Goal: Task Accomplishment & Management: Manage account settings

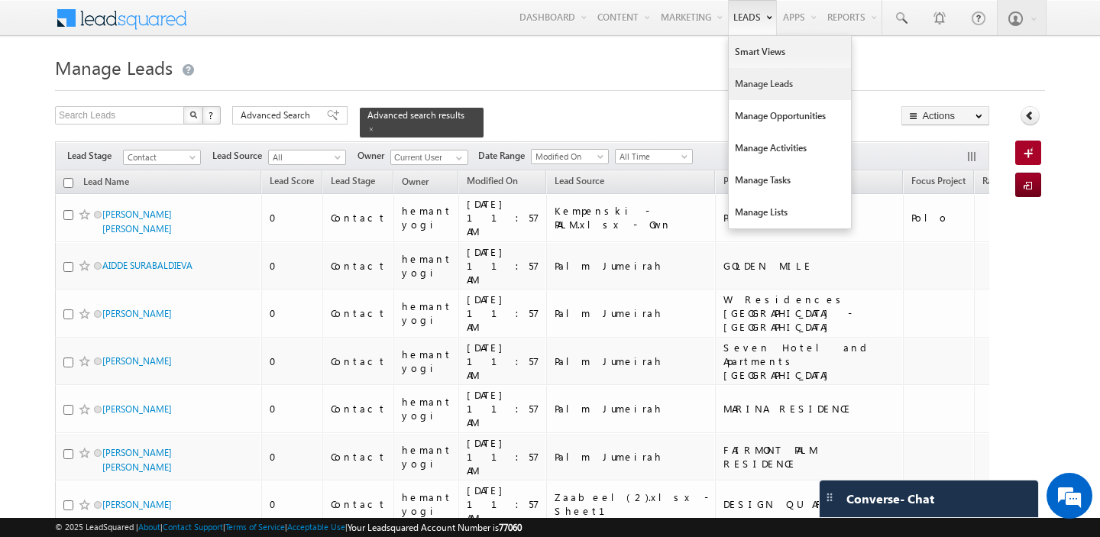
click at [744, 86] on link "Manage Leads" at bounding box center [789, 84] width 122 height 32
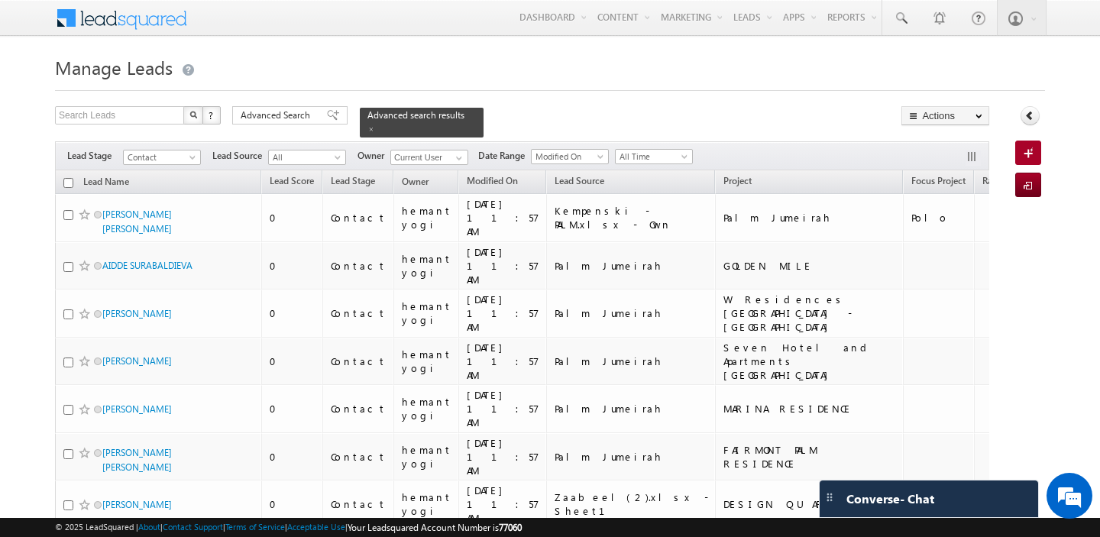
click at [274, 125] on div "Advanced Search Advanced Search Advanced search results" at bounding box center [357, 121] width 251 height 31
click at [275, 114] on span "Advanced Search" at bounding box center [278, 115] width 74 height 14
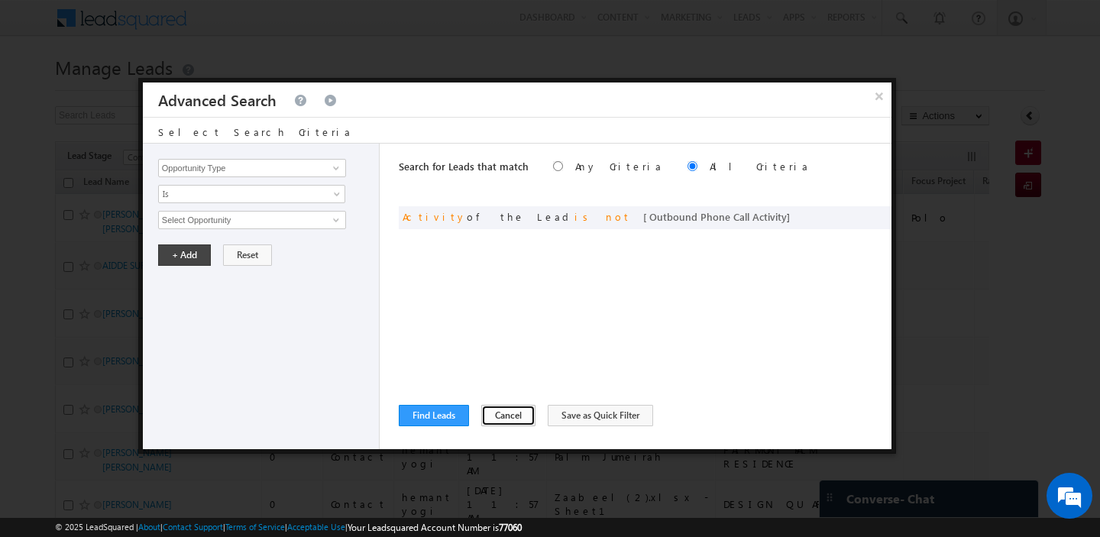
click at [493, 415] on button "Cancel" at bounding box center [508, 415] width 54 height 21
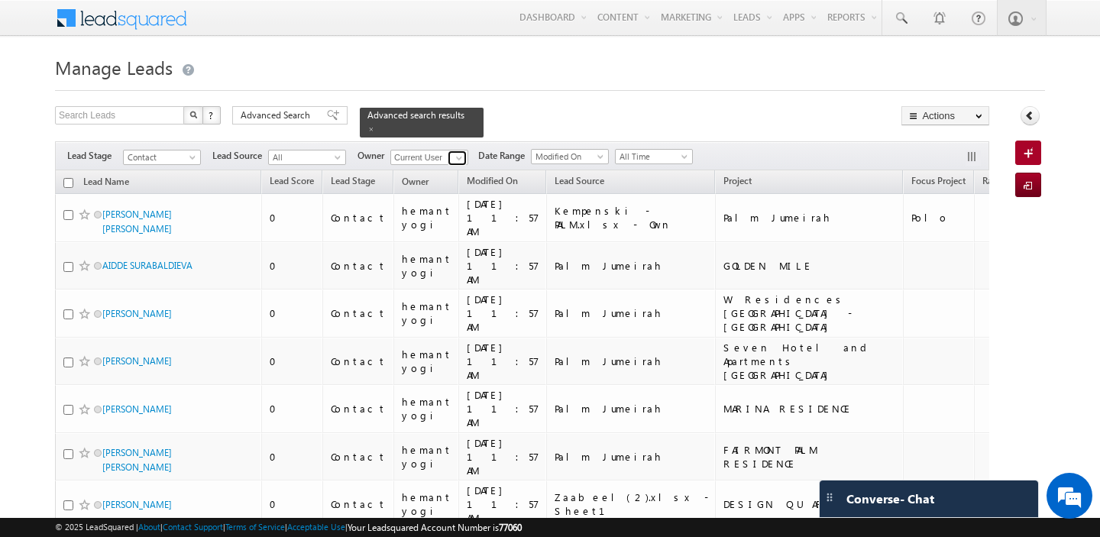
click at [454, 155] on span at bounding box center [459, 158] width 12 height 12
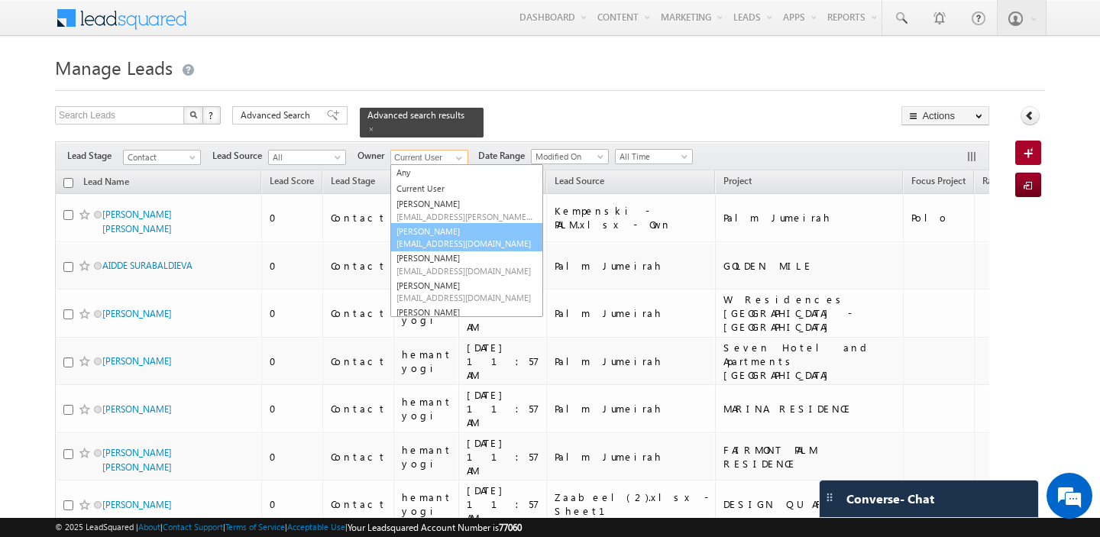
click at [451, 239] on span "[EMAIL_ADDRESS][DOMAIN_NAME]" at bounding box center [464, 242] width 137 height 11
type input "[PERSON_NAME]"
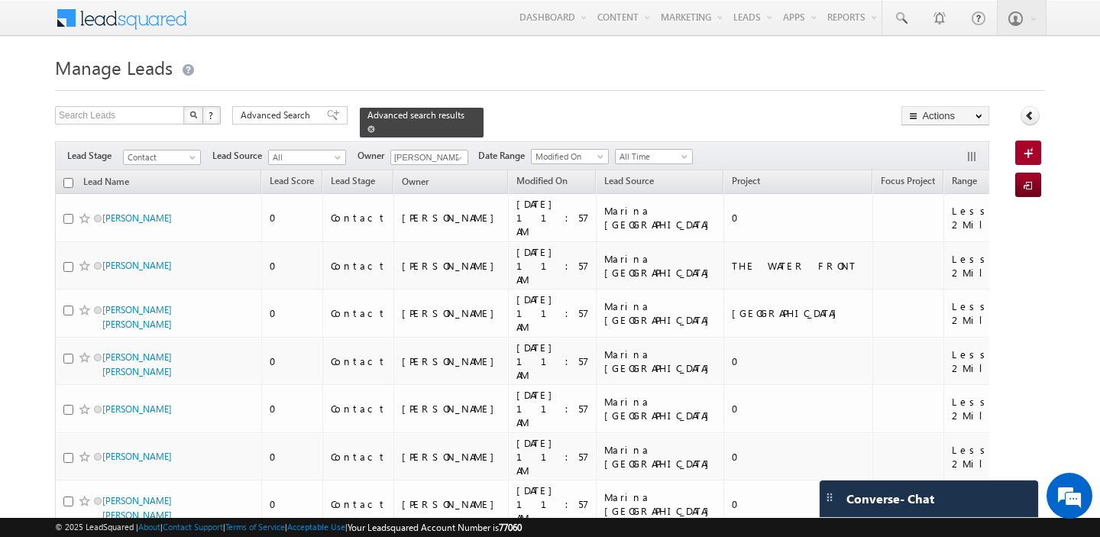
click at [367, 131] on span at bounding box center [371, 129] width 8 height 8
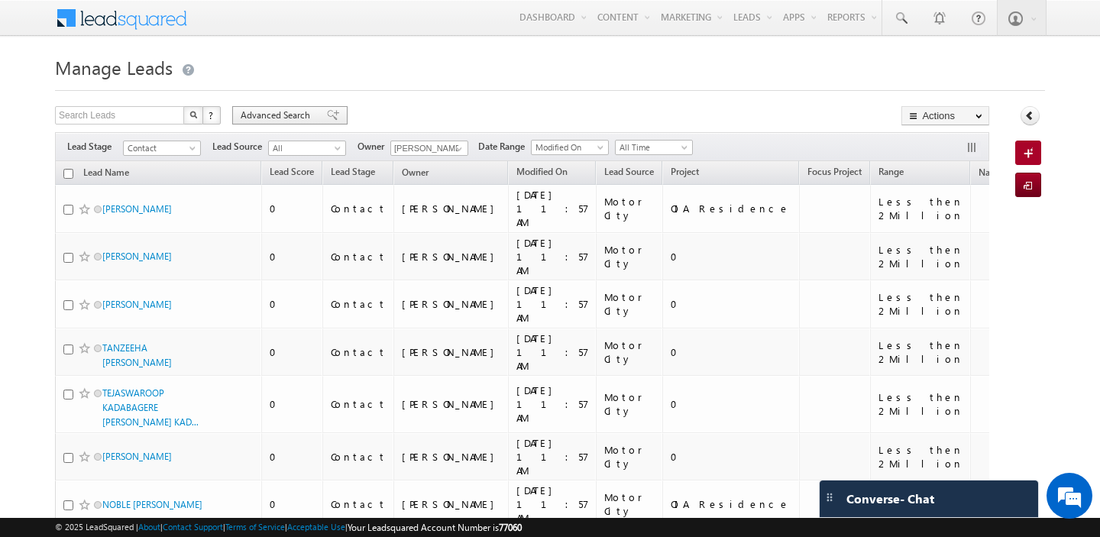
click at [249, 115] on span "Advanced Search" at bounding box center [278, 115] width 74 height 14
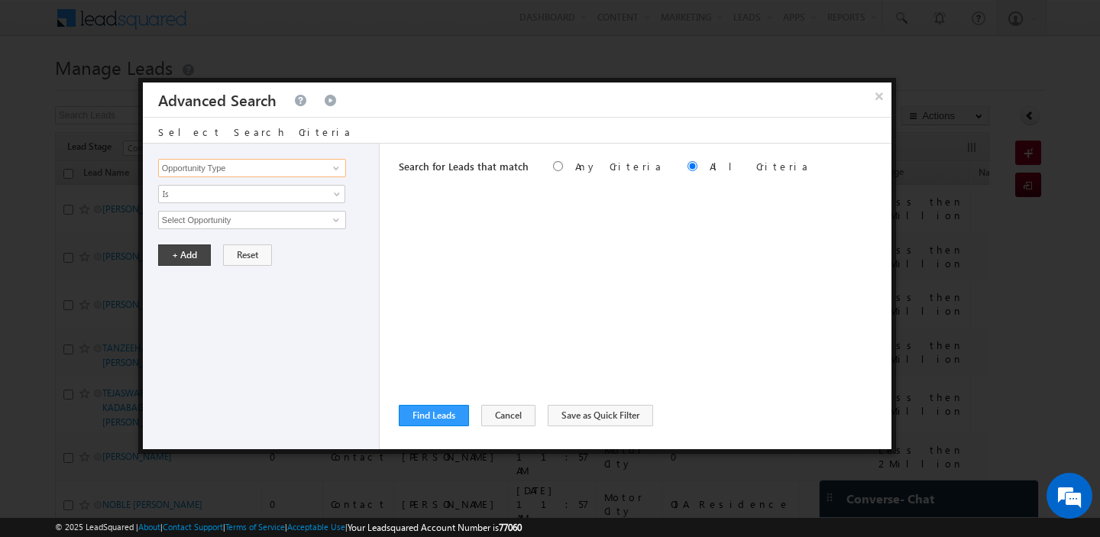
click at [257, 175] on input "Opportunity Type" at bounding box center [252, 168] width 188 height 18
click at [262, 195] on link "Focus Project" at bounding box center [252, 200] width 188 height 18
type input "Focus Project"
click at [237, 219] on input "text" at bounding box center [252, 220] width 188 height 18
type input "aldar"
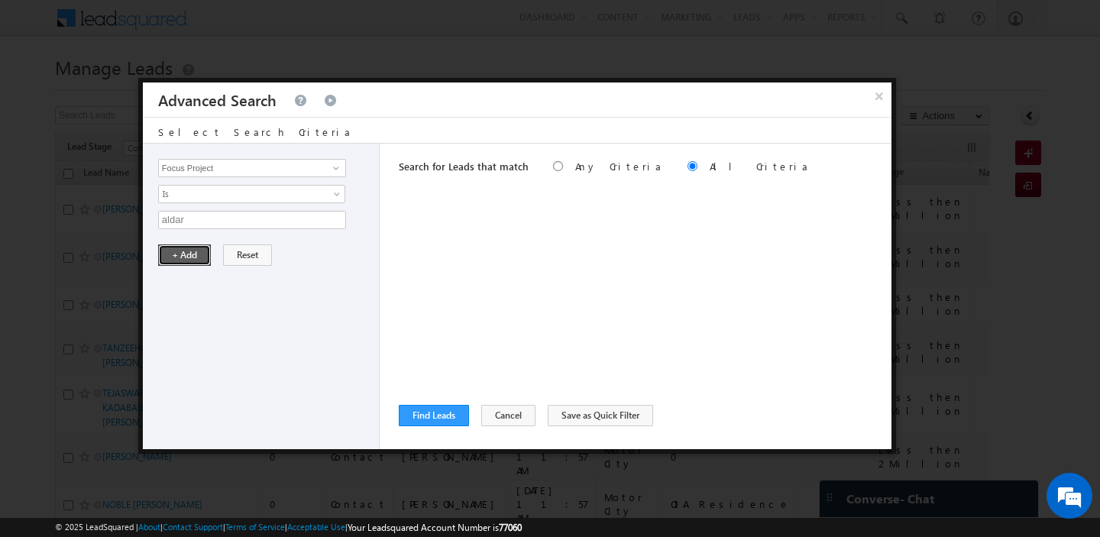
click at [182, 254] on button "+ Add" at bounding box center [184, 254] width 53 height 21
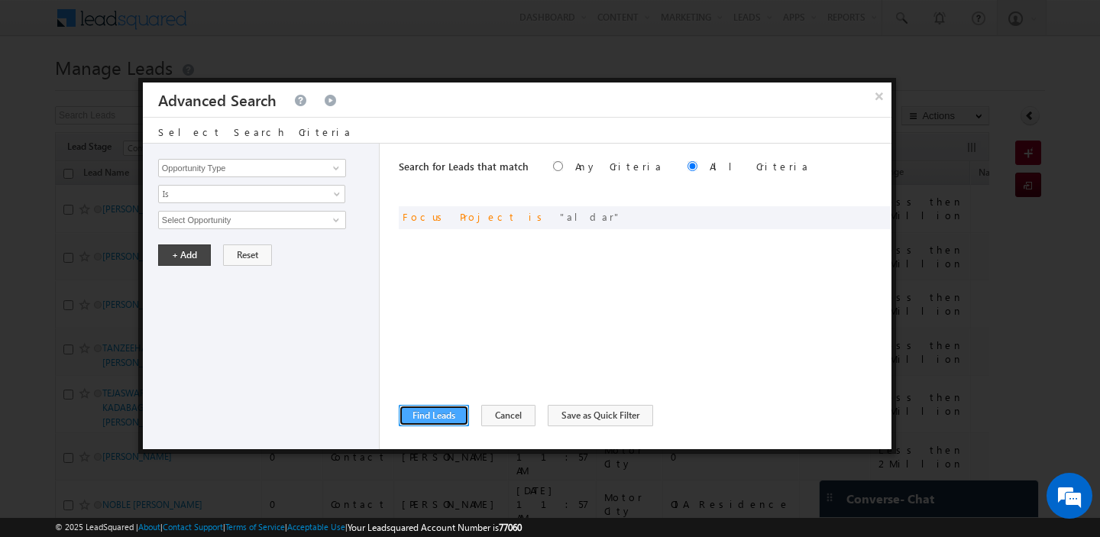
click at [438, 412] on button "Find Leads" at bounding box center [434, 415] width 70 height 21
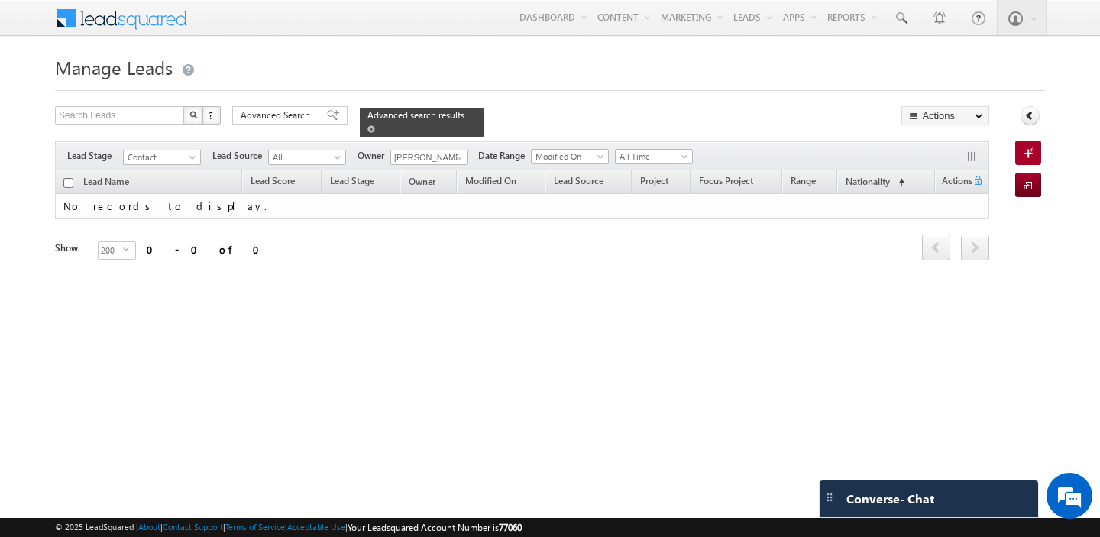
click at [367, 126] on span at bounding box center [371, 129] width 8 height 8
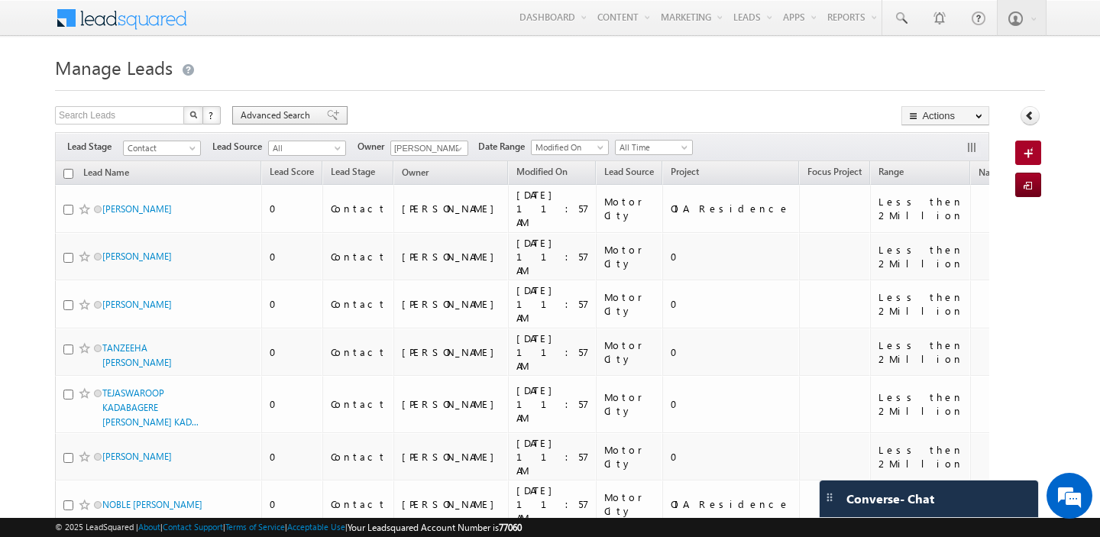
click at [287, 118] on span "Advanced Search" at bounding box center [278, 115] width 74 height 14
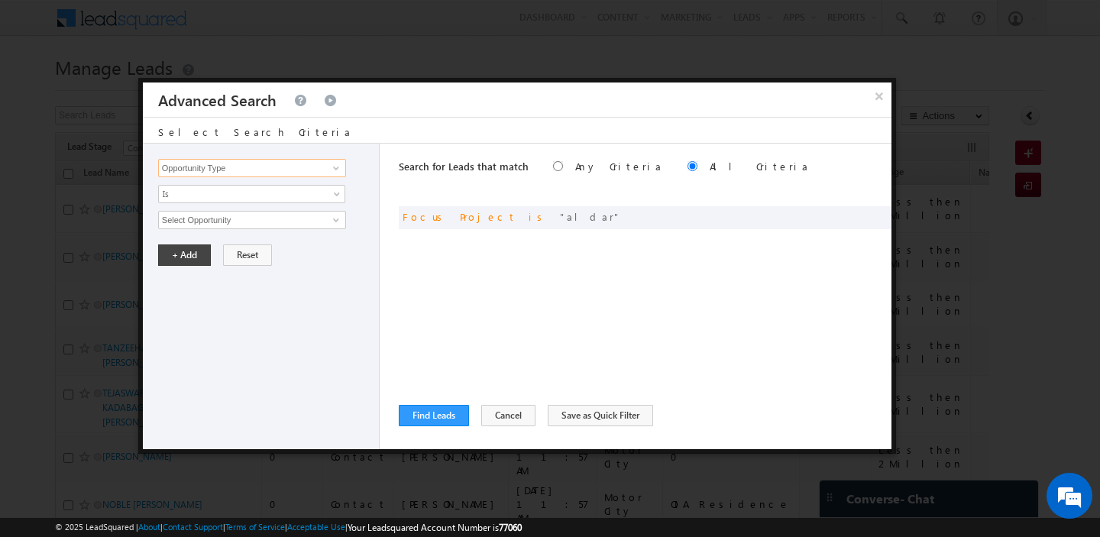
click at [256, 163] on input "Opportunity Type" at bounding box center [252, 168] width 188 height 18
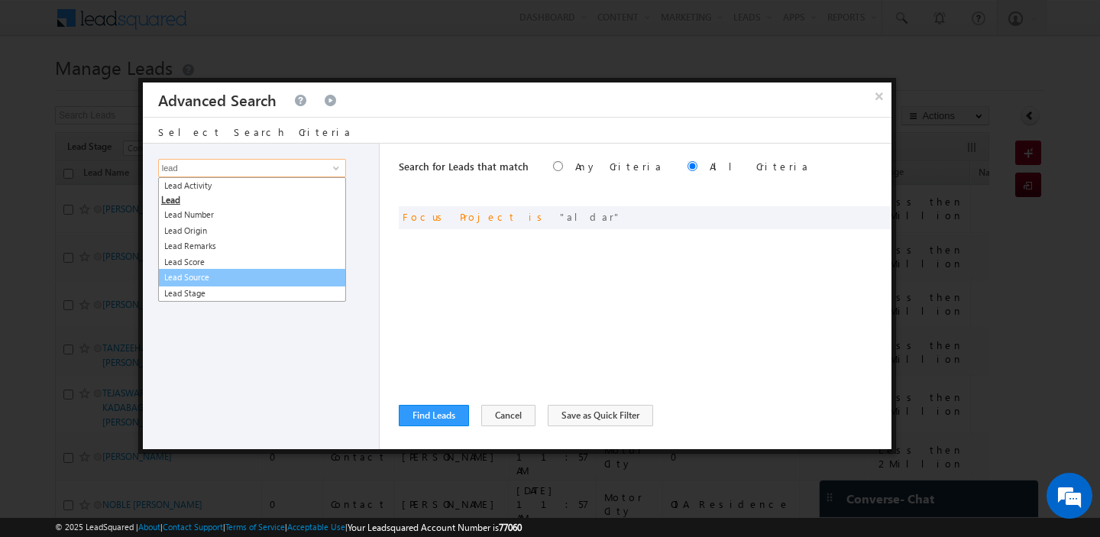
click at [245, 276] on link "Lead Source" at bounding box center [252, 278] width 188 height 18
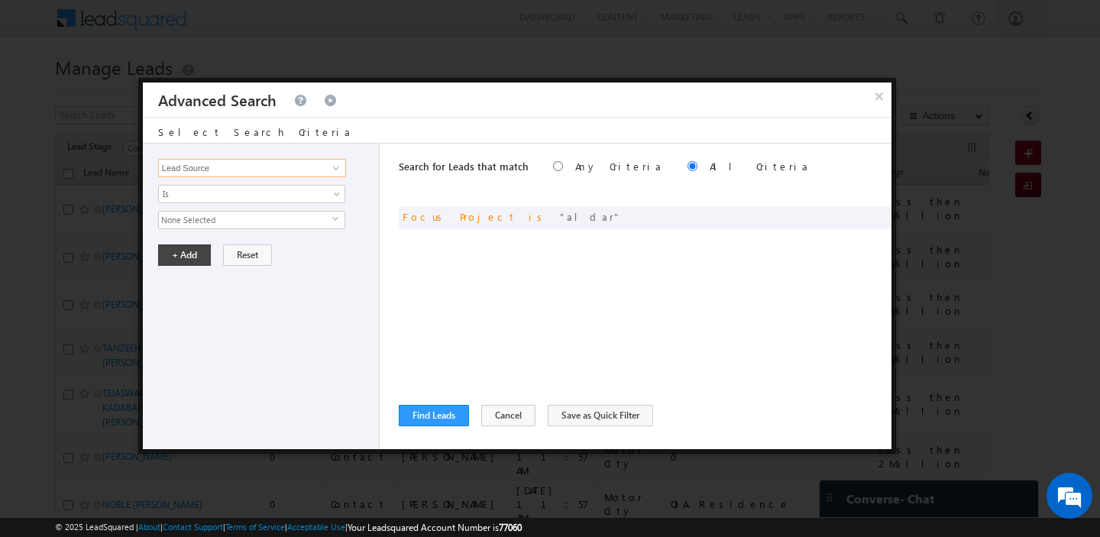
type input "Lead Source"
click at [241, 215] on span "None Selected" at bounding box center [245, 220] width 173 height 17
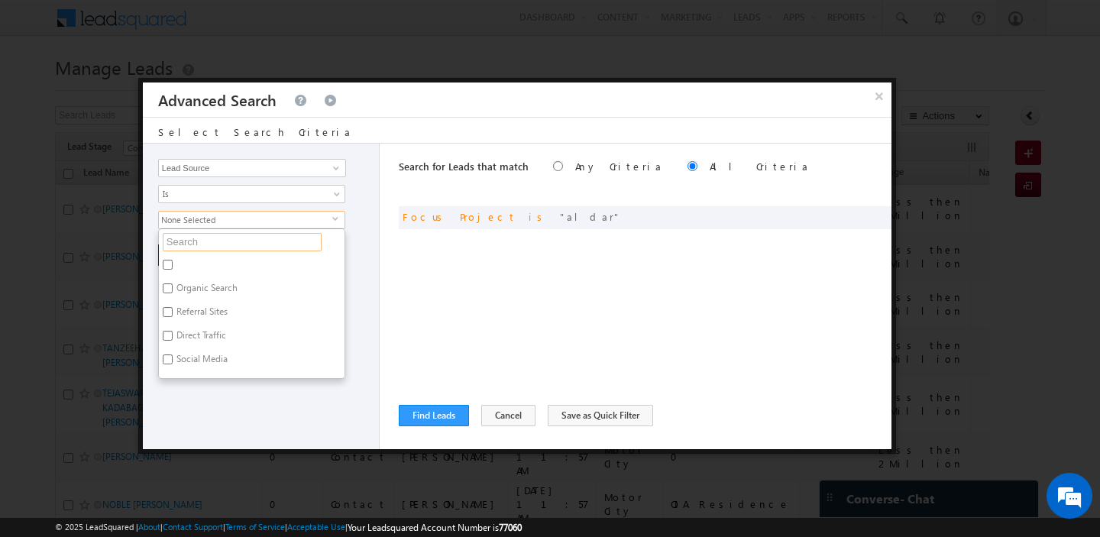
click at [205, 235] on input "text" at bounding box center [242, 242] width 159 height 18
type input "a"
type input "ath"
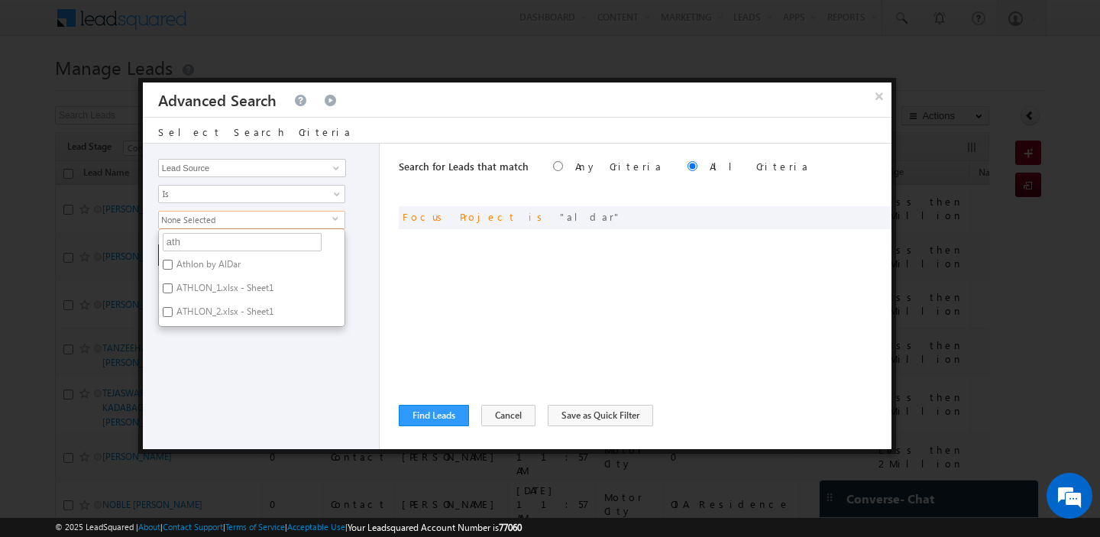
click at [198, 267] on label "Athlon by AlDar" at bounding box center [207, 267] width 97 height 24
click at [173, 267] on input "Athlon by AlDar" at bounding box center [168, 265] width 10 height 10
checkbox input "true"
click at [245, 383] on div "Opportunity Type Lead Activity Task Sales Group Prospect Id Address 1 Address 2…" at bounding box center [261, 296] width 237 height 305
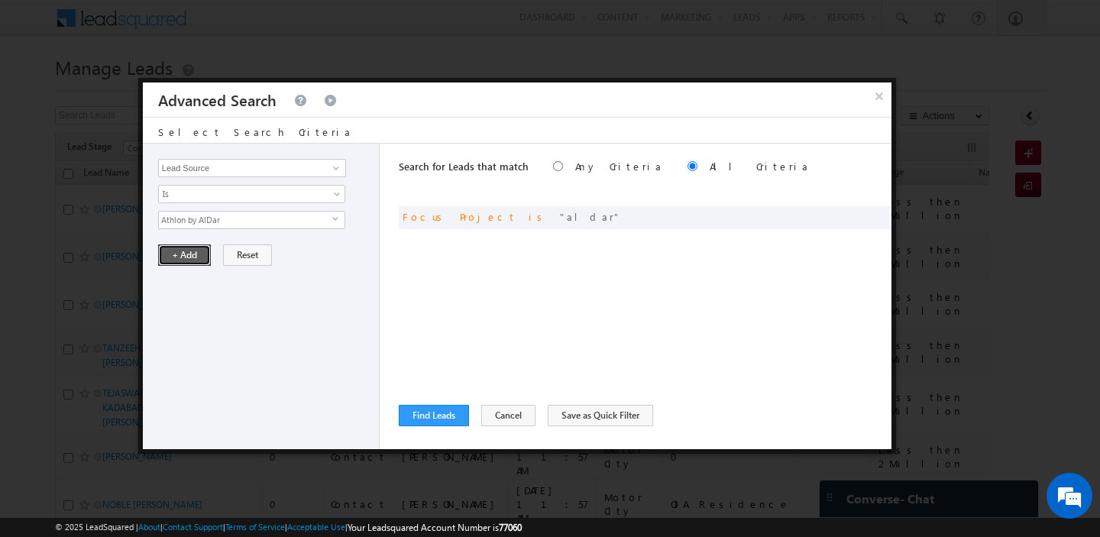
click at [175, 253] on button "+ Add" at bounding box center [184, 254] width 53 height 21
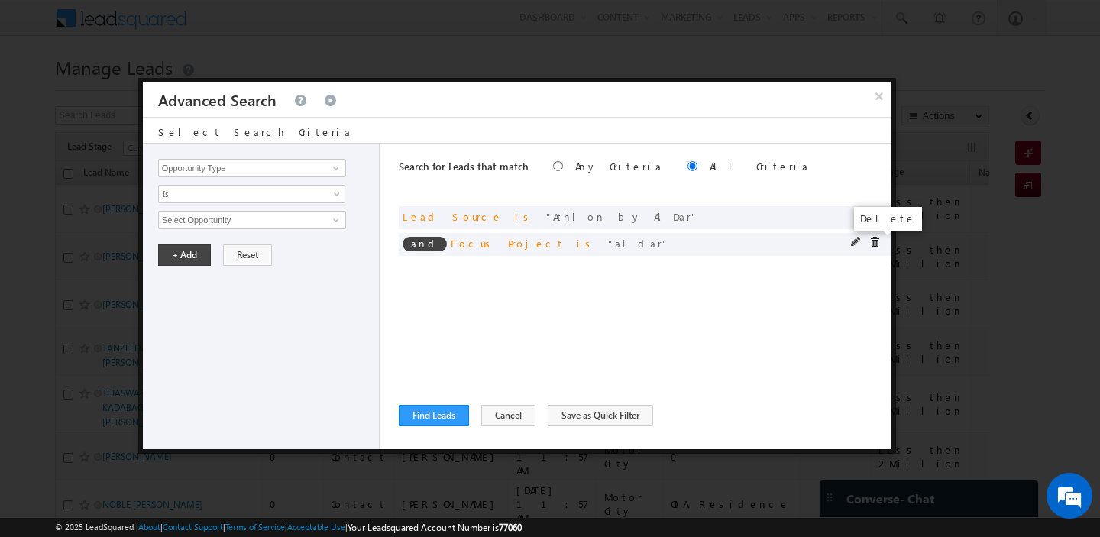
click at [877, 244] on span at bounding box center [874, 242] width 11 height 11
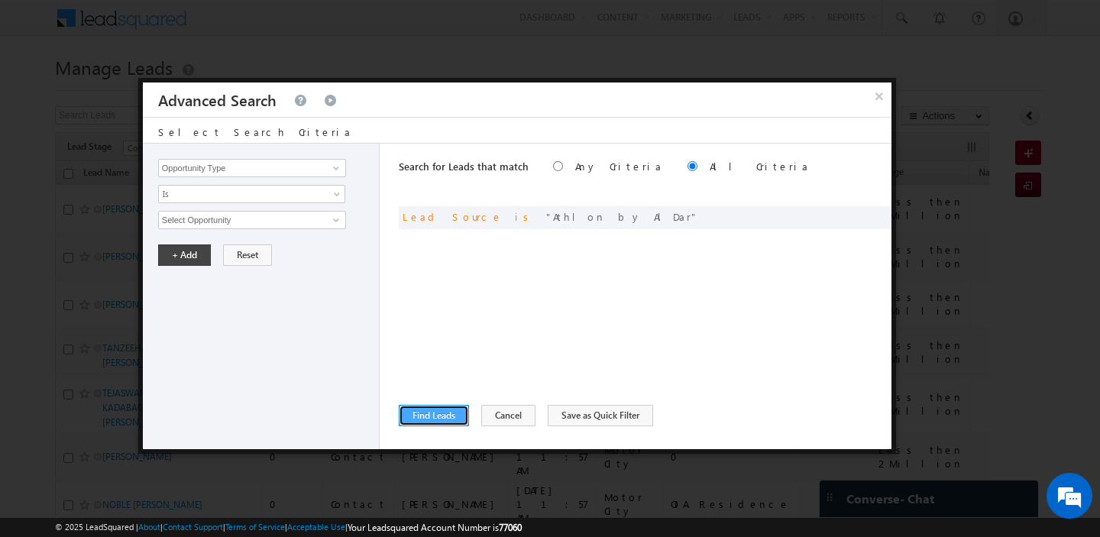
click at [426, 419] on button "Find Leads" at bounding box center [434, 415] width 70 height 21
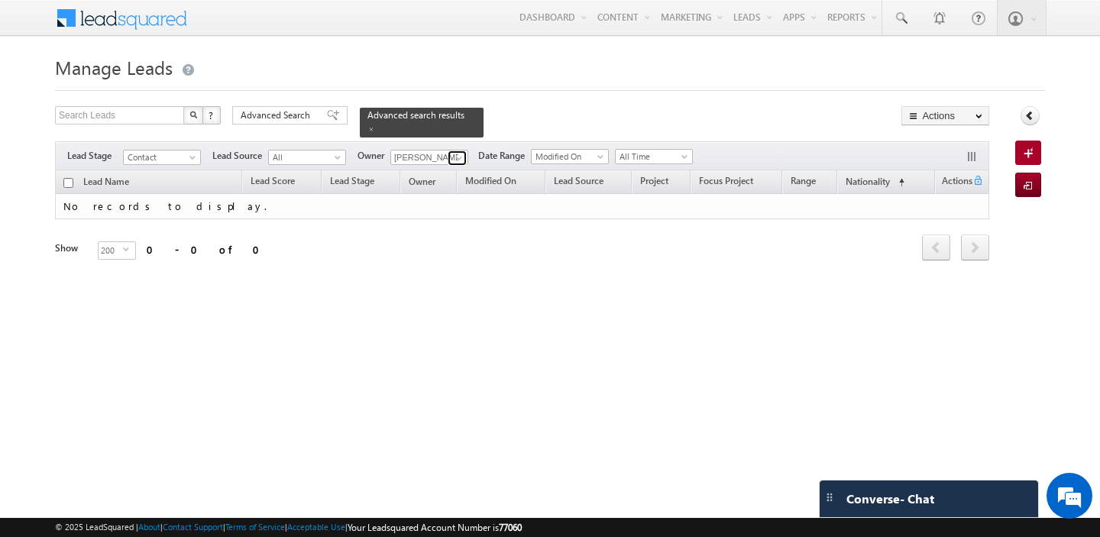
click at [458, 163] on span at bounding box center [459, 158] width 12 height 12
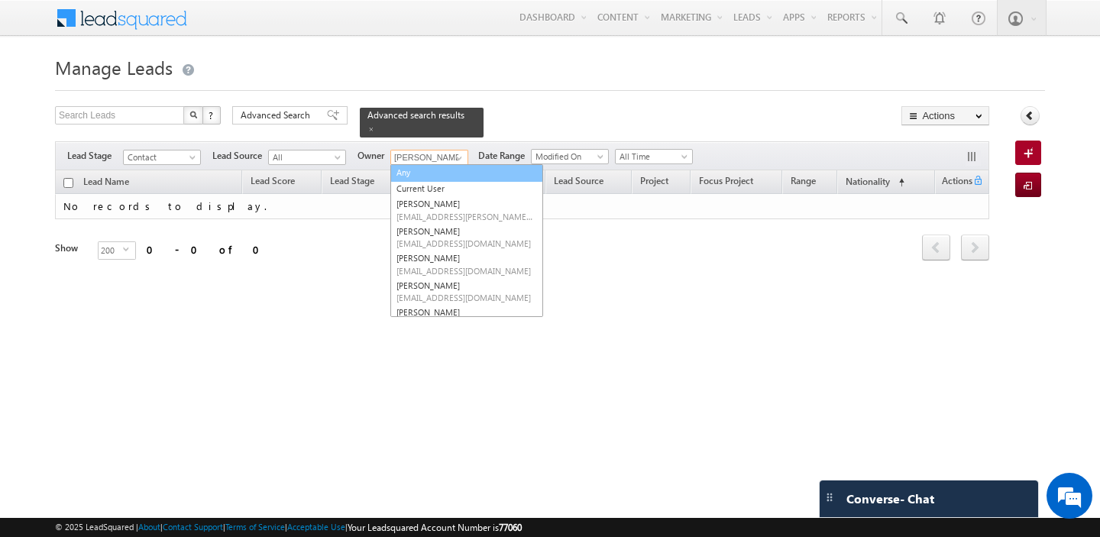
click at [402, 166] on link "Any" at bounding box center [466, 173] width 153 height 18
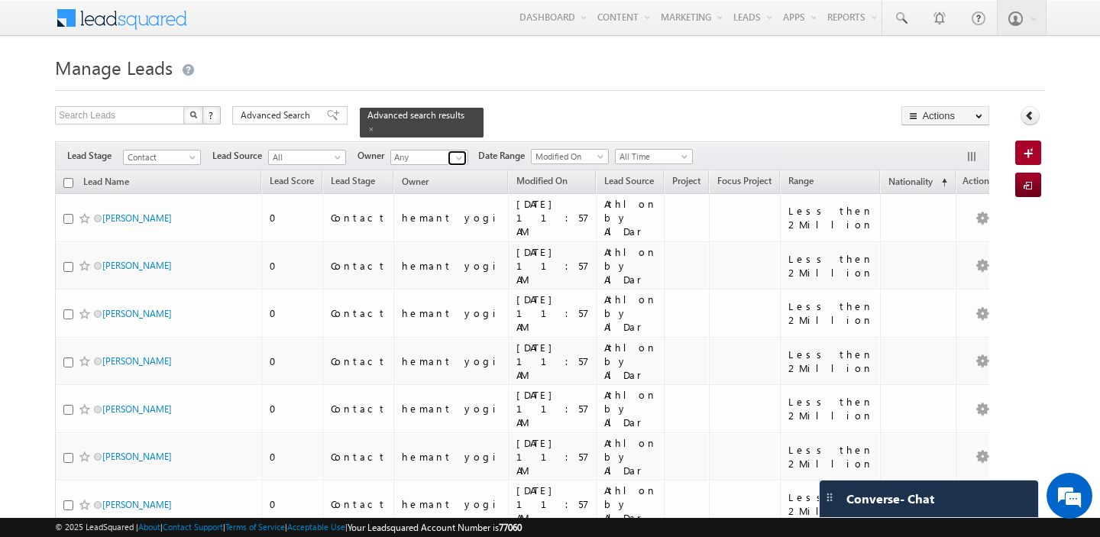
click at [457, 158] on span at bounding box center [459, 158] width 12 height 12
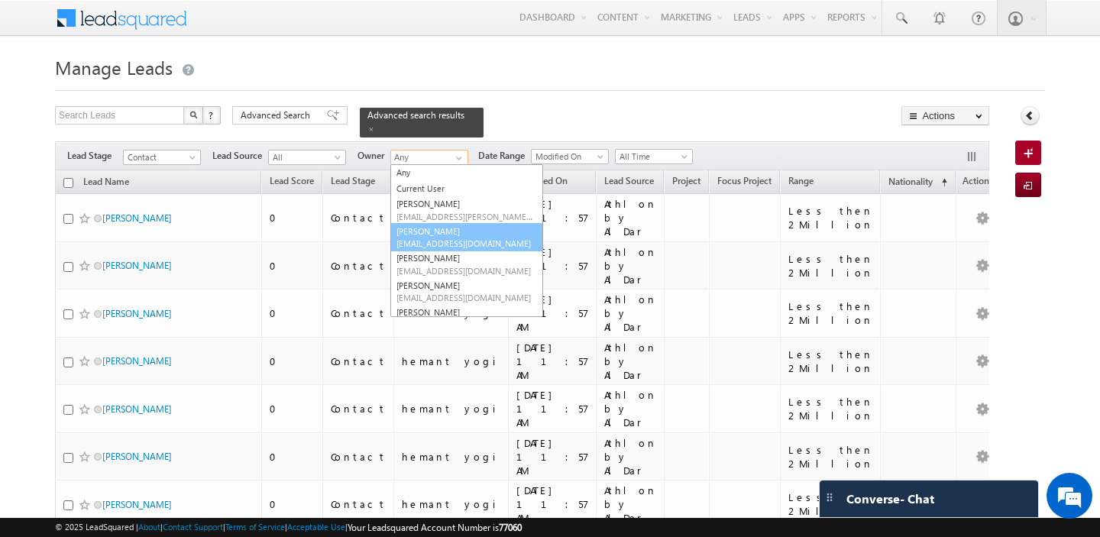
click at [441, 232] on link "Abhishekkumar Singh abhishek.singh@indglobal.ae" at bounding box center [466, 237] width 153 height 29
type input "[PERSON_NAME]"
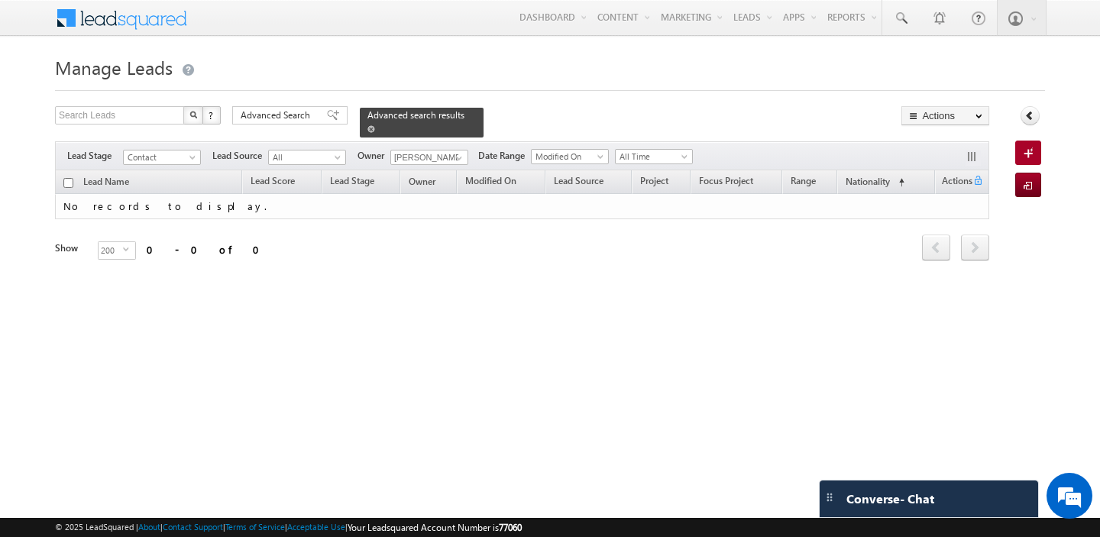
click at [367, 126] on span at bounding box center [371, 129] width 8 height 8
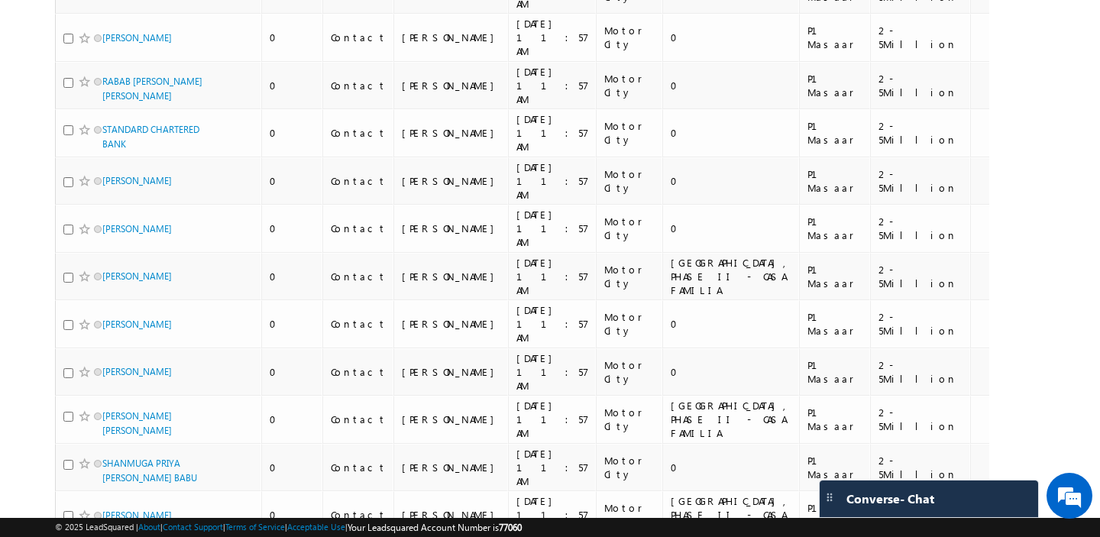
scroll to position [5592, 0]
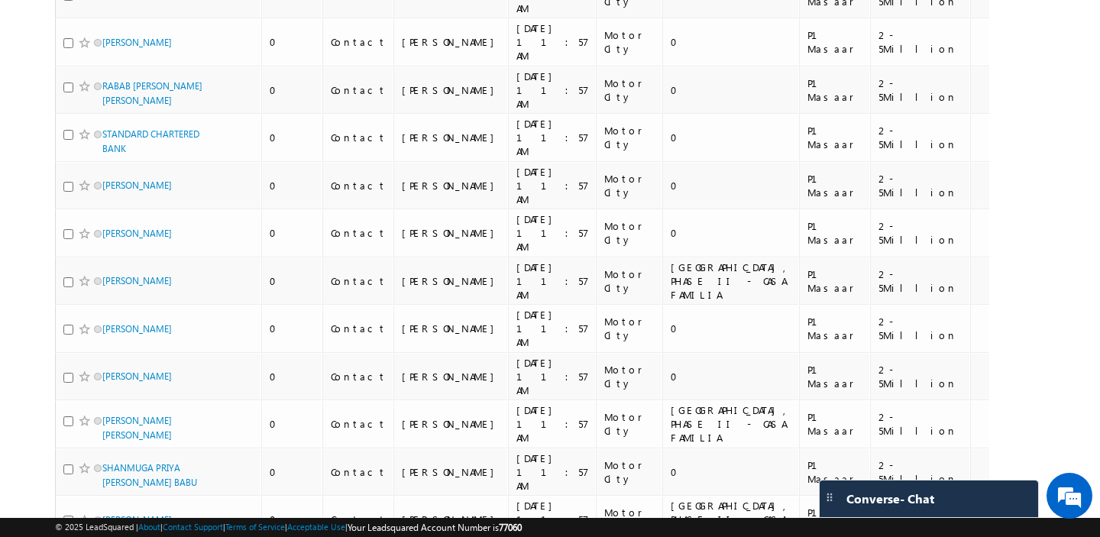
drag, startPoint x: 857, startPoint y: 279, endPoint x: 809, endPoint y: 279, distance: 47.4
copy div "2-5Million"
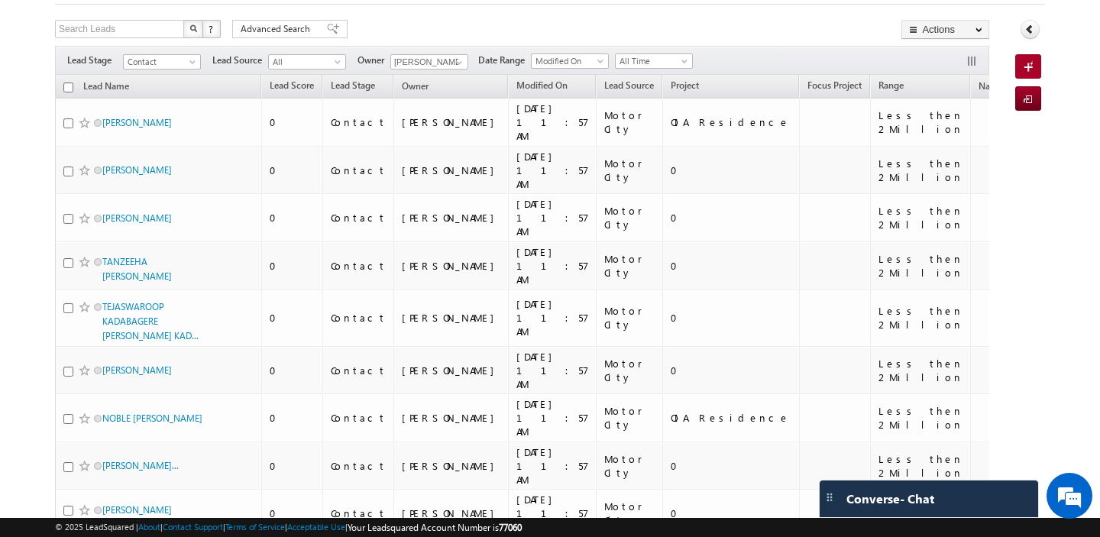
scroll to position [0, 0]
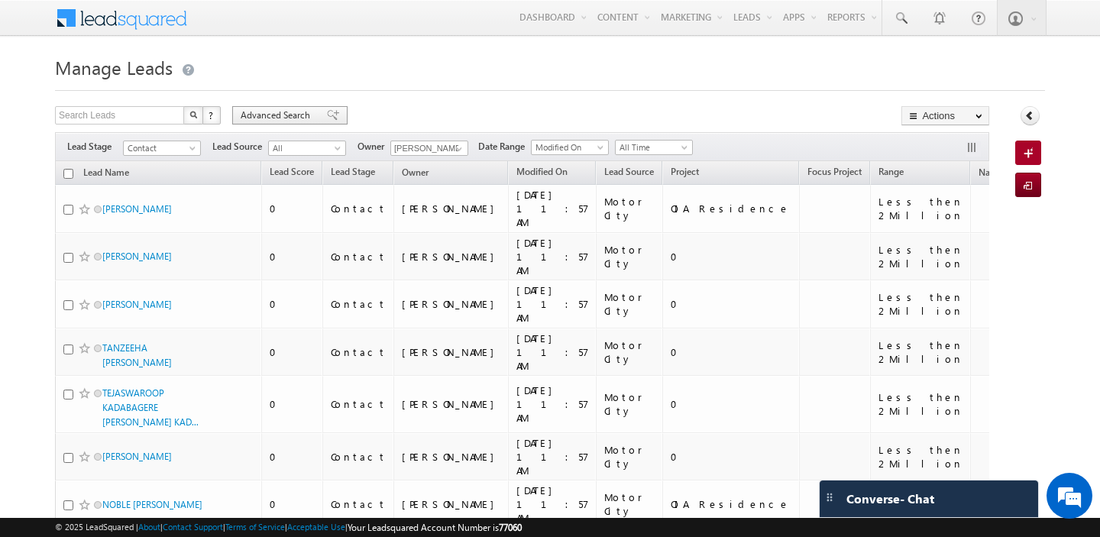
click at [271, 113] on span "Advanced Search" at bounding box center [278, 115] width 74 height 14
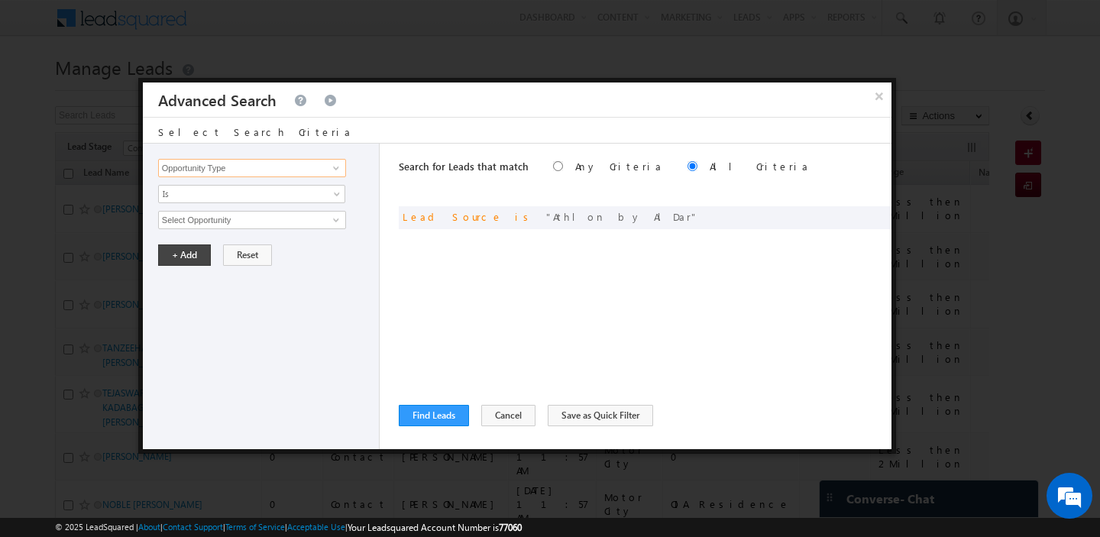
click at [298, 164] on input "Opportunity Type" at bounding box center [252, 168] width 188 height 18
click at [262, 192] on link "Range" at bounding box center [252, 200] width 188 height 18
type input "Range"
click at [242, 213] on input "text" at bounding box center [252, 220] width 188 height 18
paste input "2-5Million"
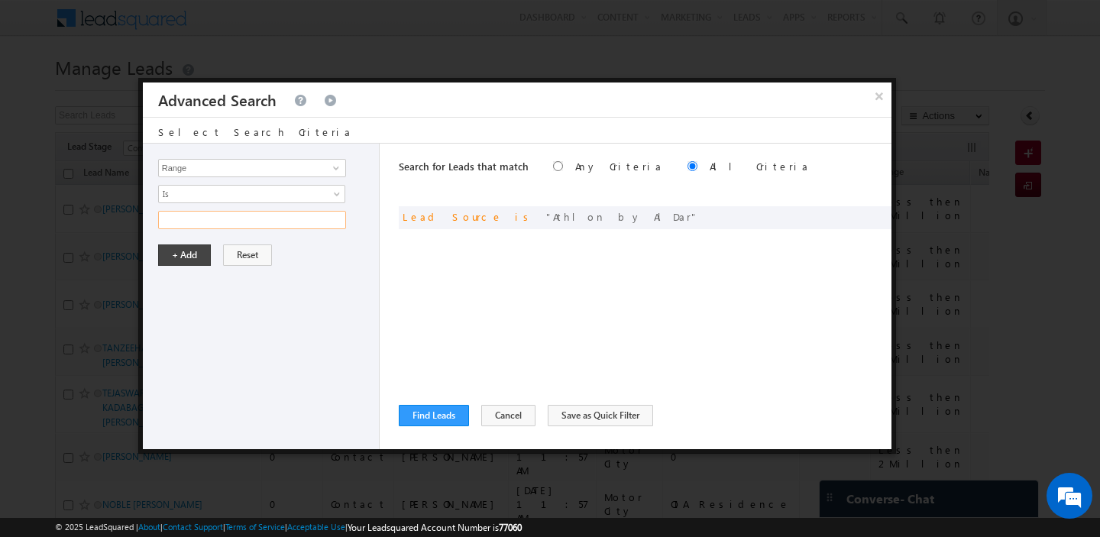
type input "2-5Million"
click at [190, 252] on button "+ Add" at bounding box center [184, 254] width 53 height 21
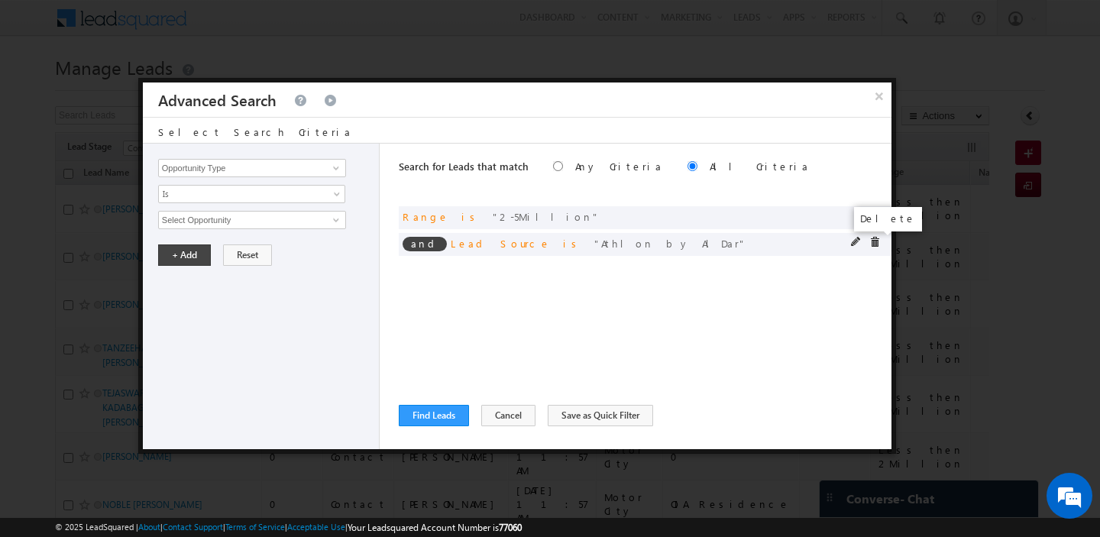
click at [871, 244] on span at bounding box center [874, 242] width 11 height 11
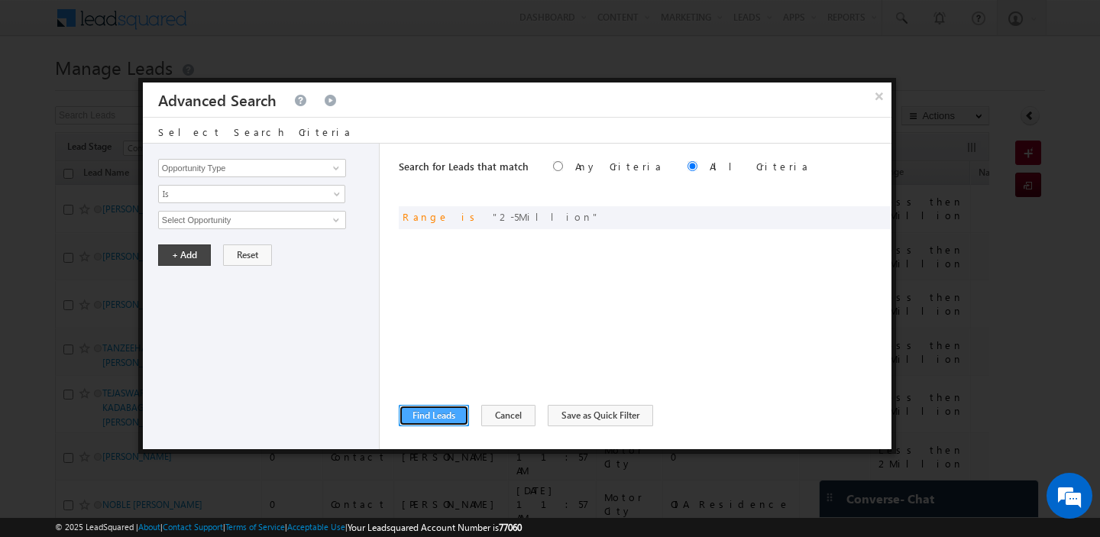
click at [422, 416] on button "Find Leads" at bounding box center [434, 415] width 70 height 21
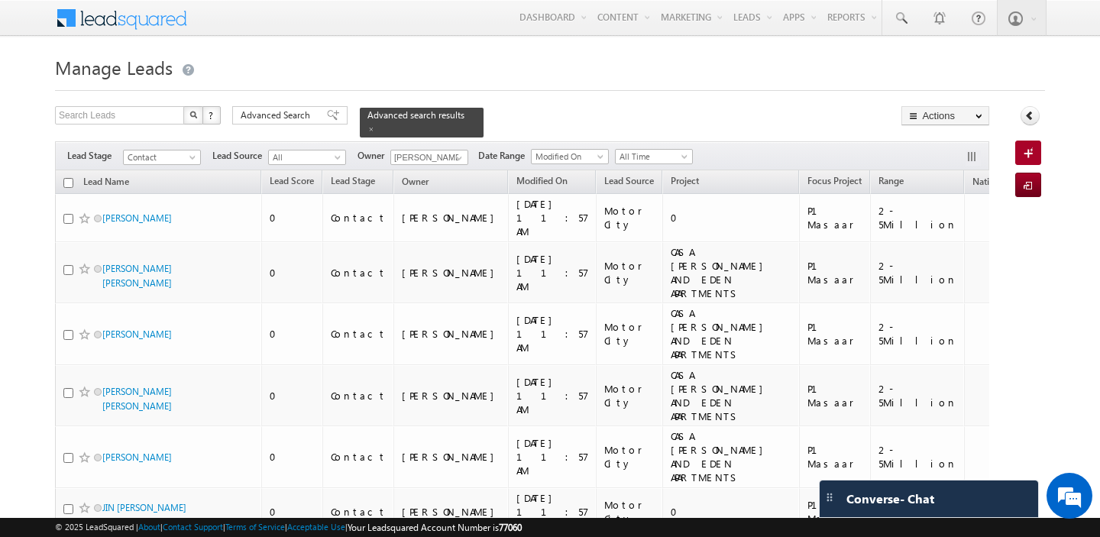
click at [66, 183] on input "checkbox" at bounding box center [68, 183] width 10 height 10
checkbox input "true"
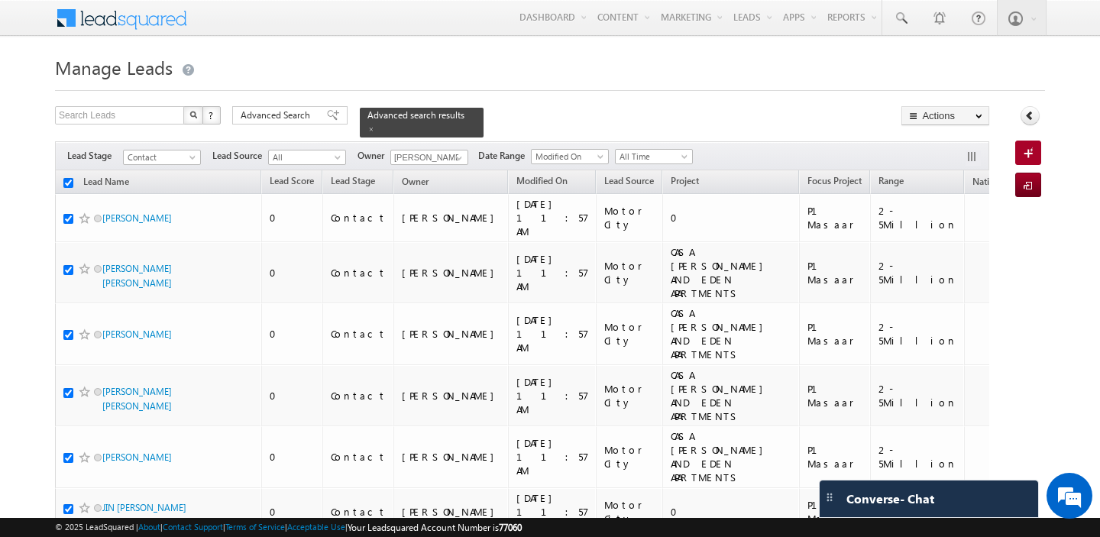
checkbox input "true"
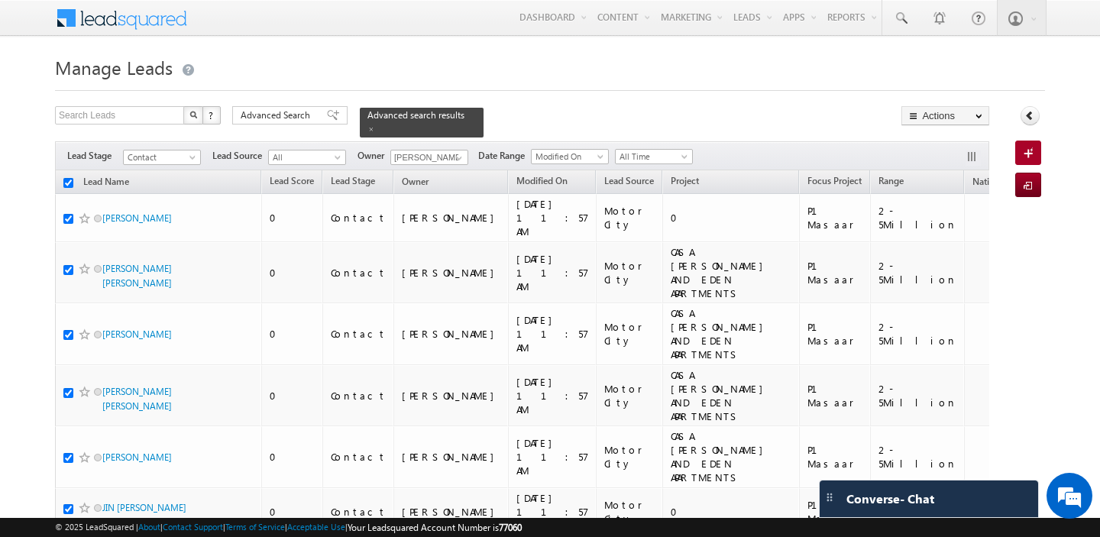
checkbox input "true"
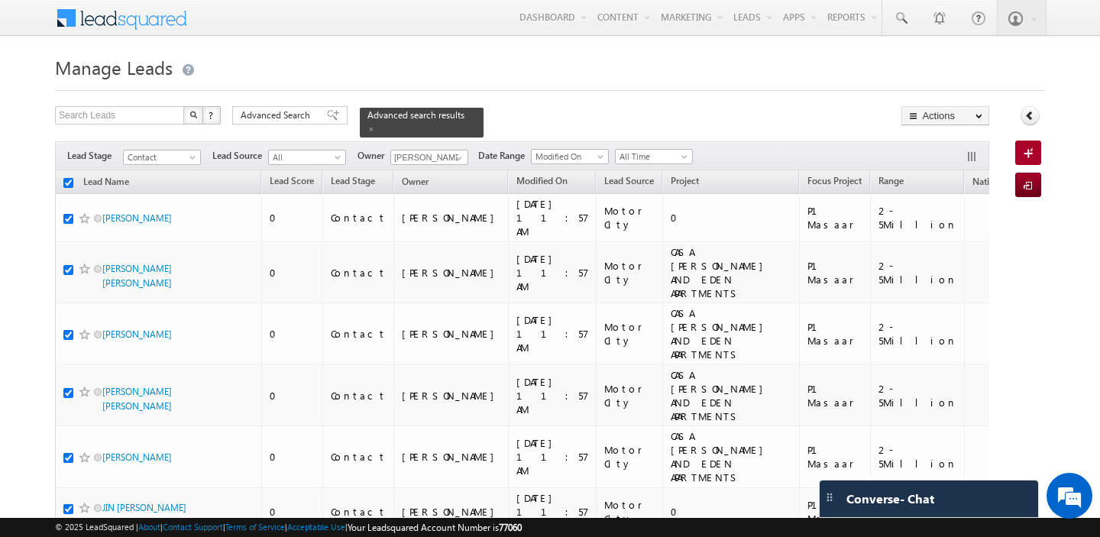
checkbox input "true"
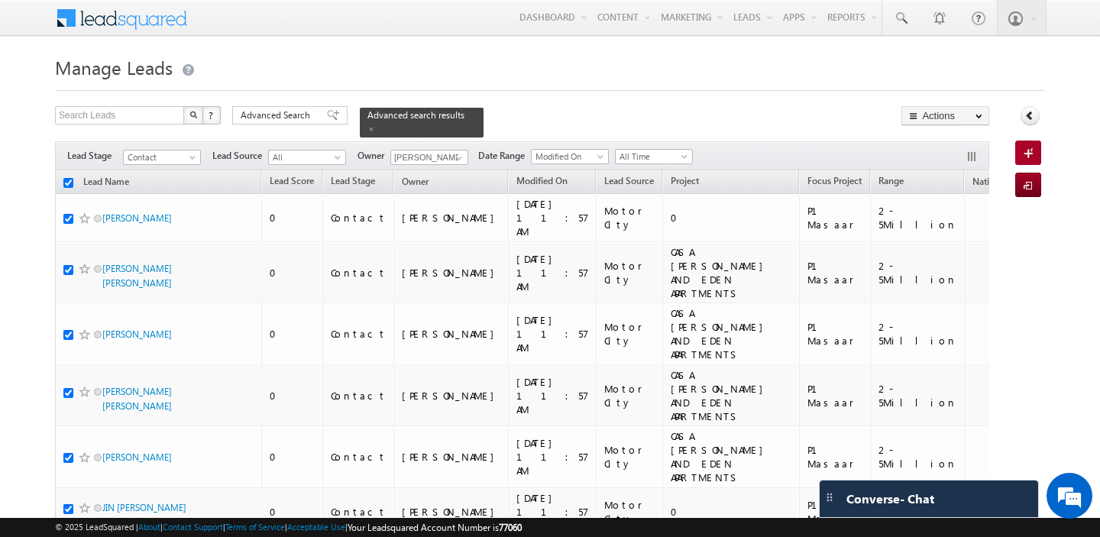
checkbox input "true"
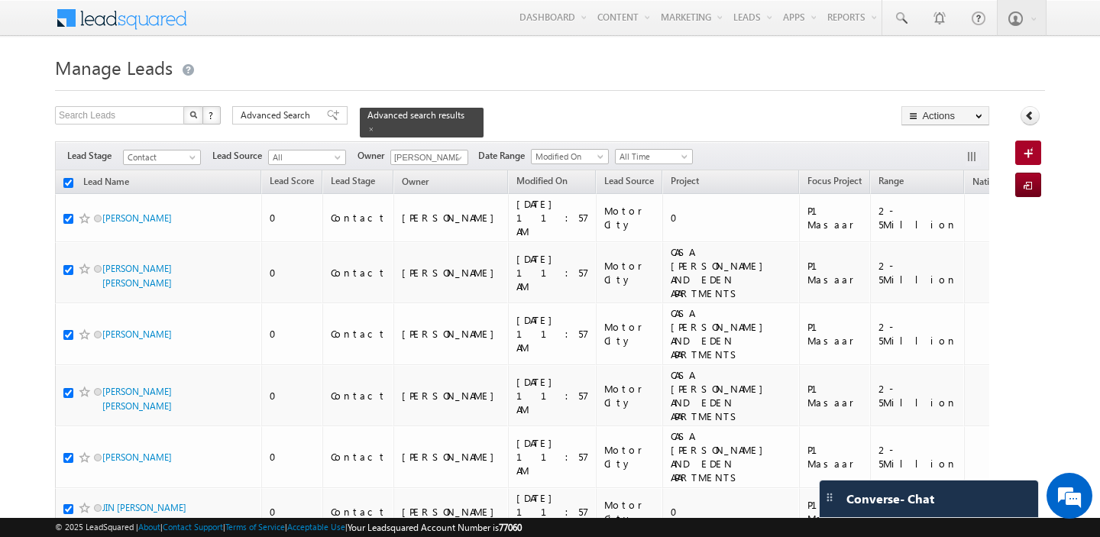
checkbox input "true"
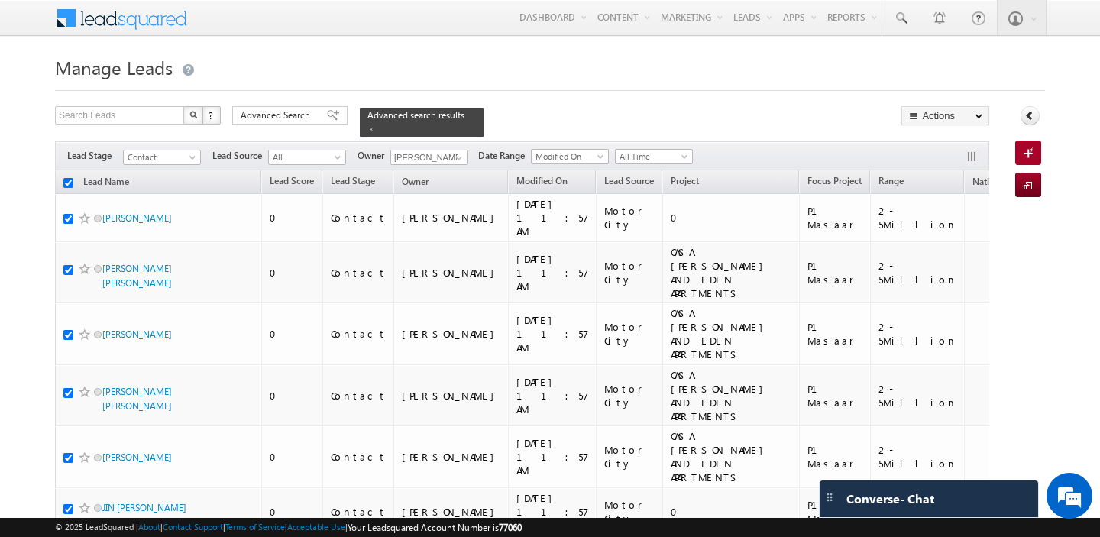
checkbox input "true"
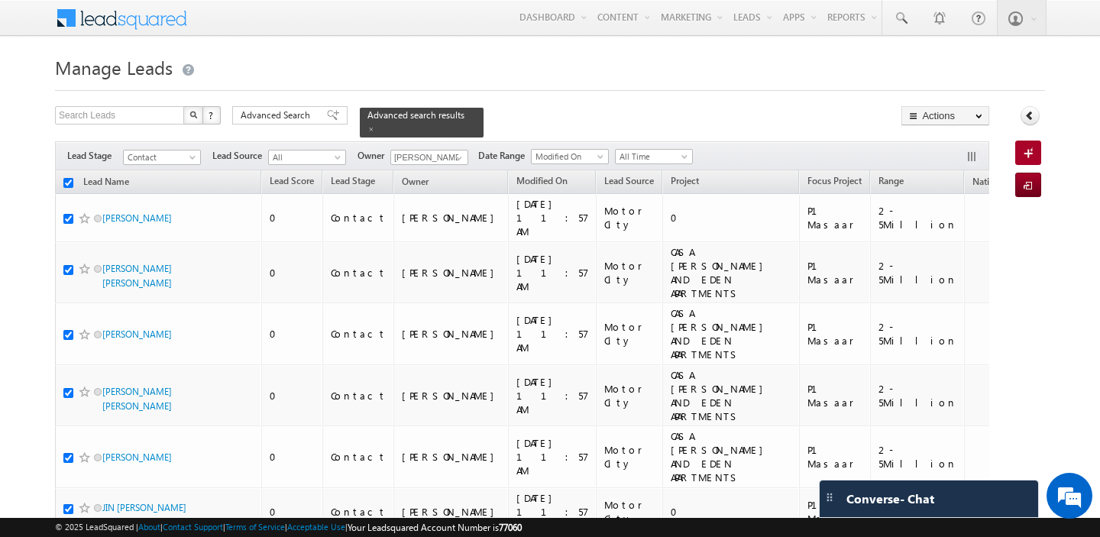
checkbox input "true"
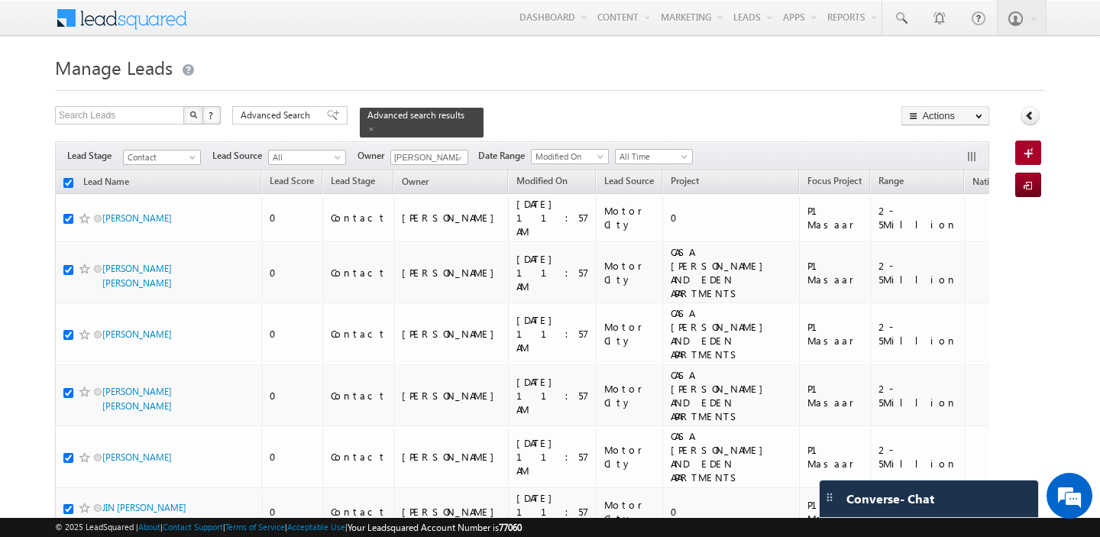
checkbox input "true"
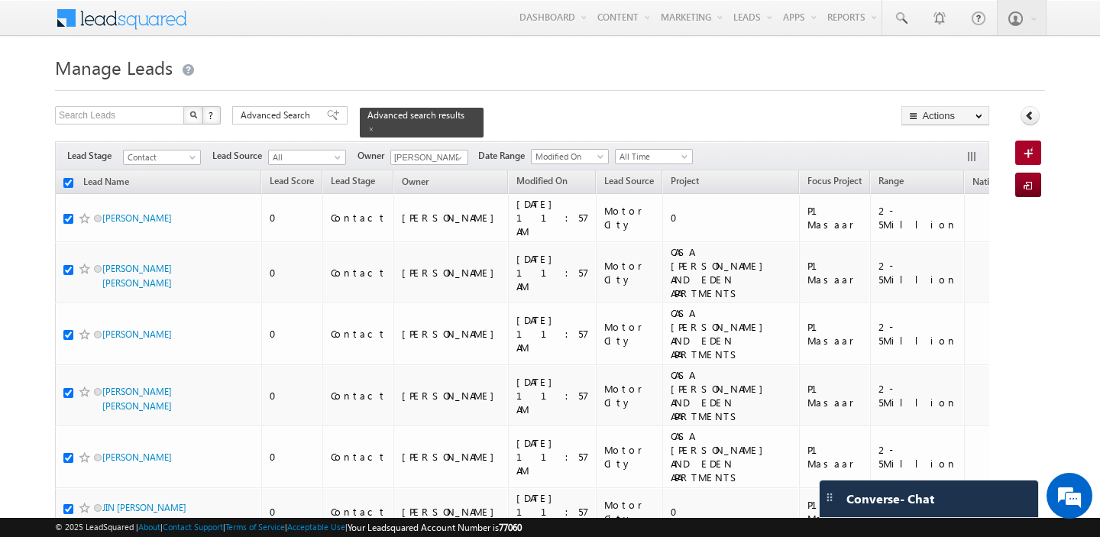
checkbox input "true"
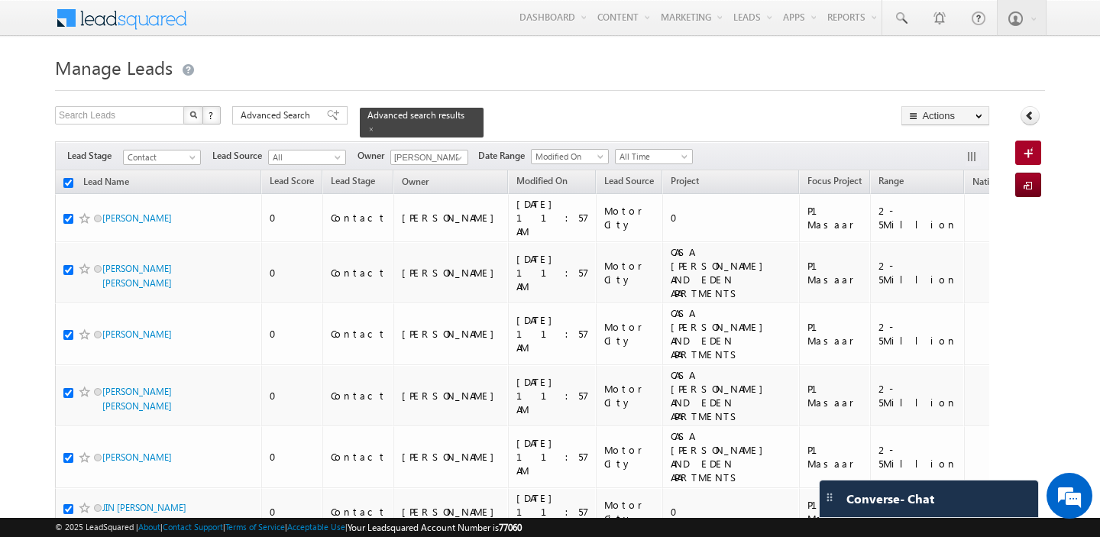
checkbox input "true"
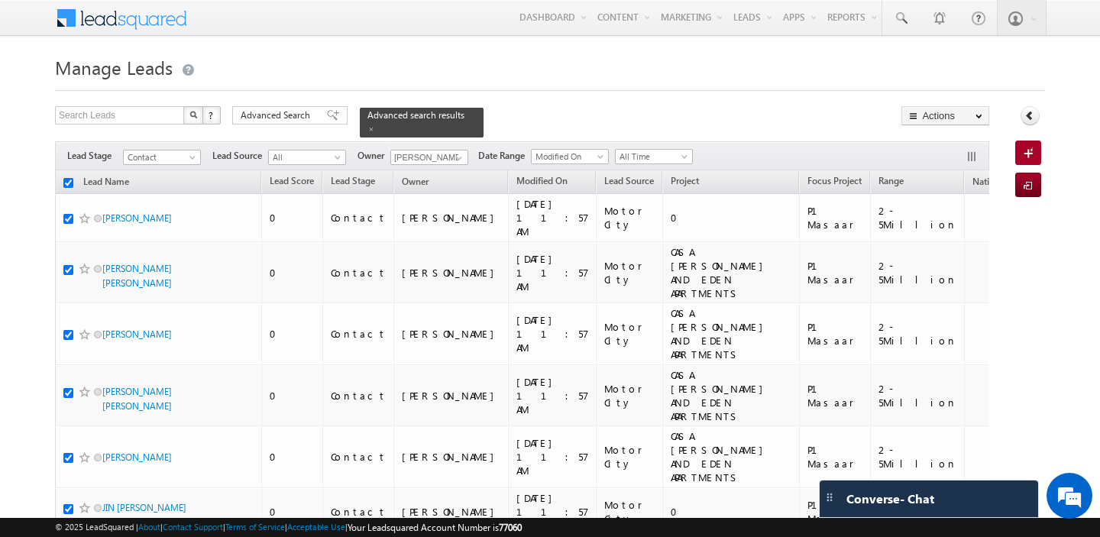
checkbox input "true"
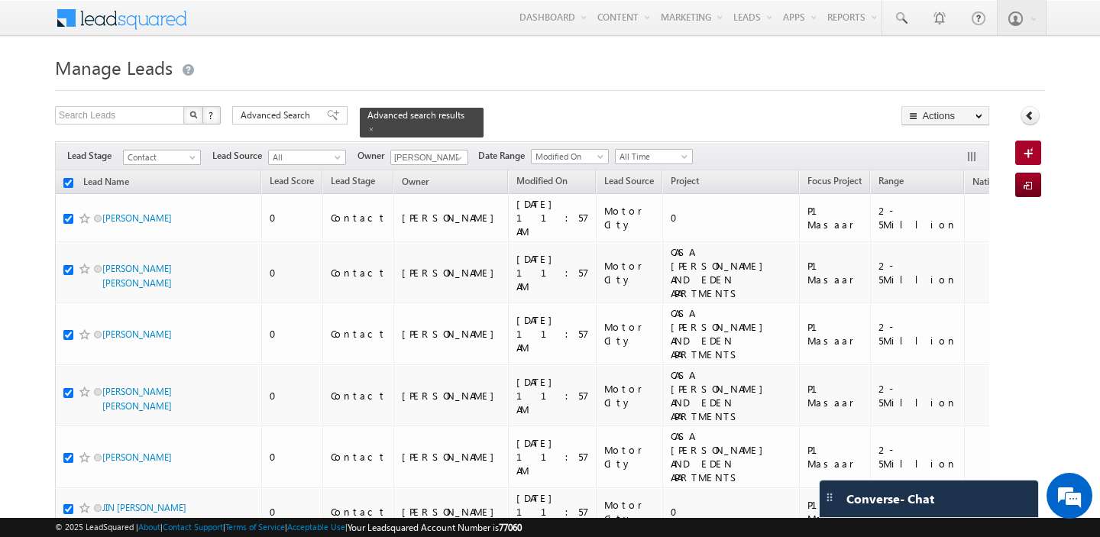
checkbox input "true"
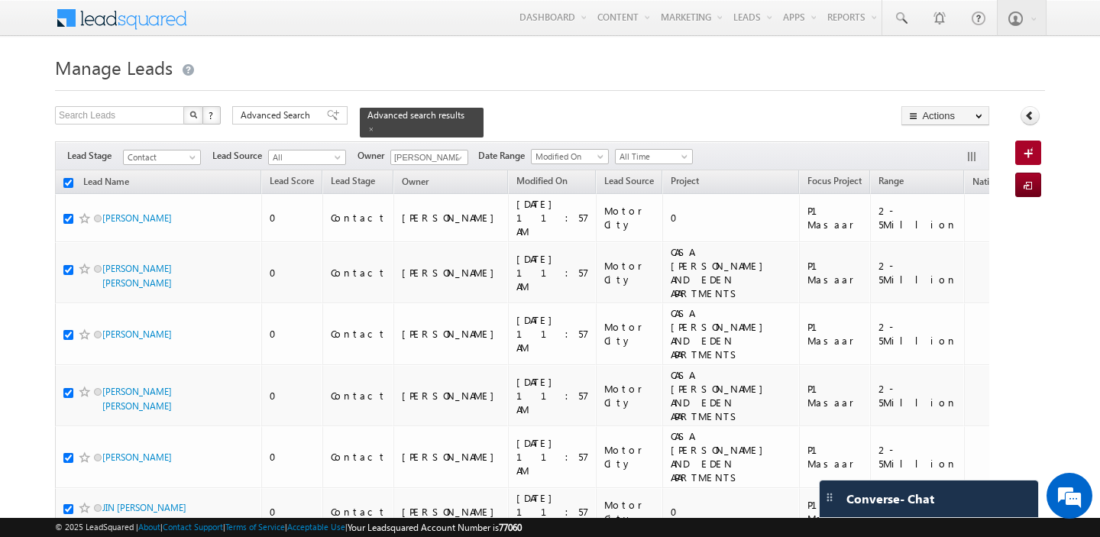
checkbox input "true"
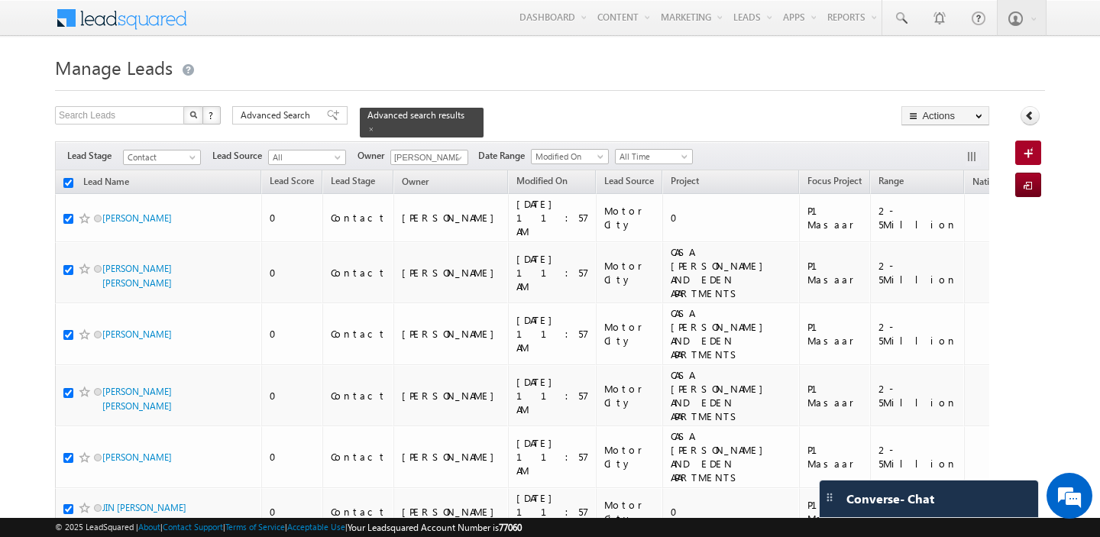
checkbox input "true"
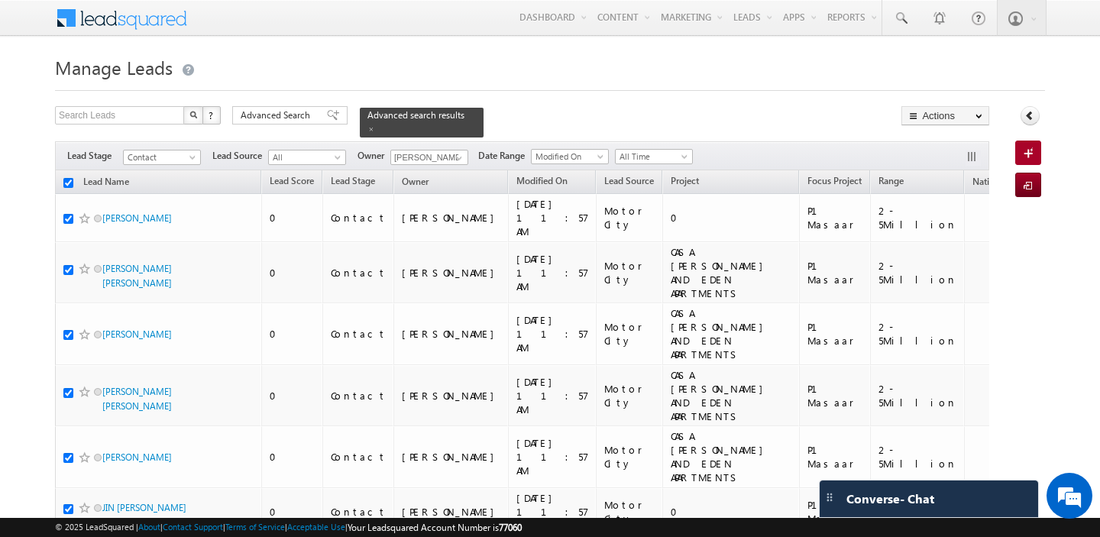
checkbox input "true"
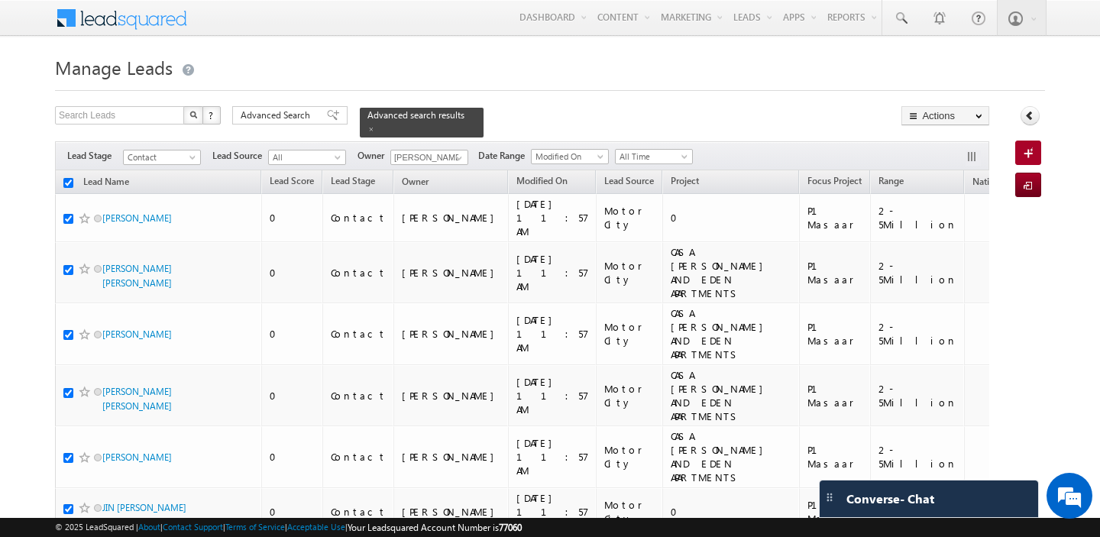
checkbox input "true"
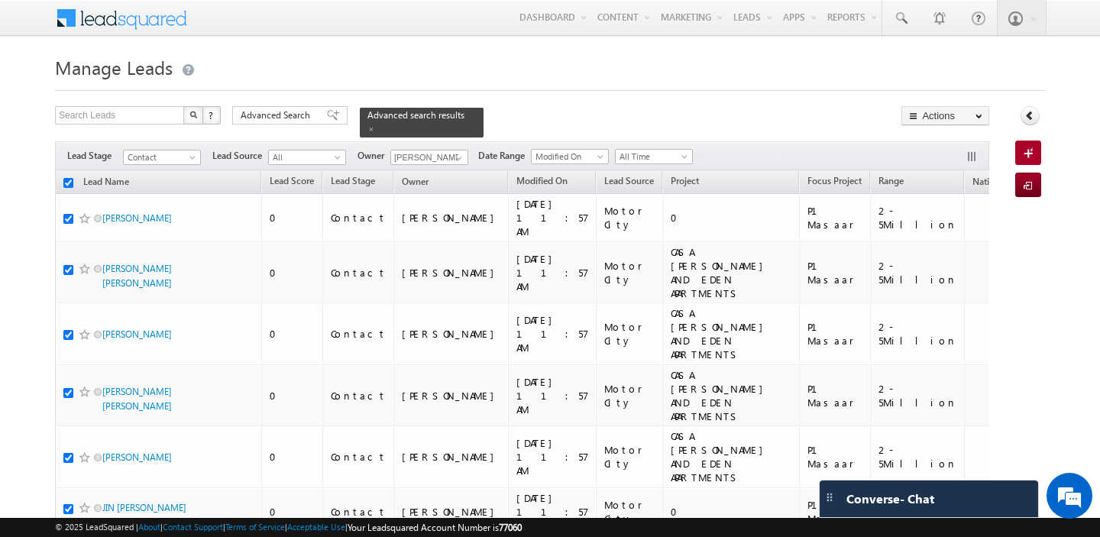
checkbox input "true"
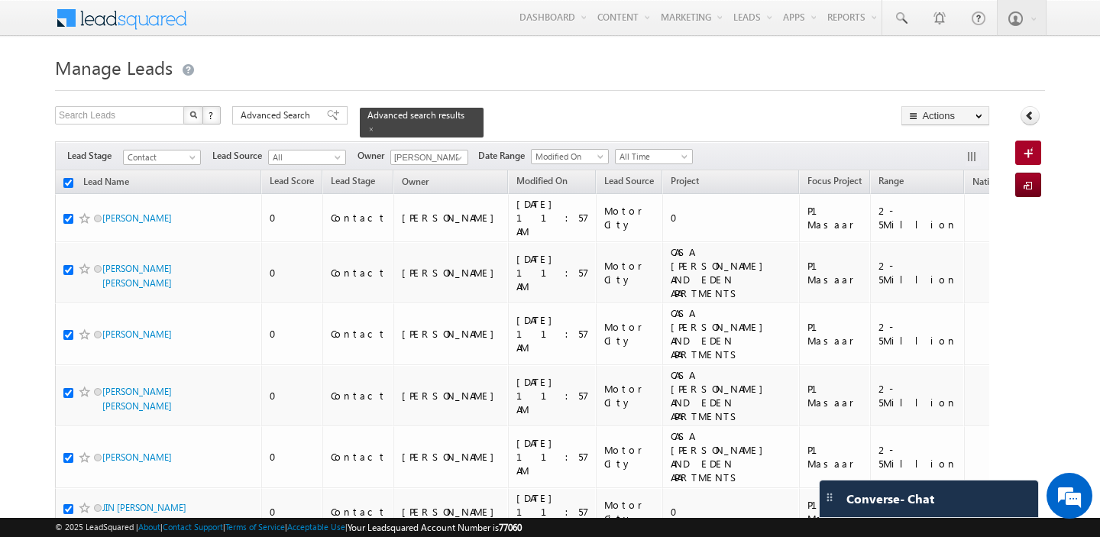
checkbox input "true"
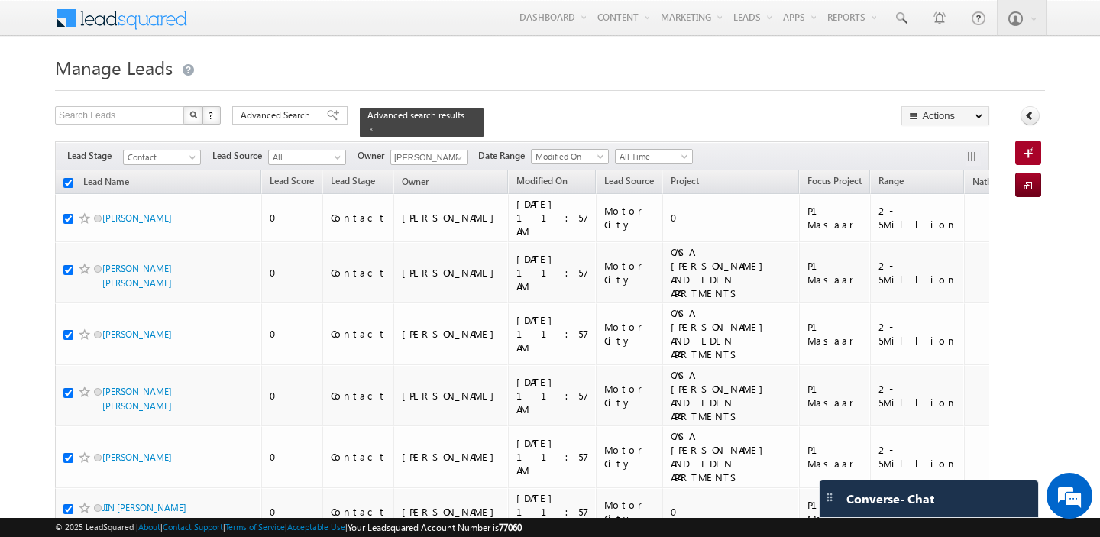
checkbox input "true"
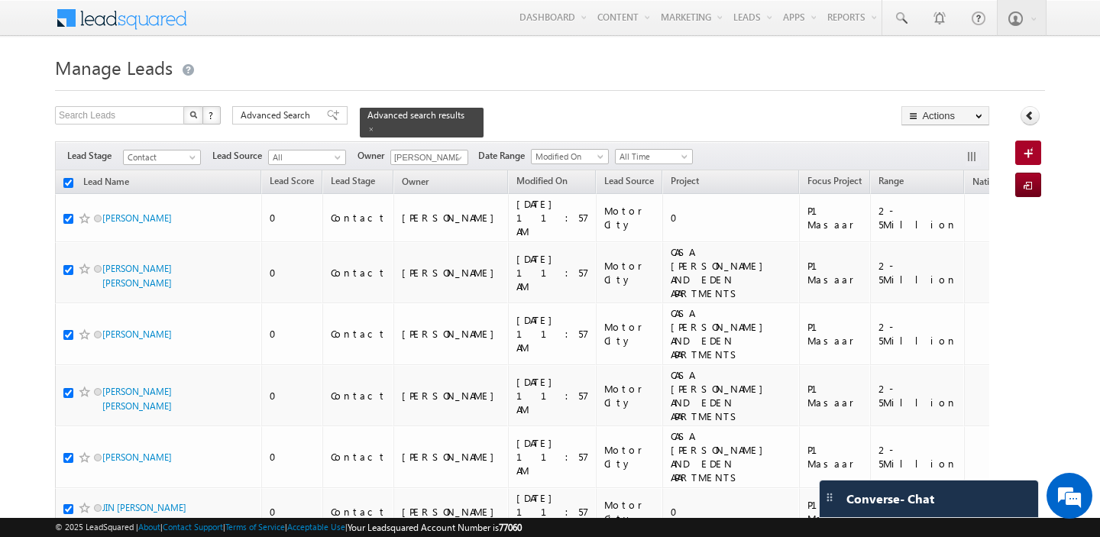
checkbox input "true"
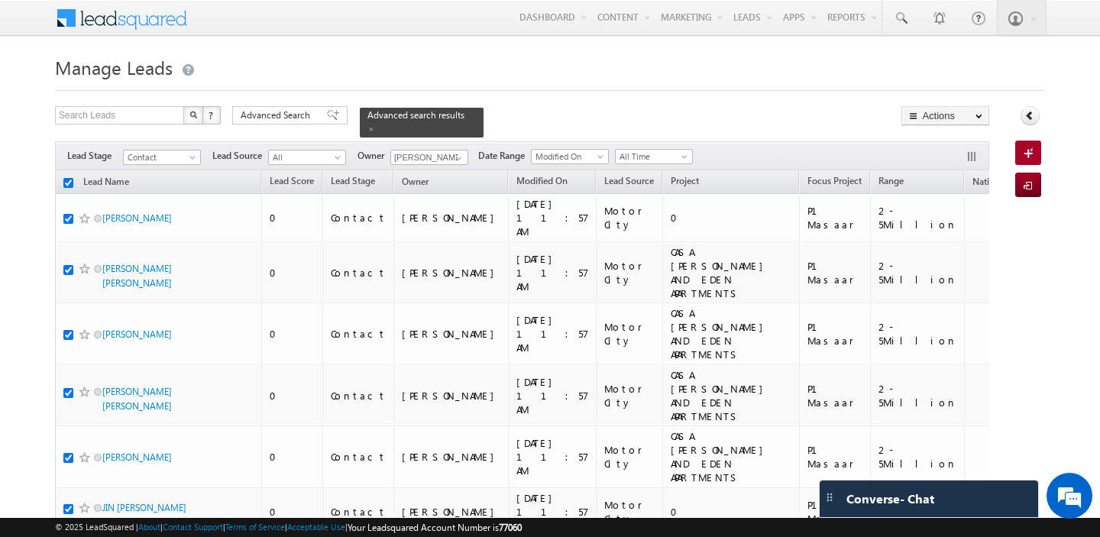
checkbox input "true"
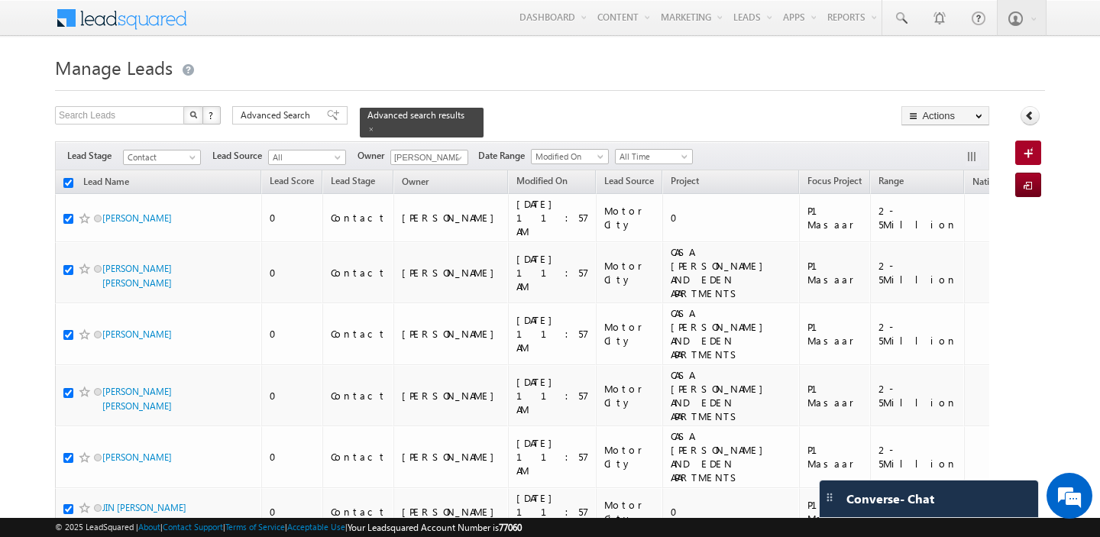
checkbox input "true"
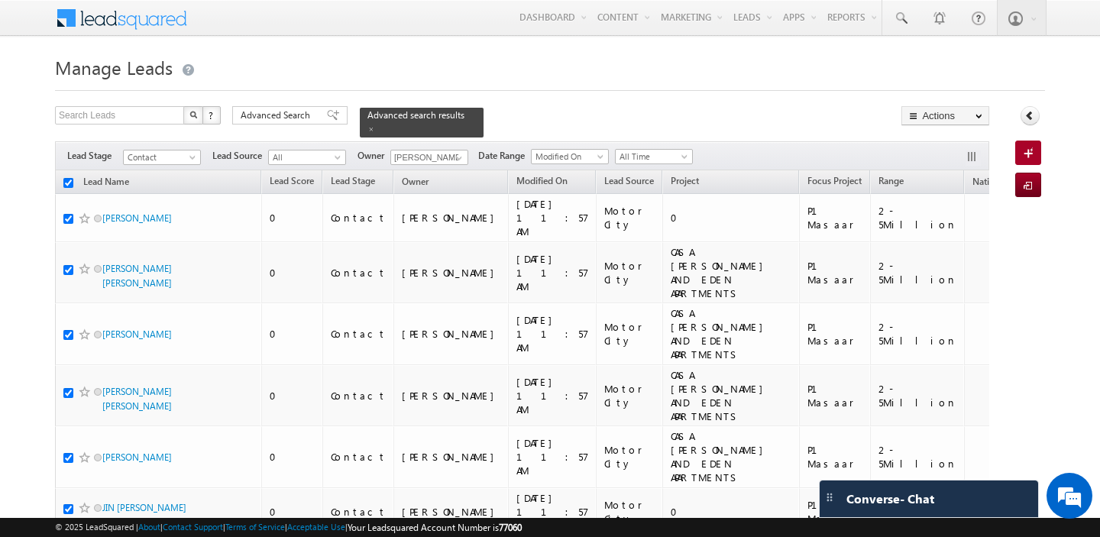
checkbox input "true"
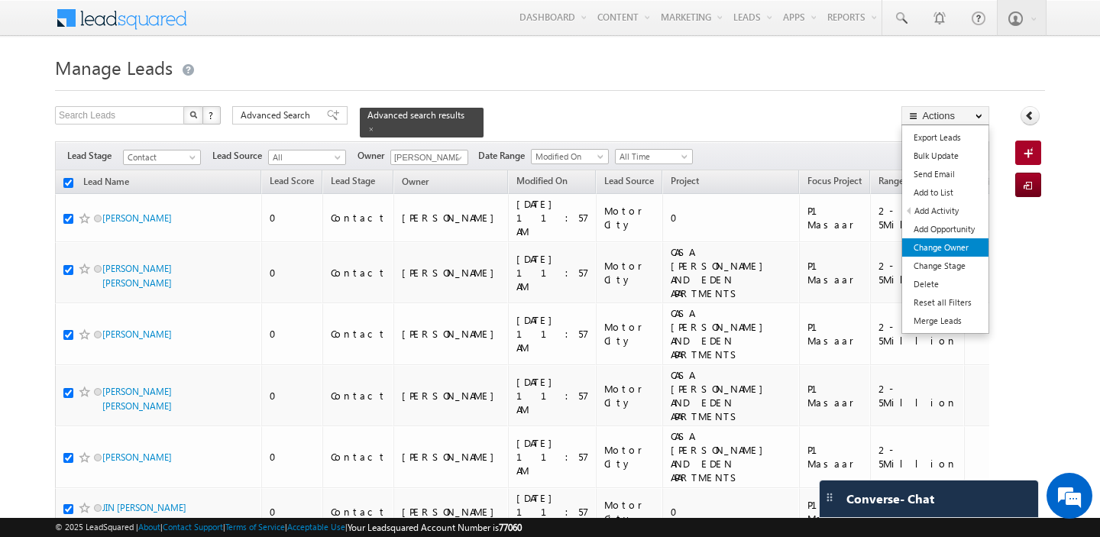
click at [958, 245] on link "Change Owner" at bounding box center [945, 247] width 86 height 18
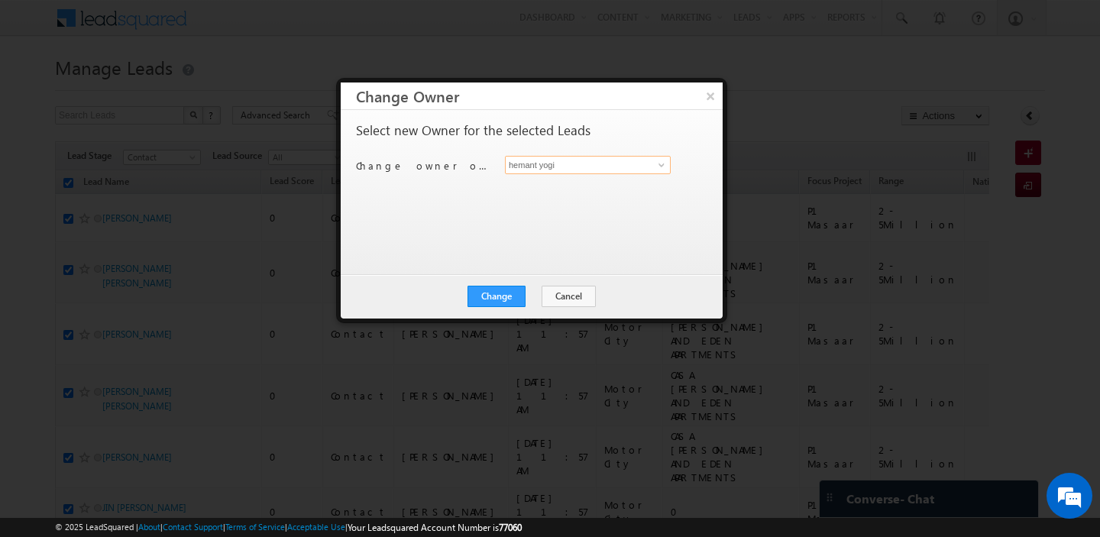
click at [551, 171] on input "hemant yogi" at bounding box center [588, 165] width 166 height 18
click at [563, 199] on span "[PERSON_NAME][EMAIL_ADDRESS][DOMAIN_NAME]" at bounding box center [579, 194] width 137 height 11
type input "[PERSON_NAME]"
click at [496, 297] on button "Change" at bounding box center [496, 296] width 58 height 21
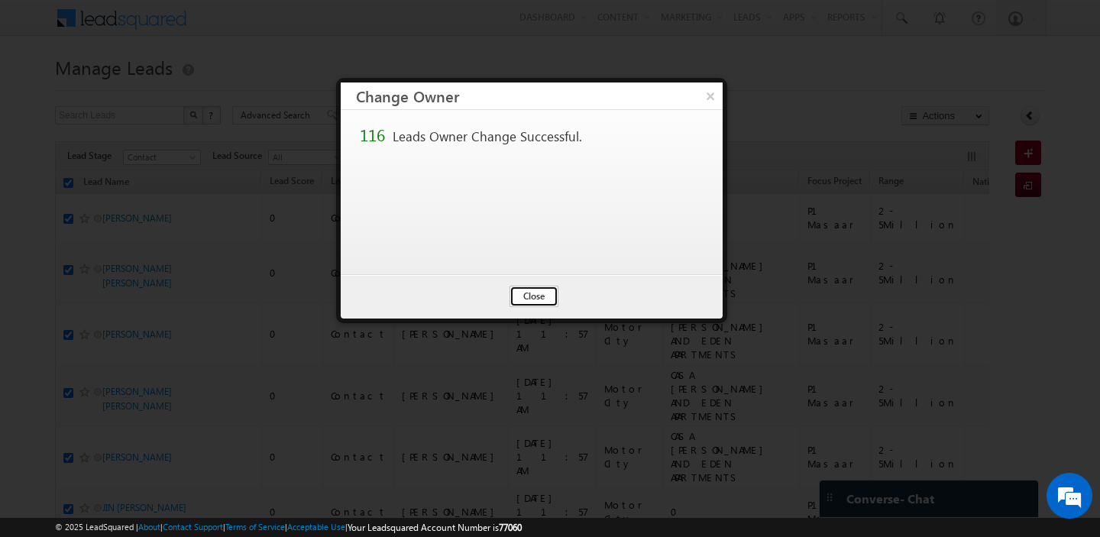
click at [531, 297] on button "Close" at bounding box center [533, 296] width 49 height 21
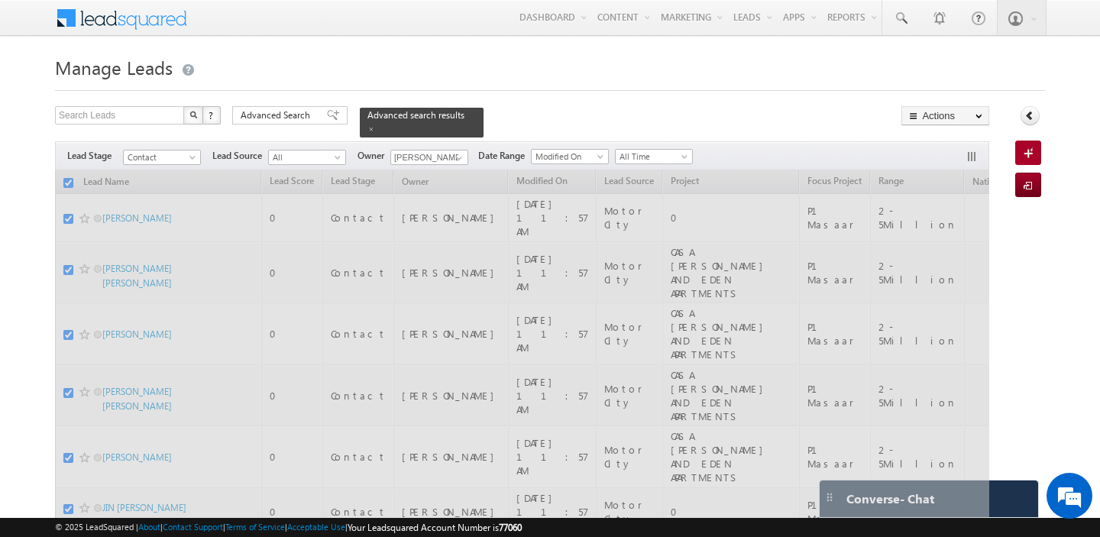
checkbox input "false"
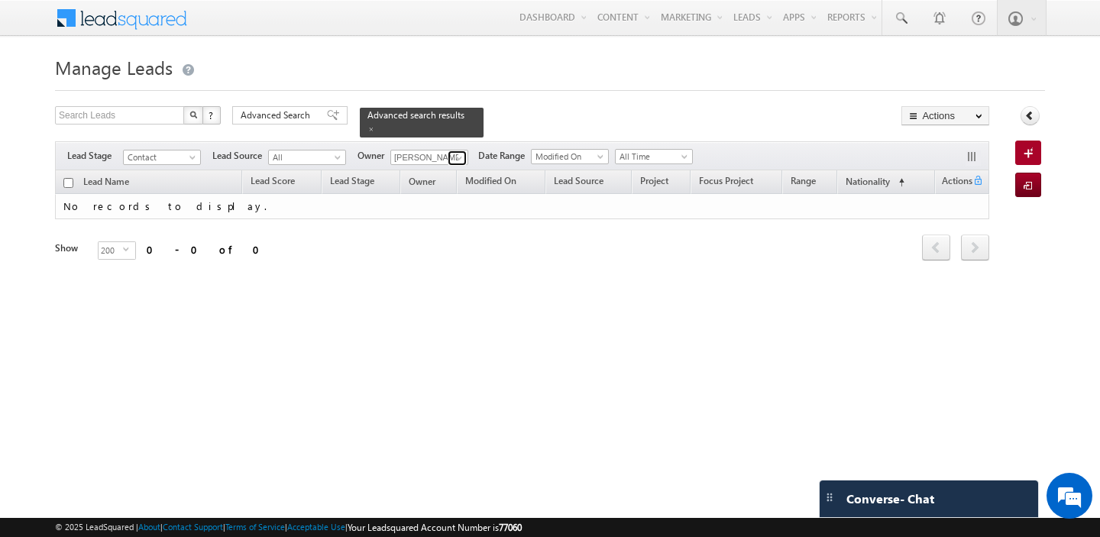
click at [453, 157] on span at bounding box center [459, 158] width 12 height 12
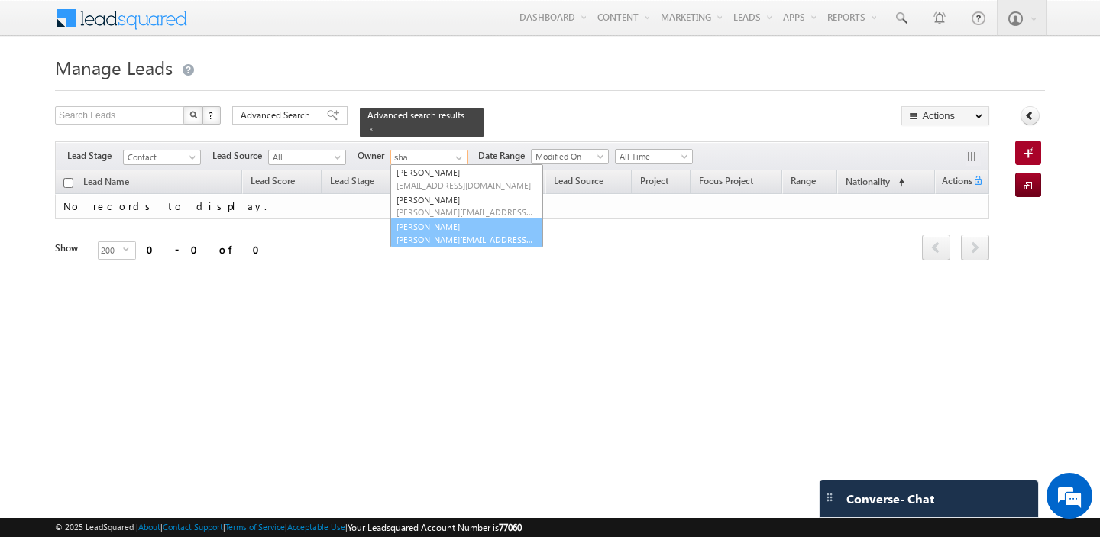
click at [446, 226] on link "shaila shree shaila.shree@indglobal.ae" at bounding box center [466, 232] width 153 height 29
type input "[PERSON_NAME]"
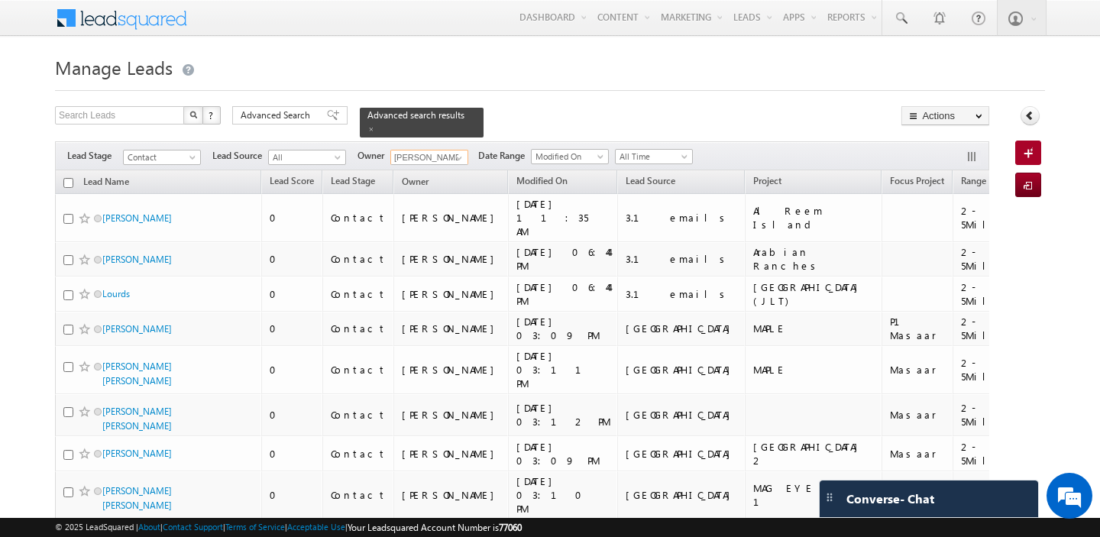
click at [69, 185] on input "checkbox" at bounding box center [68, 183] width 10 height 10
checkbox input "true"
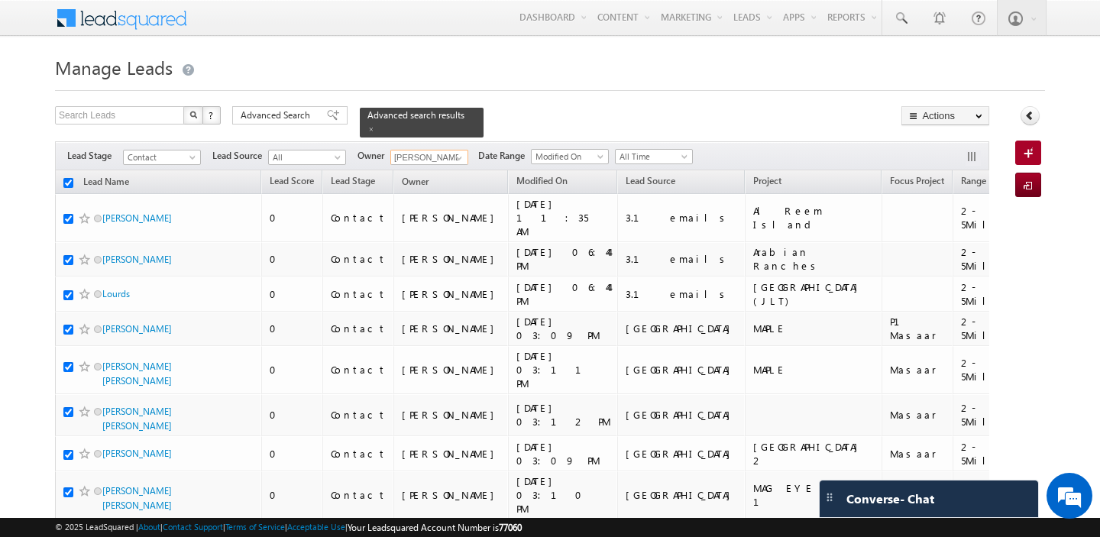
checkbox input "true"
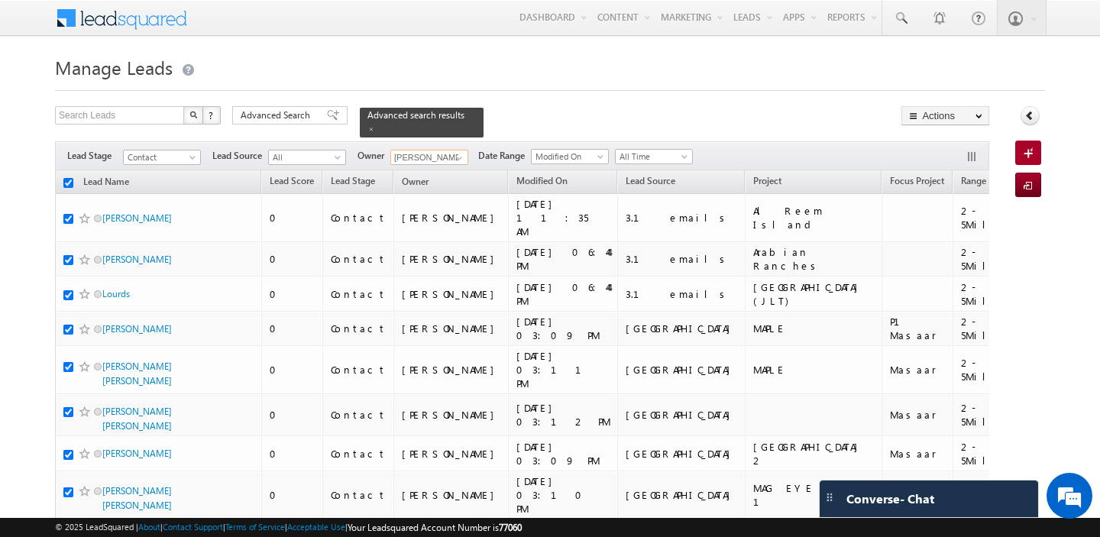
checkbox input "true"
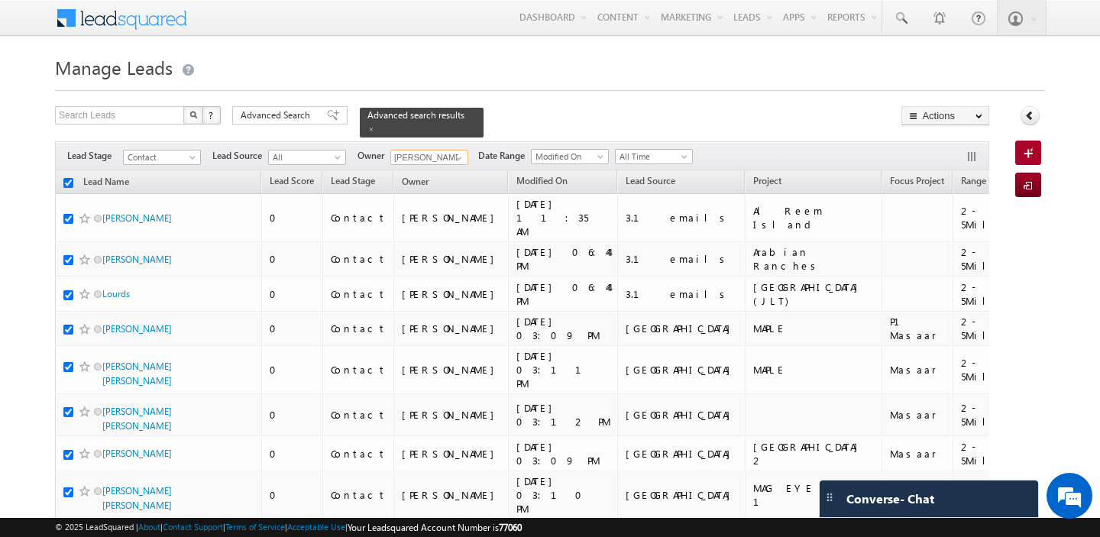
checkbox input "true"
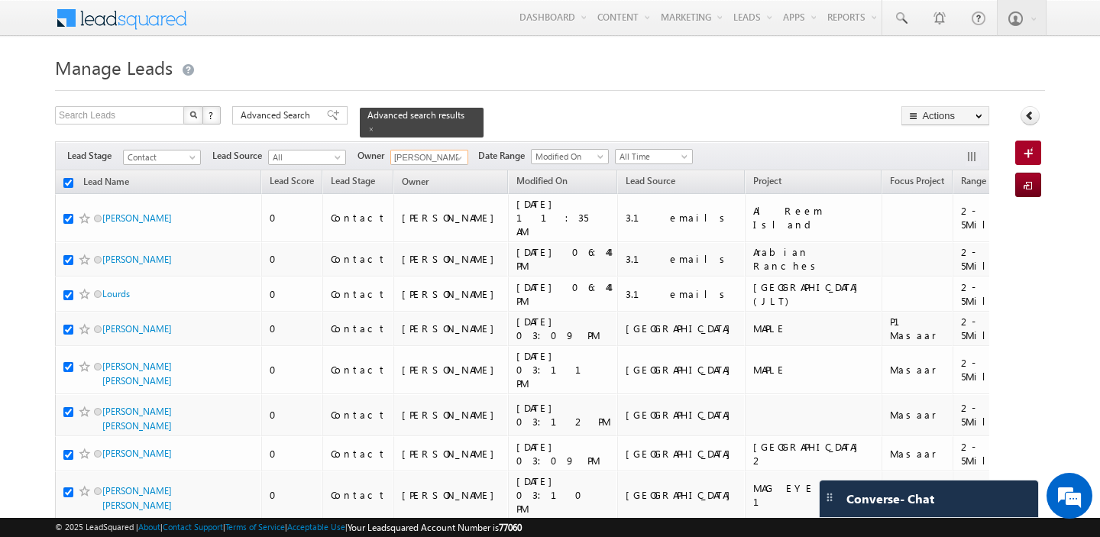
checkbox input "true"
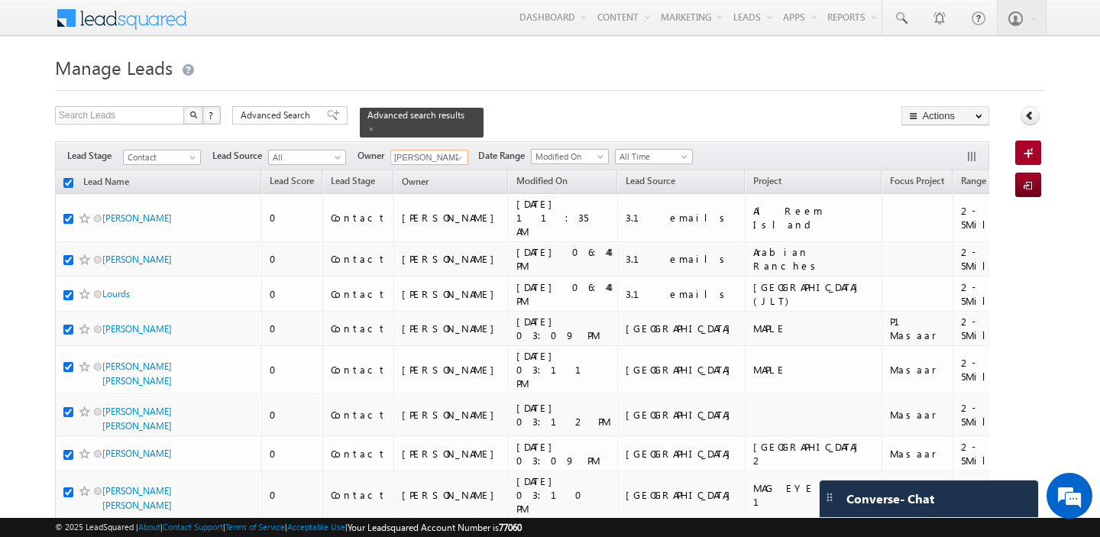
checkbox input "true"
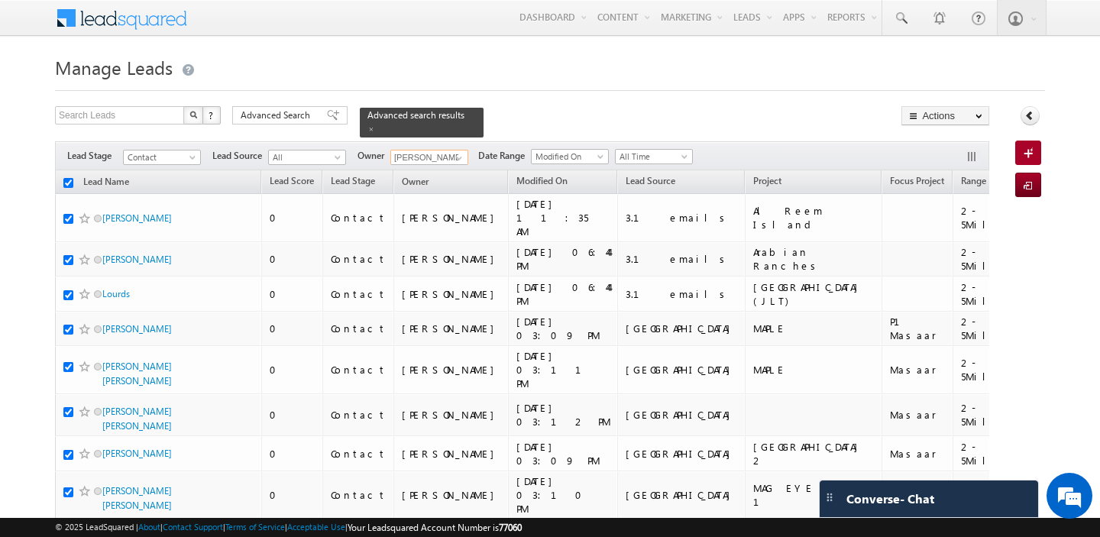
checkbox input "true"
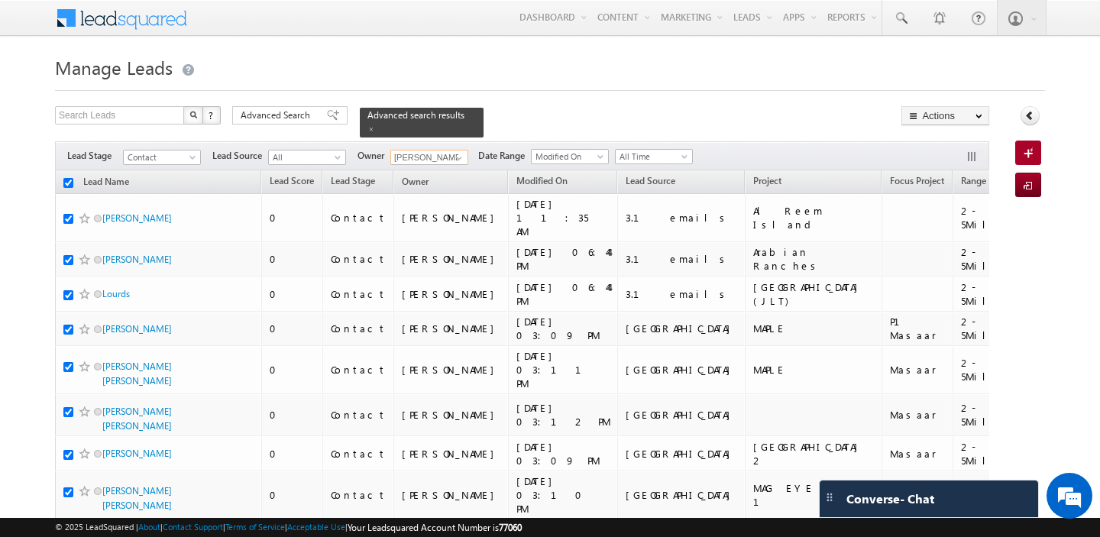
checkbox input "true"
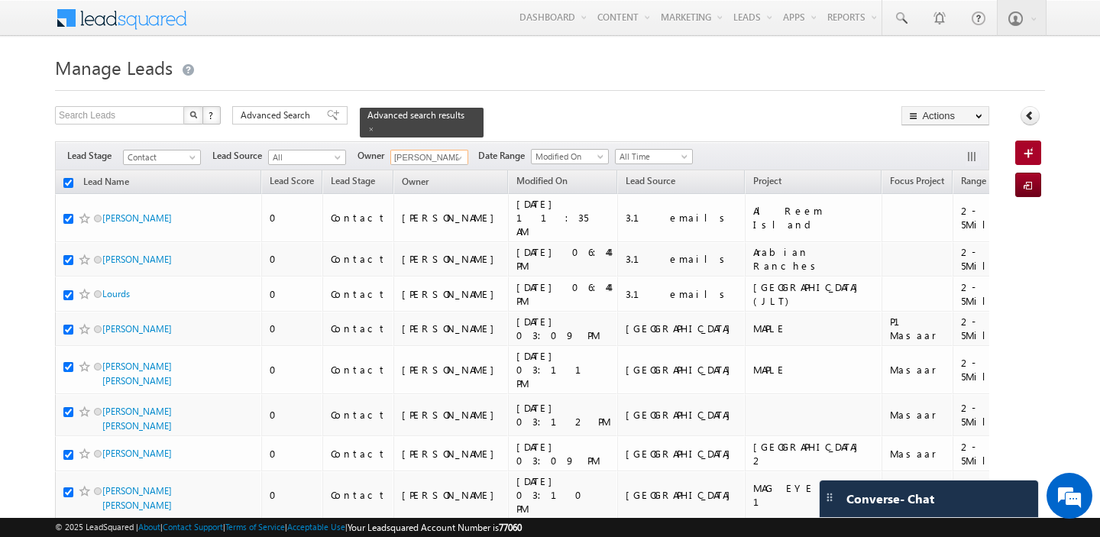
checkbox input "true"
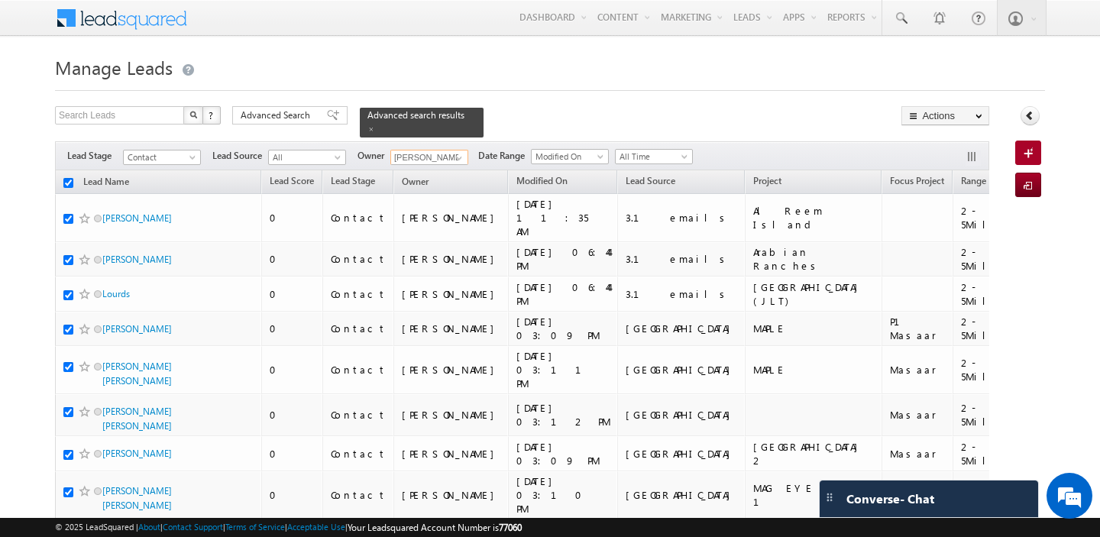
checkbox input "true"
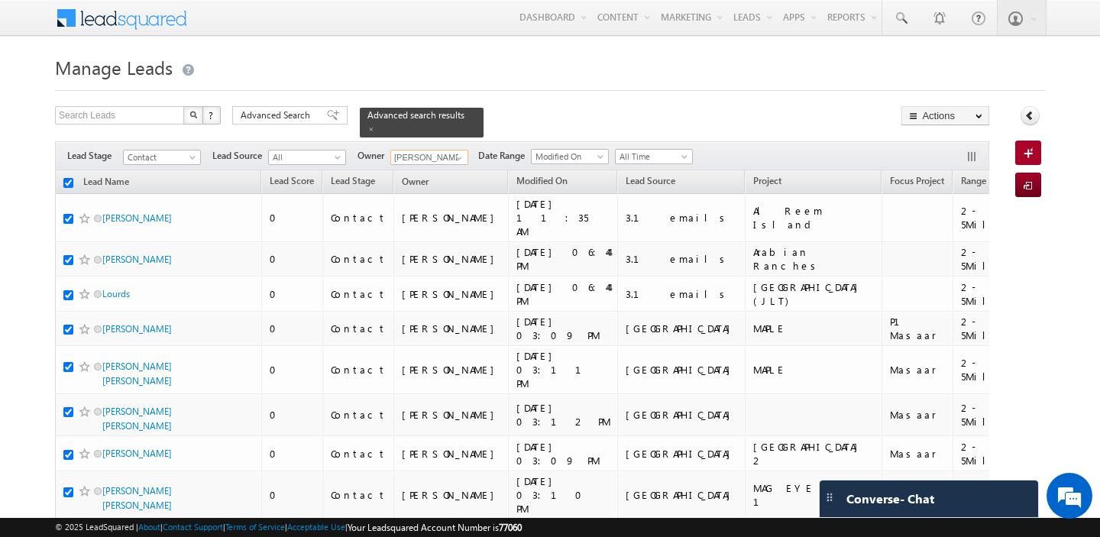
checkbox input "true"
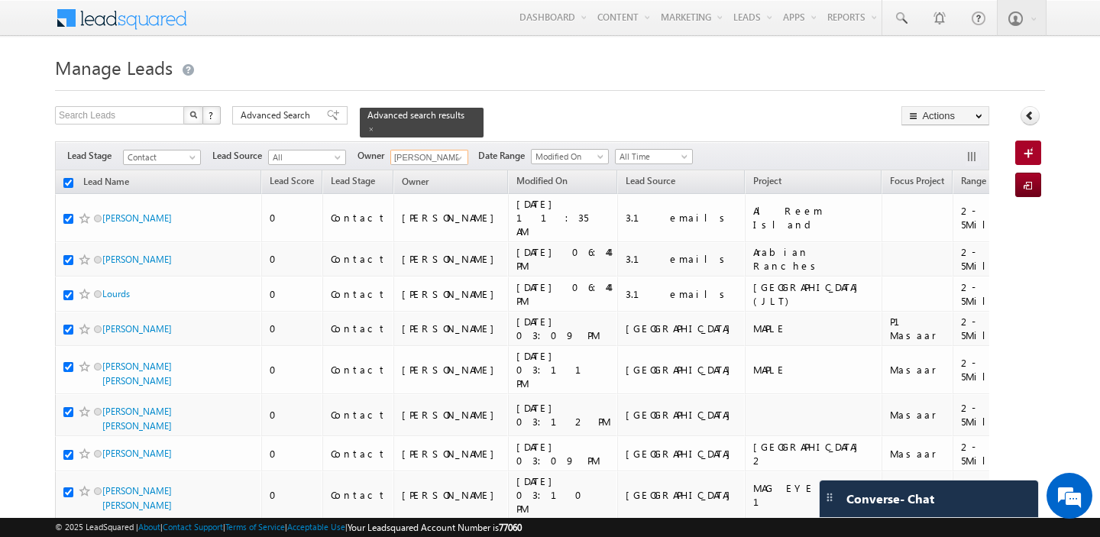
checkbox input "true"
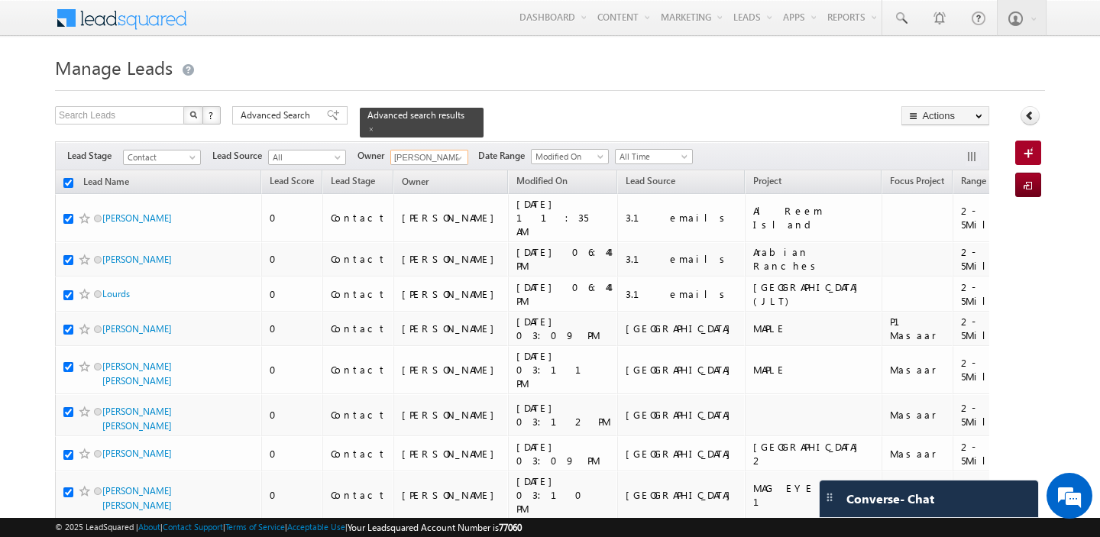
checkbox input "true"
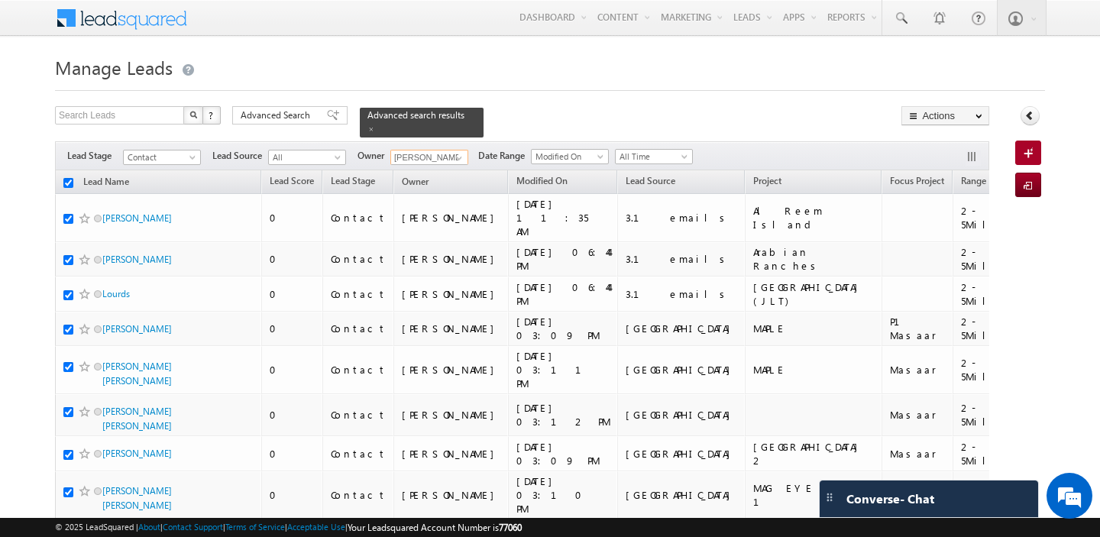
checkbox input "true"
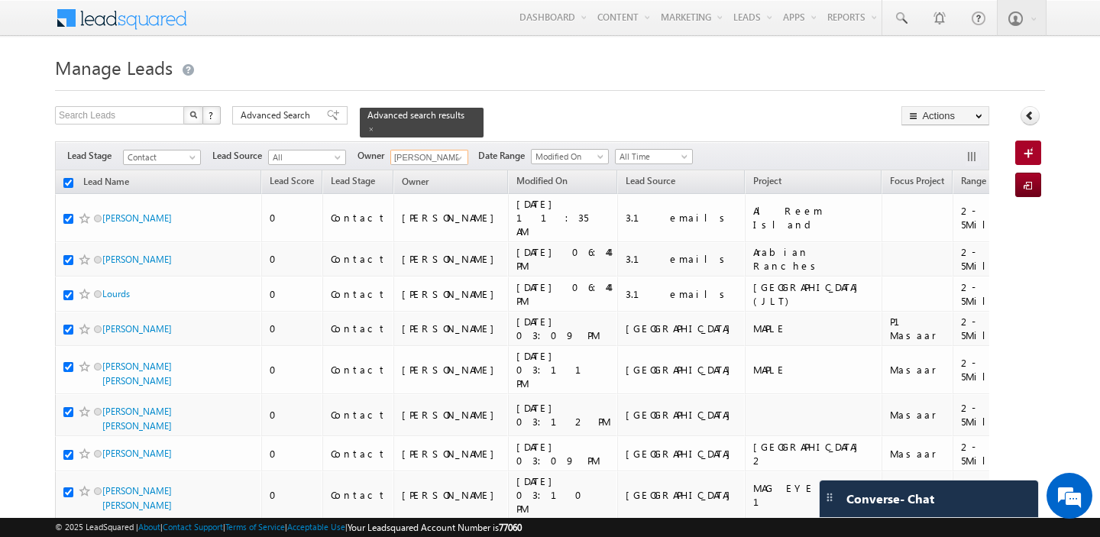
checkbox input "true"
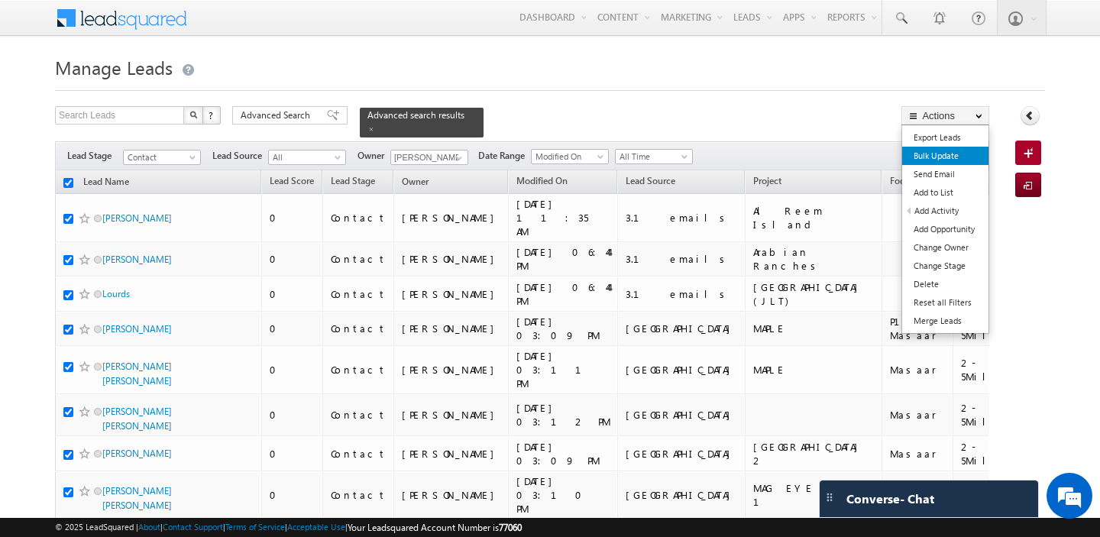
click at [956, 162] on link "Bulk Update" at bounding box center [945, 156] width 86 height 18
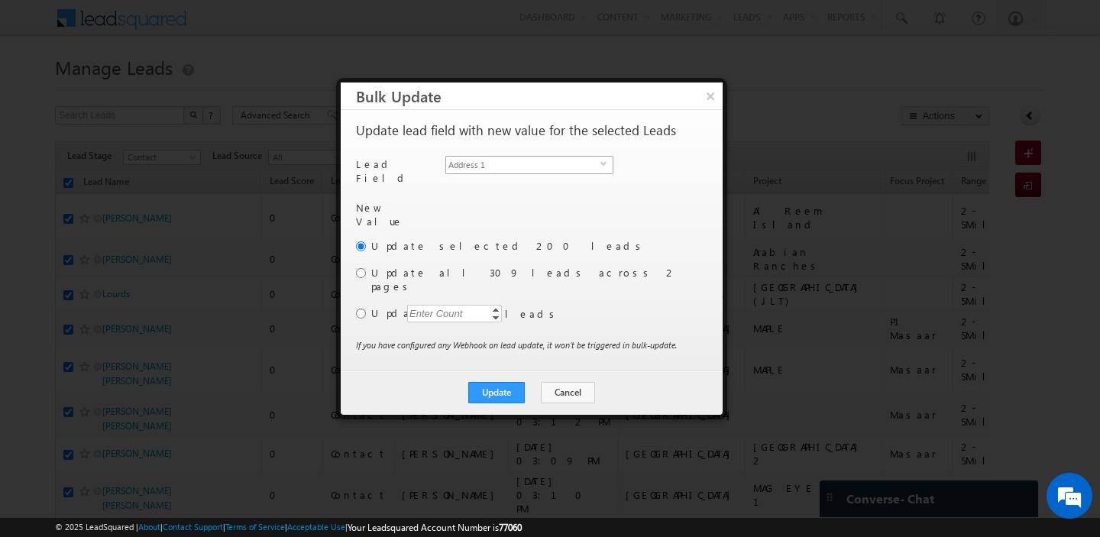
click at [524, 160] on span "Address 1" at bounding box center [523, 165] width 154 height 17
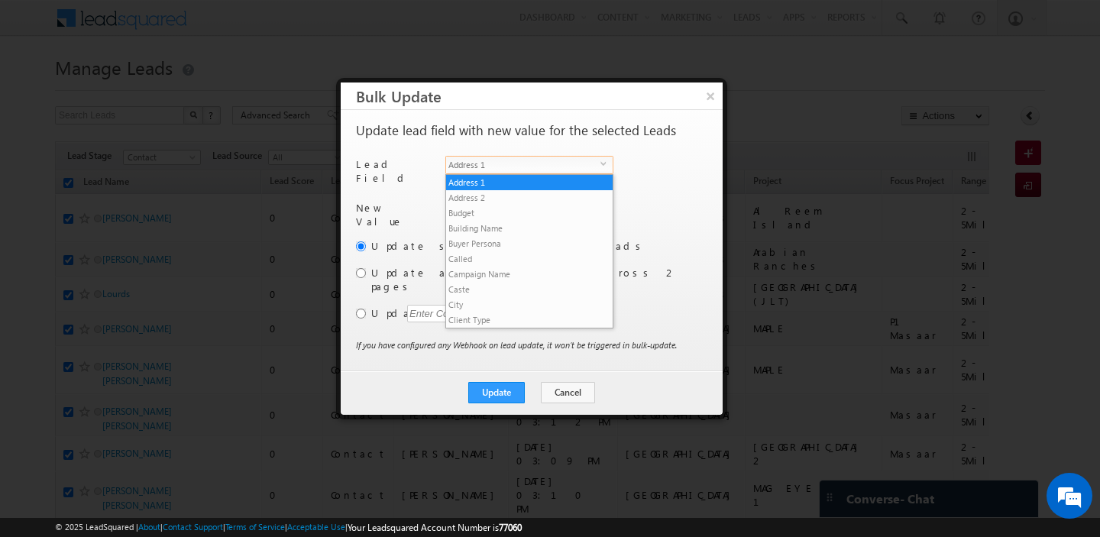
scroll to position [596, 0]
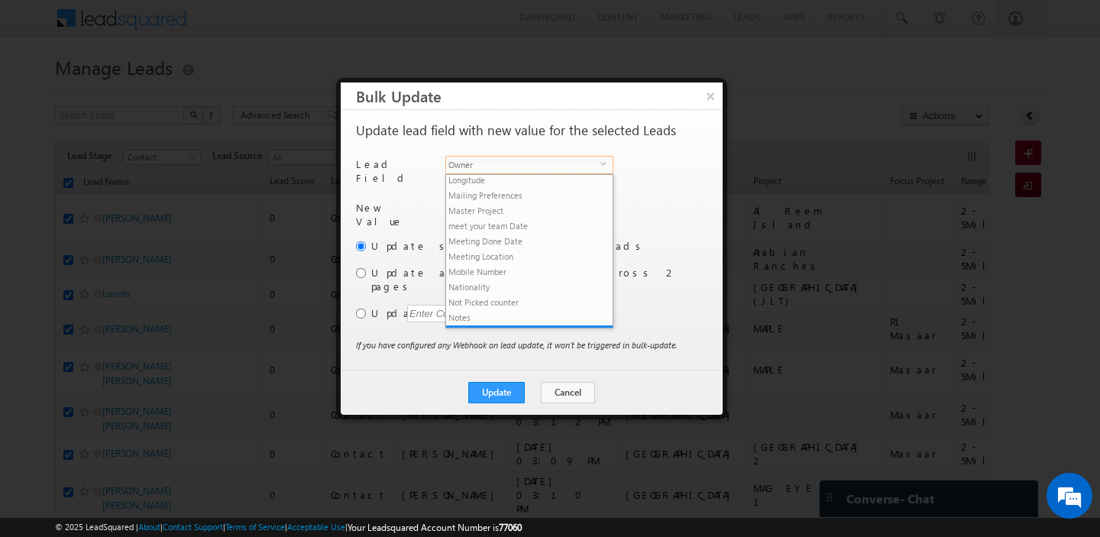
click at [518, 163] on span "Owner" at bounding box center [523, 165] width 154 height 17
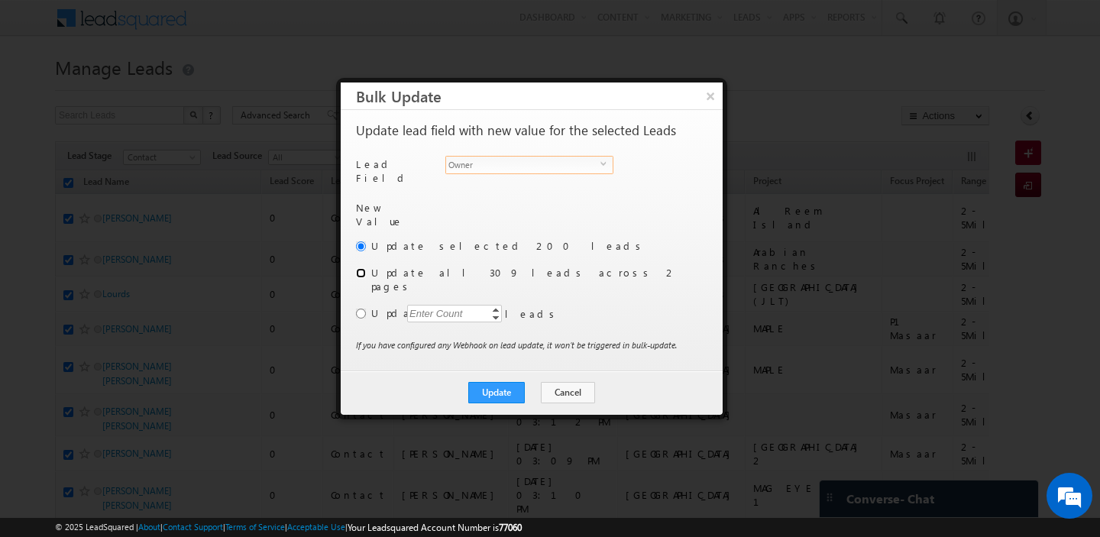
click at [362, 268] on input "radio" at bounding box center [361, 273] width 10 height 10
click at [591, 207] on link at bounding box center [599, 208] width 19 height 15
click at [557, 224] on link "shaila shree shaila.shree@indglobal.ae" at bounding box center [527, 232] width 166 height 29
click at [493, 382] on button "Update" at bounding box center [496, 392] width 57 height 21
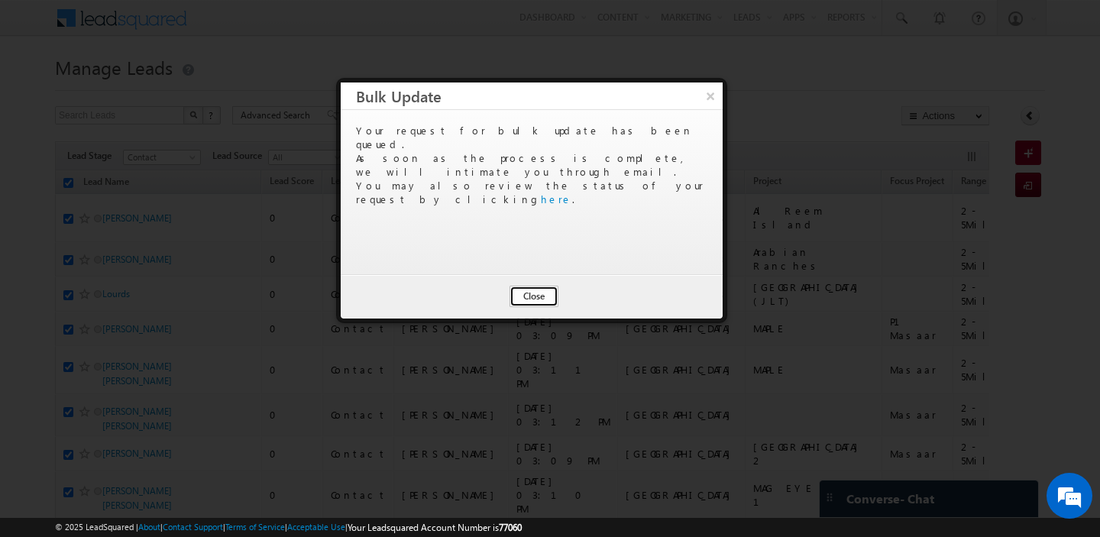
click at [532, 296] on button "Close" at bounding box center [533, 296] width 49 height 21
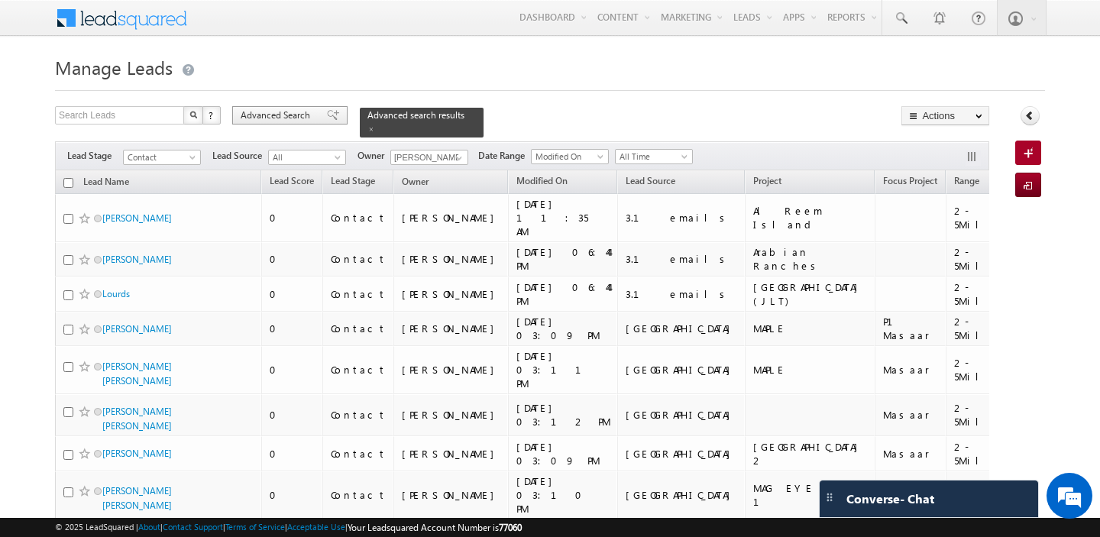
click at [276, 116] on span "Advanced Search" at bounding box center [278, 115] width 74 height 14
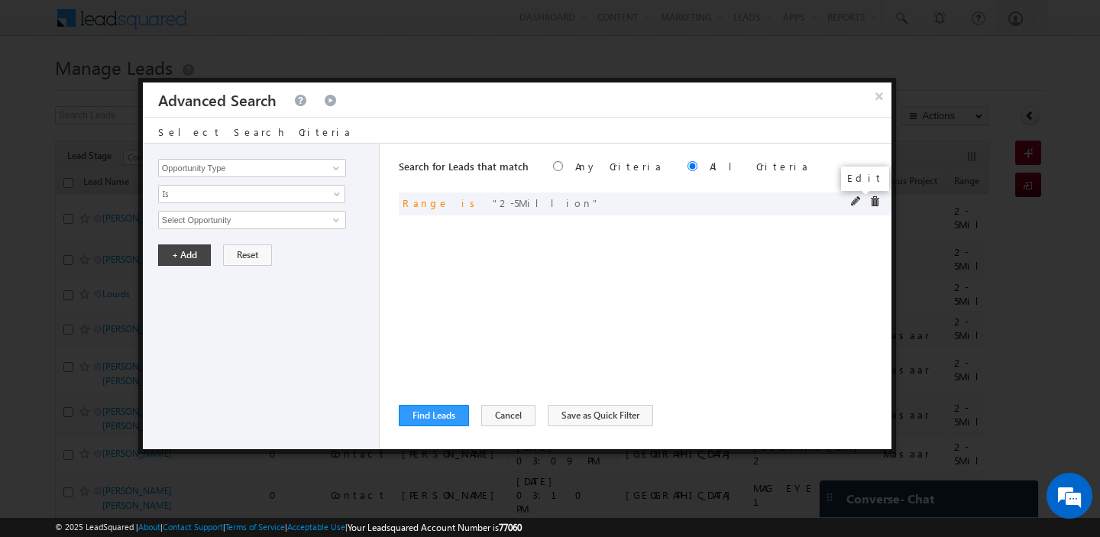
click at [851, 204] on span at bounding box center [856, 201] width 11 height 11
click at [248, 225] on input "2-5Million" at bounding box center [252, 220] width 188 height 18
click at [221, 191] on span "Is" at bounding box center [242, 194] width 166 height 14
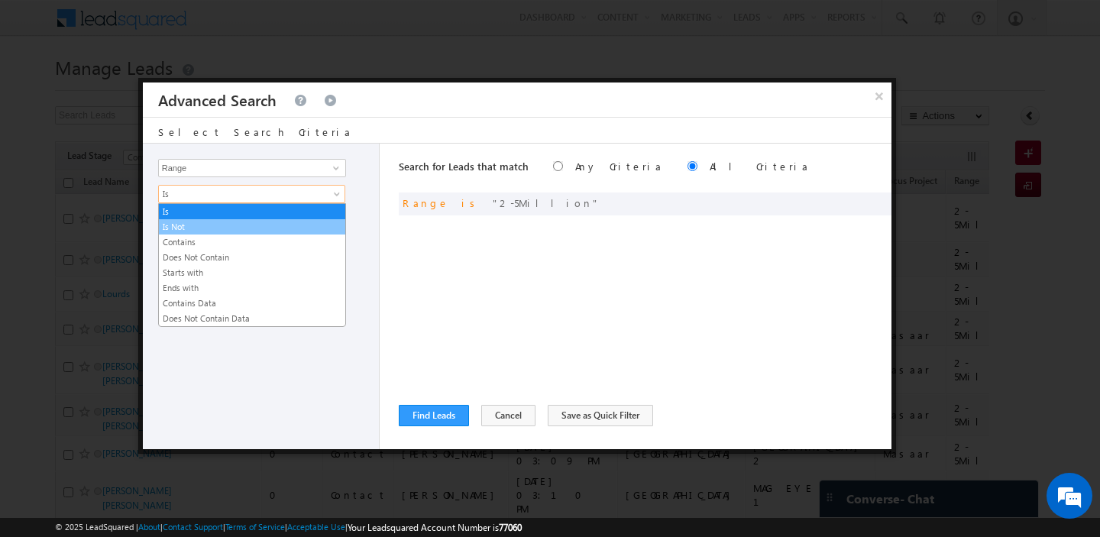
click at [211, 230] on link "Is Not" at bounding box center [252, 227] width 186 height 14
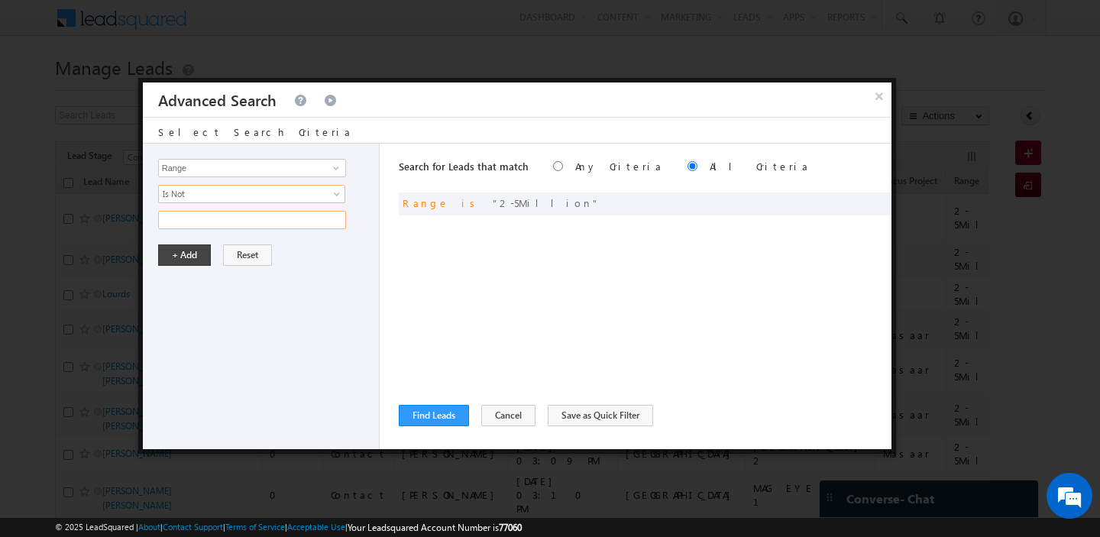
click at [213, 223] on input "text" at bounding box center [252, 220] width 188 height 18
paste input "2-5Million"
click at [174, 260] on button "+ Add" at bounding box center [184, 254] width 53 height 21
click at [424, 415] on button "Find Leads" at bounding box center [434, 415] width 70 height 21
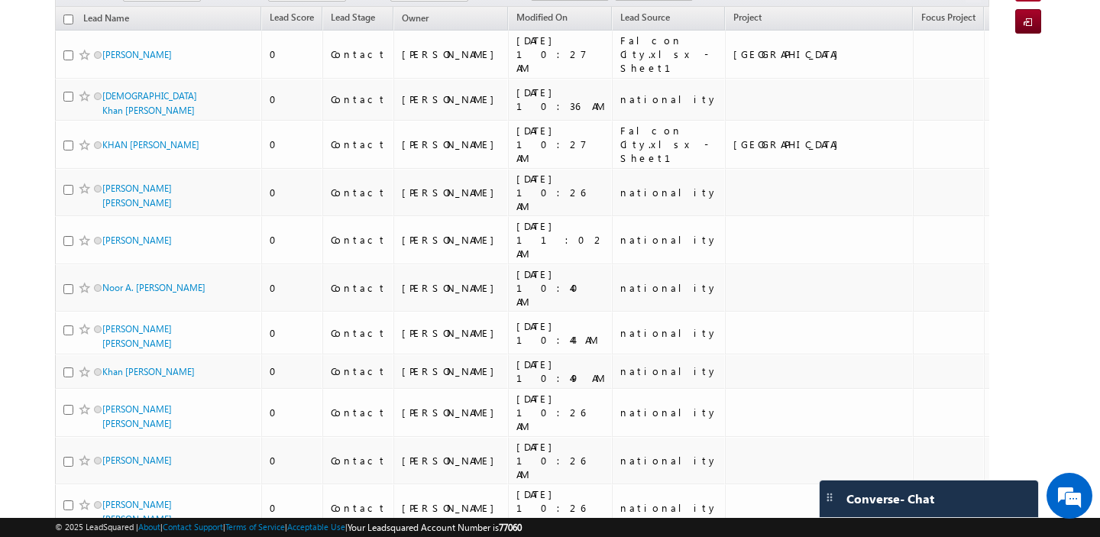
scroll to position [0, 0]
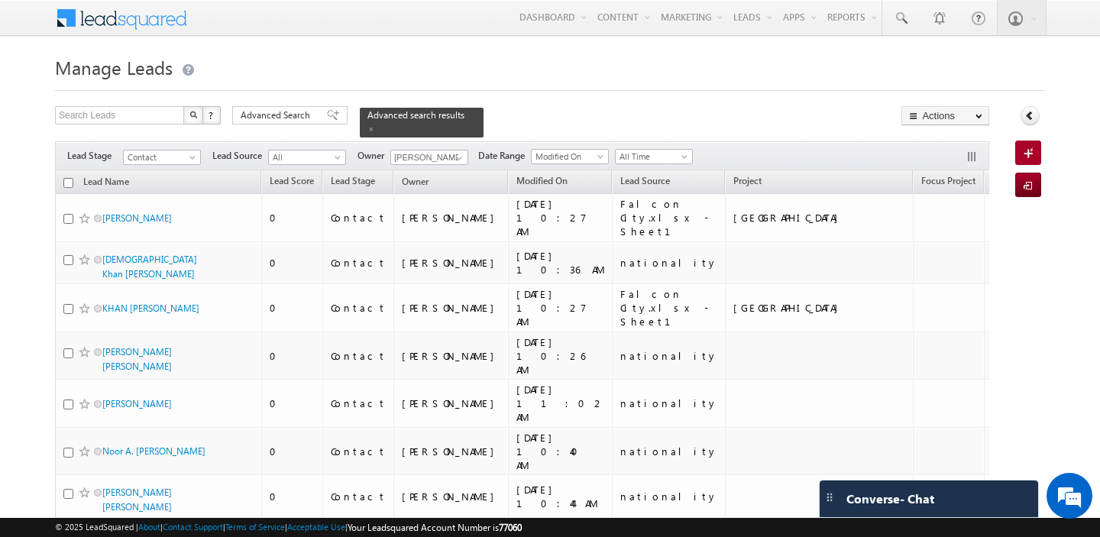
click at [70, 186] on input "checkbox" at bounding box center [68, 183] width 10 height 10
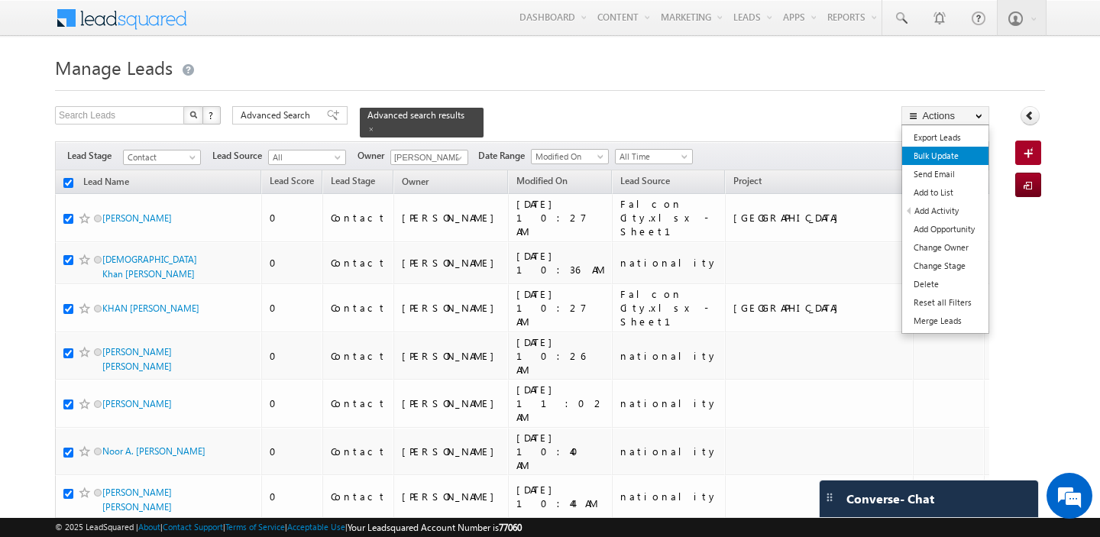
click at [947, 161] on link "Bulk Update" at bounding box center [945, 156] width 86 height 18
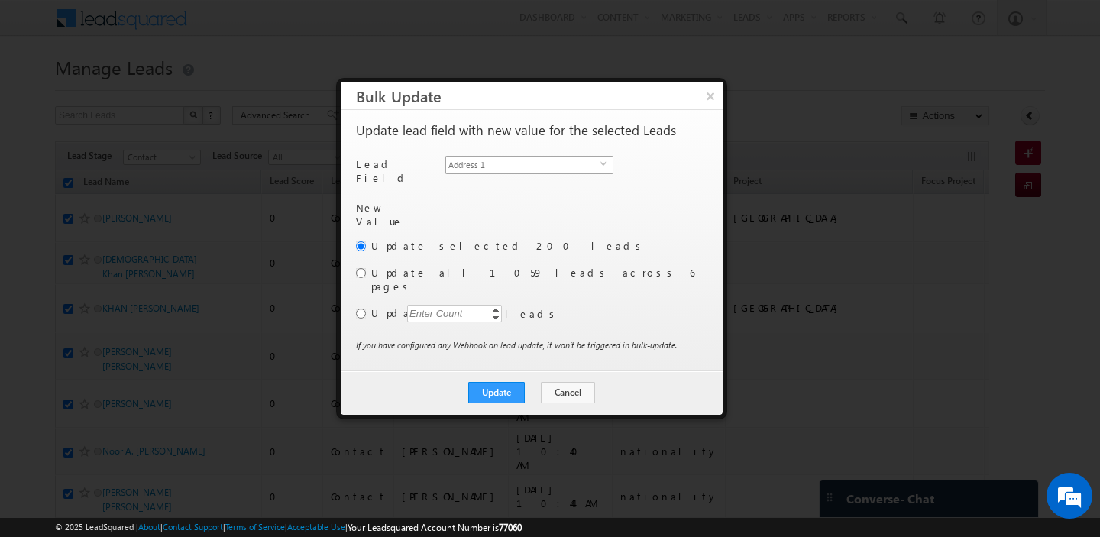
click at [578, 166] on span "Address 1" at bounding box center [523, 165] width 154 height 17
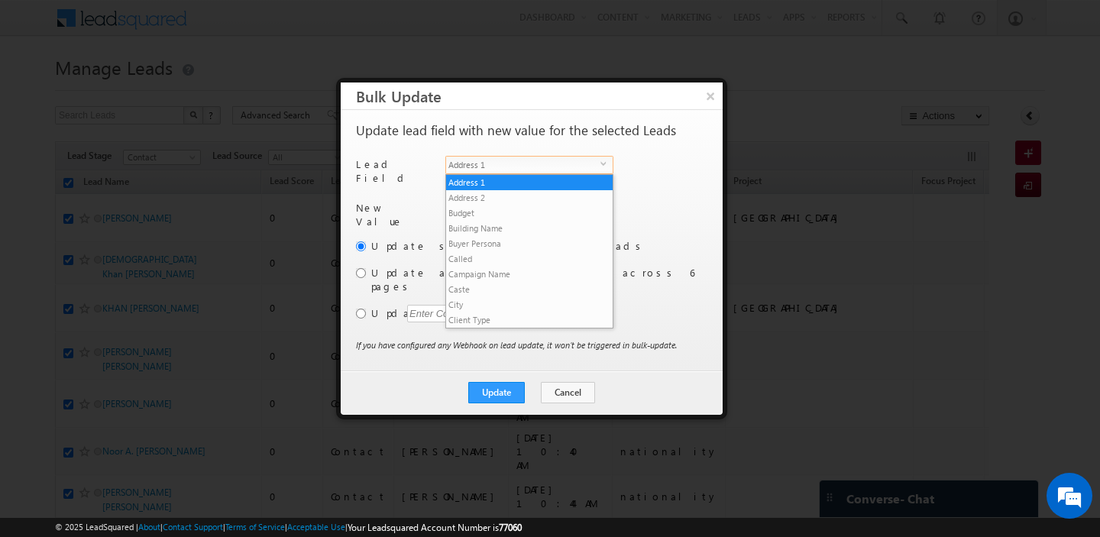
scroll to position [596, 0]
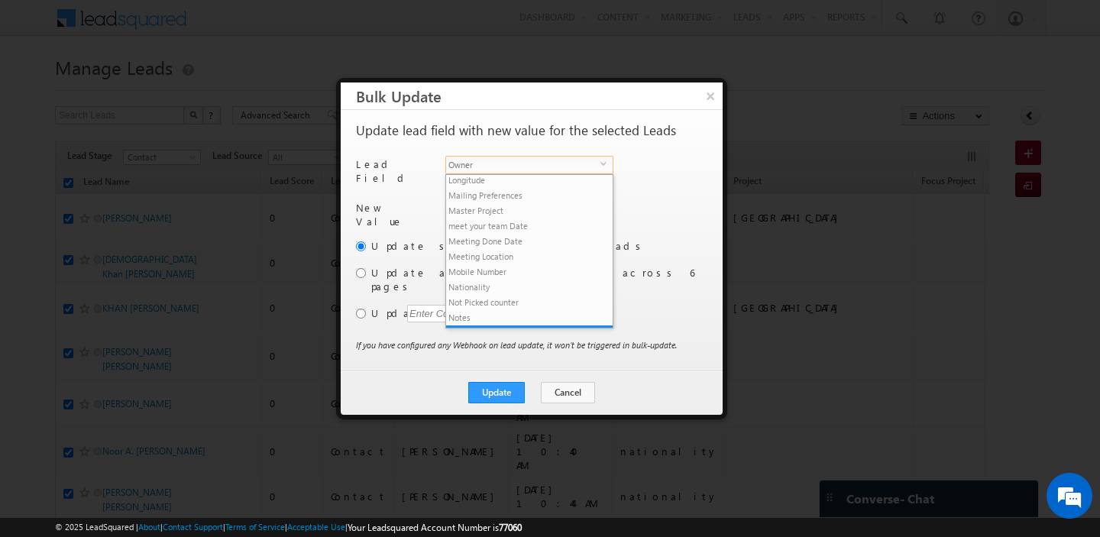
click at [578, 166] on span "Owner" at bounding box center [523, 165] width 154 height 17
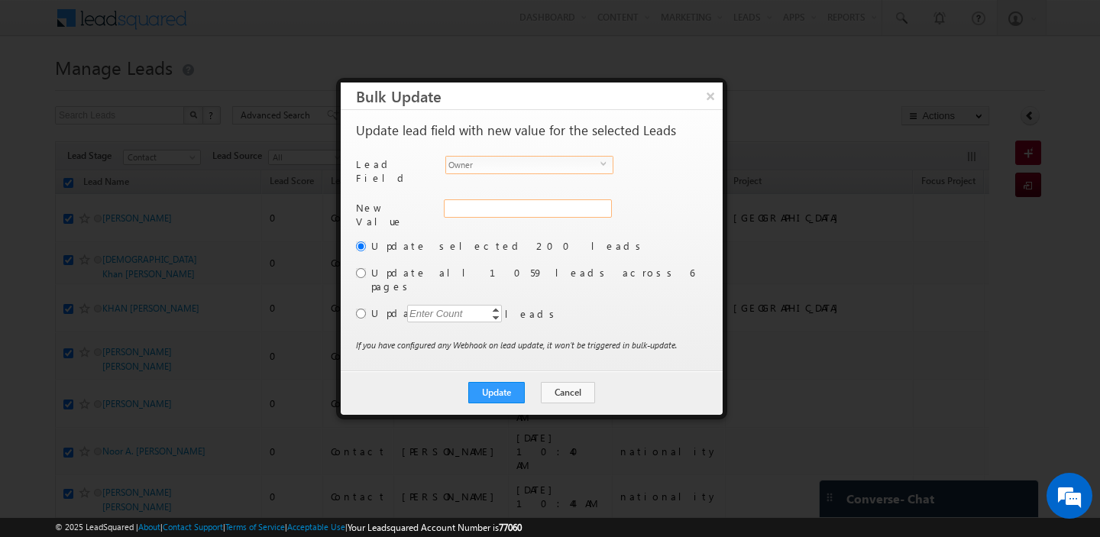
click at [490, 199] on div "Address 1" at bounding box center [526, 216] width 165 height 34
click at [490, 199] on input "hemant yogi" at bounding box center [527, 208] width 166 height 18
click at [601, 208] on span at bounding box center [601, 208] width 12 height 12
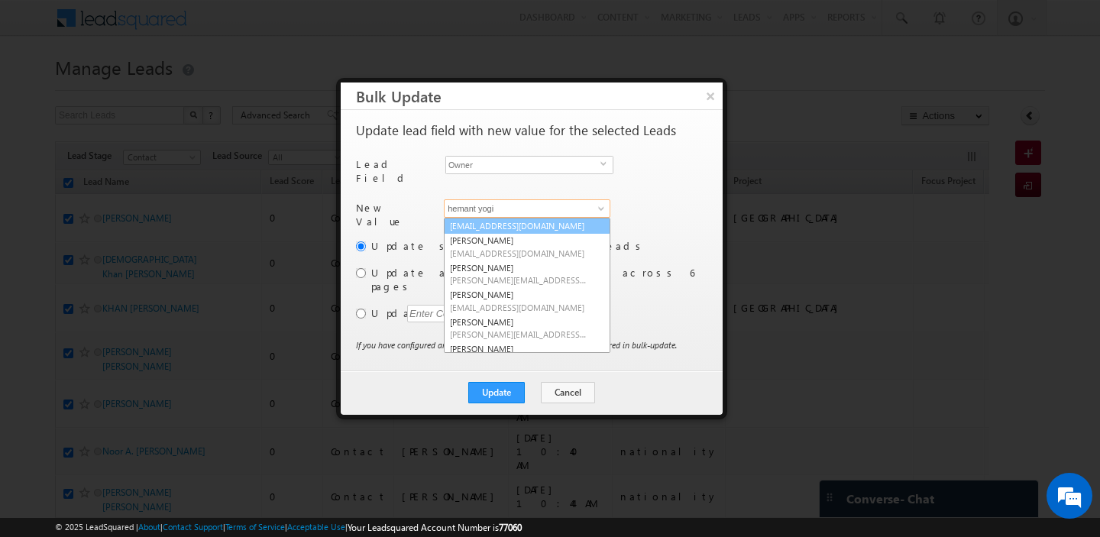
scroll to position [70, 0]
click at [517, 247] on span "[EMAIL_ADDRESS][DOMAIN_NAME]" at bounding box center [518, 249] width 137 height 11
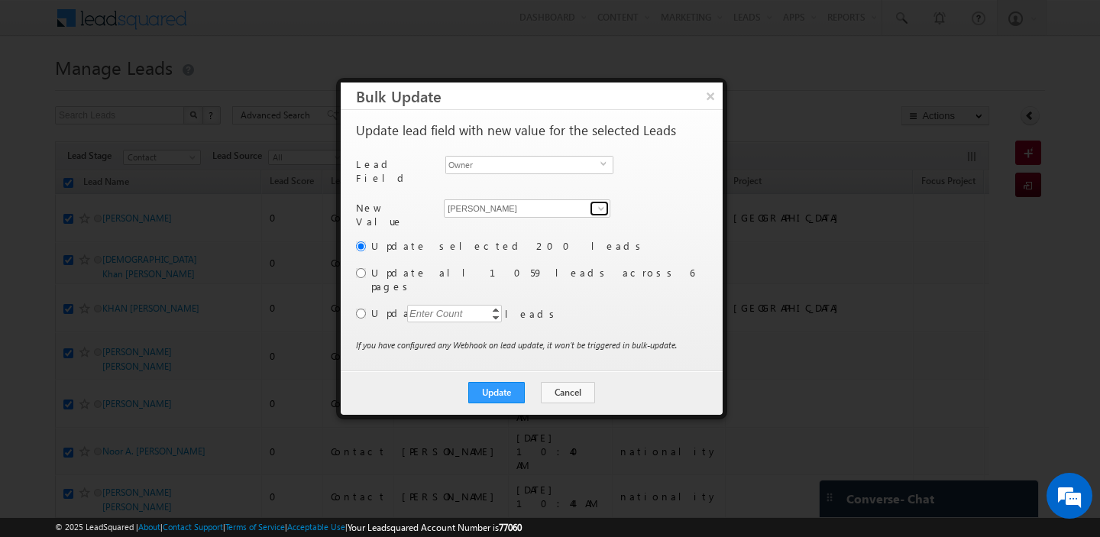
click at [598, 205] on span at bounding box center [601, 208] width 12 height 12
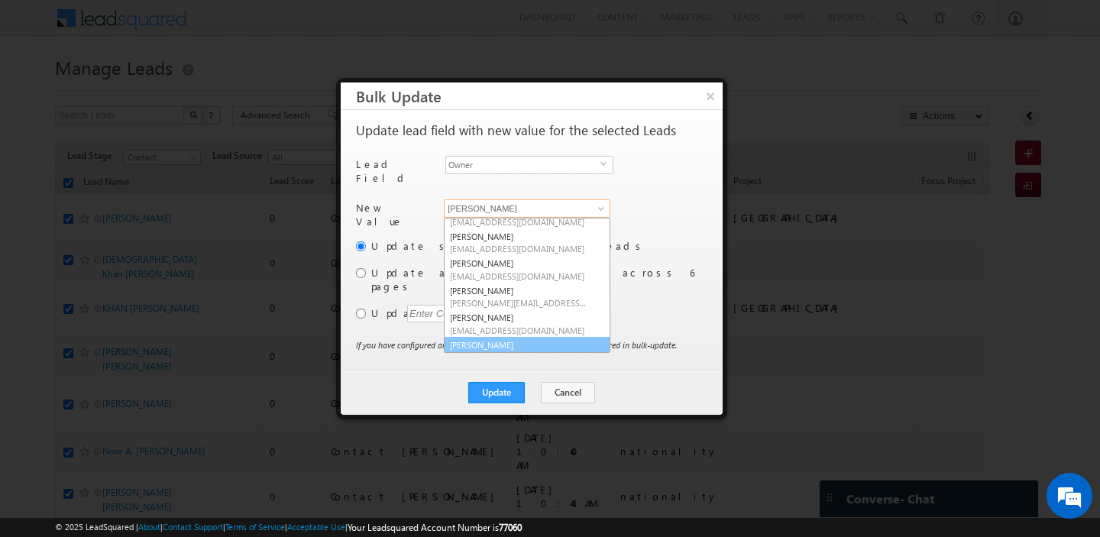
scroll to position [41, 0]
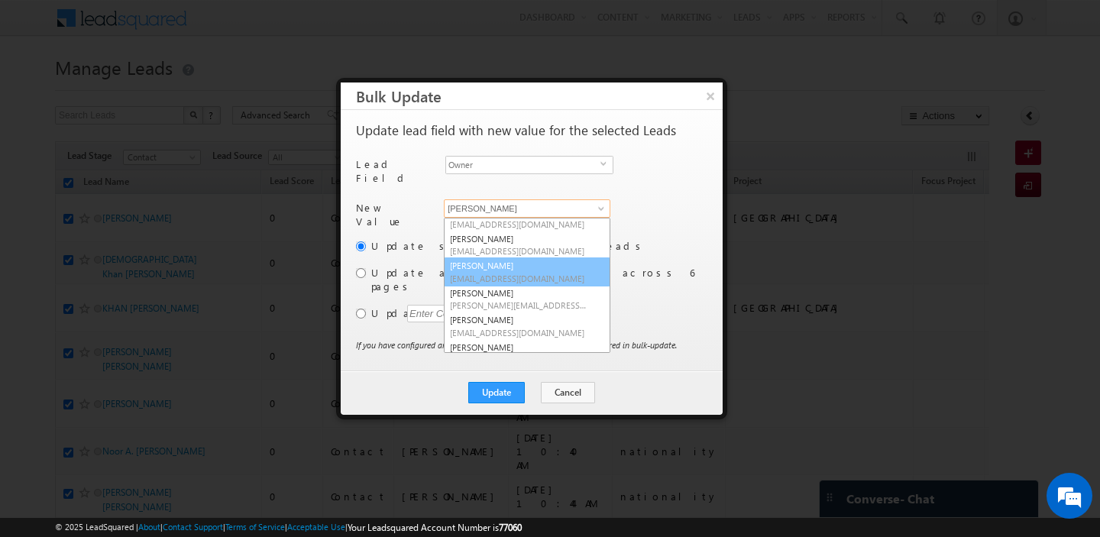
click at [515, 273] on span "[EMAIL_ADDRESS][DOMAIN_NAME]" at bounding box center [518, 278] width 137 height 11
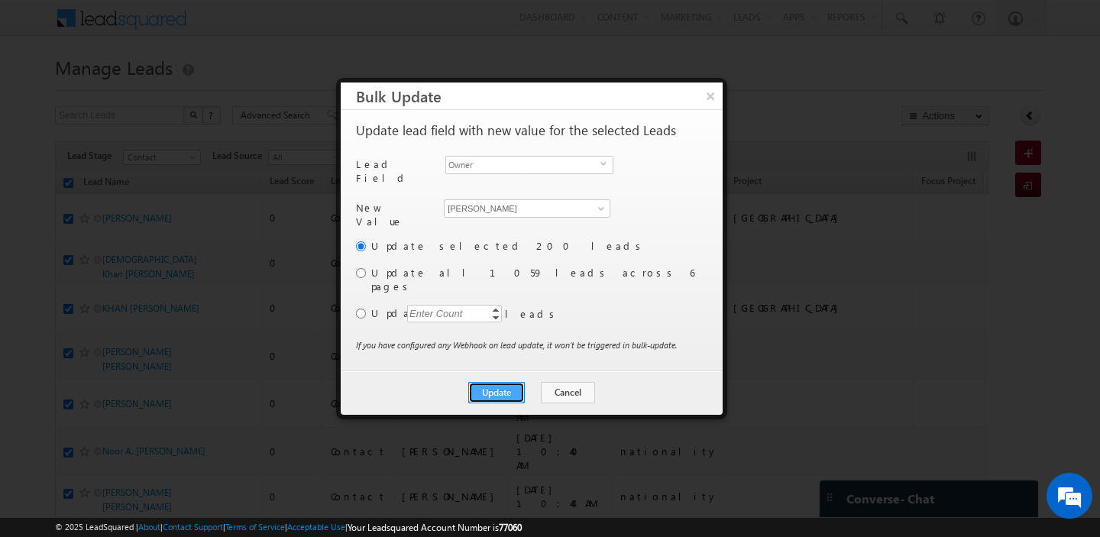
click at [501, 382] on button "Update" at bounding box center [496, 392] width 57 height 21
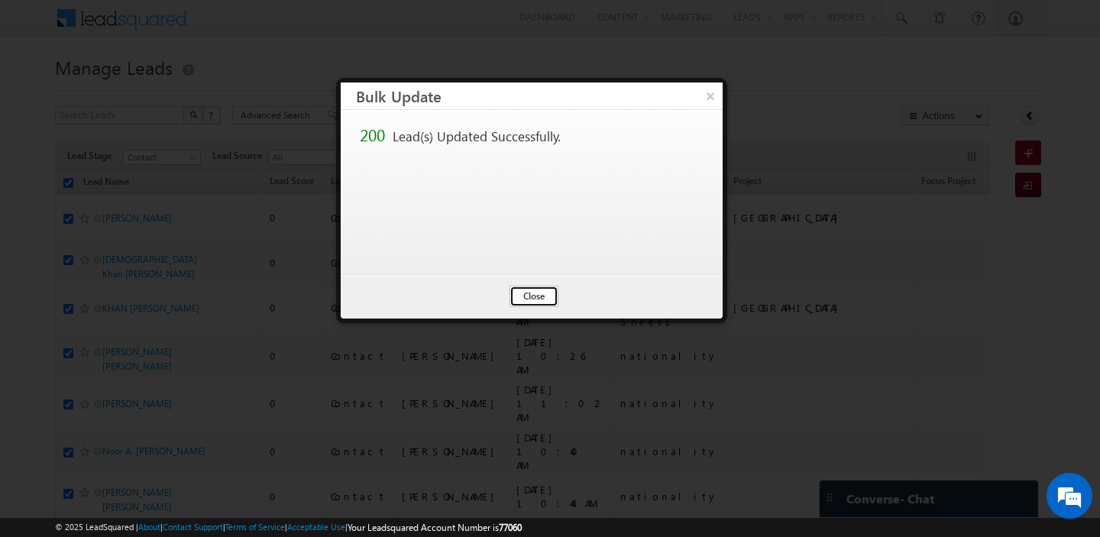
click at [539, 297] on button "Close" at bounding box center [533, 296] width 49 height 21
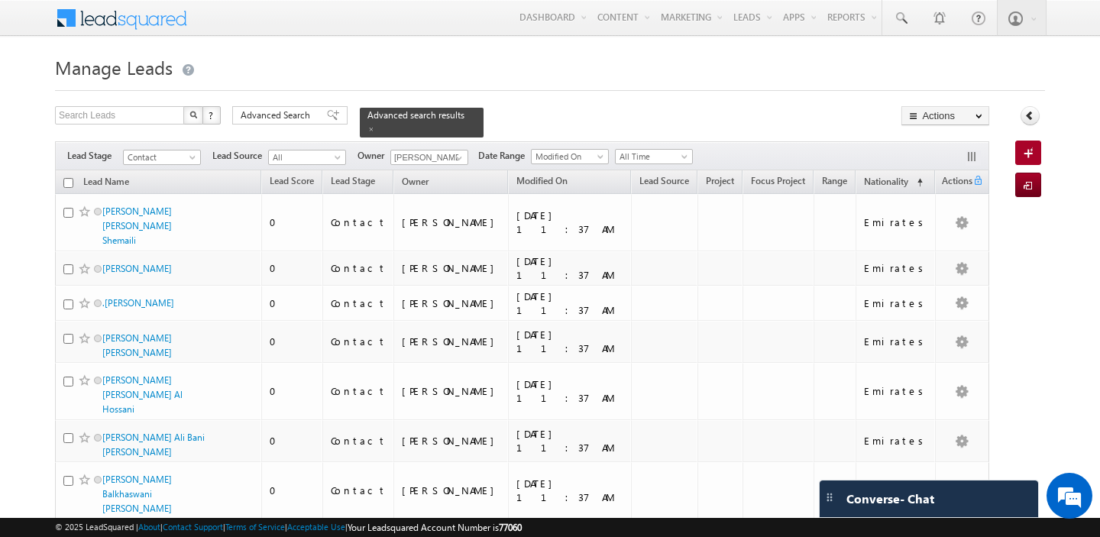
click at [69, 186] on input "checkbox" at bounding box center [68, 183] width 10 height 10
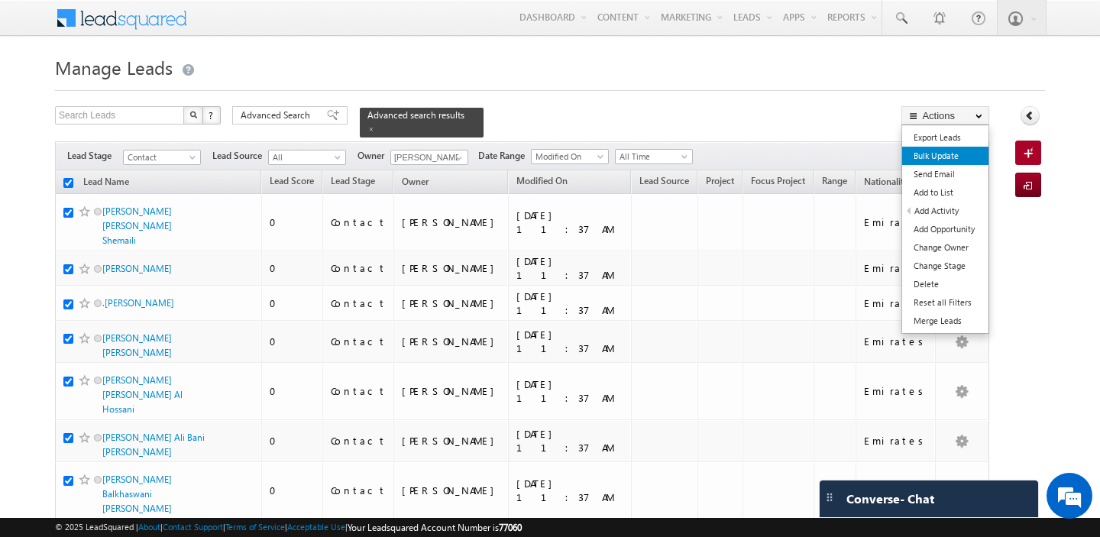
click at [958, 160] on link "Bulk Update" at bounding box center [945, 156] width 86 height 18
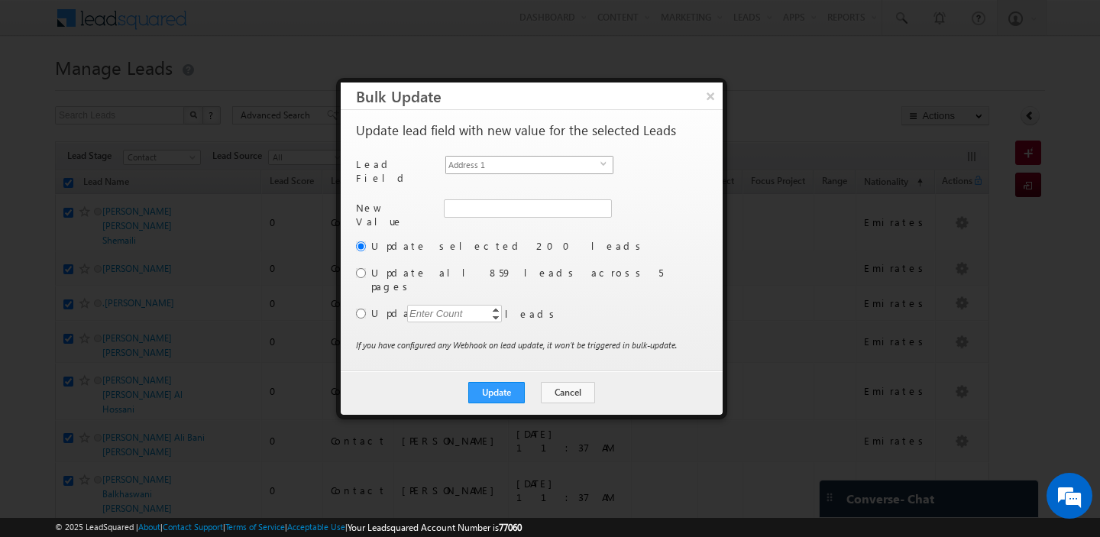
click at [558, 169] on span "Address 1" at bounding box center [523, 165] width 154 height 17
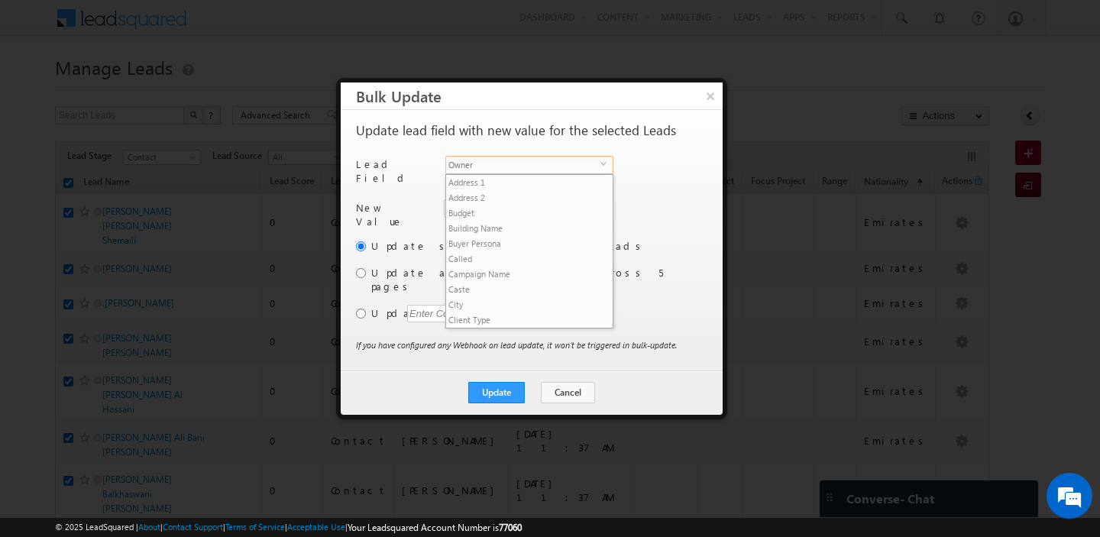
scroll to position [596, 0]
click at [558, 169] on span "Owner" at bounding box center [523, 165] width 154 height 17
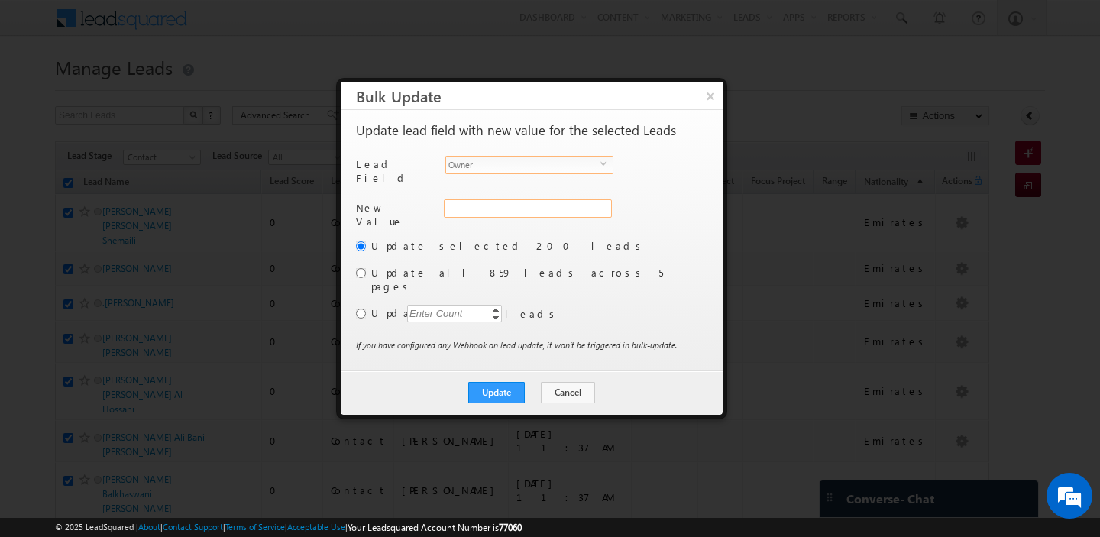
click at [499, 200] on div "Address 1" at bounding box center [526, 216] width 165 height 34
click at [499, 200] on input "hemant yogi" at bounding box center [527, 208] width 166 height 18
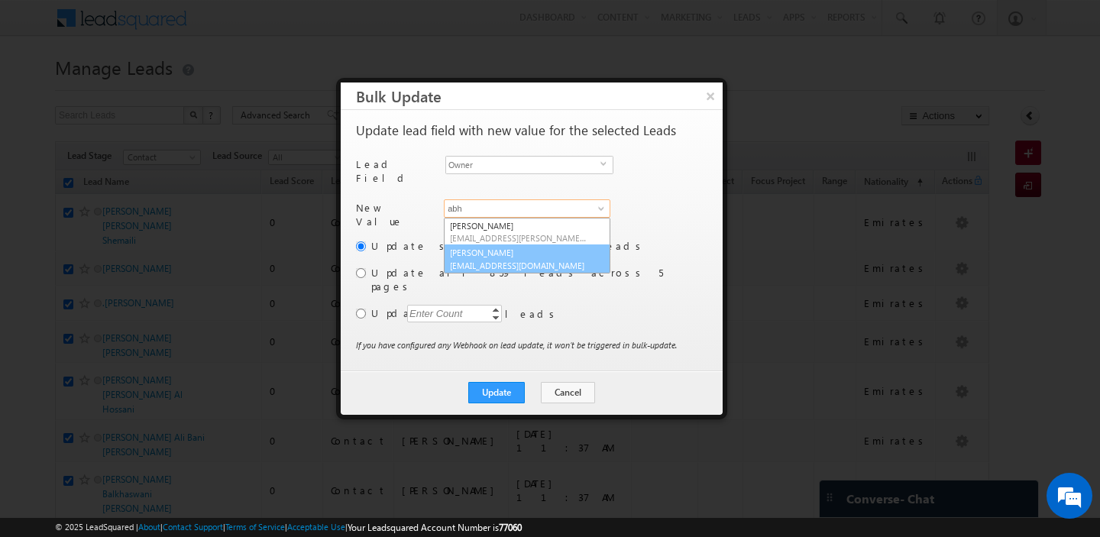
click at [491, 263] on span "[EMAIL_ADDRESS][DOMAIN_NAME]" at bounding box center [518, 265] width 137 height 11
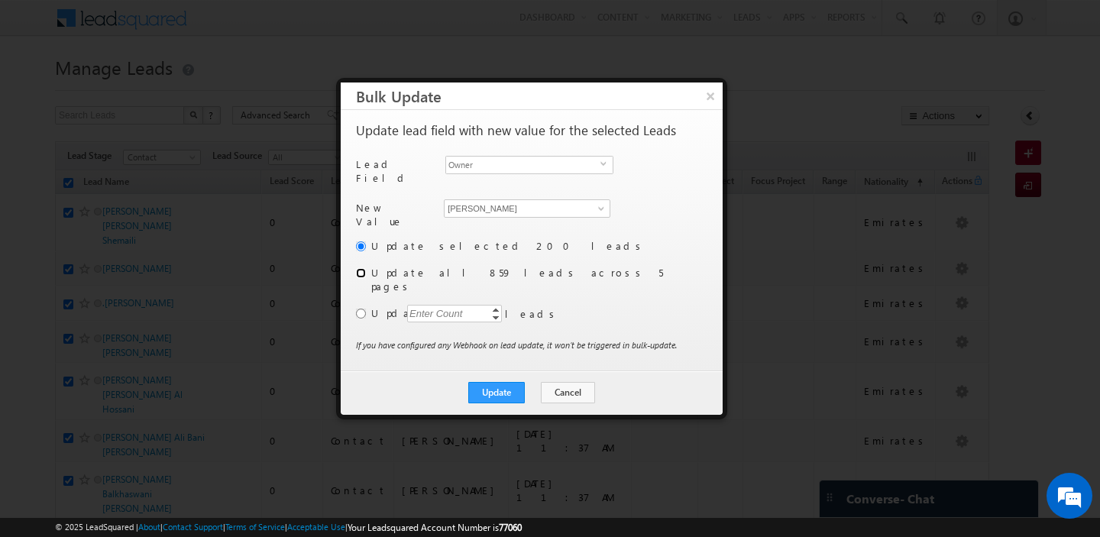
click at [360, 268] on input "radio" at bounding box center [361, 273] width 10 height 10
click at [509, 382] on button "Update" at bounding box center [496, 392] width 57 height 21
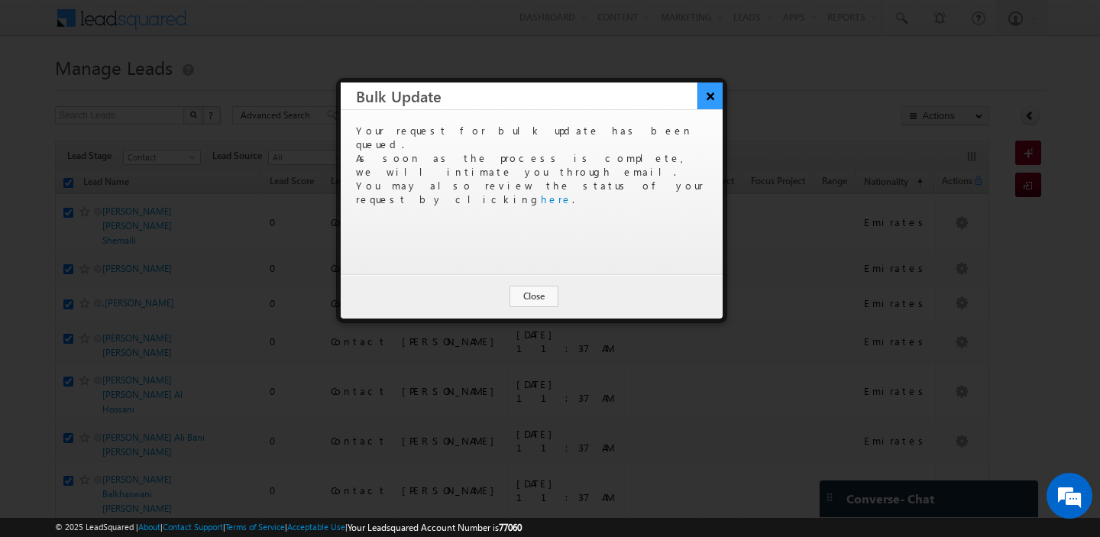
click at [711, 101] on button "×" at bounding box center [709, 95] width 25 height 27
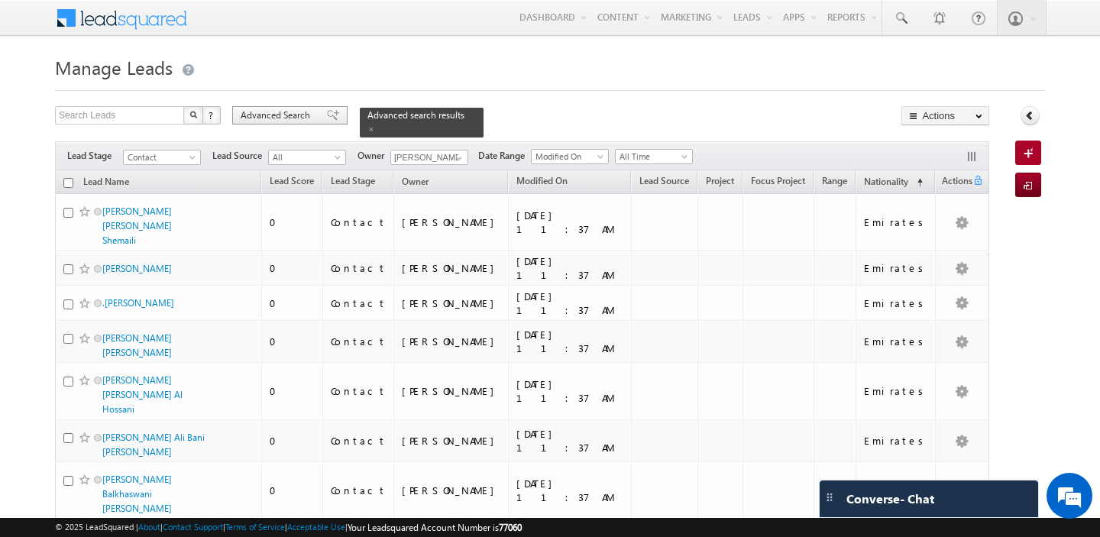
click at [269, 111] on span "Advanced Search" at bounding box center [278, 115] width 74 height 14
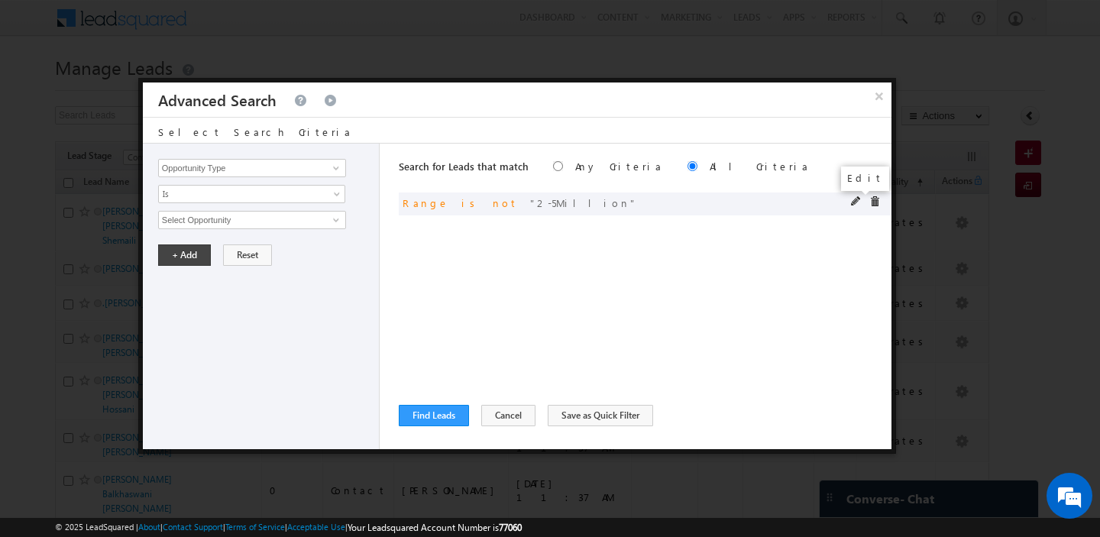
click at [856, 201] on span at bounding box center [856, 201] width 11 height 11
click at [314, 189] on span "Is Not" at bounding box center [242, 194] width 166 height 14
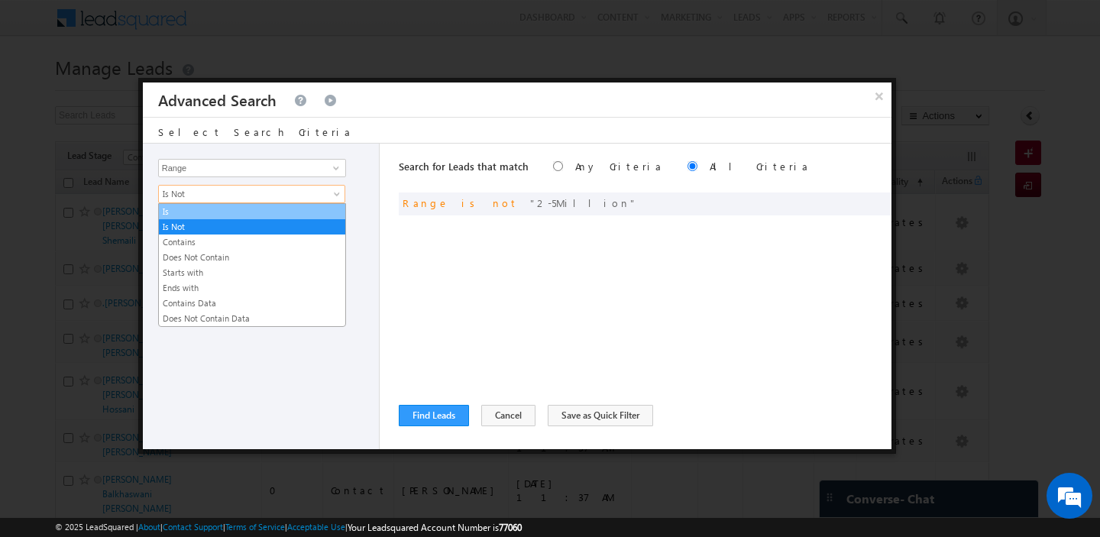
click at [254, 210] on link "Is" at bounding box center [252, 212] width 186 height 14
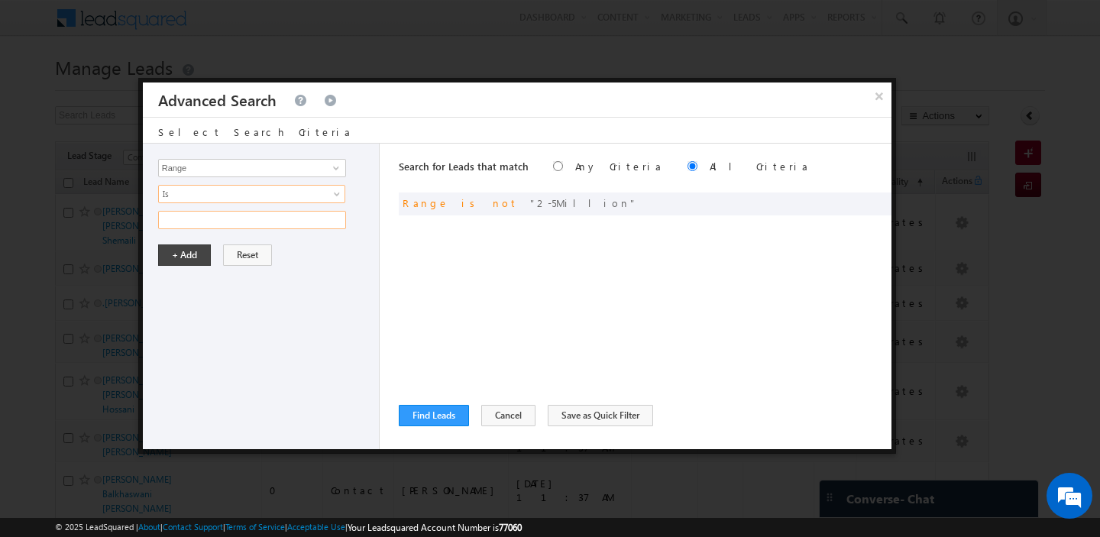
click at [254, 217] on input "text" at bounding box center [252, 220] width 188 height 18
paste input "2-5Million"
click at [196, 257] on button "+ Add" at bounding box center [184, 254] width 53 height 21
click at [436, 413] on button "Find Leads" at bounding box center [434, 415] width 70 height 21
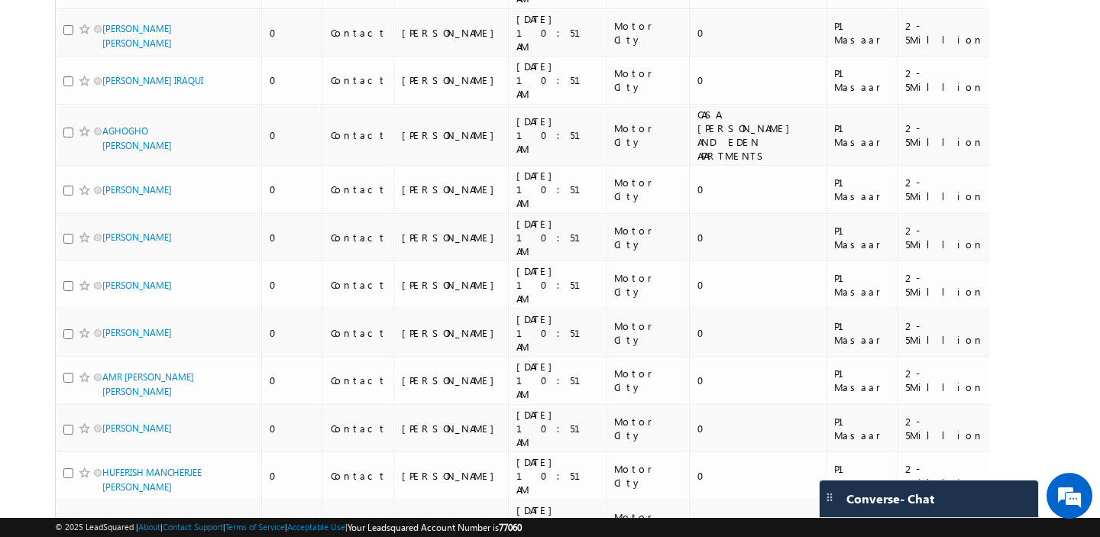
scroll to position [0, 0]
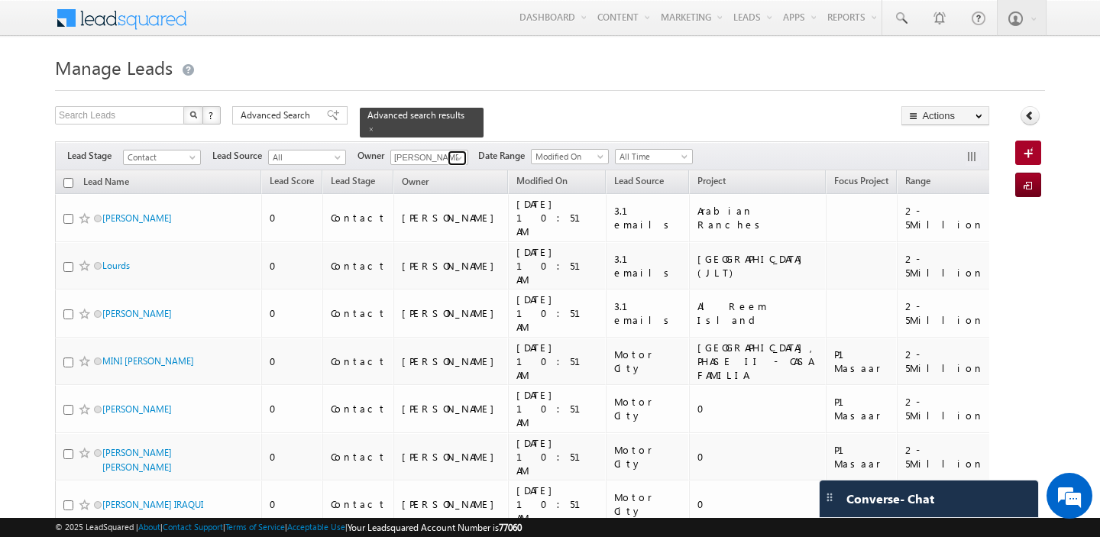
click at [457, 154] on span at bounding box center [459, 158] width 12 height 12
click at [462, 181] on span "[PERSON_NAME][EMAIL_ADDRESS][PERSON_NAME][DOMAIN_NAME]" at bounding box center [464, 184] width 137 height 11
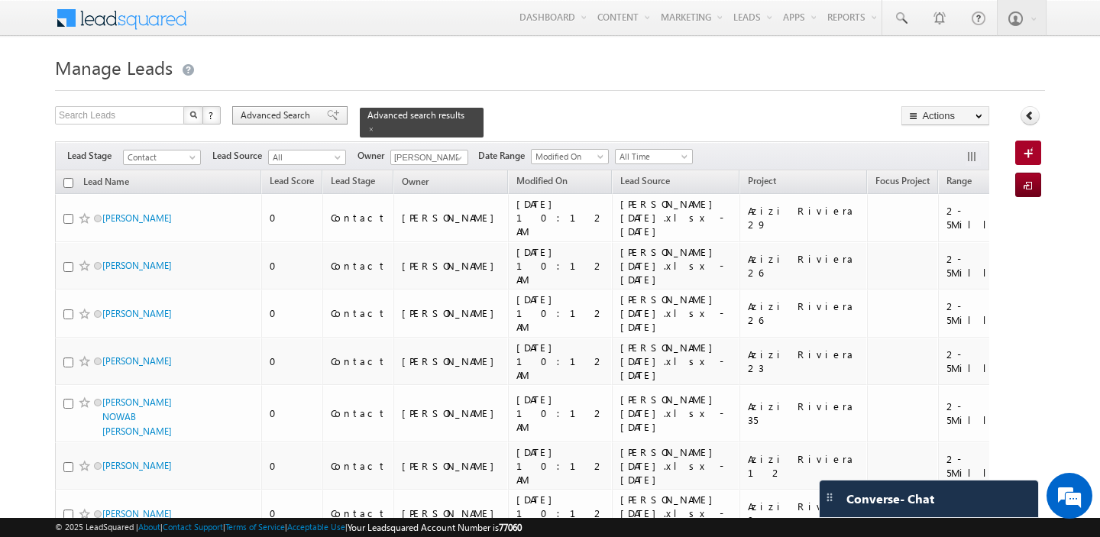
click at [283, 115] on span "Advanced Search" at bounding box center [278, 115] width 74 height 14
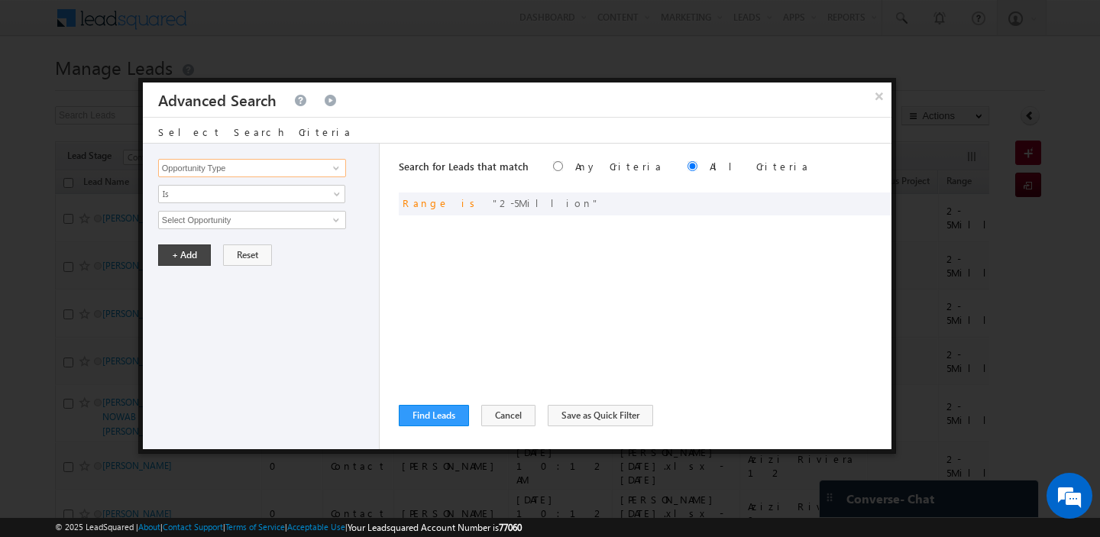
click at [246, 164] on input "Opportunity Type" at bounding box center [252, 168] width 188 height 18
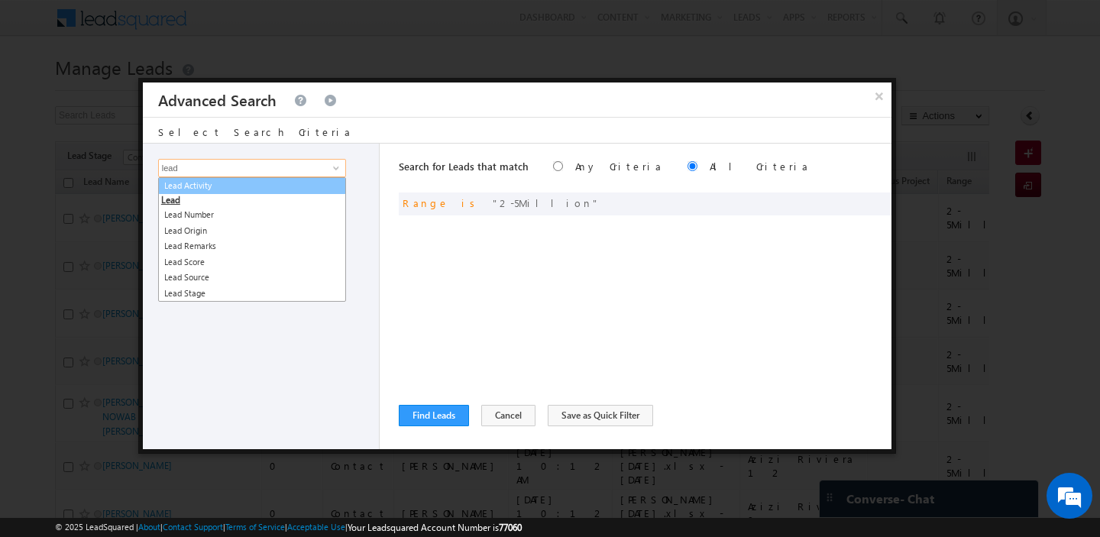
click at [243, 186] on link "Lead Activity" at bounding box center [252, 186] width 188 height 18
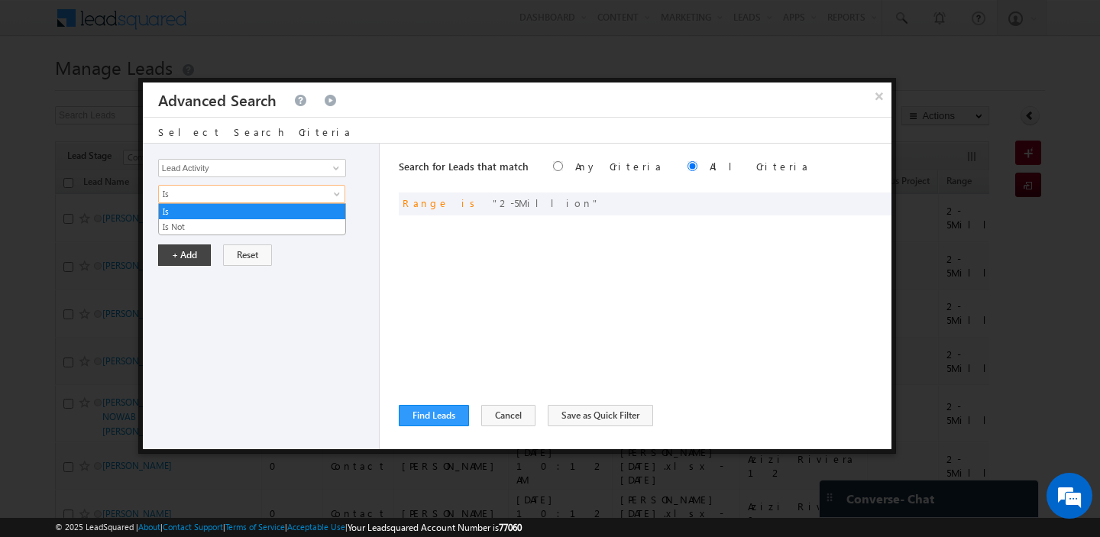
click at [254, 194] on span "Is" at bounding box center [242, 194] width 166 height 14
click at [229, 228] on link "Is Not" at bounding box center [252, 227] width 186 height 14
click at [241, 215] on input "Select Activity" at bounding box center [252, 220] width 188 height 18
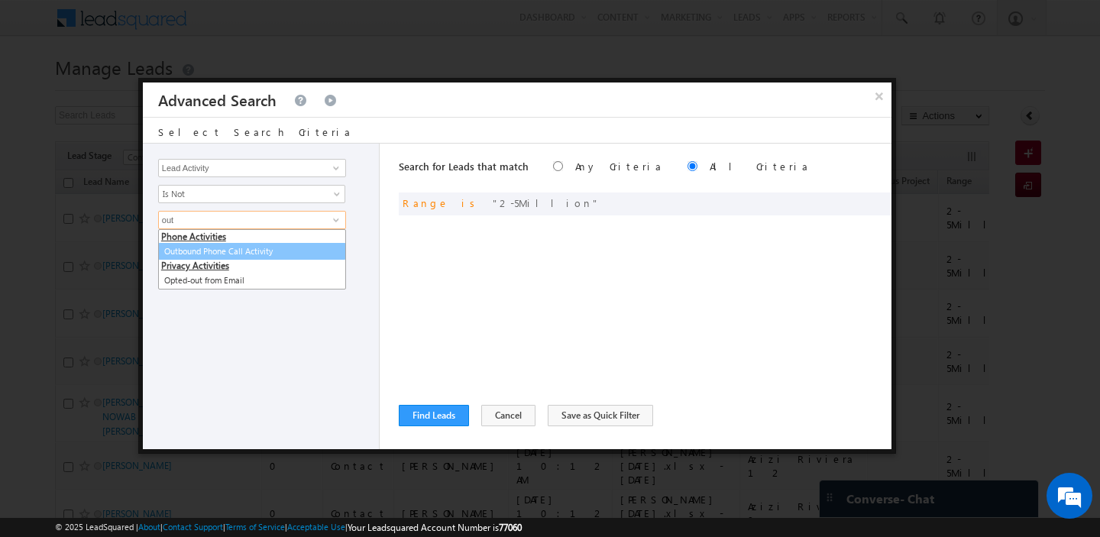
click at [228, 252] on link "Outbound Phone Call Activity" at bounding box center [252, 252] width 188 height 18
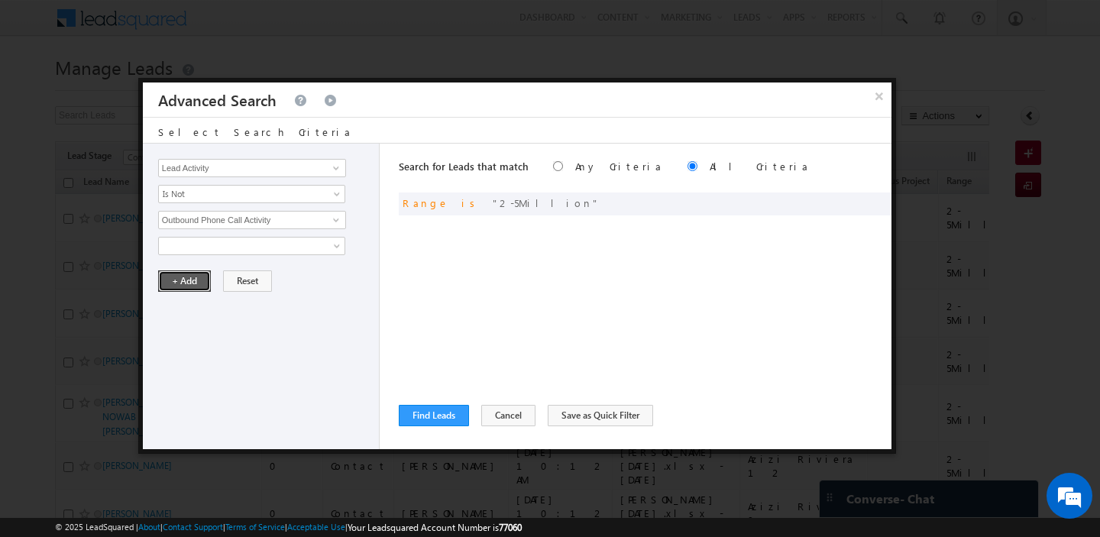
click at [189, 274] on button "+ Add" at bounding box center [184, 280] width 53 height 21
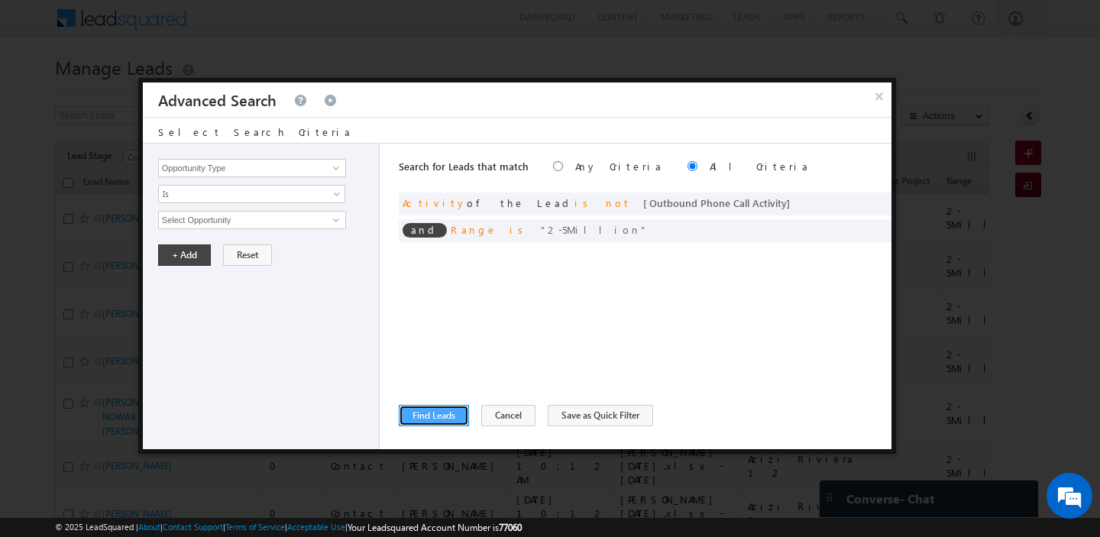
click at [426, 408] on button "Find Leads" at bounding box center [434, 415] width 70 height 21
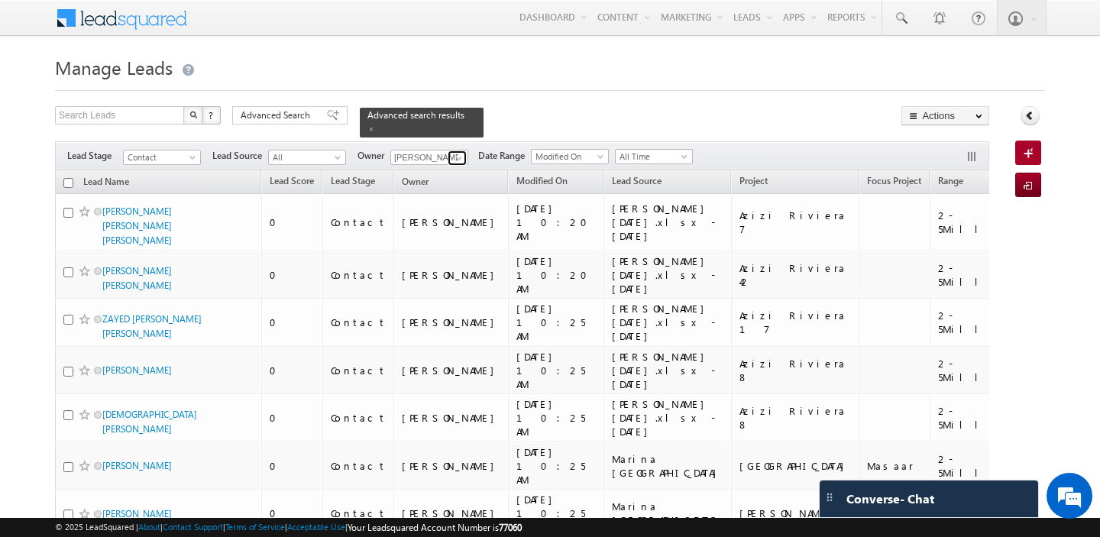
click at [456, 155] on span at bounding box center [459, 158] width 12 height 12
click at [67, 180] on input "checkbox" at bounding box center [68, 183] width 10 height 10
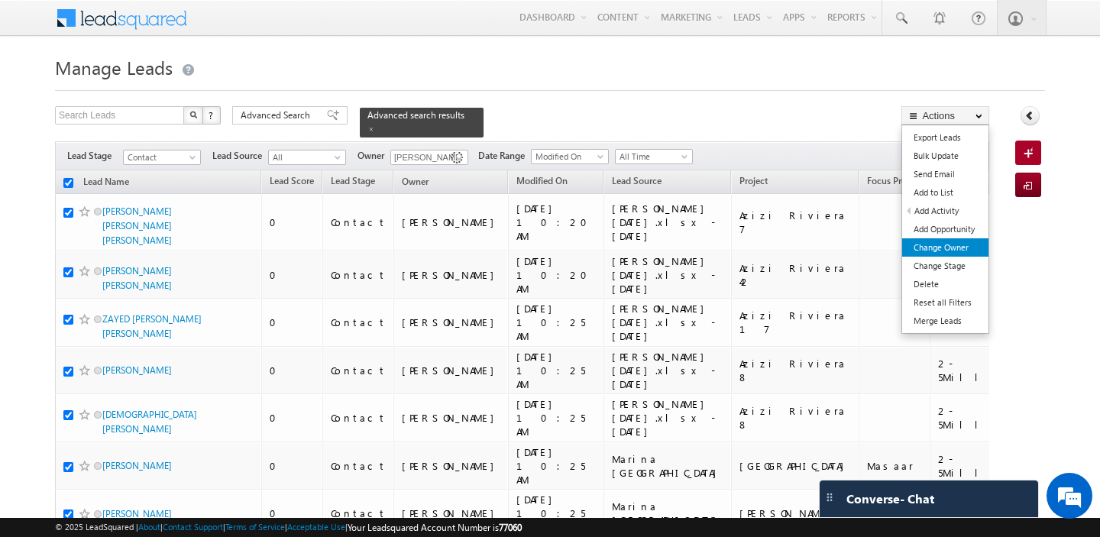
click at [952, 244] on link "Change Owner" at bounding box center [945, 247] width 86 height 18
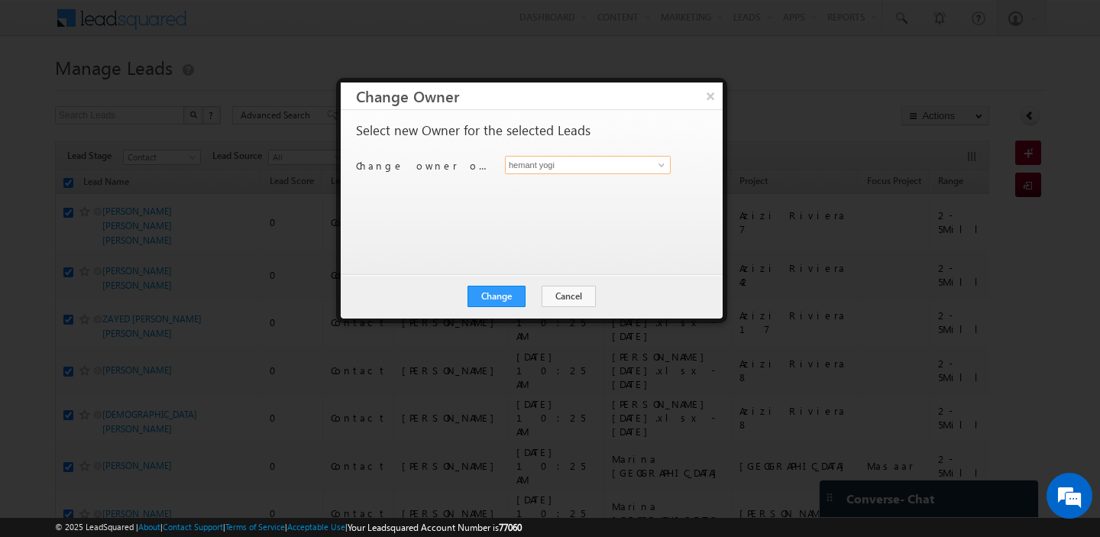
click at [583, 167] on input "hemant yogi" at bounding box center [588, 165] width 166 height 18
click at [572, 179] on link "[PERSON_NAME] [PERSON_NAME][EMAIL_ADDRESS][PERSON_NAME][DOMAIN_NAME]" at bounding box center [588, 188] width 166 height 29
click at [496, 286] on button "Change" at bounding box center [496, 296] width 58 height 21
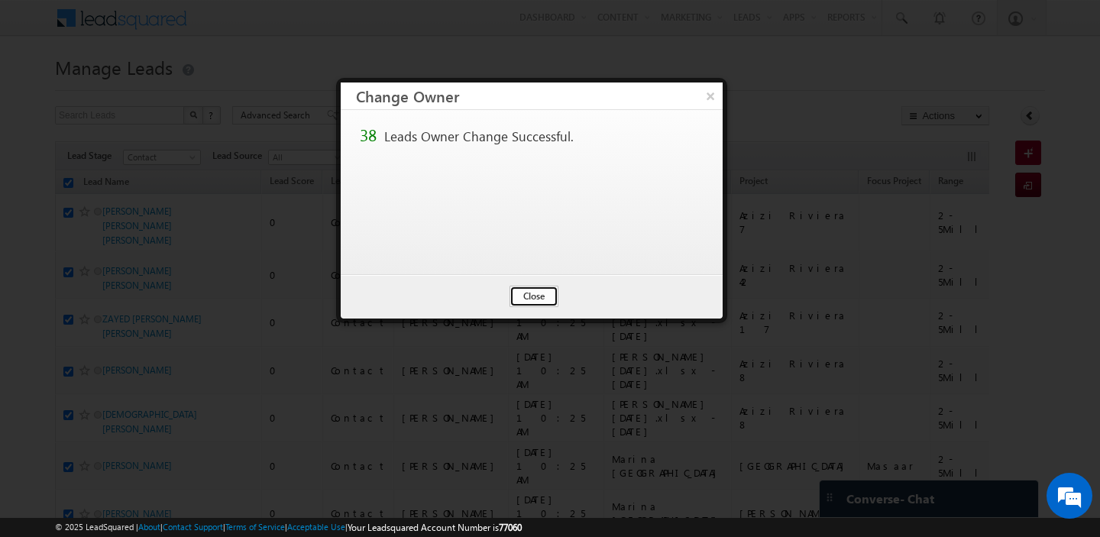
click at [529, 296] on button "Close" at bounding box center [533, 296] width 49 height 21
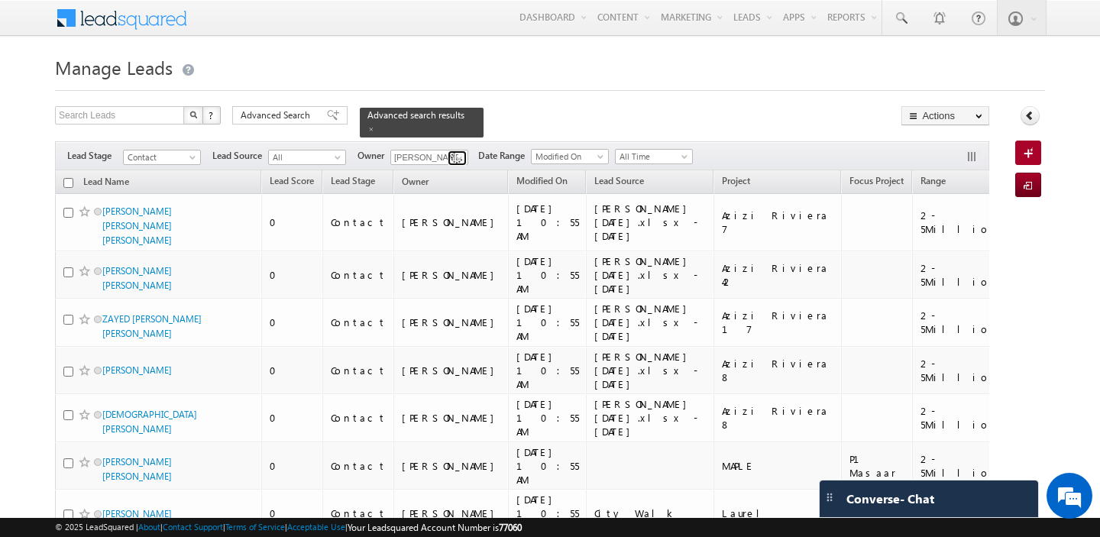
click at [457, 153] on span at bounding box center [459, 158] width 12 height 12
click at [456, 153] on span at bounding box center [459, 158] width 12 height 12
click at [554, 110] on div "Search Leads X ? 38 results found Advanced Search Advanced Search Advanced sear…" at bounding box center [522, 121] width 934 height 31
click at [454, 154] on span at bounding box center [459, 158] width 12 height 12
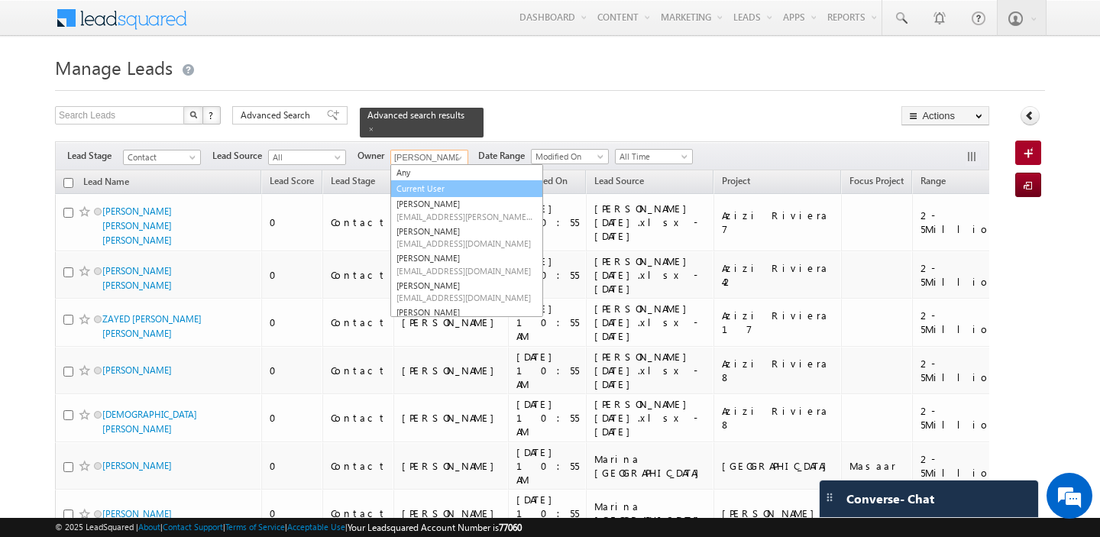
click at [452, 184] on link "Current User" at bounding box center [466, 189] width 153 height 18
type input "Current User"
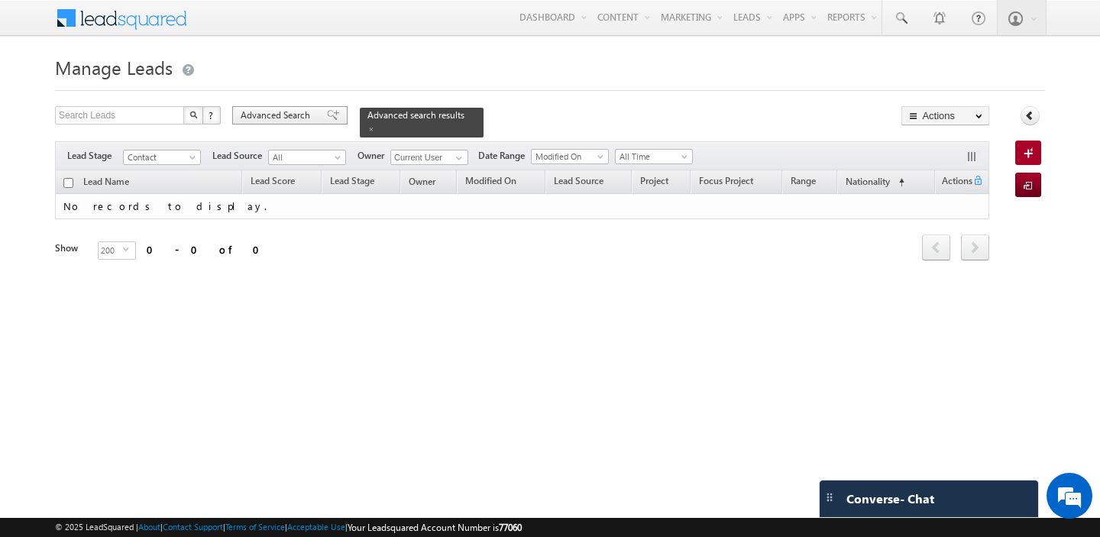
click at [283, 115] on span "Advanced Search" at bounding box center [278, 115] width 74 height 14
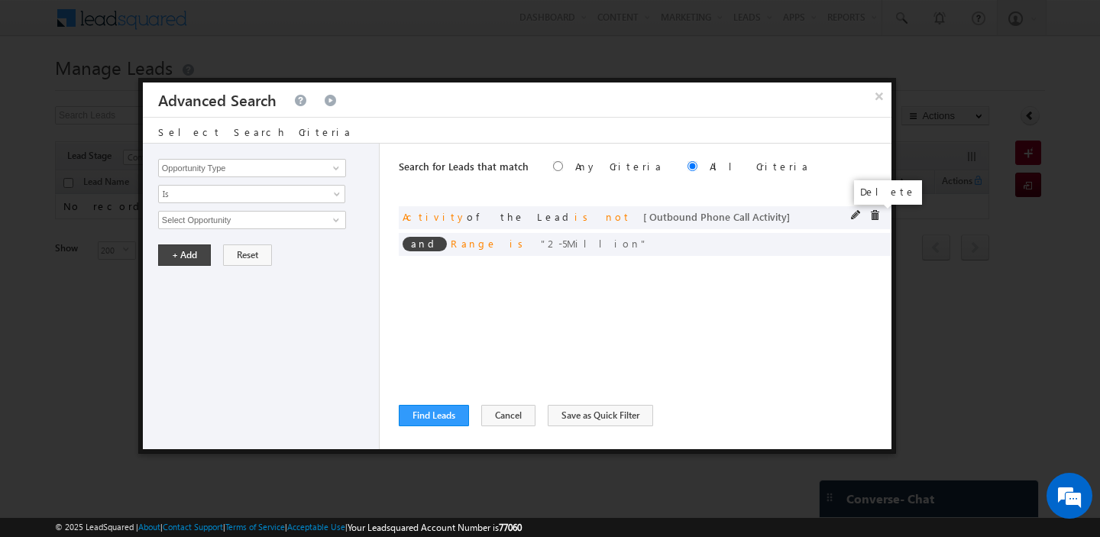
click at [872, 215] on span at bounding box center [874, 215] width 11 height 11
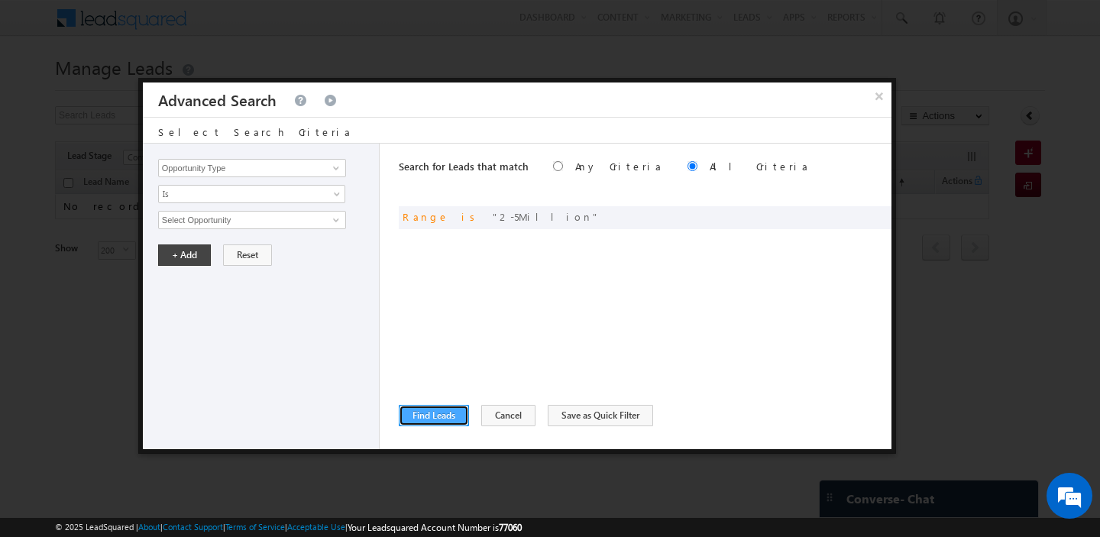
click at [414, 409] on button "Find Leads" at bounding box center [434, 415] width 70 height 21
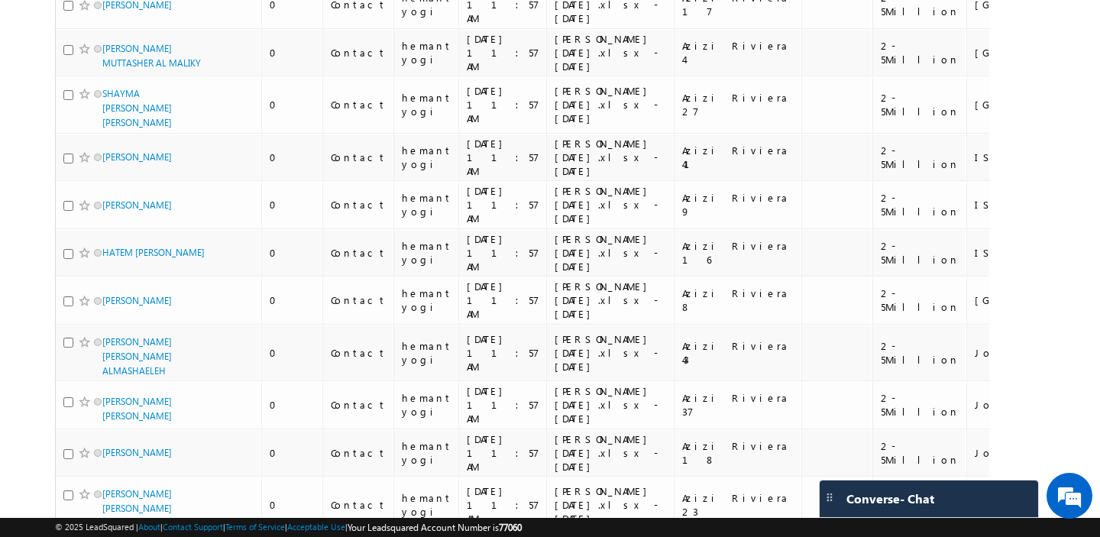
scroll to position [7832, 0]
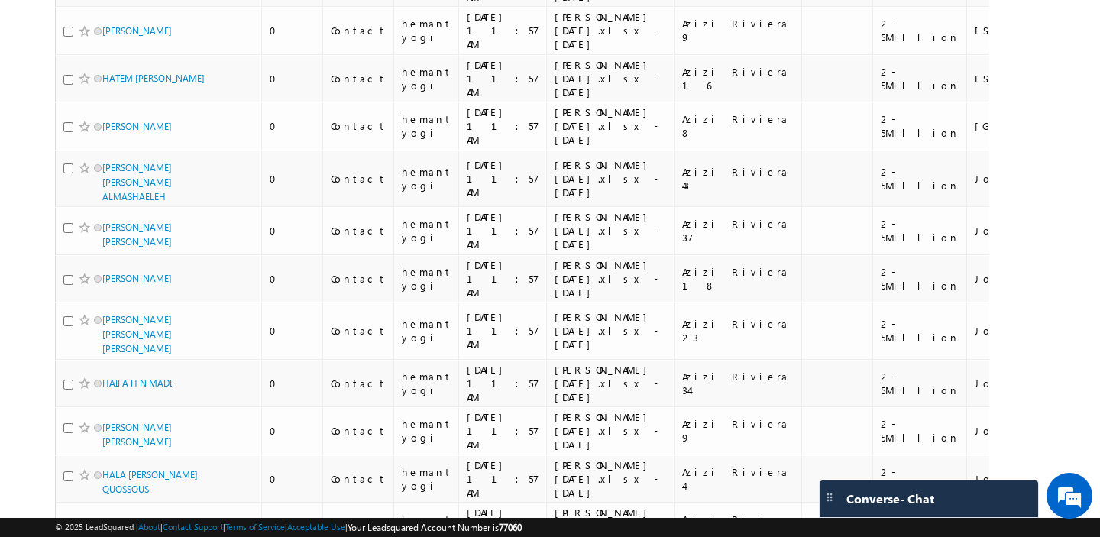
drag, startPoint x: 924, startPoint y: 358, endPoint x: 873, endPoint y: 358, distance: 51.2
copy div "[GEOGRAPHIC_DATA]"
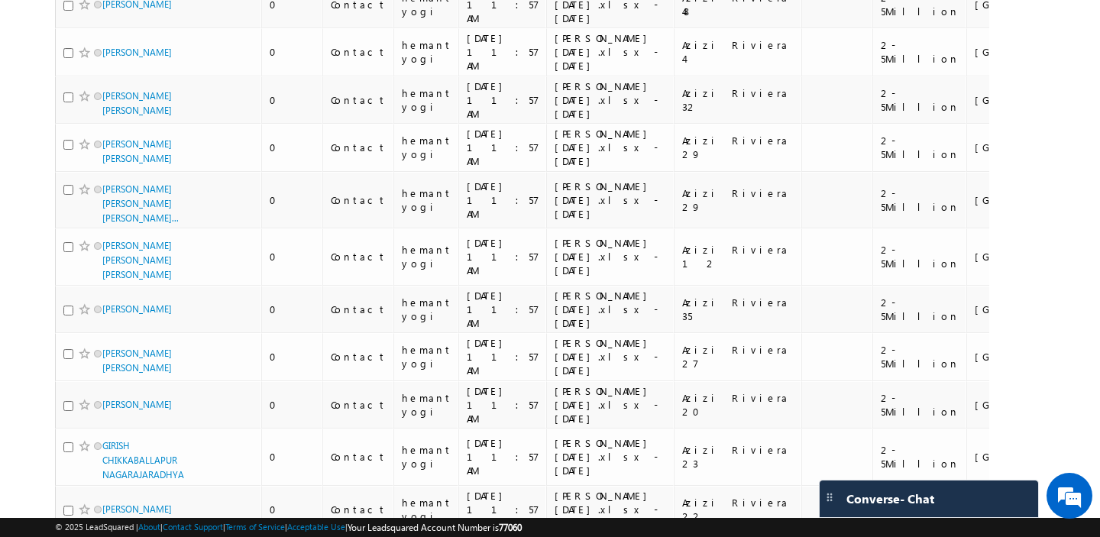
scroll to position [0, 0]
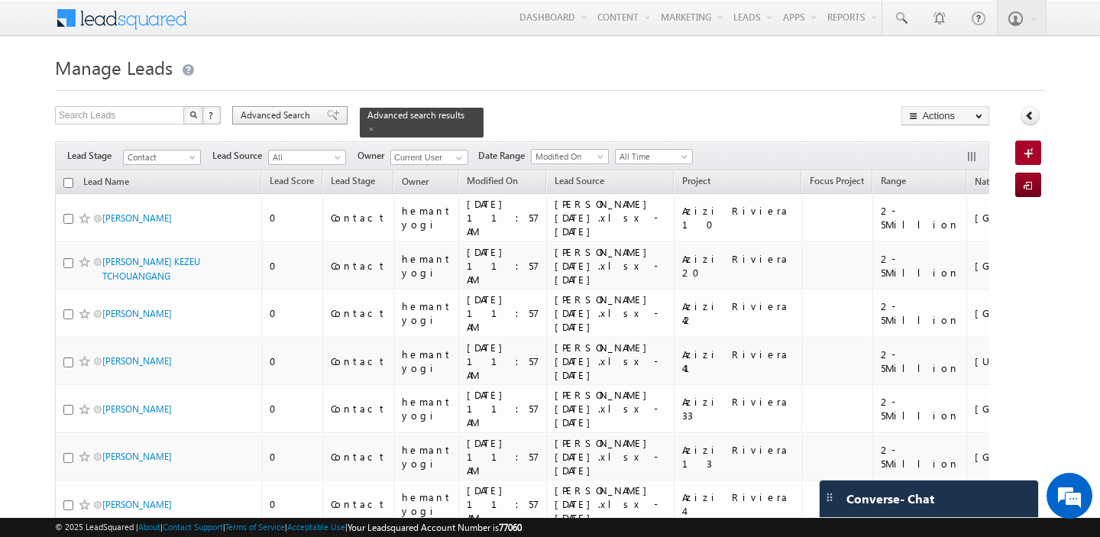
click at [266, 118] on span "Advanced Search" at bounding box center [278, 115] width 74 height 14
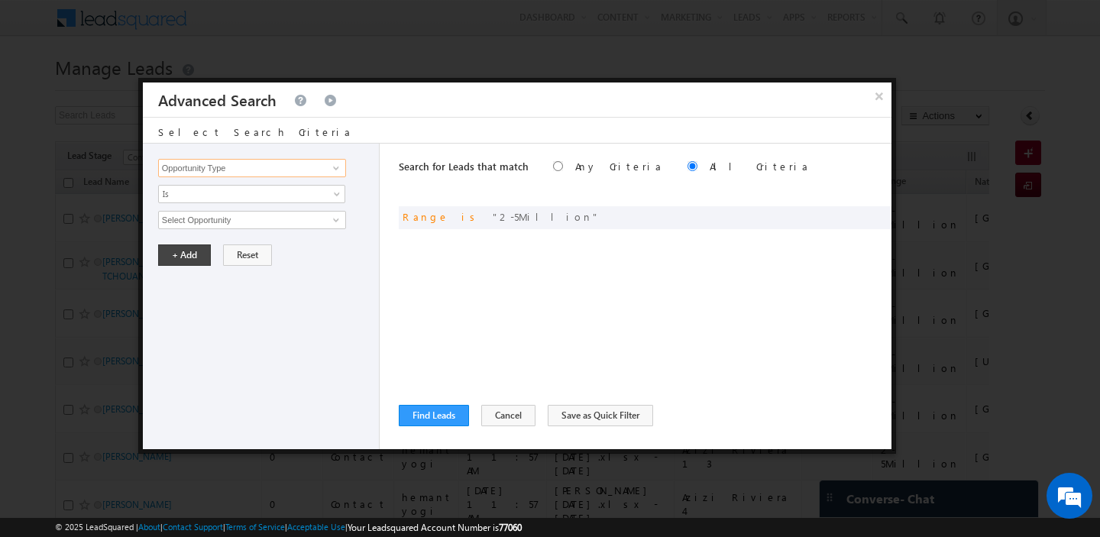
click at [259, 174] on input "Opportunity Type" at bounding box center [252, 168] width 188 height 18
click at [236, 198] on link "Nationality" at bounding box center [252, 200] width 188 height 18
type input "Nationality"
click at [238, 217] on input "text" at bounding box center [252, 220] width 188 height 18
paste input "[GEOGRAPHIC_DATA]"
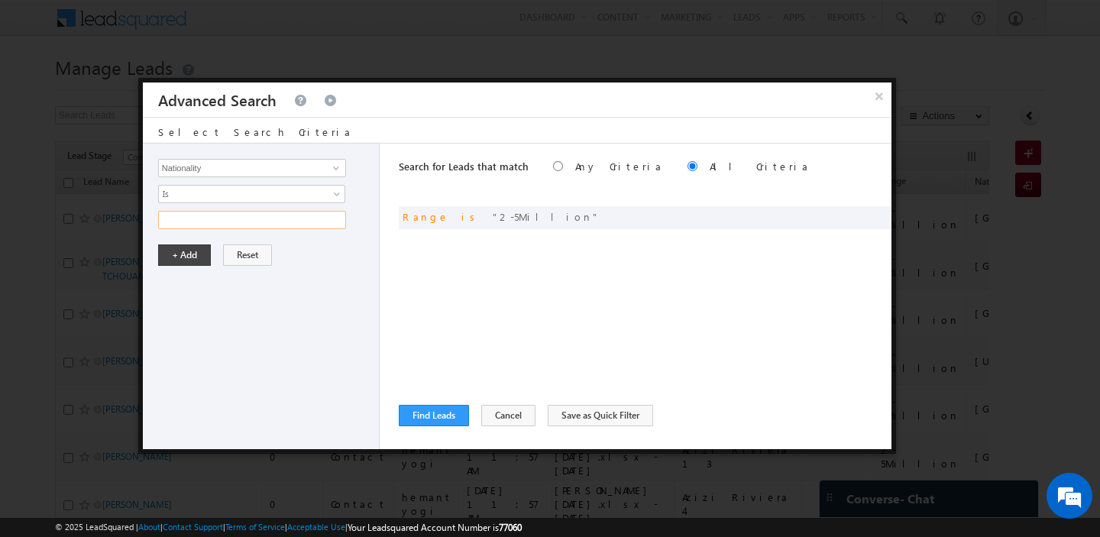
type input "[GEOGRAPHIC_DATA]"
click at [183, 254] on button "+ Add" at bounding box center [184, 254] width 53 height 21
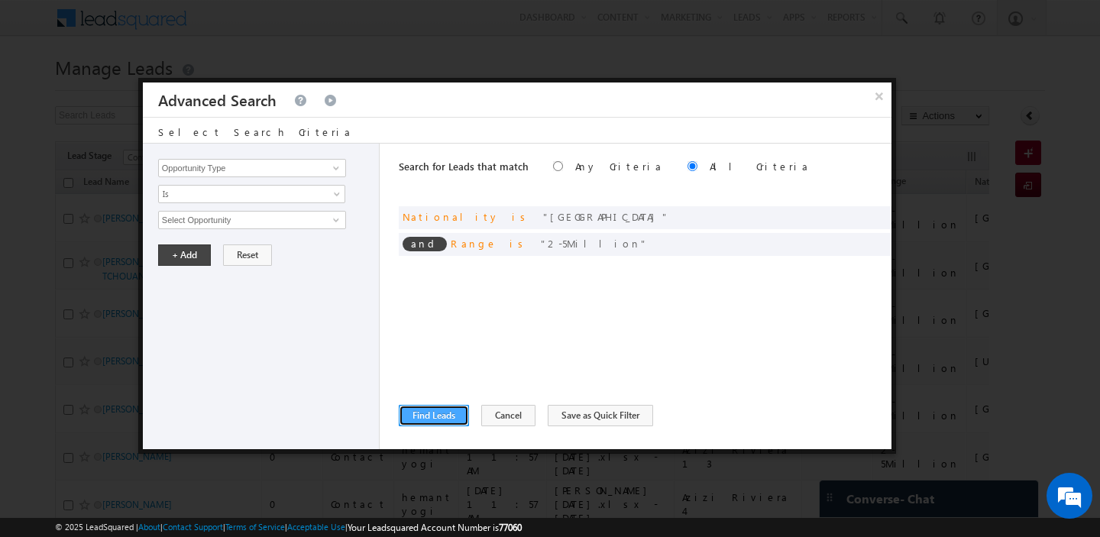
click at [422, 415] on button "Find Leads" at bounding box center [434, 415] width 70 height 21
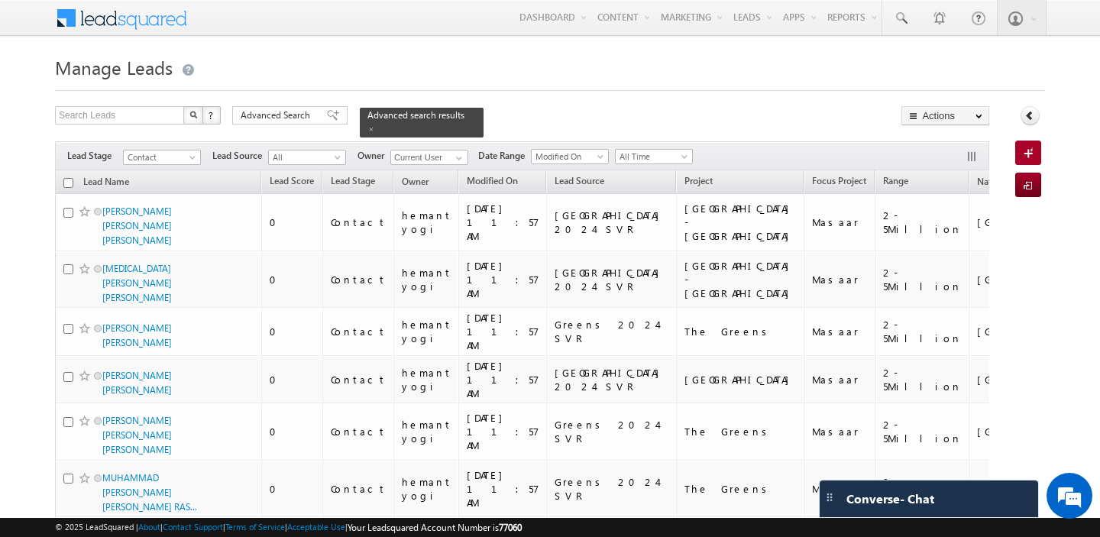
click at [70, 184] on input "checkbox" at bounding box center [68, 183] width 10 height 10
checkbox input "true"
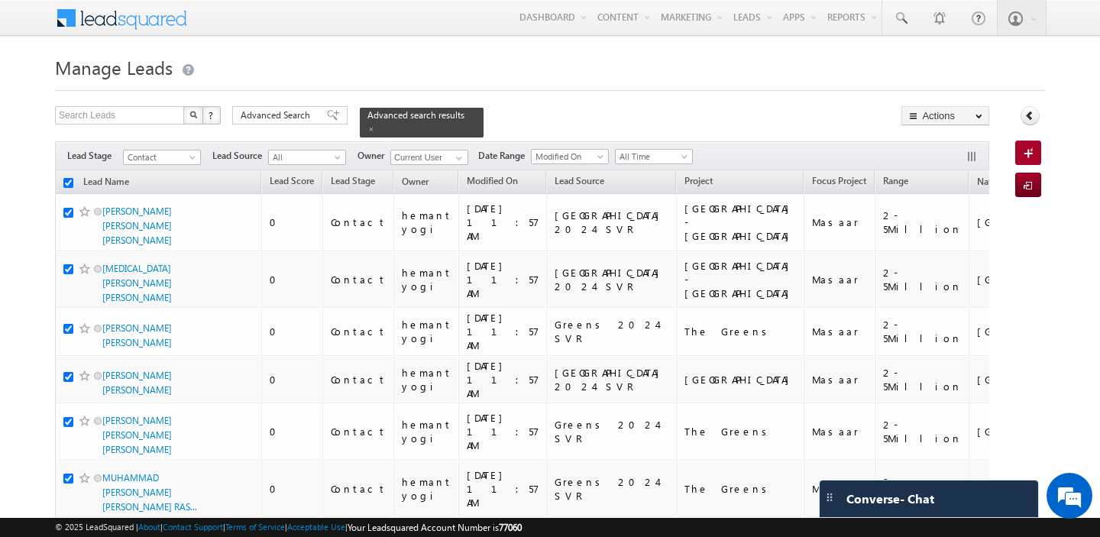
checkbox input "true"
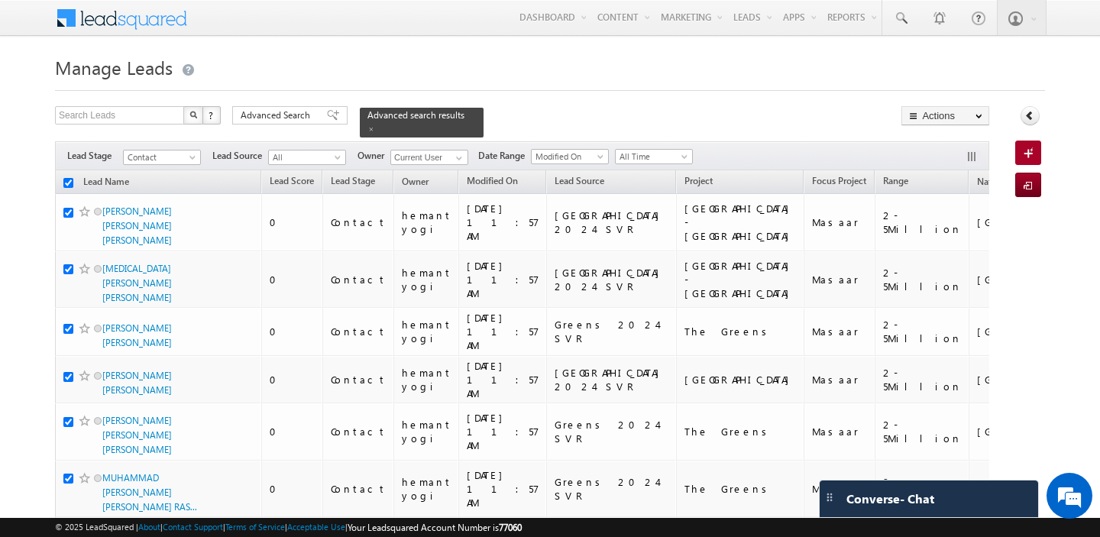
checkbox input "true"
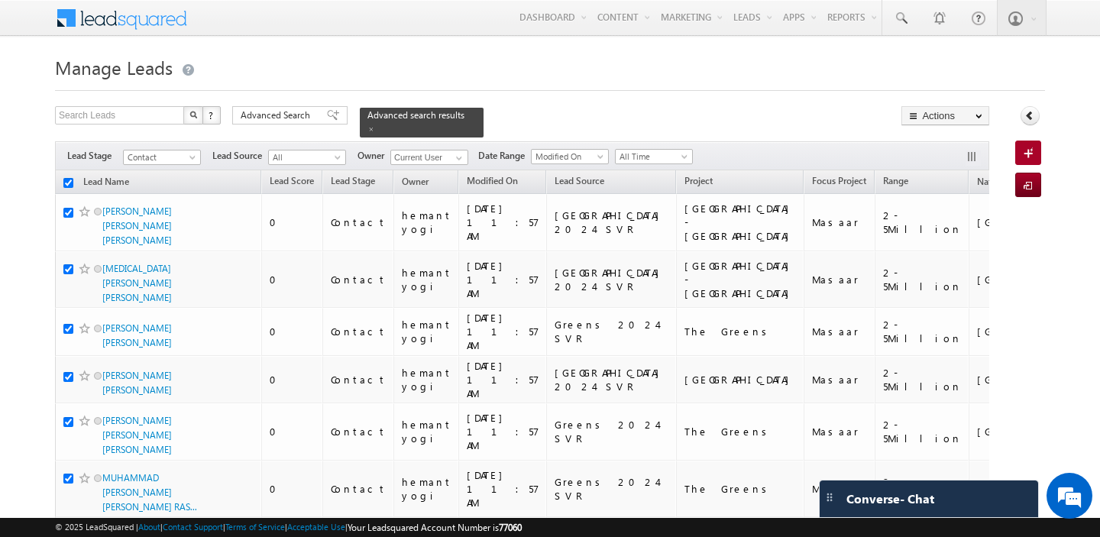
checkbox input "true"
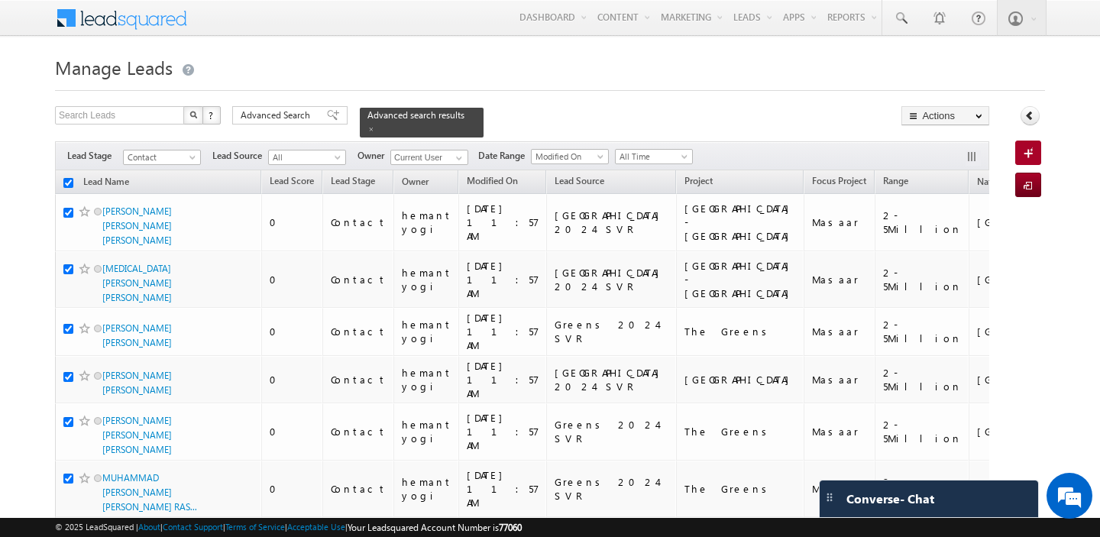
checkbox input "true"
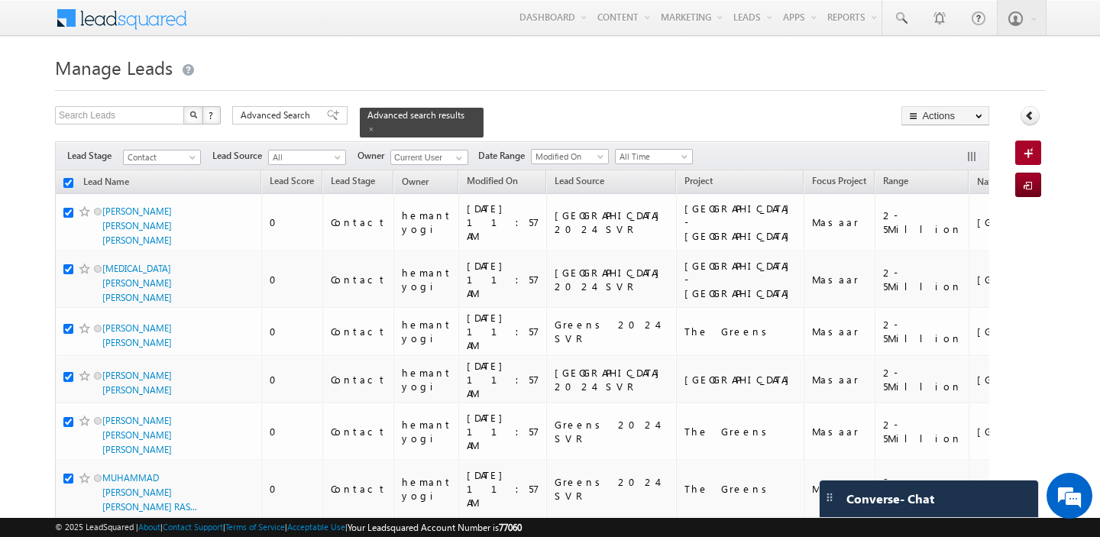
checkbox input "true"
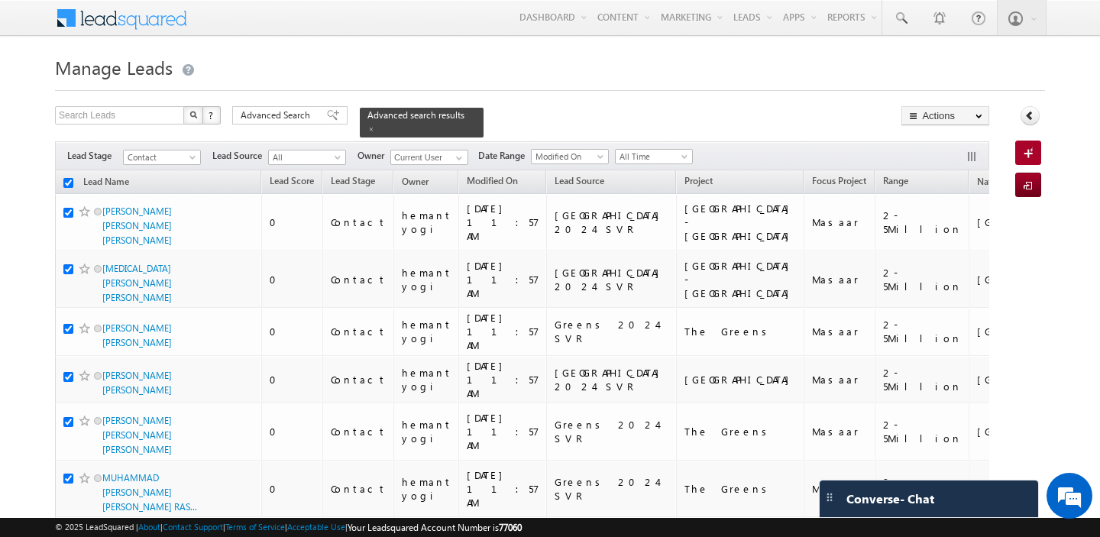
checkbox input "true"
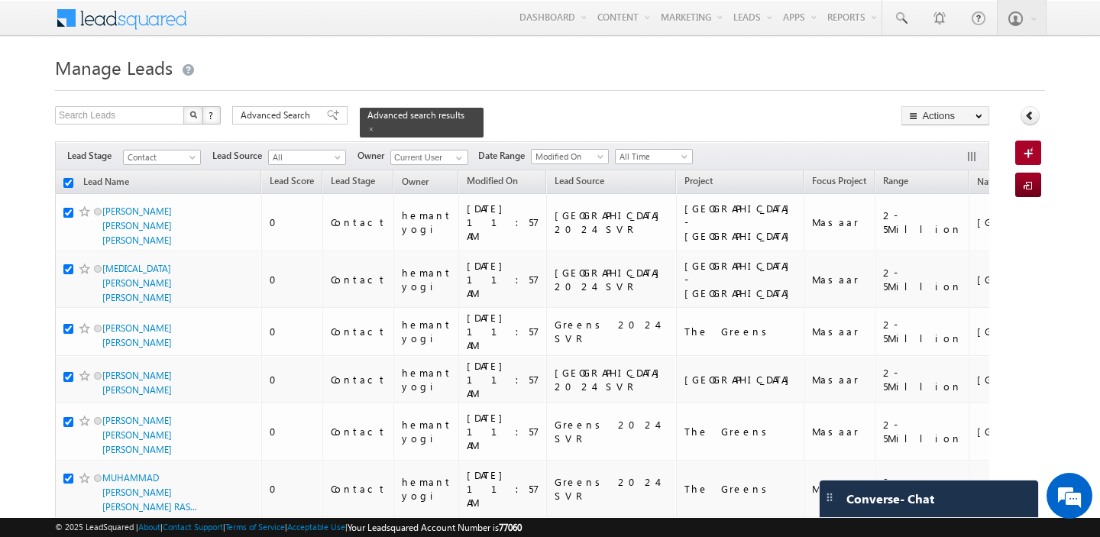
checkbox input "true"
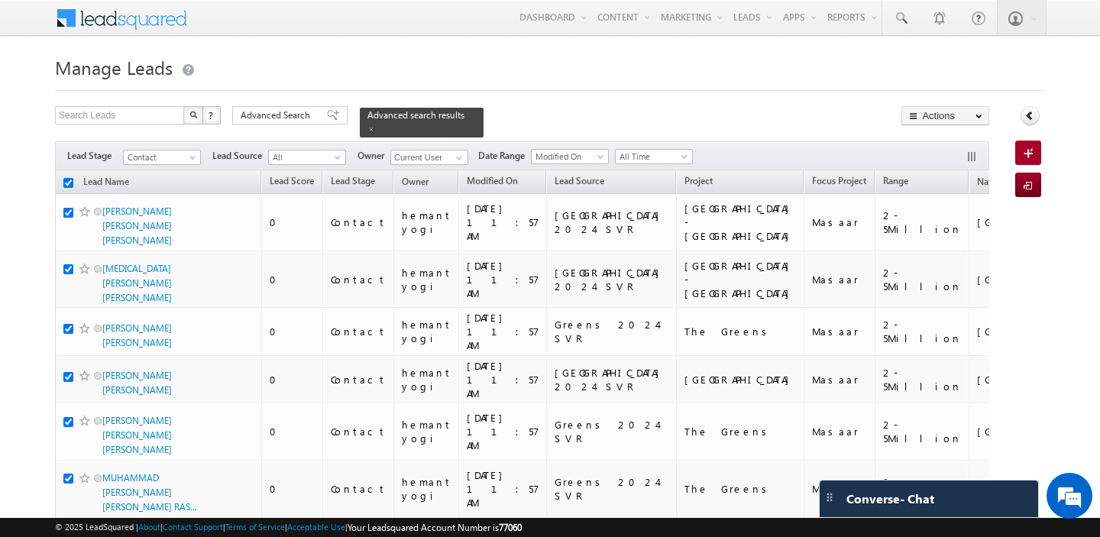
checkbox input "true"
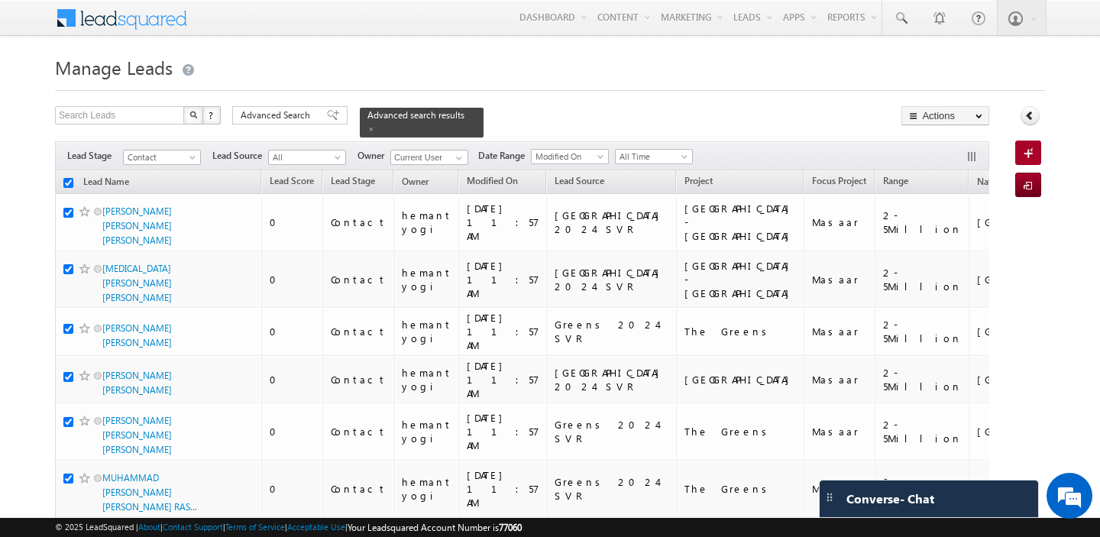
checkbox input "true"
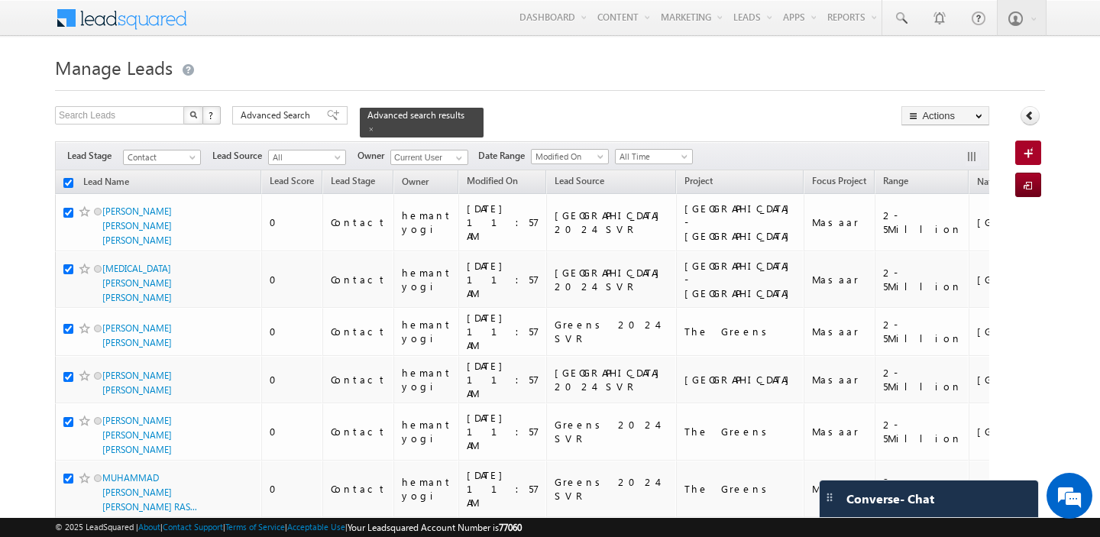
checkbox input "true"
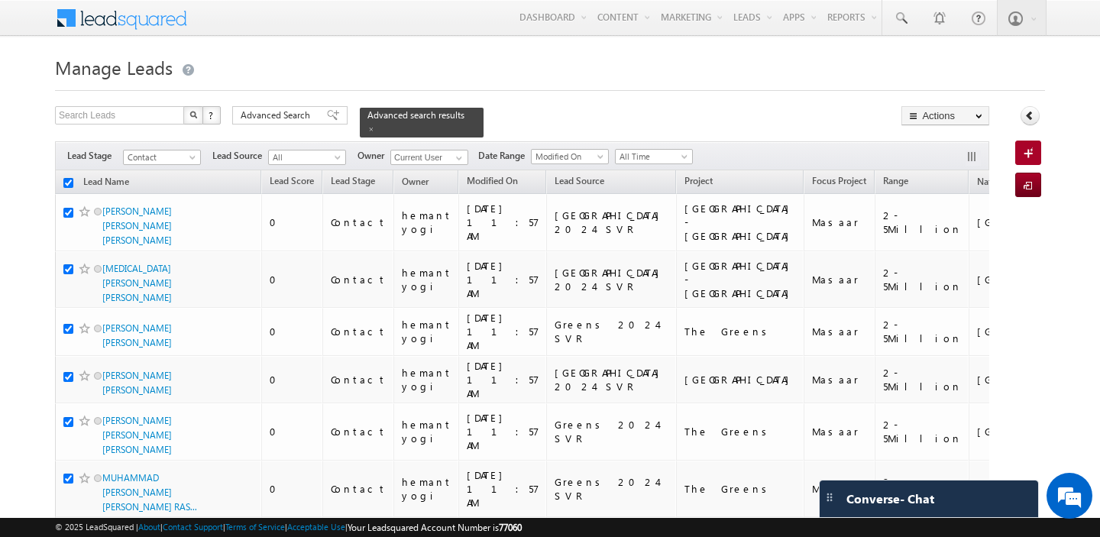
checkbox input "true"
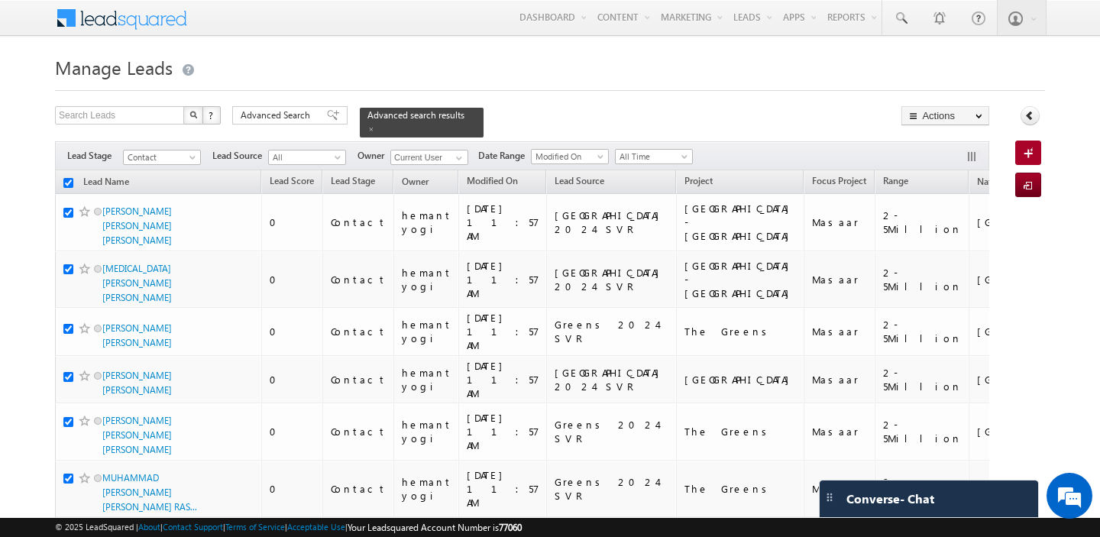
checkbox input "true"
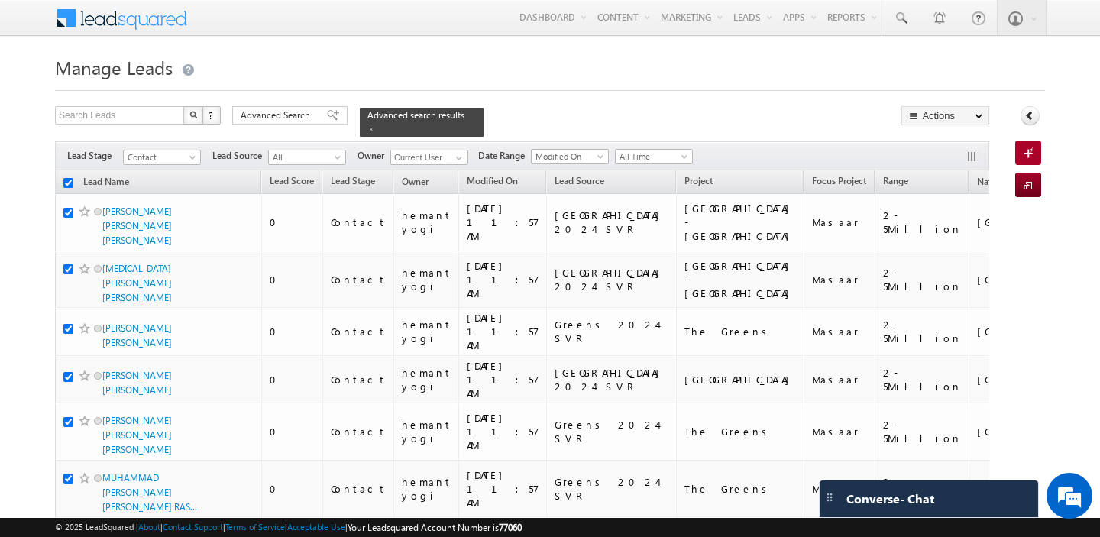
checkbox input "true"
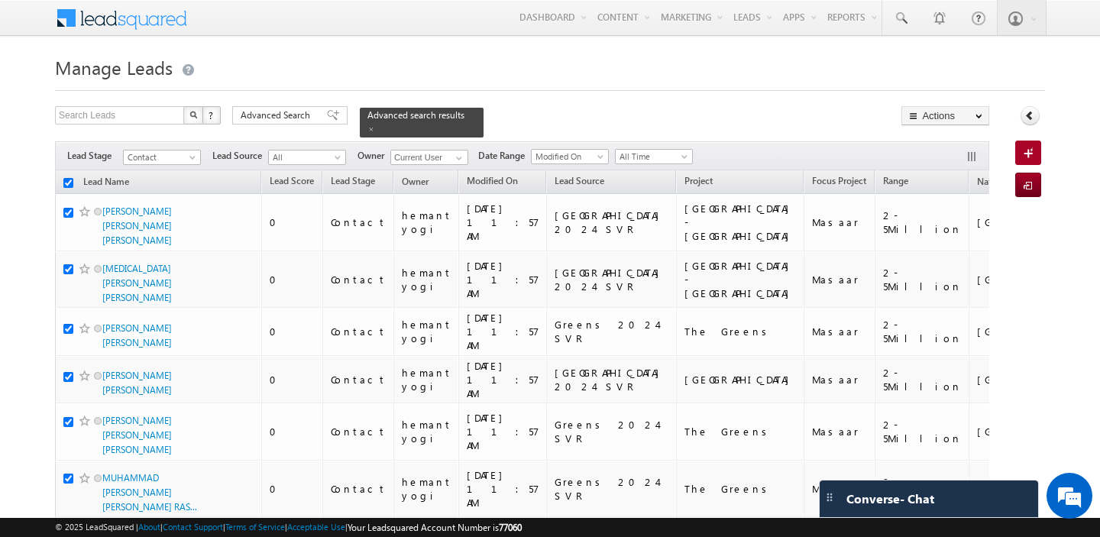
checkbox input "true"
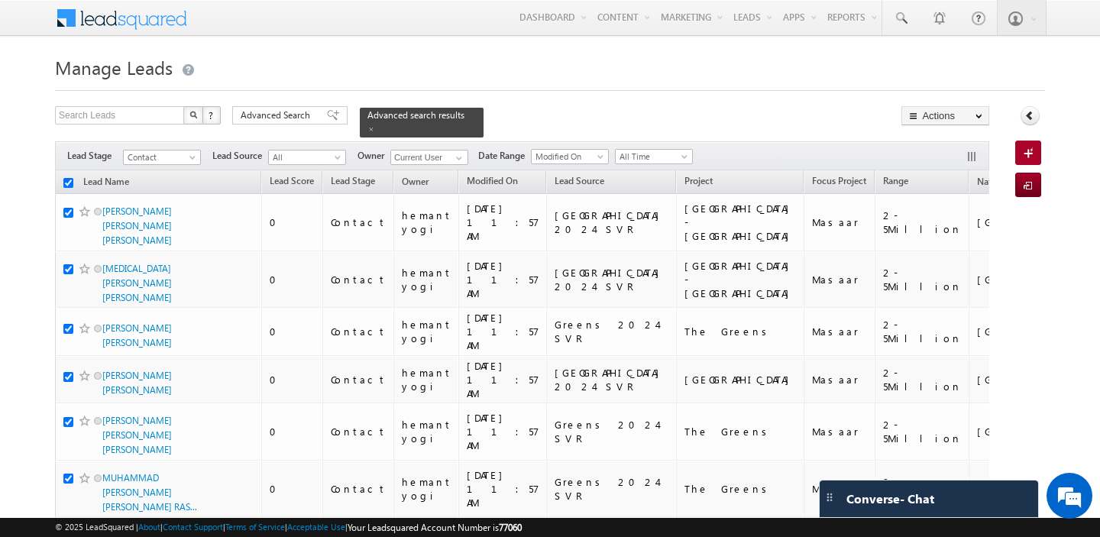
checkbox input "true"
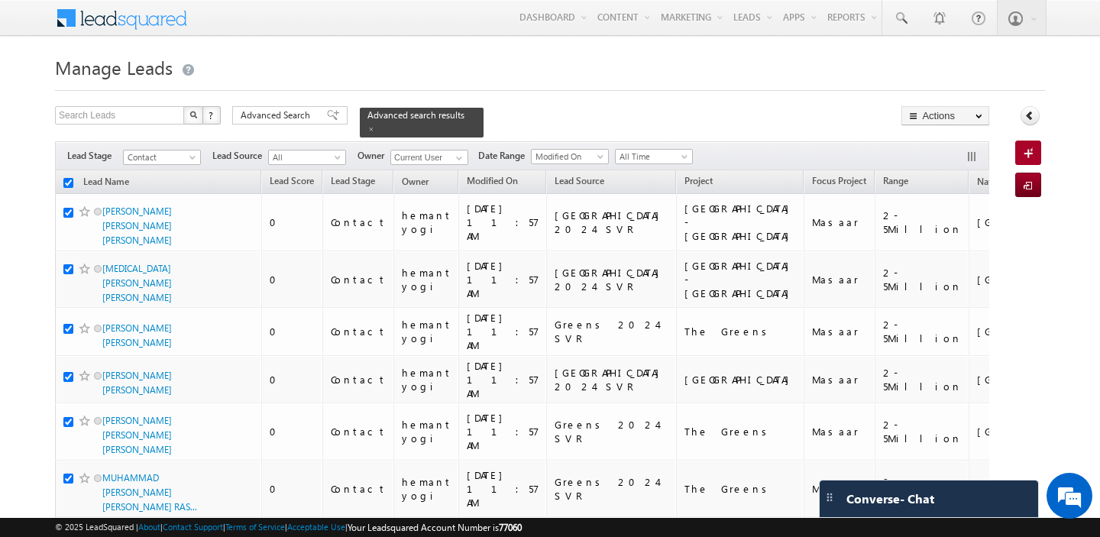
checkbox input "true"
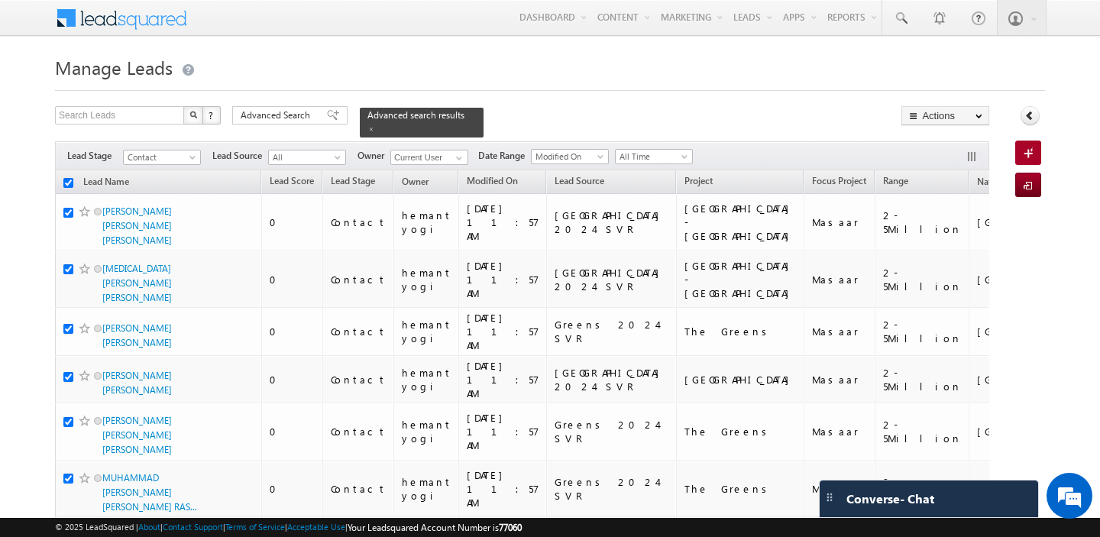
checkbox input "true"
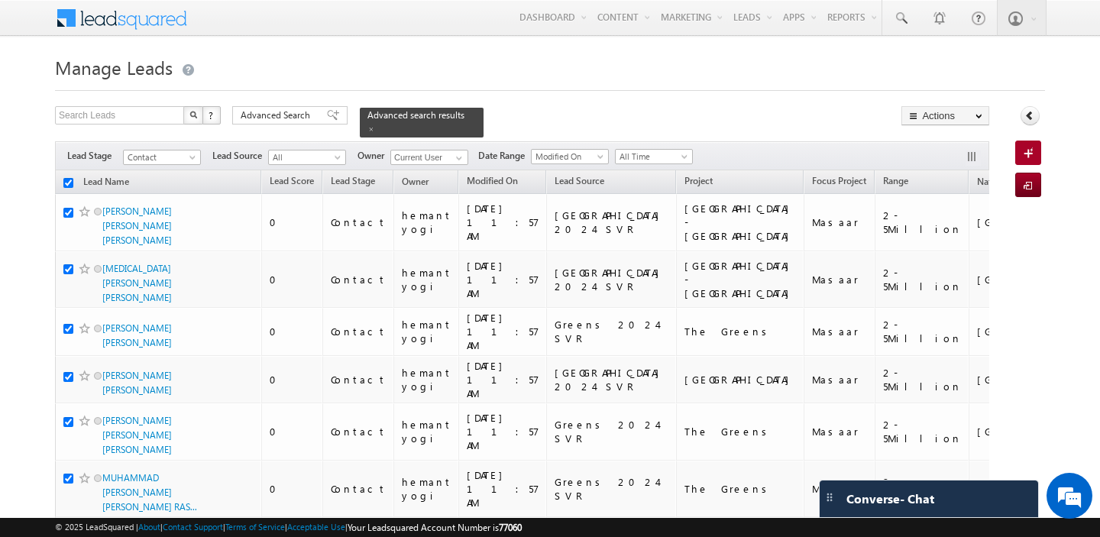
checkbox input "true"
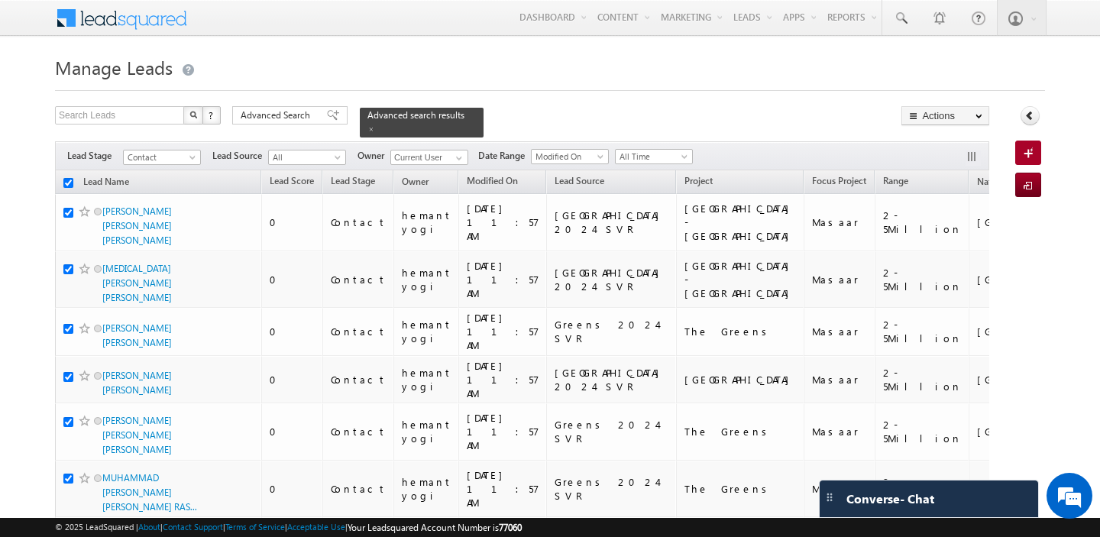
checkbox input "true"
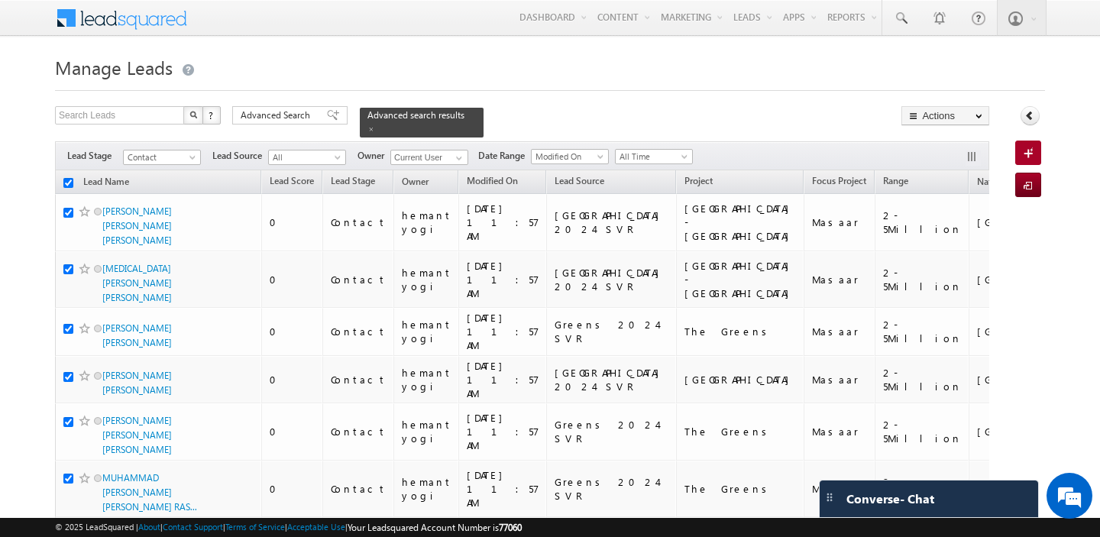
checkbox input "true"
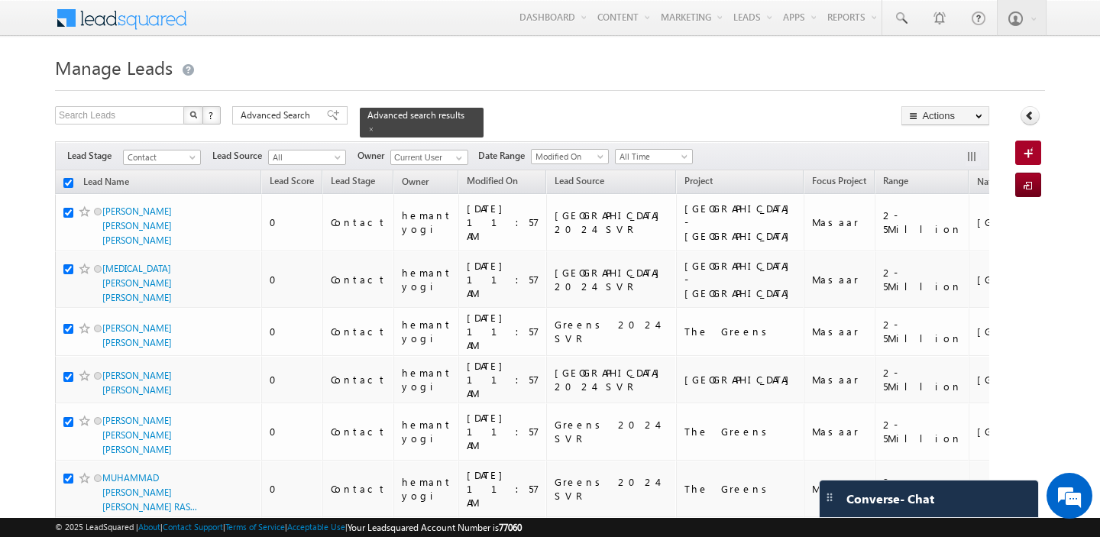
checkbox input "true"
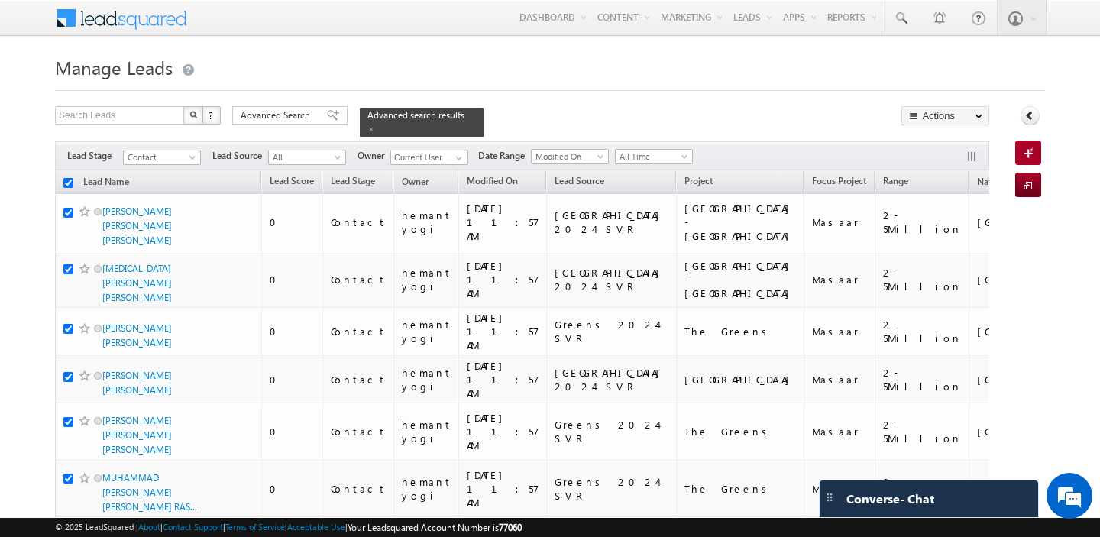
checkbox input "true"
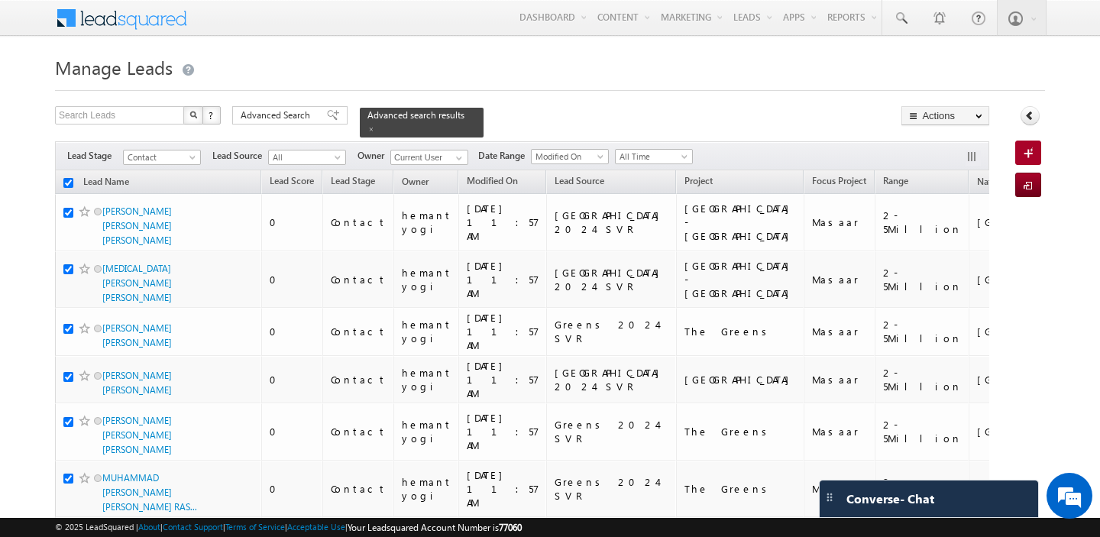
checkbox input "true"
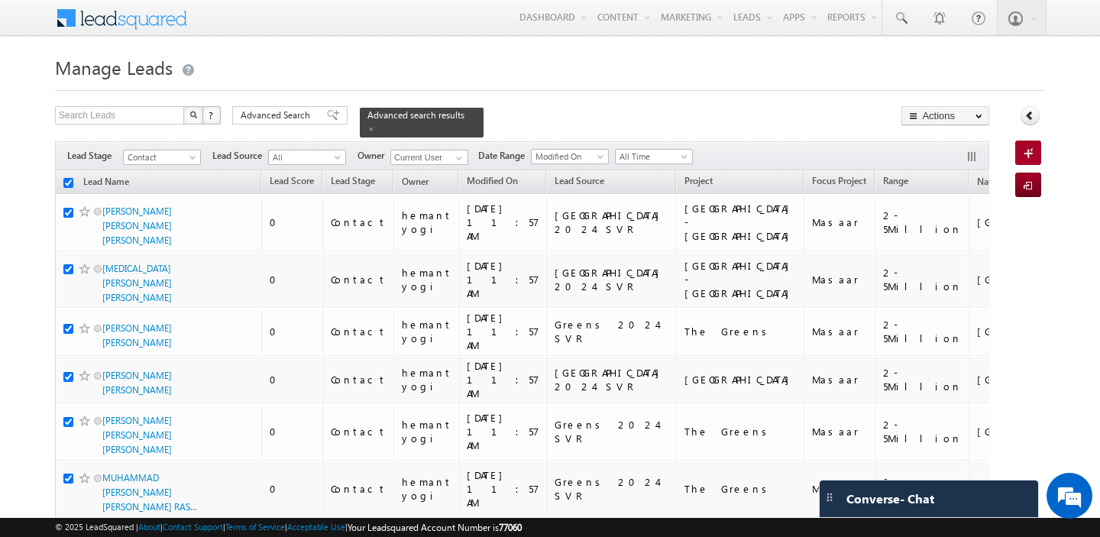
checkbox input "true"
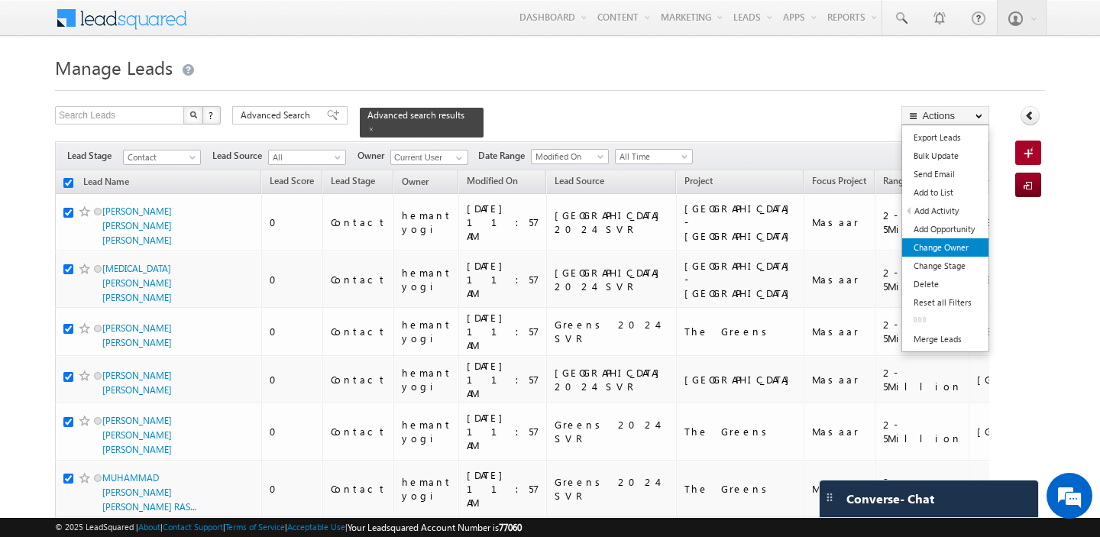
click at [965, 250] on link "Change Owner" at bounding box center [945, 247] width 86 height 18
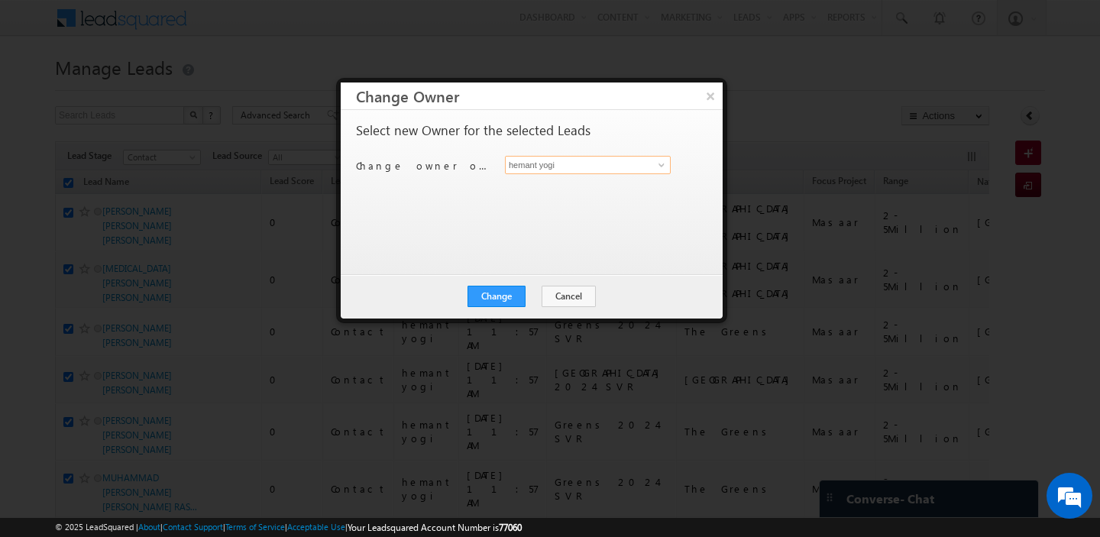
click at [558, 162] on input "hemant yogi" at bounding box center [588, 165] width 166 height 18
click at [548, 194] on span "[PERSON_NAME][EMAIL_ADDRESS][PERSON_NAME][DOMAIN_NAME]" at bounding box center [579, 194] width 137 height 11
type input "[PERSON_NAME]"
click at [496, 293] on button "Change" at bounding box center [496, 296] width 58 height 21
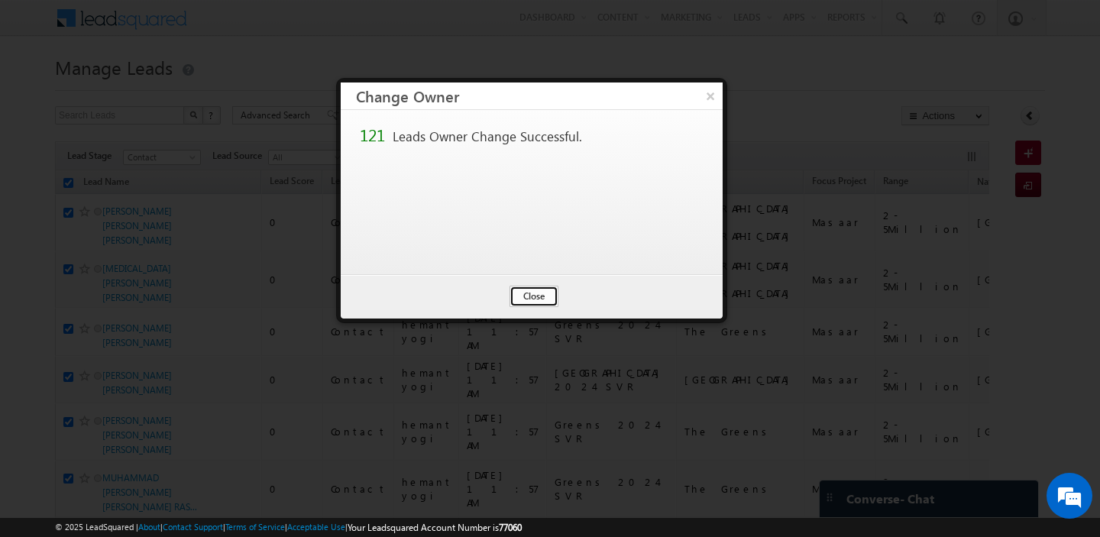
click at [527, 296] on button "Close" at bounding box center [533, 296] width 49 height 21
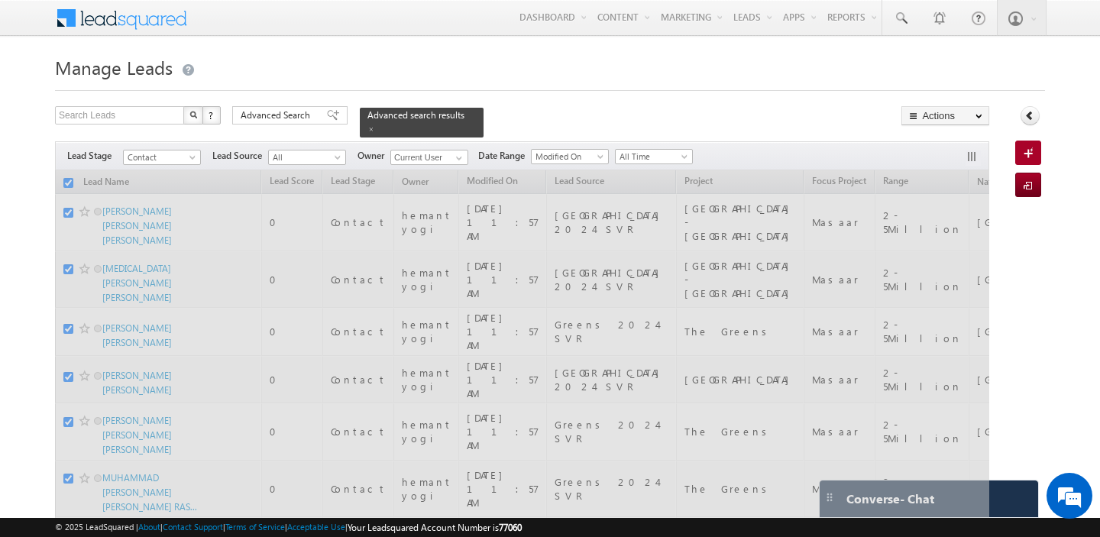
checkbox input "false"
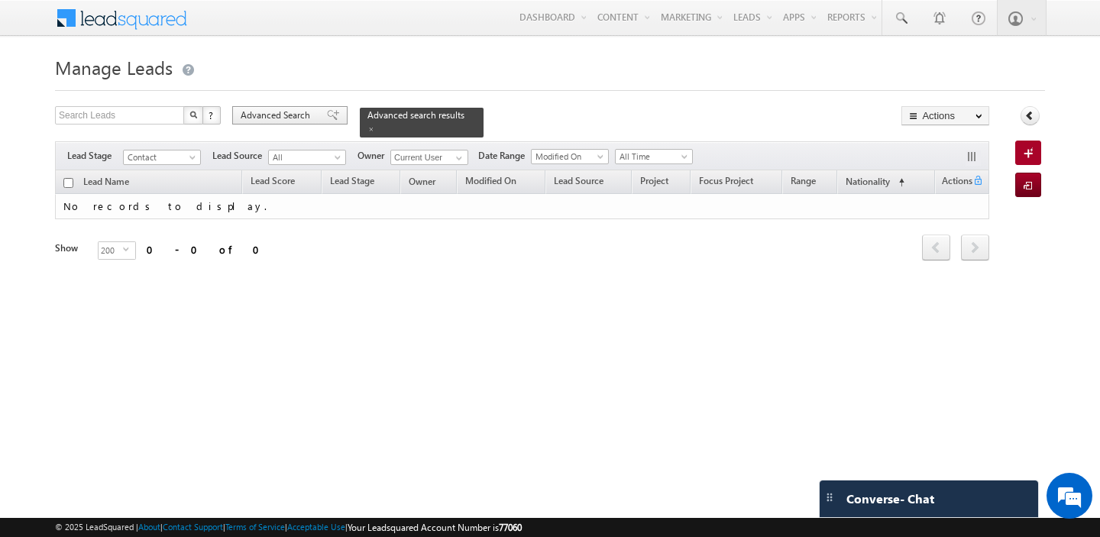
click at [266, 115] on span "Advanced Search" at bounding box center [278, 115] width 74 height 14
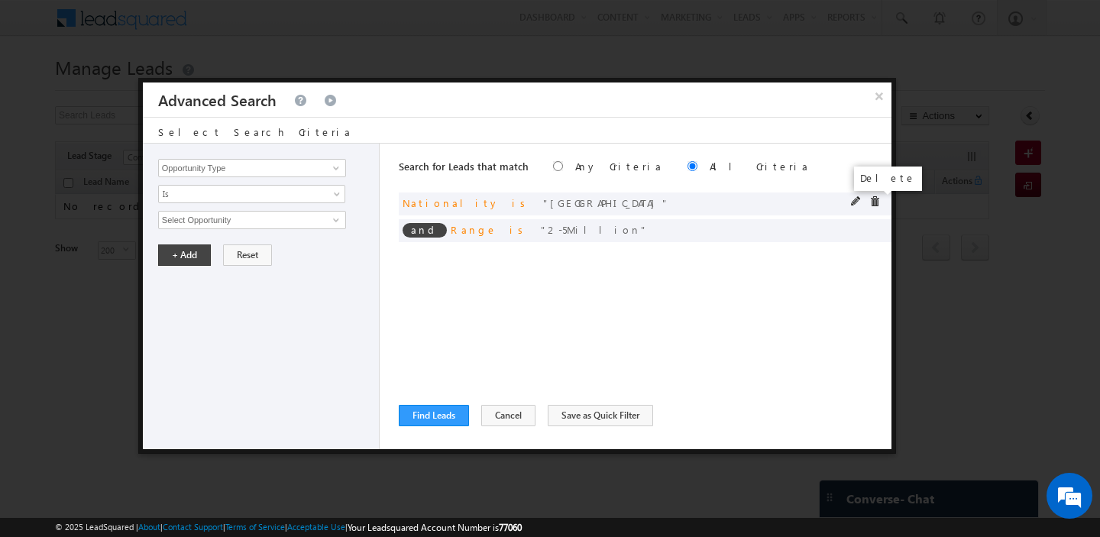
click at [874, 202] on span at bounding box center [874, 201] width 11 height 11
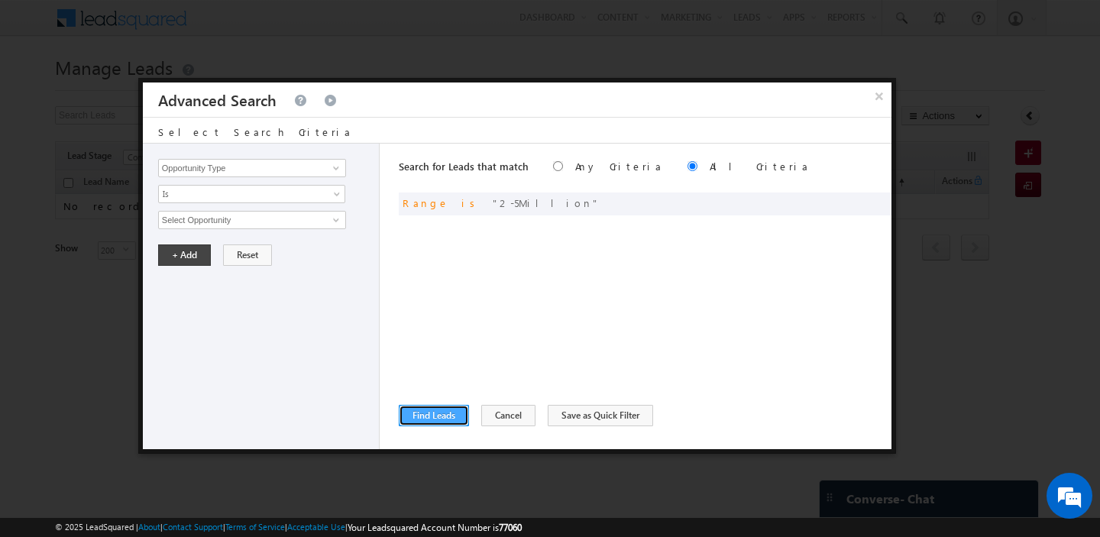
click at [428, 421] on button "Find Leads" at bounding box center [434, 415] width 70 height 21
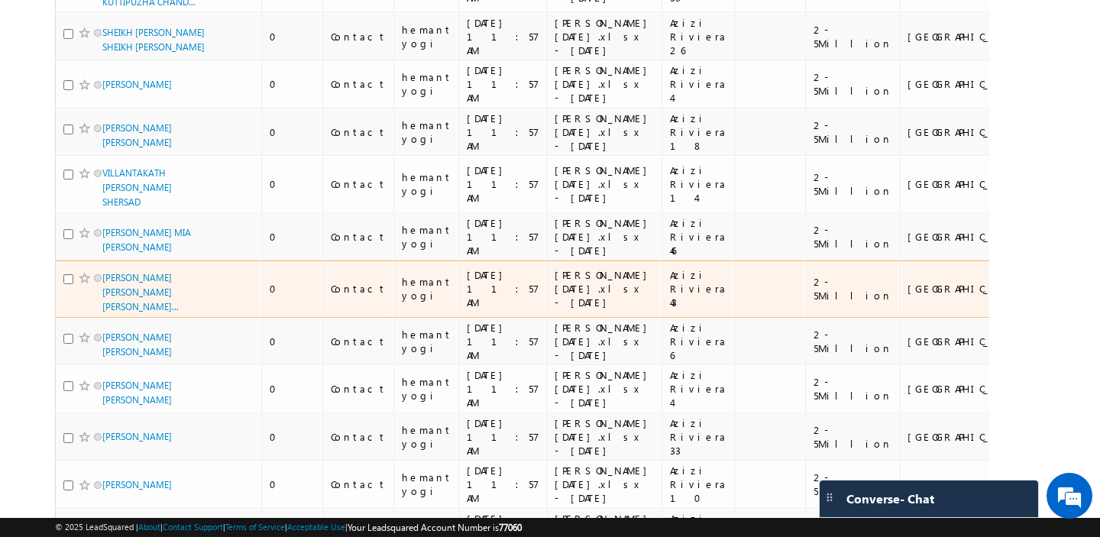
scroll to position [4128, 0]
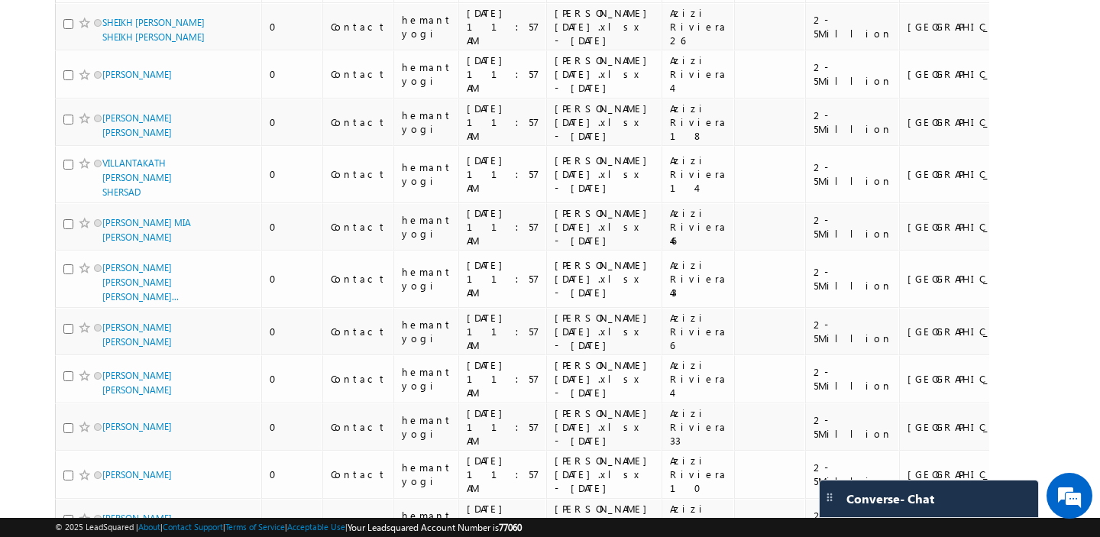
drag, startPoint x: 867, startPoint y: 267, endPoint x: 830, endPoint y: 267, distance: 36.7
copy div "[GEOGRAPHIC_DATA]"
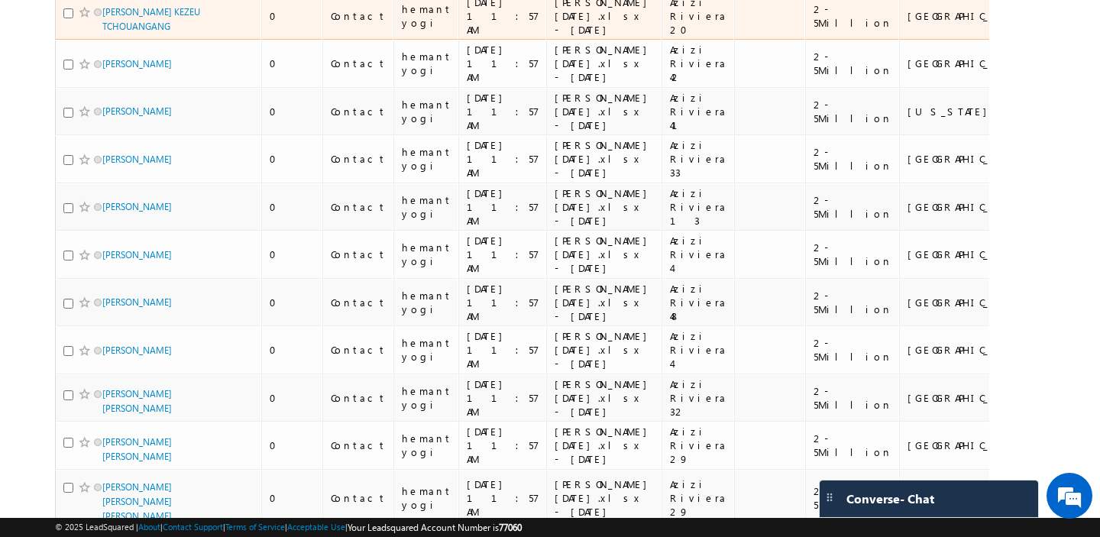
scroll to position [0, 0]
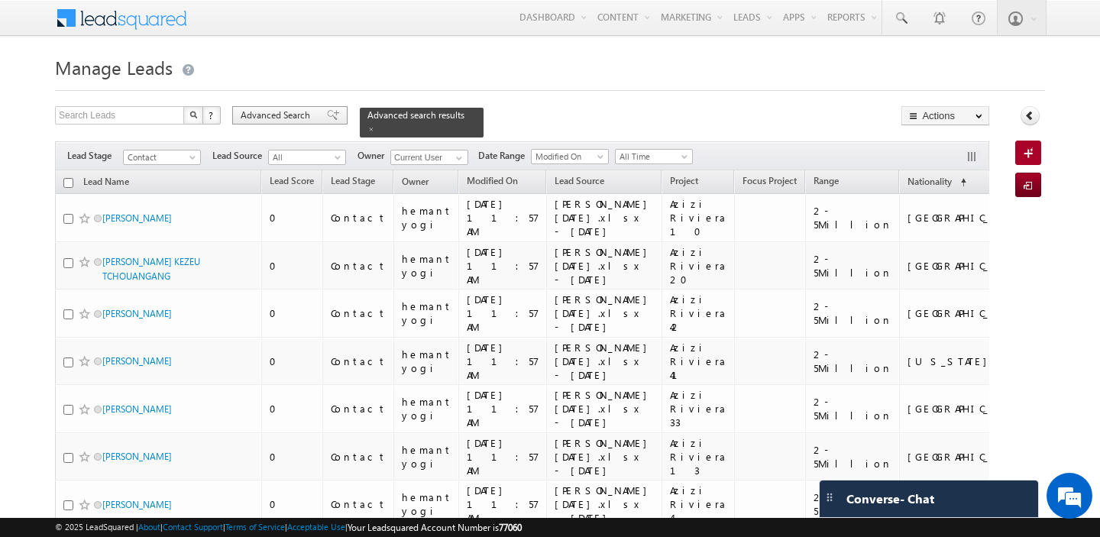
click at [274, 118] on span "Advanced Search" at bounding box center [278, 115] width 74 height 14
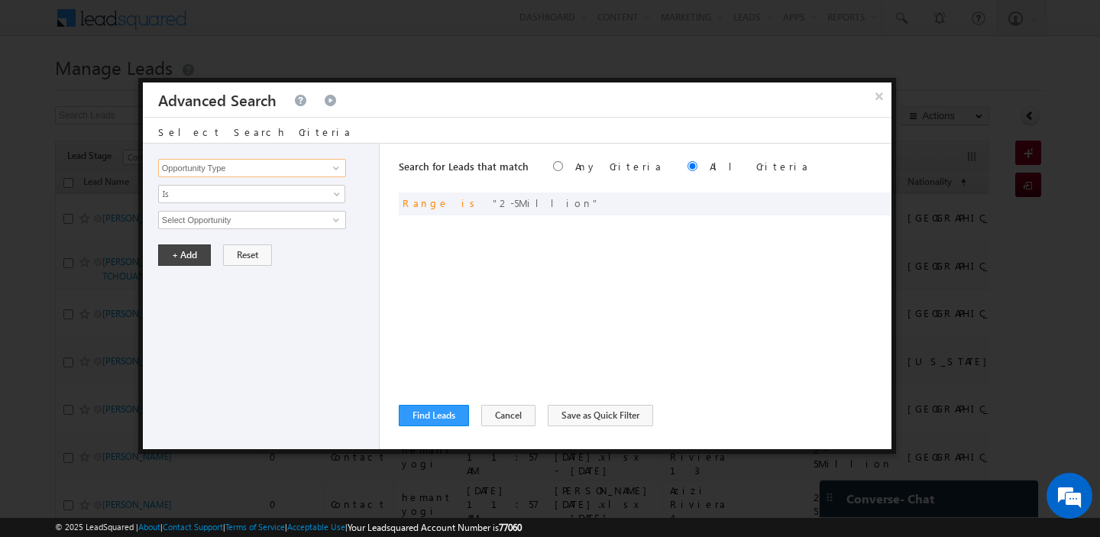
click at [244, 169] on input "Opportunity Type" at bounding box center [252, 168] width 188 height 18
click at [233, 202] on link "Nationality" at bounding box center [252, 200] width 188 height 18
type input "Nationality"
click at [231, 218] on input "text" at bounding box center [252, 220] width 188 height 18
paste input "[GEOGRAPHIC_DATA]"
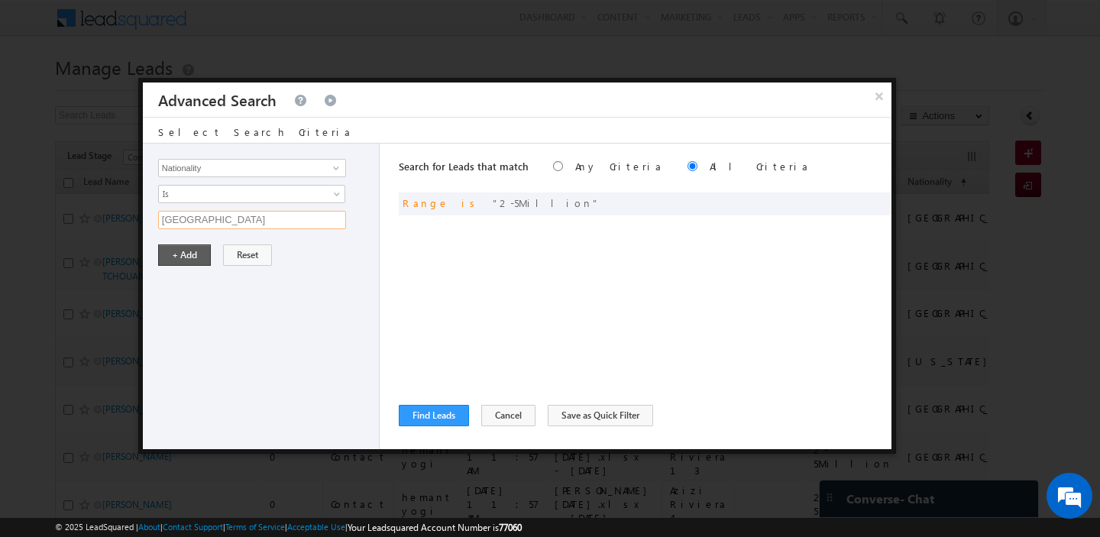
type input "[GEOGRAPHIC_DATA]"
click at [184, 256] on button "+ Add" at bounding box center [184, 254] width 53 height 21
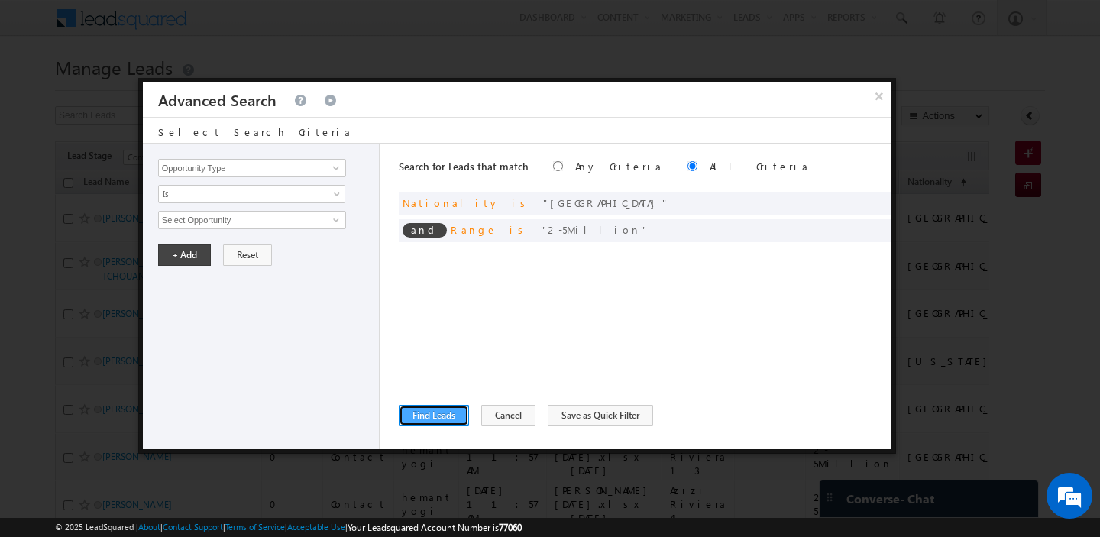
click at [425, 416] on button "Find Leads" at bounding box center [434, 415] width 70 height 21
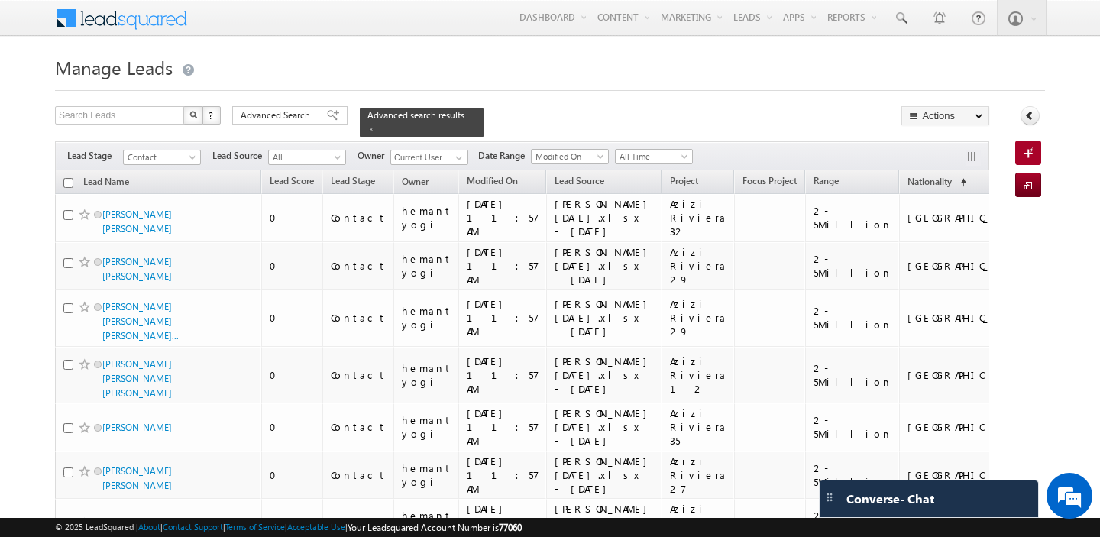
click at [67, 183] on input "checkbox" at bounding box center [68, 183] width 10 height 10
checkbox input "true"
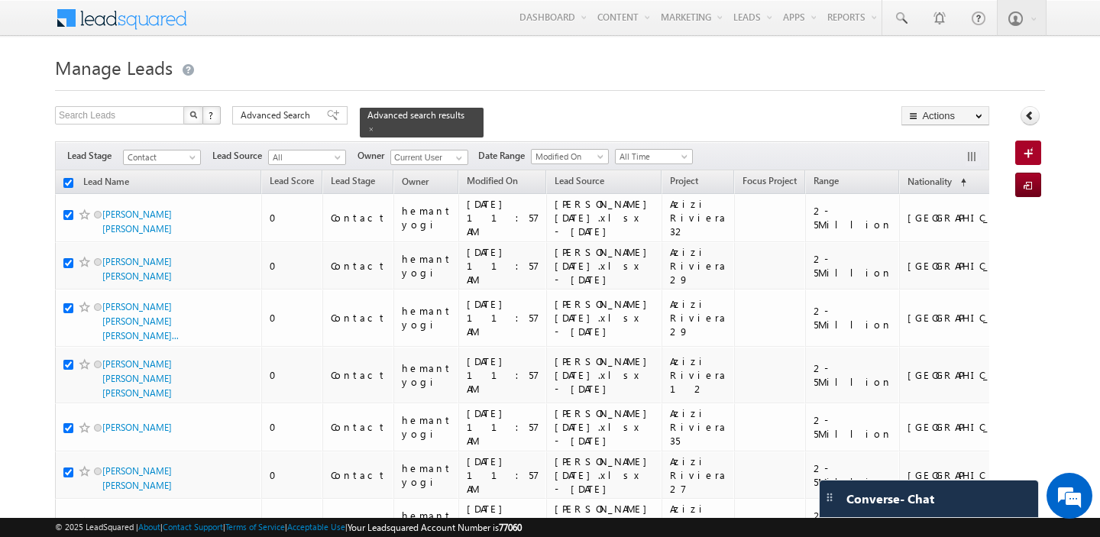
checkbox input "true"
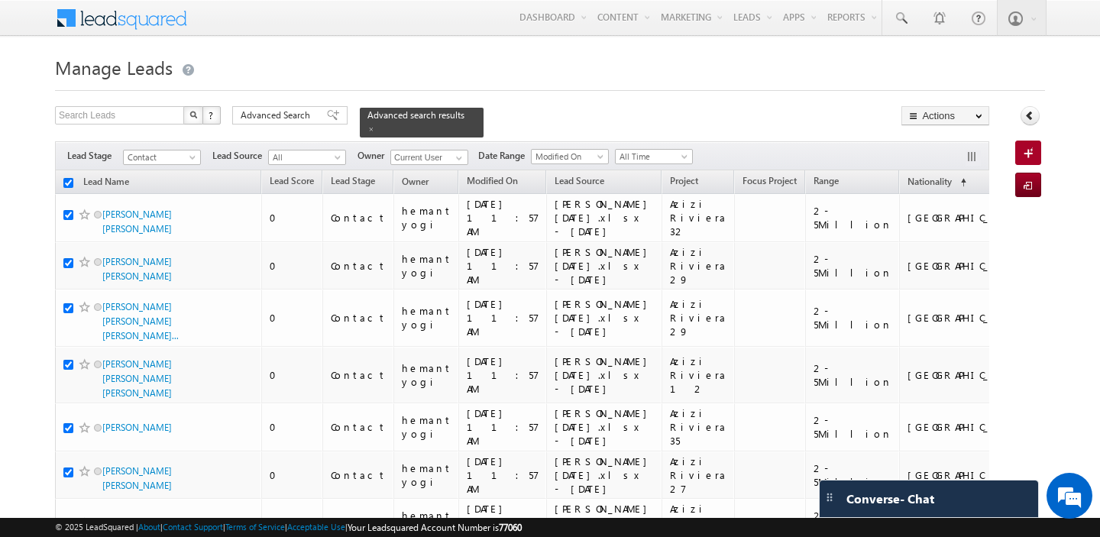
checkbox input "true"
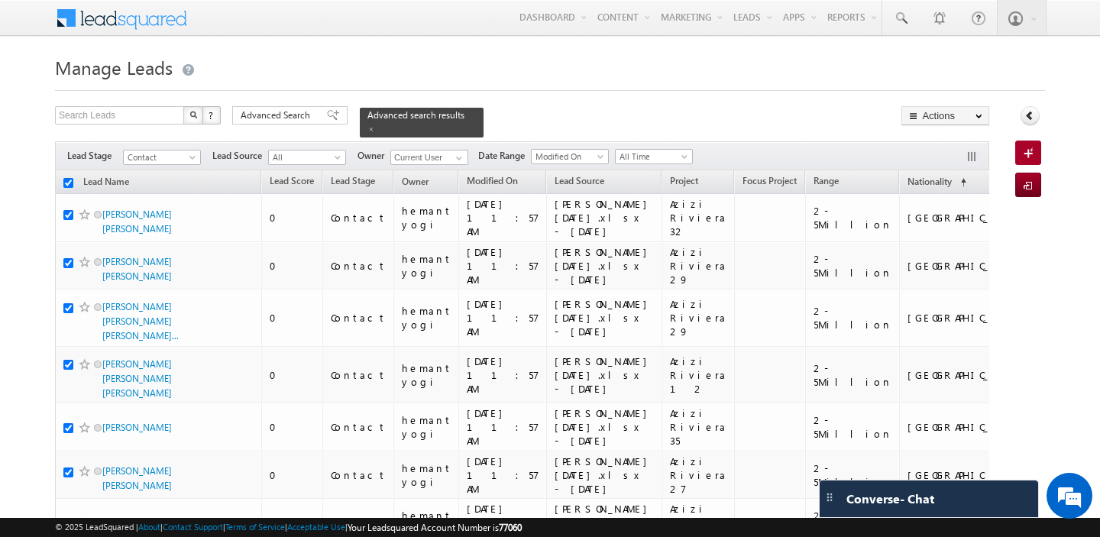
checkbox input "true"
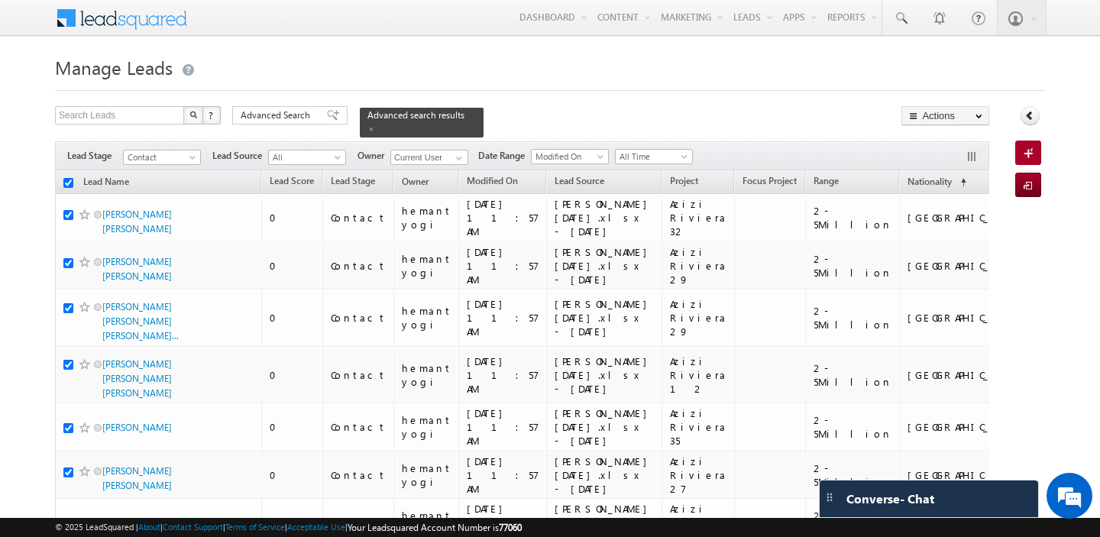
checkbox input "true"
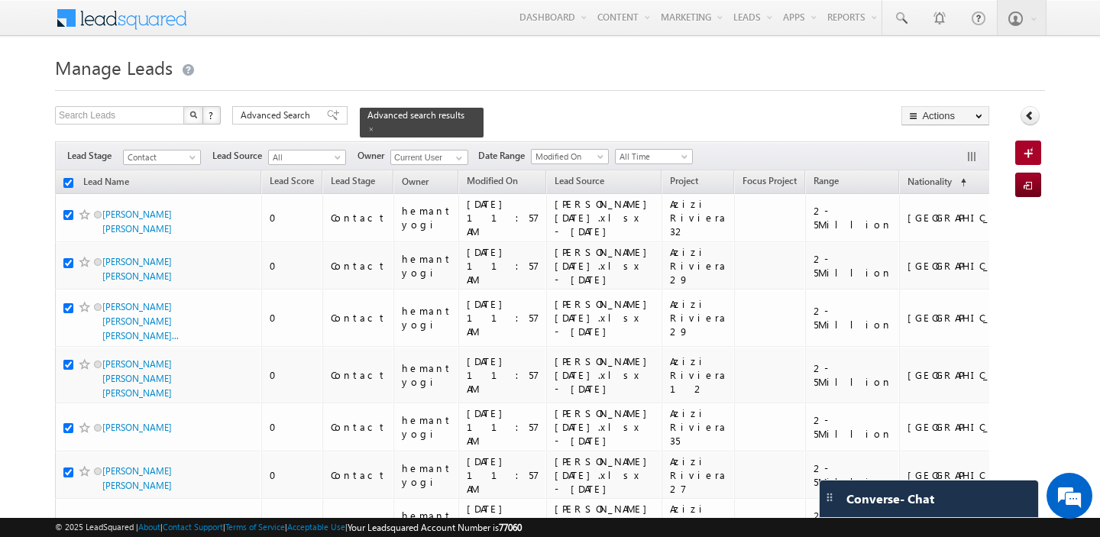
checkbox input "true"
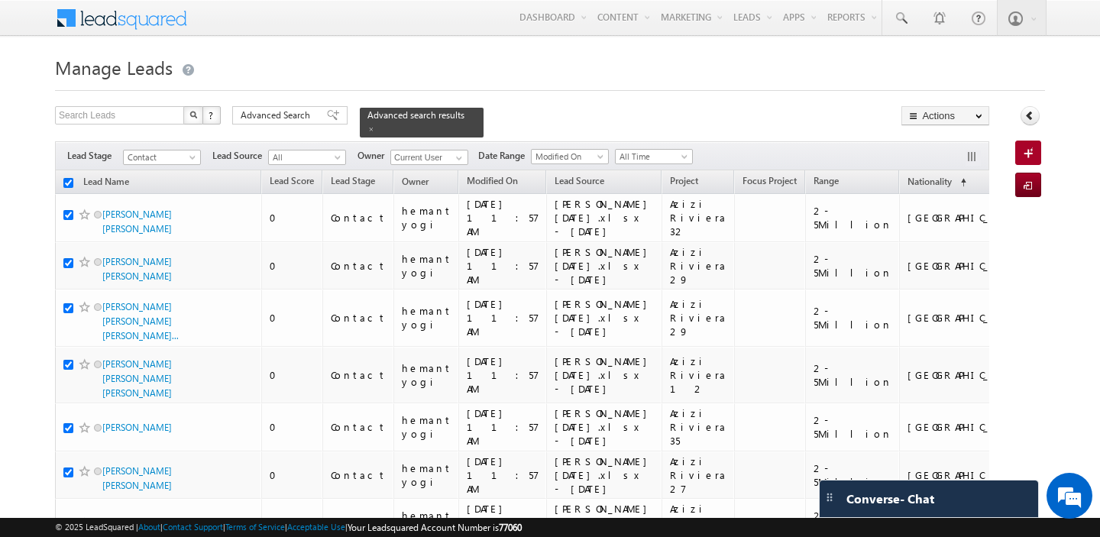
checkbox input "true"
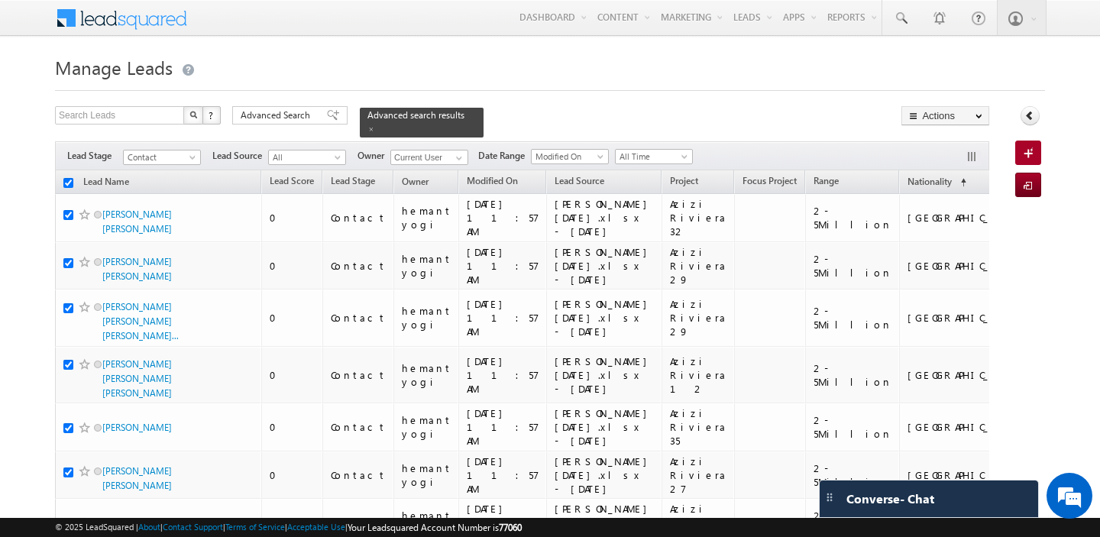
checkbox input "true"
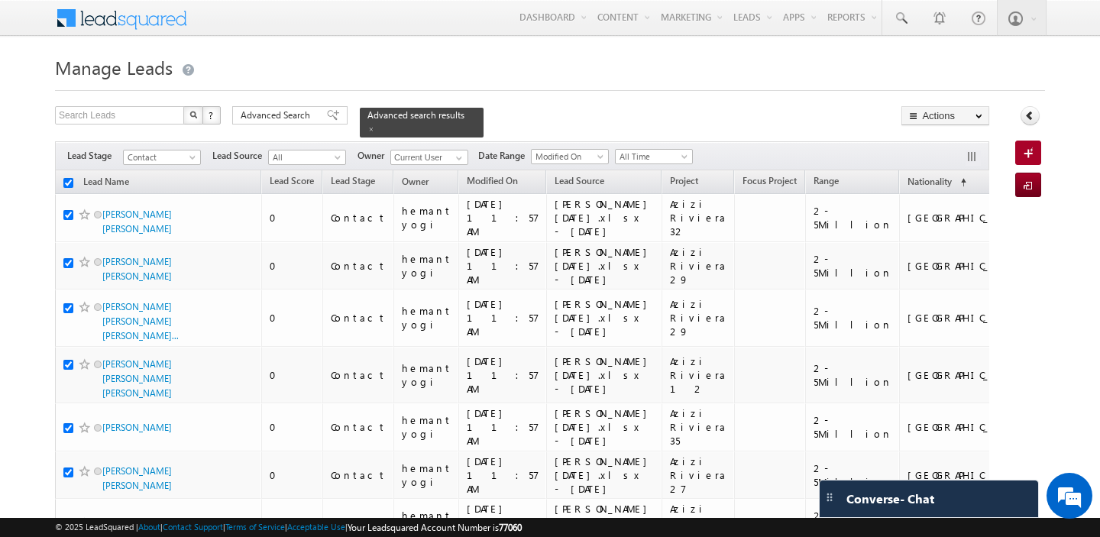
checkbox input "true"
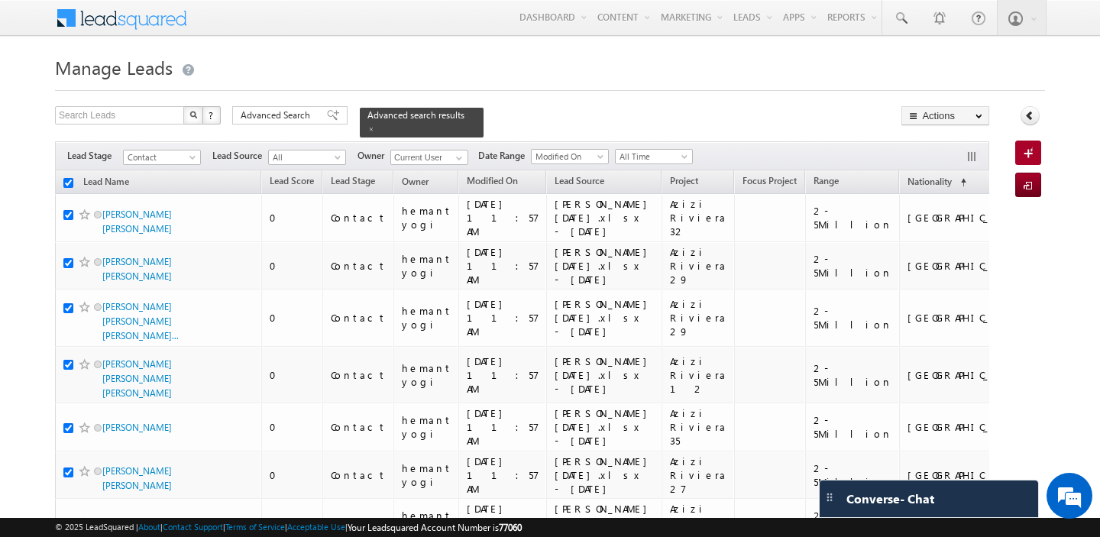
checkbox input "true"
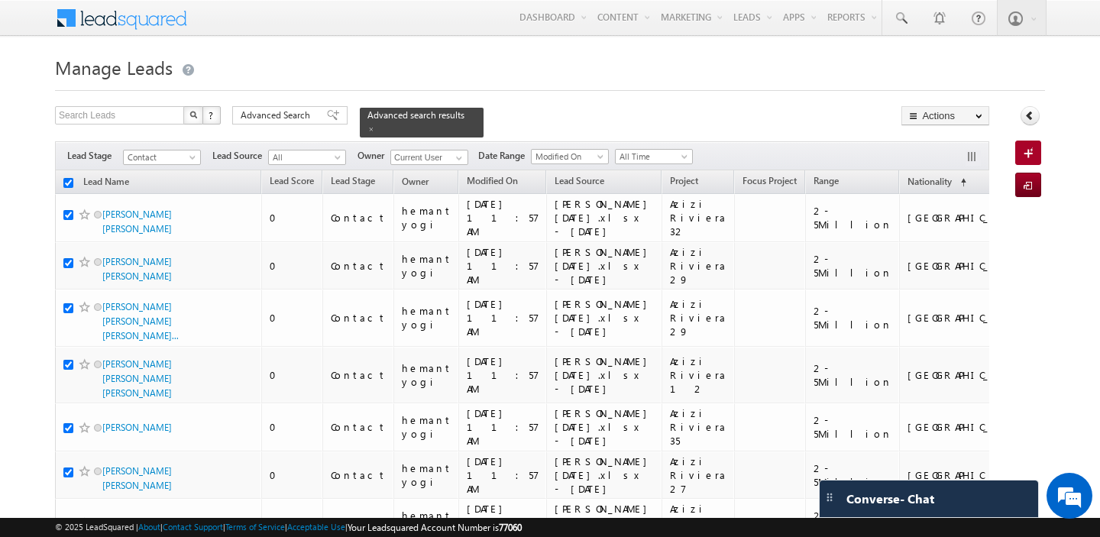
checkbox input "true"
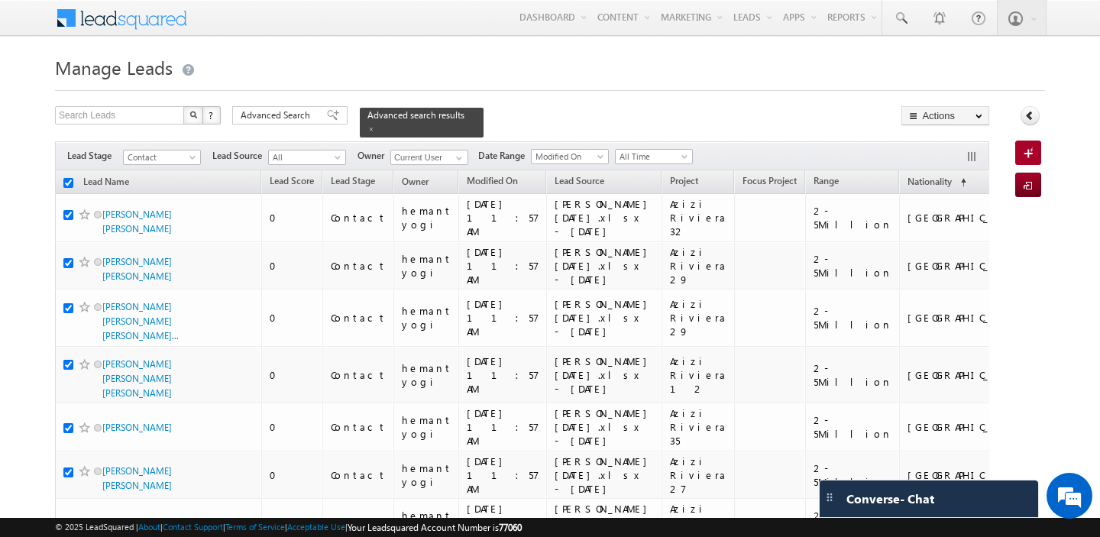
checkbox input "true"
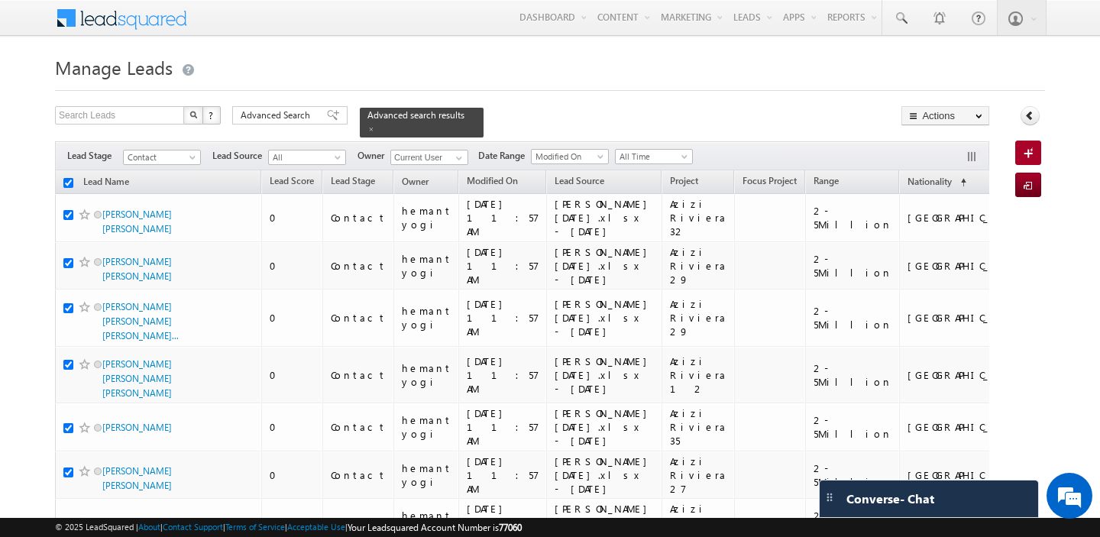
checkbox input "true"
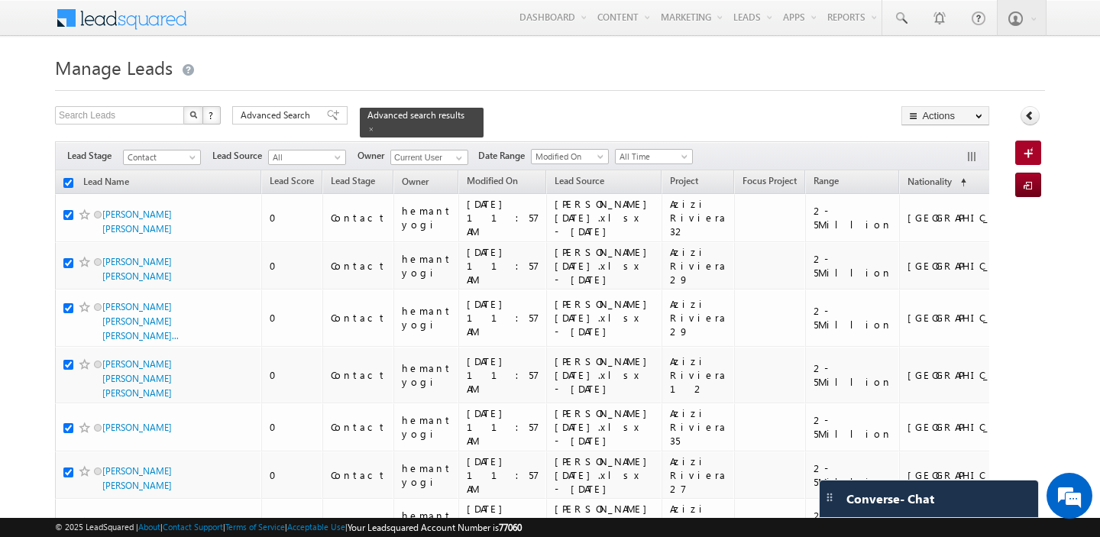
checkbox input "true"
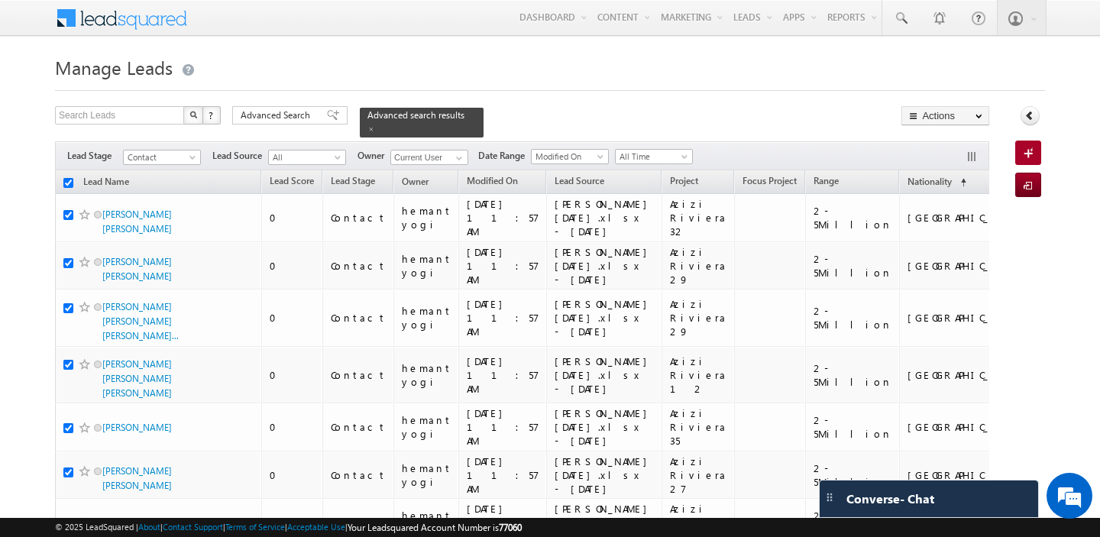
checkbox input "true"
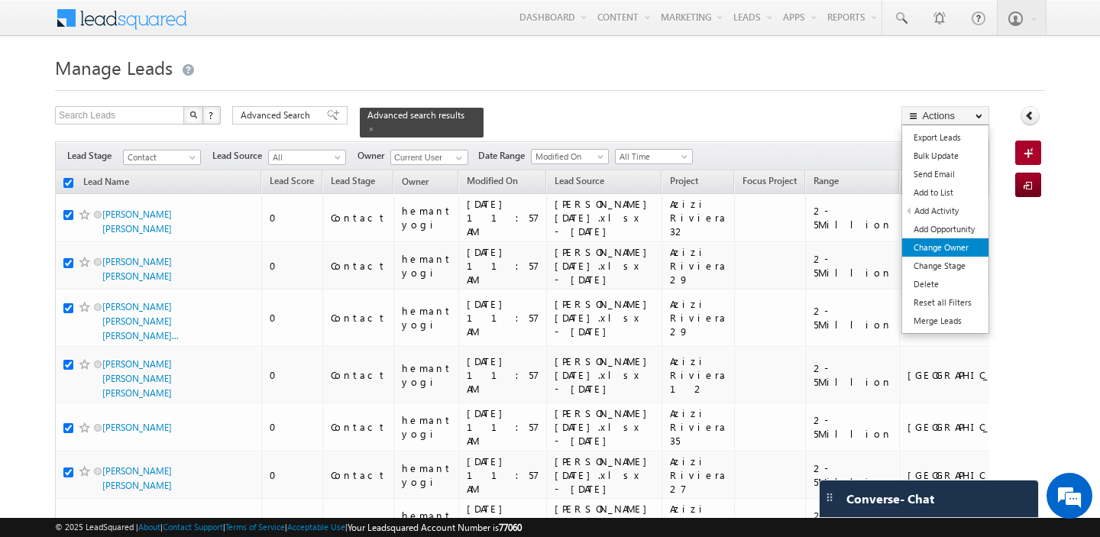
click at [961, 251] on link "Change Owner" at bounding box center [945, 247] width 86 height 18
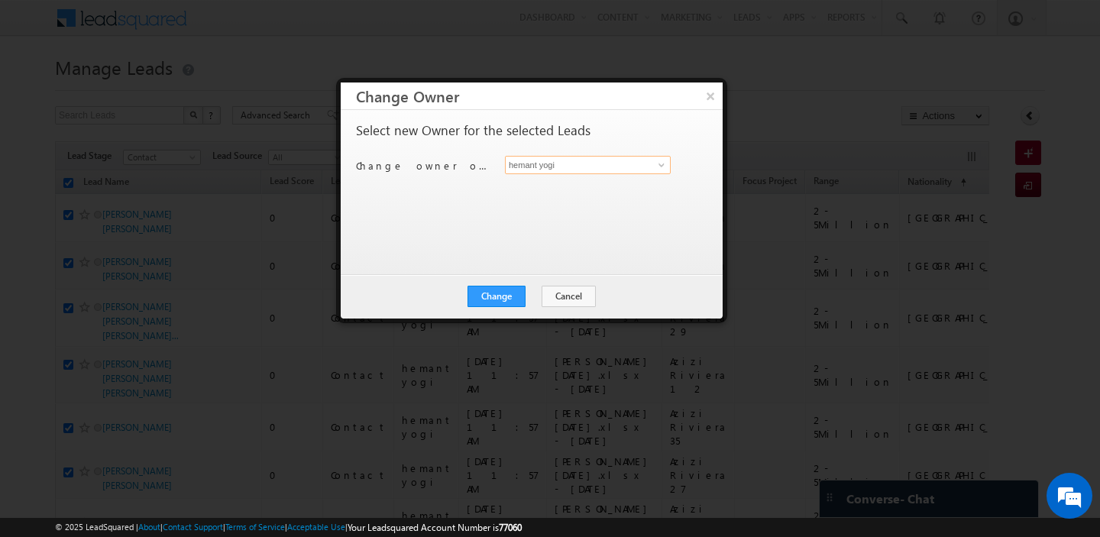
click at [610, 169] on input "hemant yogi" at bounding box center [588, 165] width 166 height 18
click at [567, 186] on link "[PERSON_NAME] [PERSON_NAME][EMAIL_ADDRESS][PERSON_NAME][DOMAIN_NAME]" at bounding box center [588, 188] width 166 height 29
click at [496, 291] on button "Change" at bounding box center [496, 296] width 58 height 21
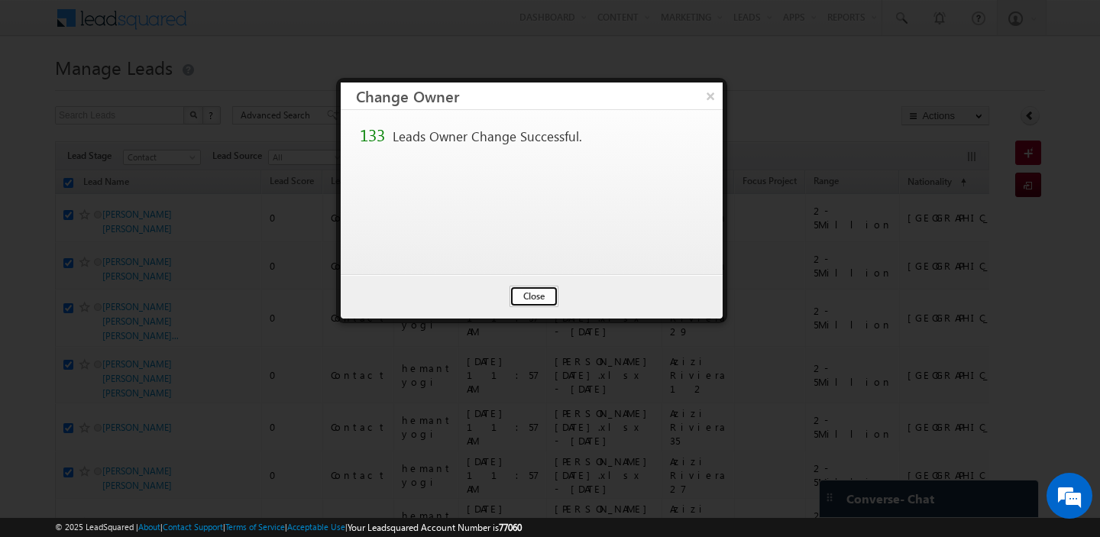
click at [538, 302] on button "Close" at bounding box center [533, 296] width 49 height 21
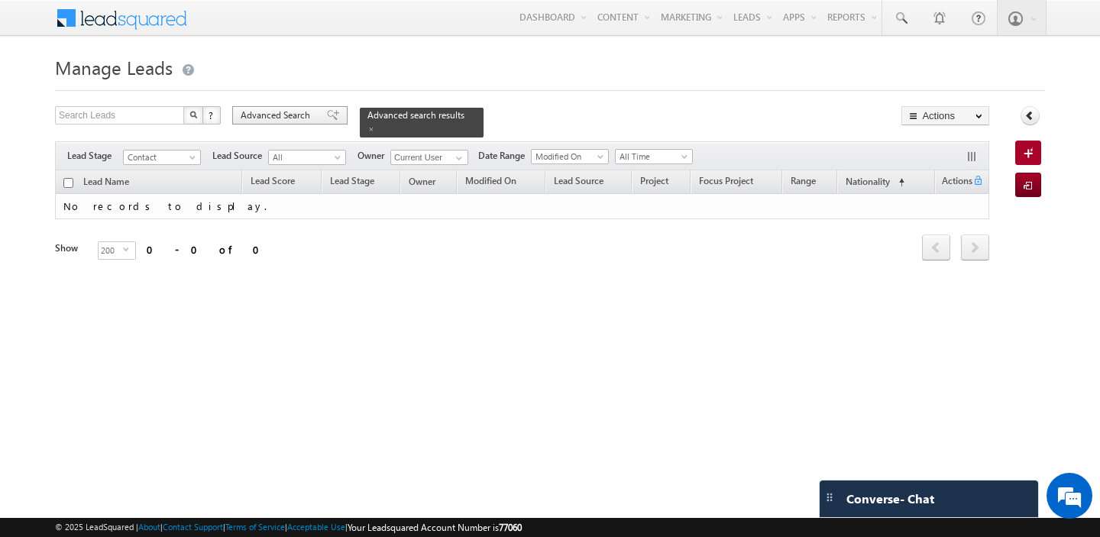
click at [302, 119] on span "Advanced Search" at bounding box center [278, 115] width 74 height 14
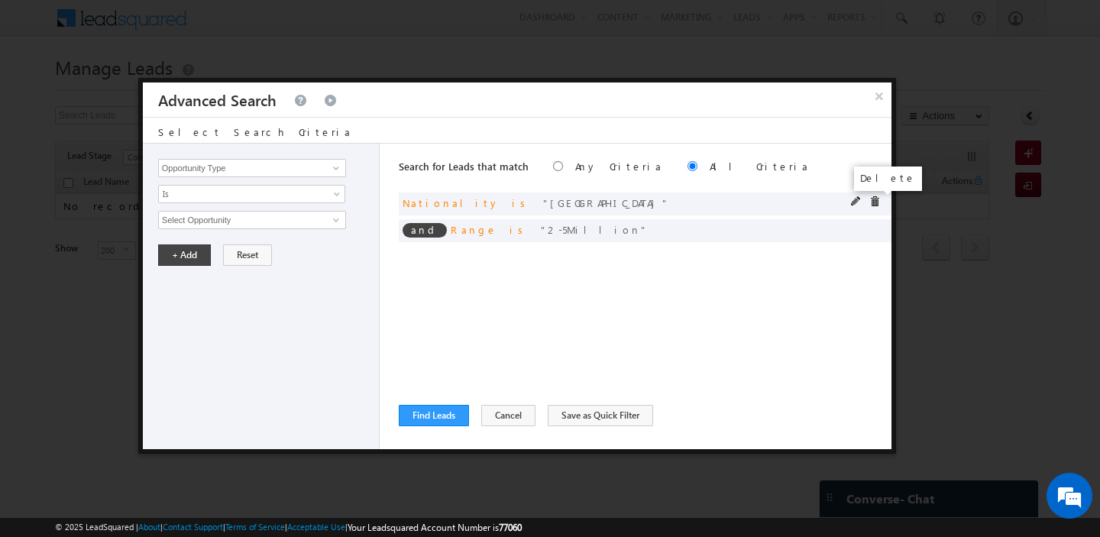
click at [875, 200] on span at bounding box center [874, 201] width 11 height 11
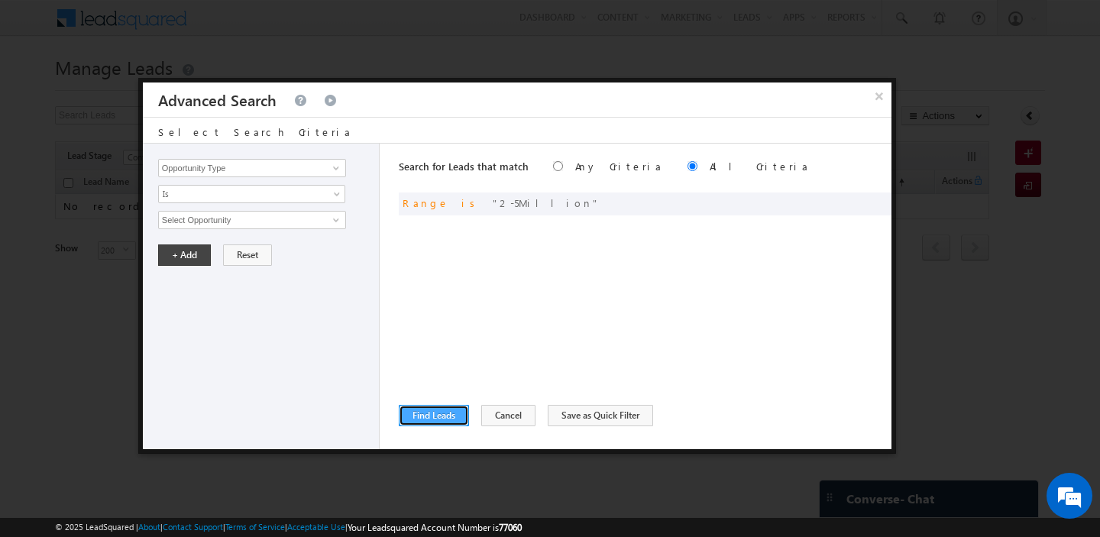
click at [426, 412] on button "Find Leads" at bounding box center [434, 415] width 70 height 21
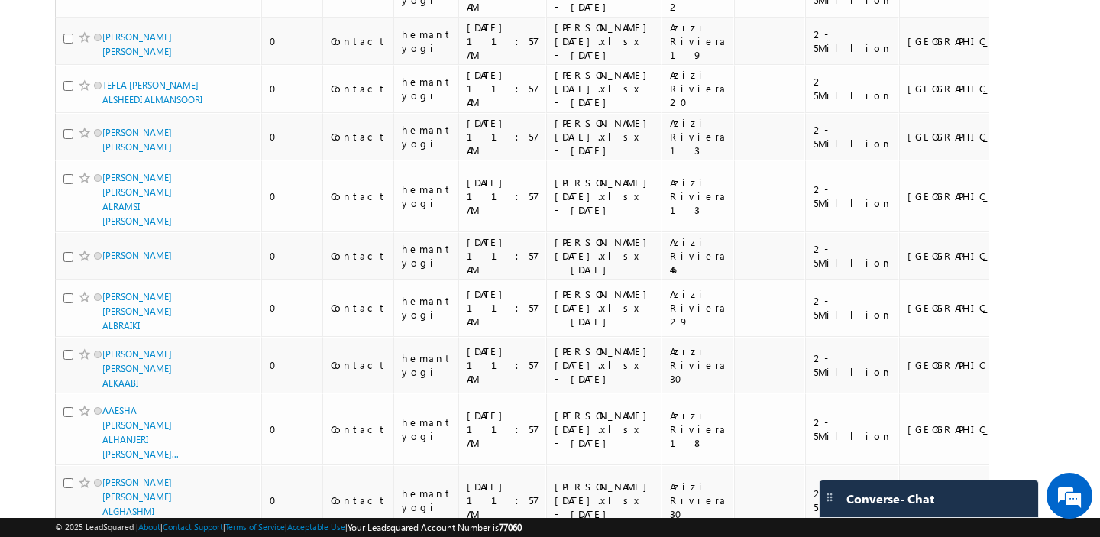
scroll to position [8200, 0]
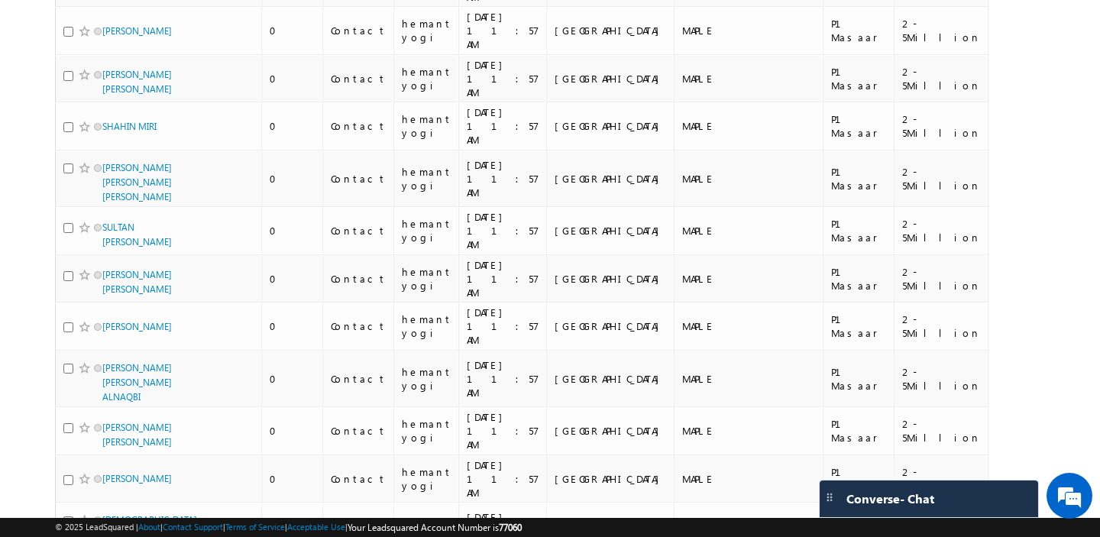
scroll to position [0, 0]
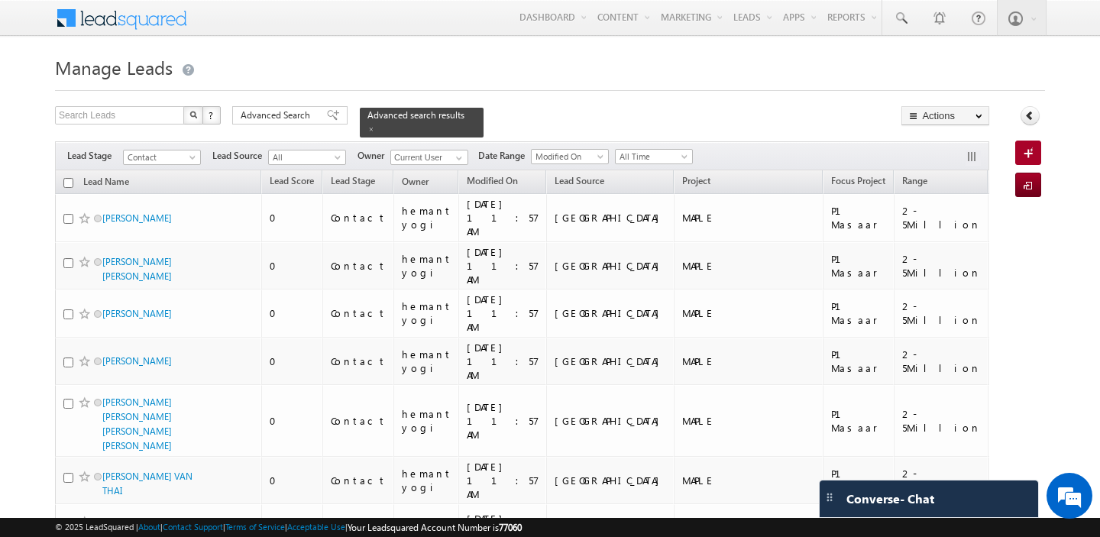
click at [65, 182] on input "checkbox" at bounding box center [68, 183] width 10 height 10
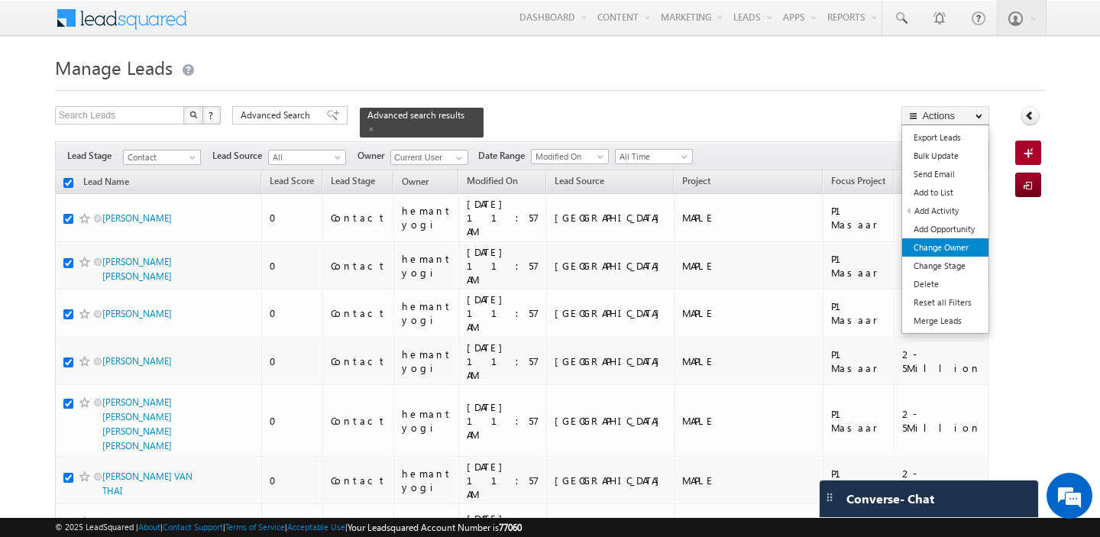
click at [975, 246] on link "Change Owner" at bounding box center [945, 247] width 86 height 18
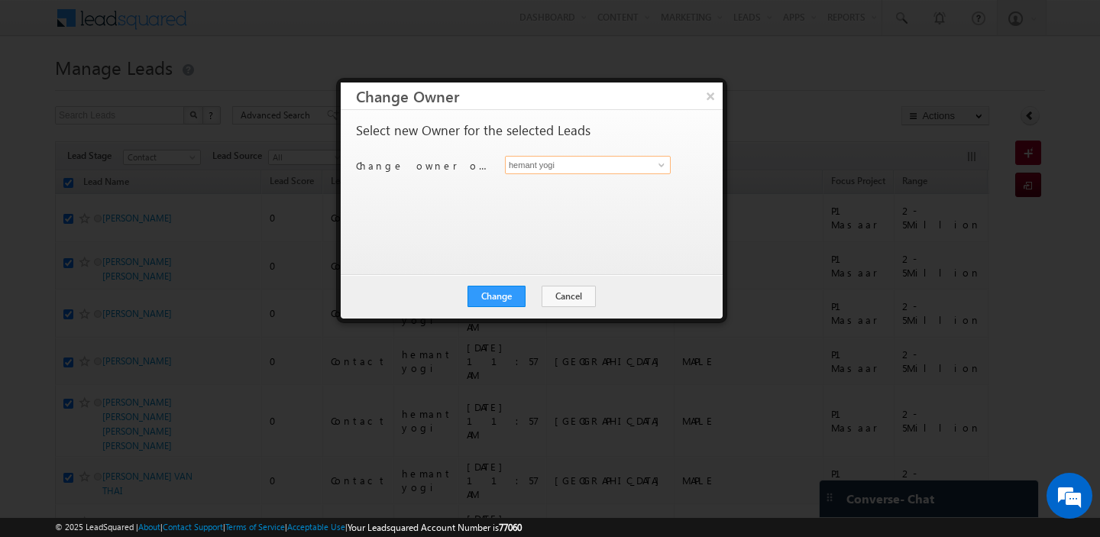
click at [580, 160] on input "hemant yogi" at bounding box center [588, 165] width 166 height 18
click at [559, 193] on span "[PERSON_NAME][EMAIL_ADDRESS][PERSON_NAME][DOMAIN_NAME]" at bounding box center [579, 194] width 137 height 11
click at [512, 293] on button "Change" at bounding box center [496, 296] width 58 height 21
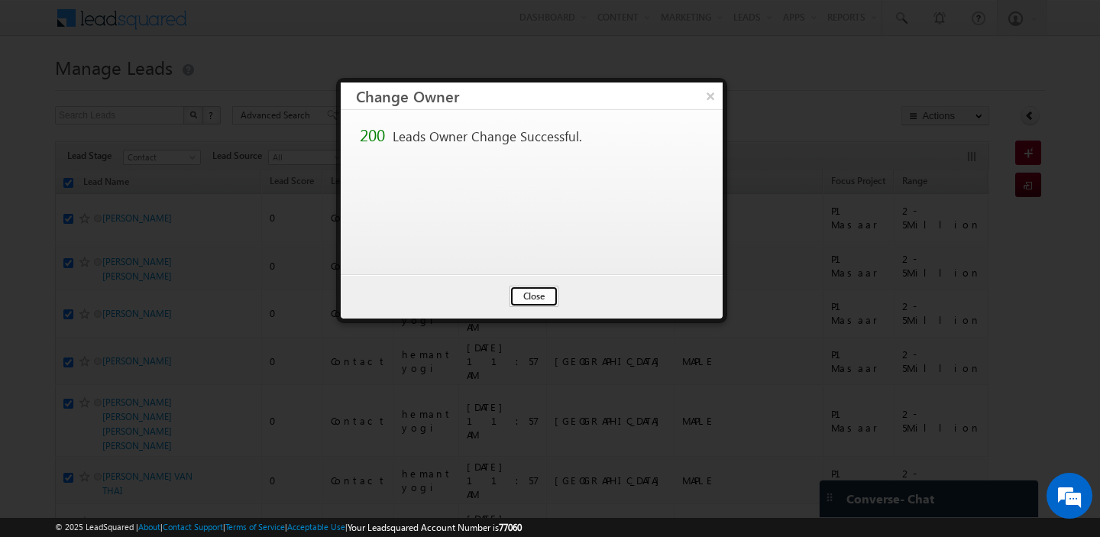
click at [541, 293] on button "Close" at bounding box center [533, 296] width 49 height 21
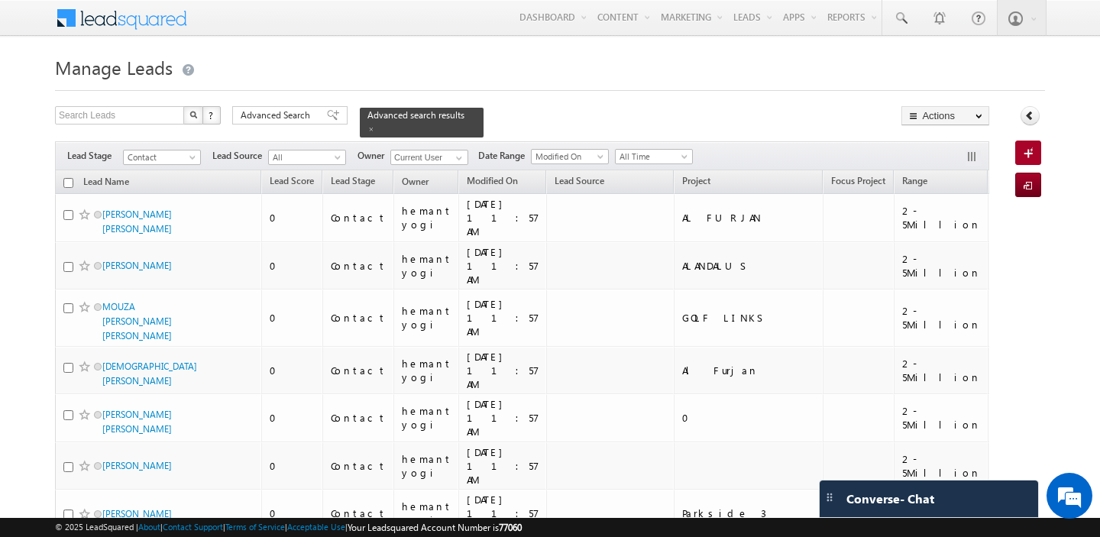
click at [68, 182] on input "checkbox" at bounding box center [68, 183] width 10 height 10
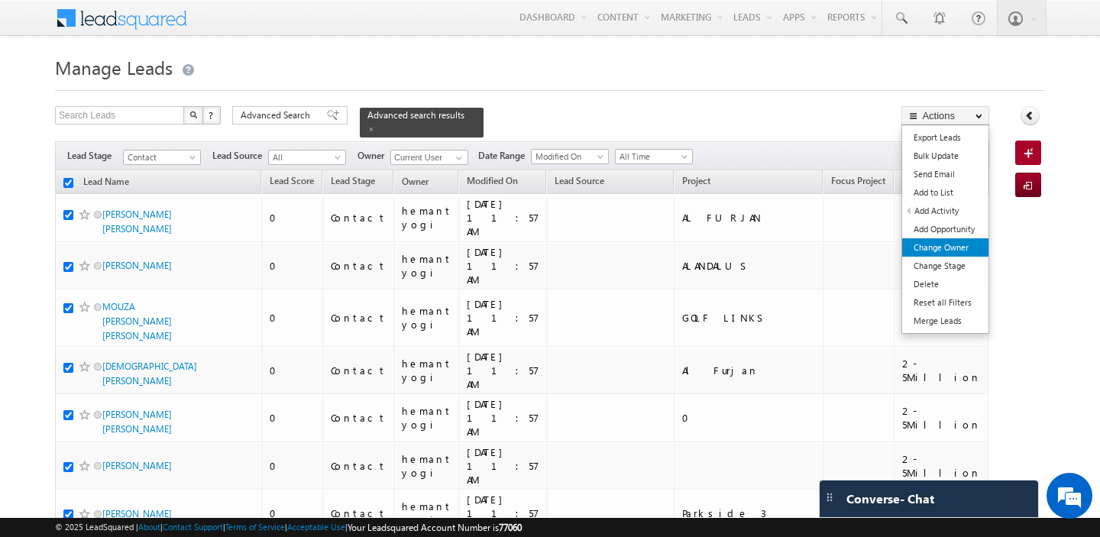
click at [936, 246] on link "Change Owner" at bounding box center [945, 247] width 86 height 18
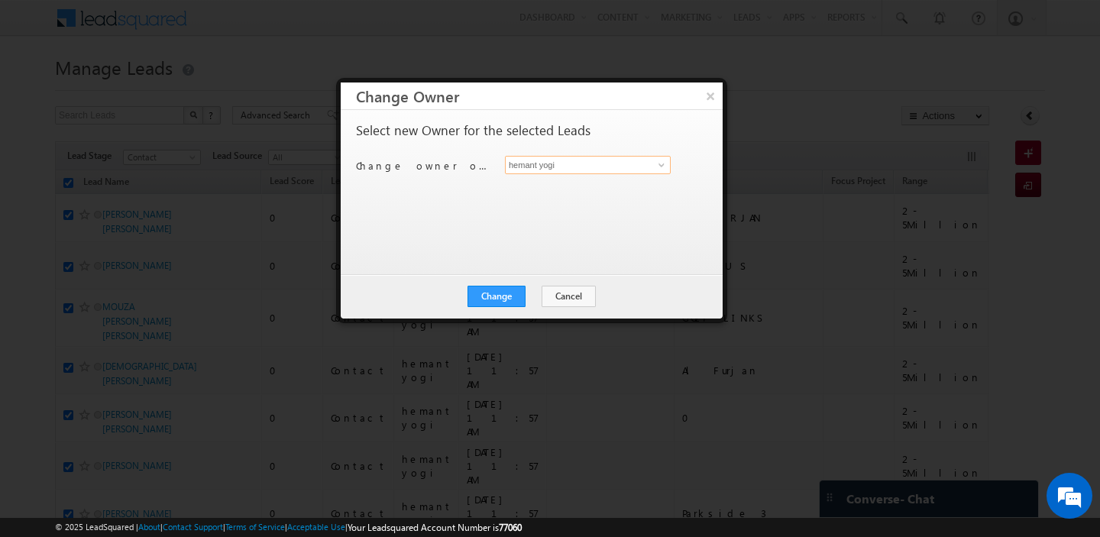
click at [567, 168] on input "hemant yogi" at bounding box center [588, 165] width 166 height 18
click at [563, 175] on link "[PERSON_NAME] [PERSON_NAME][EMAIL_ADDRESS][PERSON_NAME][DOMAIN_NAME]" at bounding box center [588, 188] width 166 height 29
click at [493, 298] on button "Change" at bounding box center [496, 296] width 58 height 21
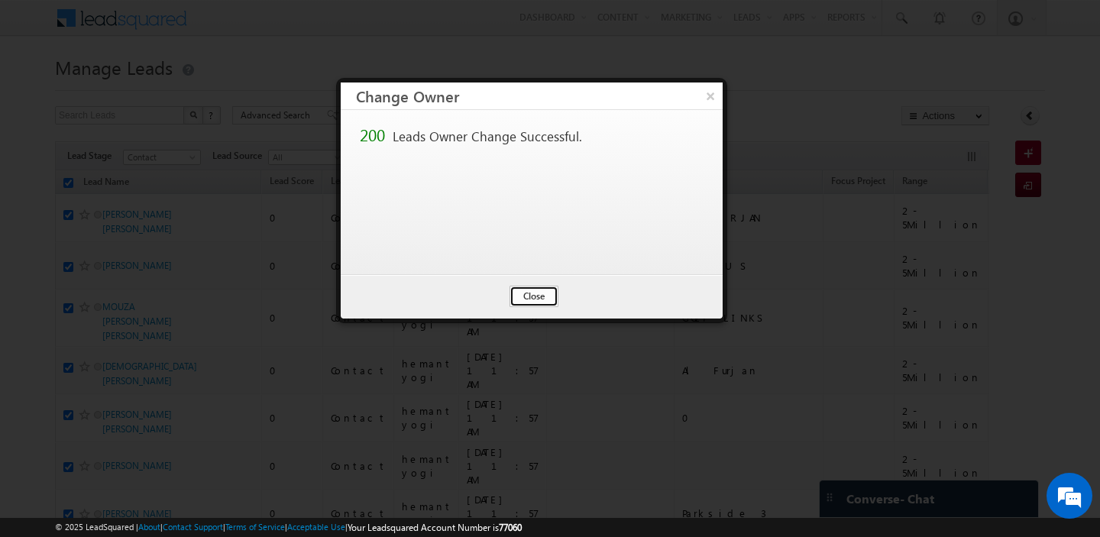
click at [519, 290] on button "Close" at bounding box center [533, 296] width 49 height 21
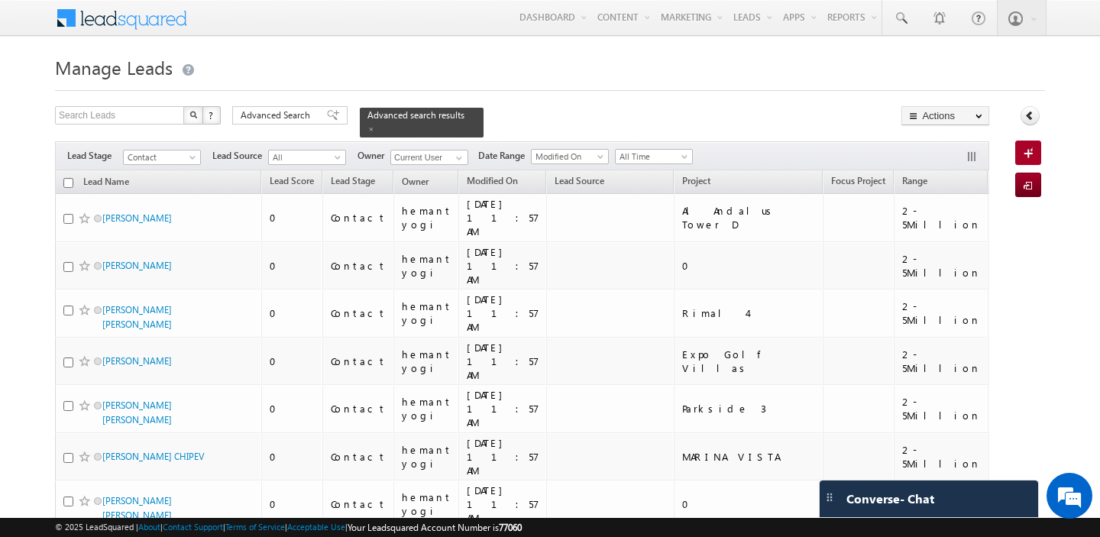
click at [71, 184] on input "checkbox" at bounding box center [68, 183] width 10 height 10
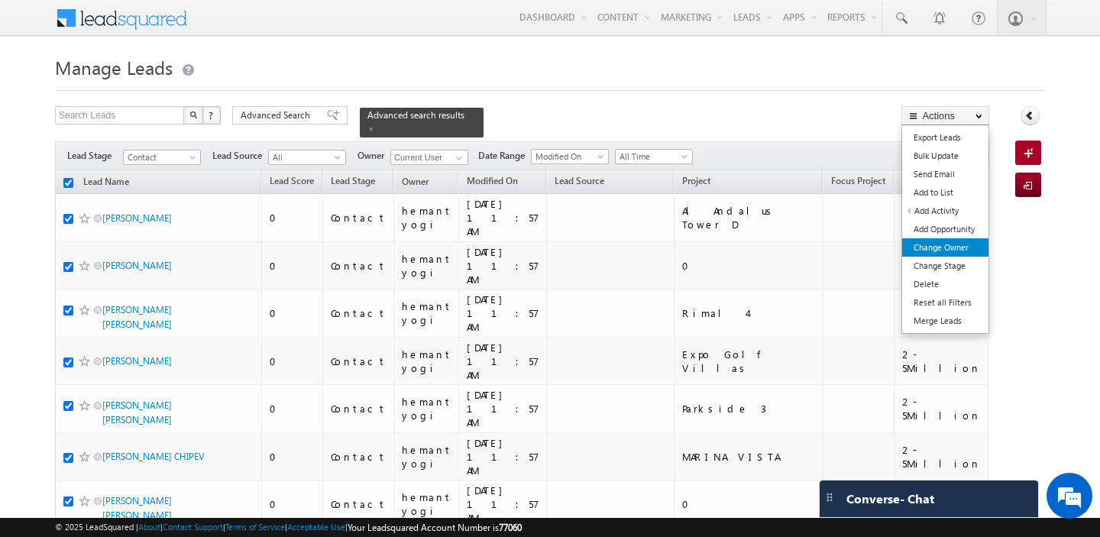
click at [950, 247] on link "Change Owner" at bounding box center [945, 247] width 86 height 18
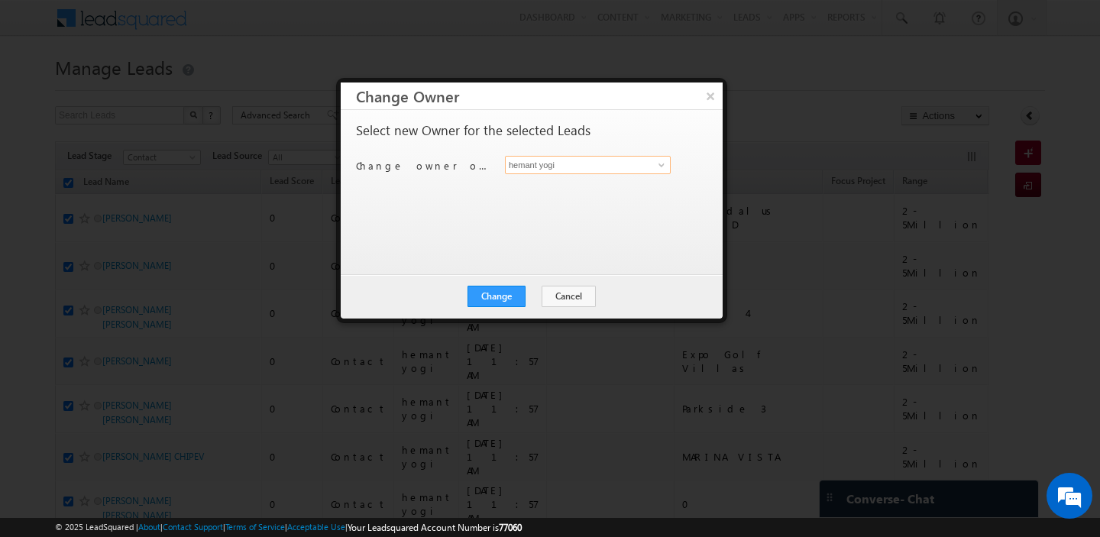
click at [579, 168] on input "hemant yogi" at bounding box center [588, 165] width 166 height 18
click at [564, 191] on span "[PERSON_NAME][EMAIL_ADDRESS][DOMAIN_NAME]" at bounding box center [579, 194] width 137 height 11
click at [492, 295] on button "Change" at bounding box center [496, 296] width 58 height 21
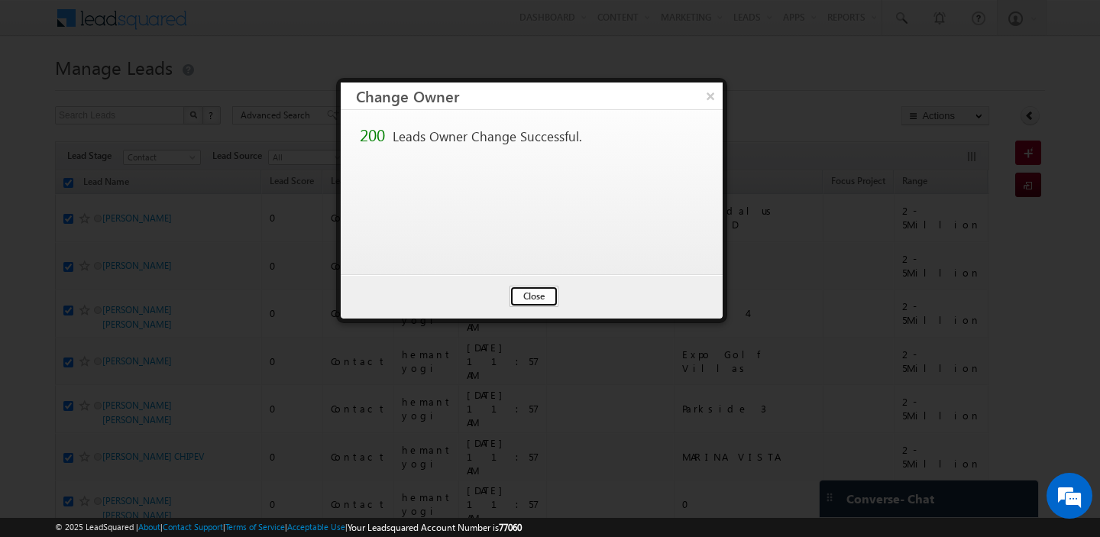
click at [531, 298] on button "Close" at bounding box center [533, 296] width 49 height 21
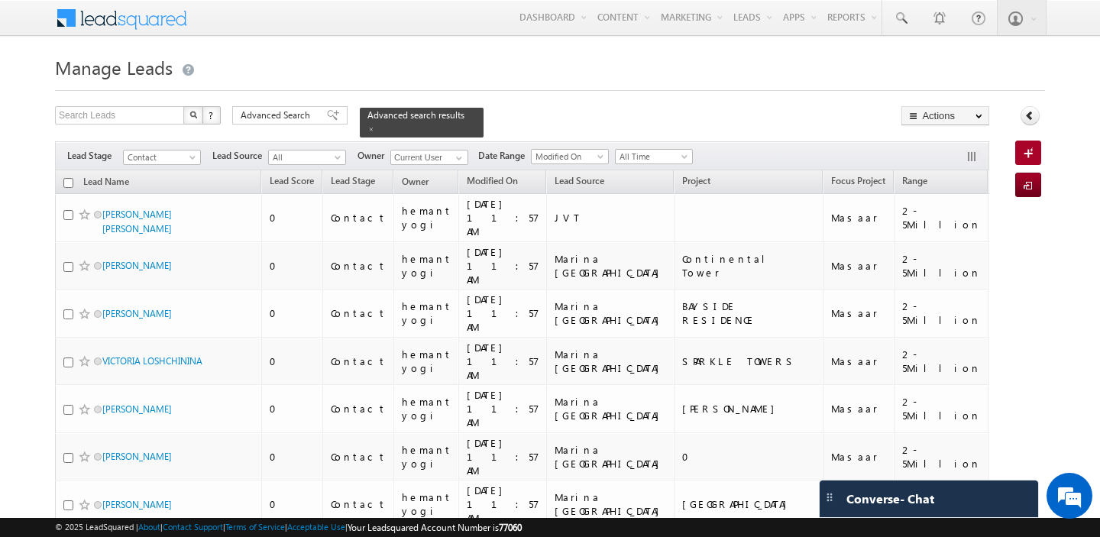
click at [67, 182] on input "checkbox" at bounding box center [68, 183] width 10 height 10
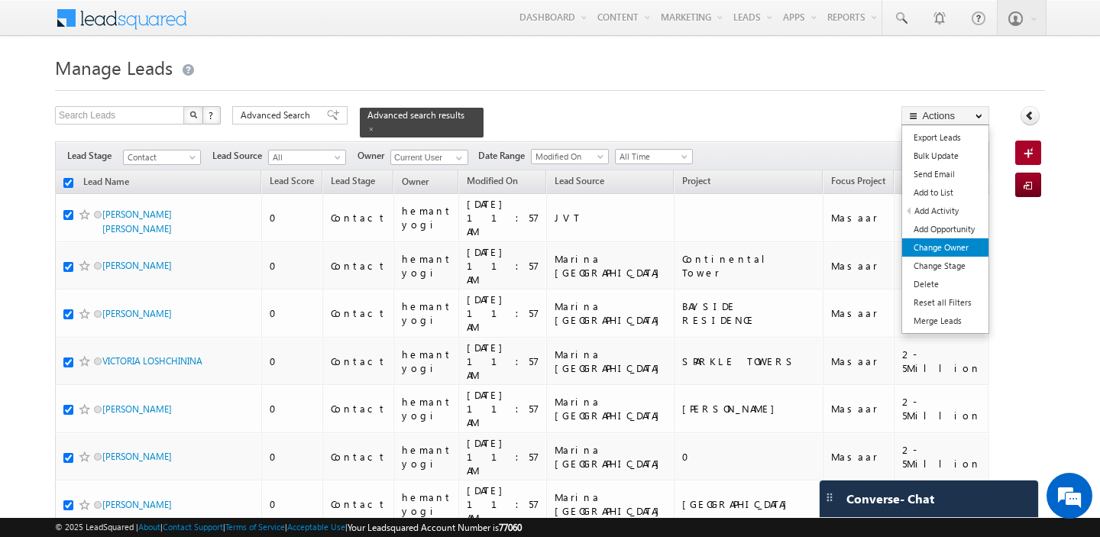
click at [943, 249] on link "Change Owner" at bounding box center [945, 247] width 86 height 18
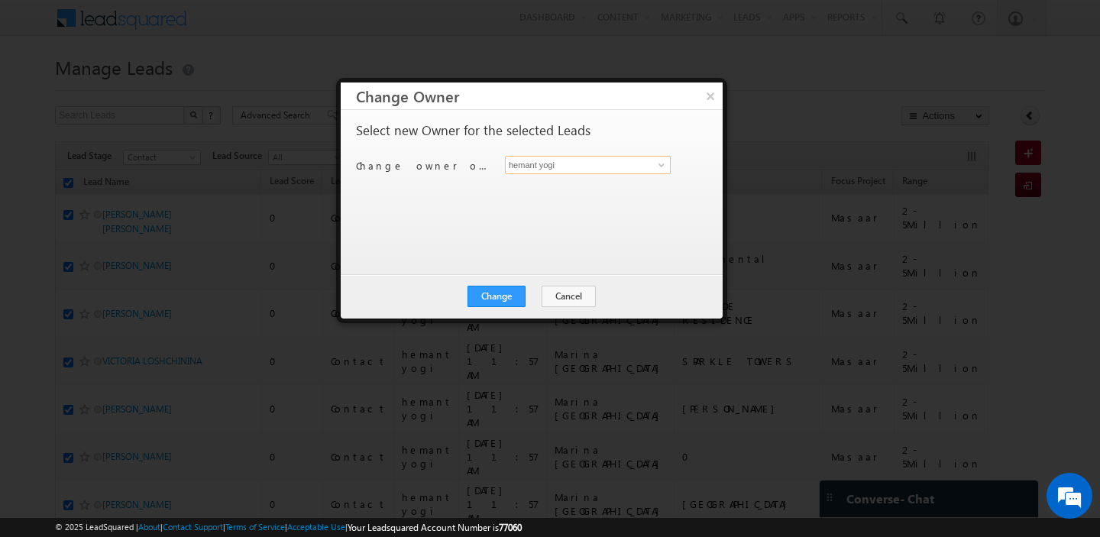
click at [549, 165] on input "hemant yogi" at bounding box center [588, 165] width 166 height 18
click at [525, 189] on span "[PERSON_NAME][EMAIL_ADDRESS][DOMAIN_NAME]" at bounding box center [579, 194] width 137 height 11
click at [496, 295] on button "Change" at bounding box center [496, 296] width 58 height 21
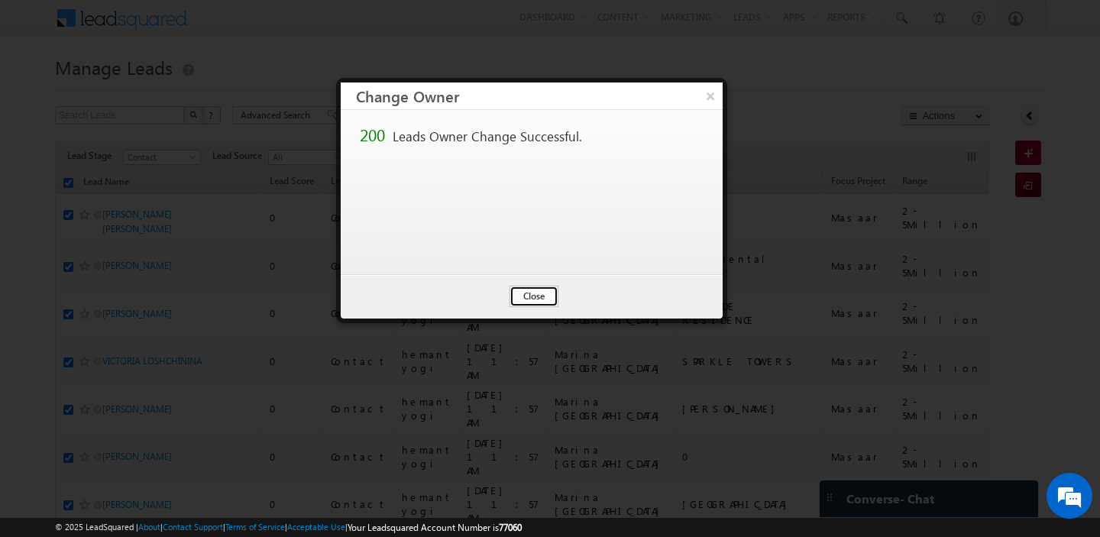
click at [548, 302] on button "Close" at bounding box center [533, 296] width 49 height 21
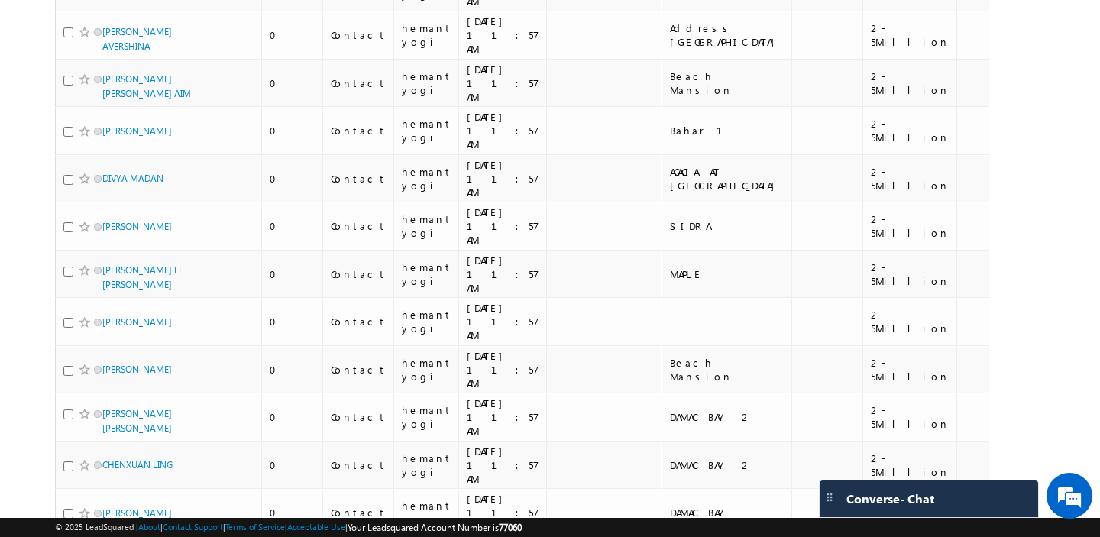
scroll to position [7422, 0]
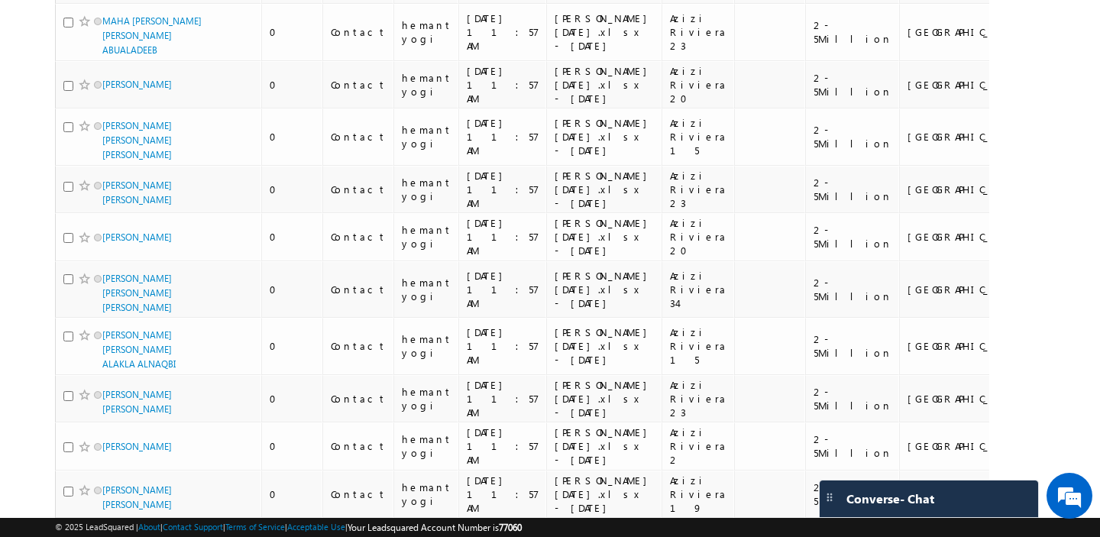
scroll to position [8200, 0]
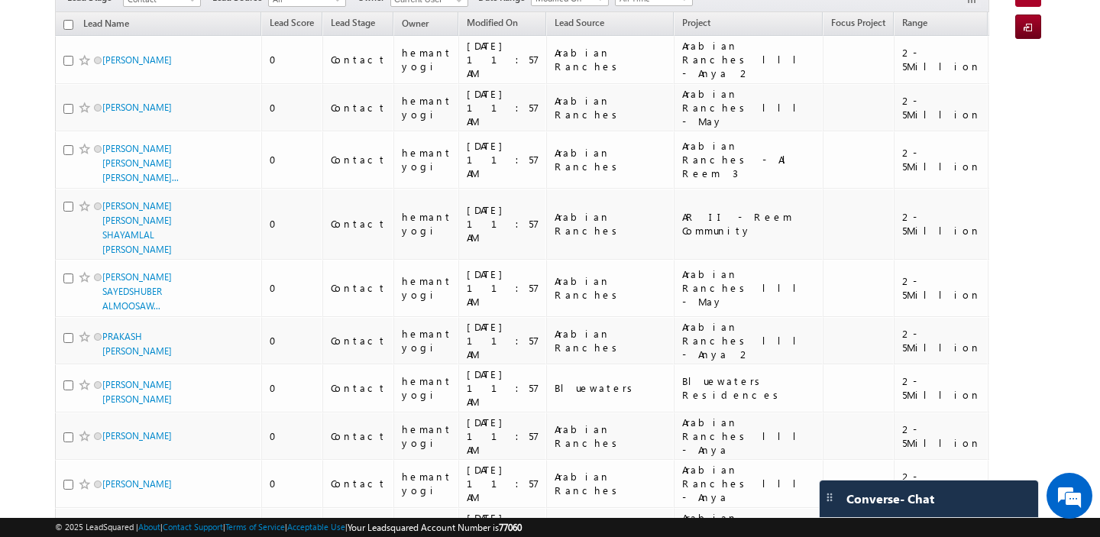
scroll to position [0, 0]
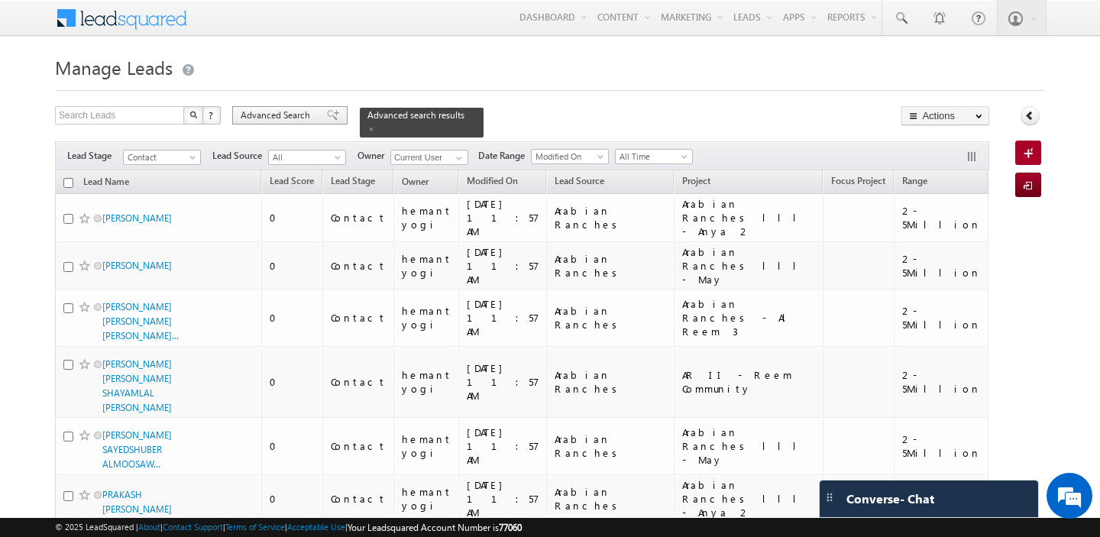
click at [279, 118] on span "Advanced Search" at bounding box center [278, 115] width 74 height 14
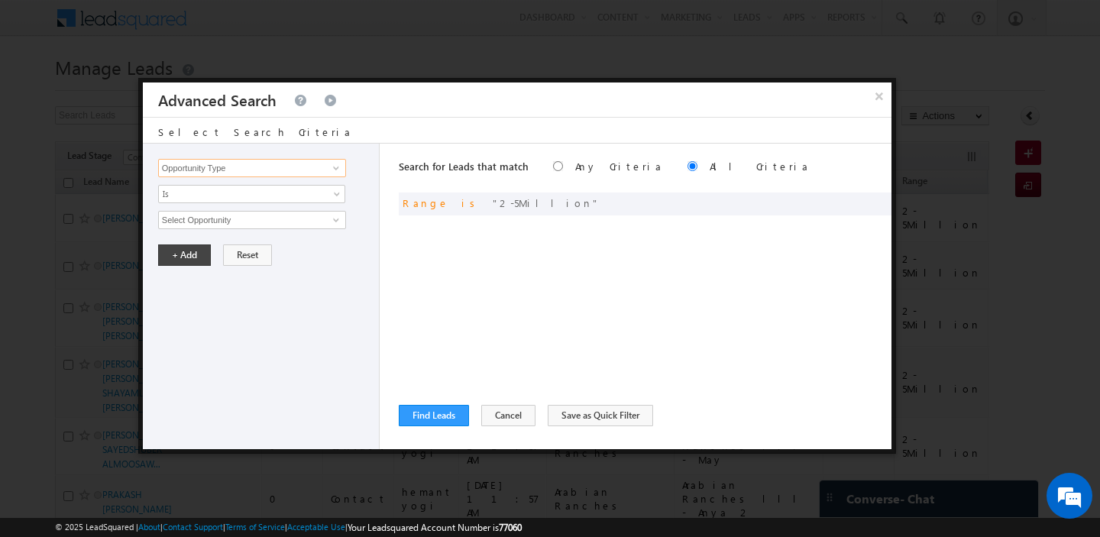
click at [257, 168] on input "Opportunity Type" at bounding box center [252, 168] width 188 height 18
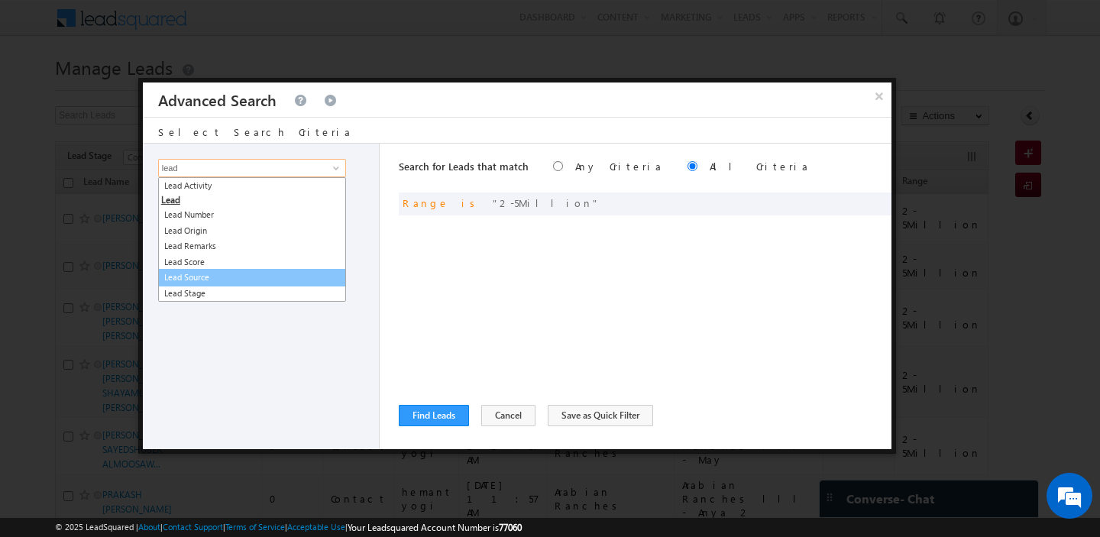
click at [248, 279] on link "Lead Source" at bounding box center [252, 278] width 188 height 18
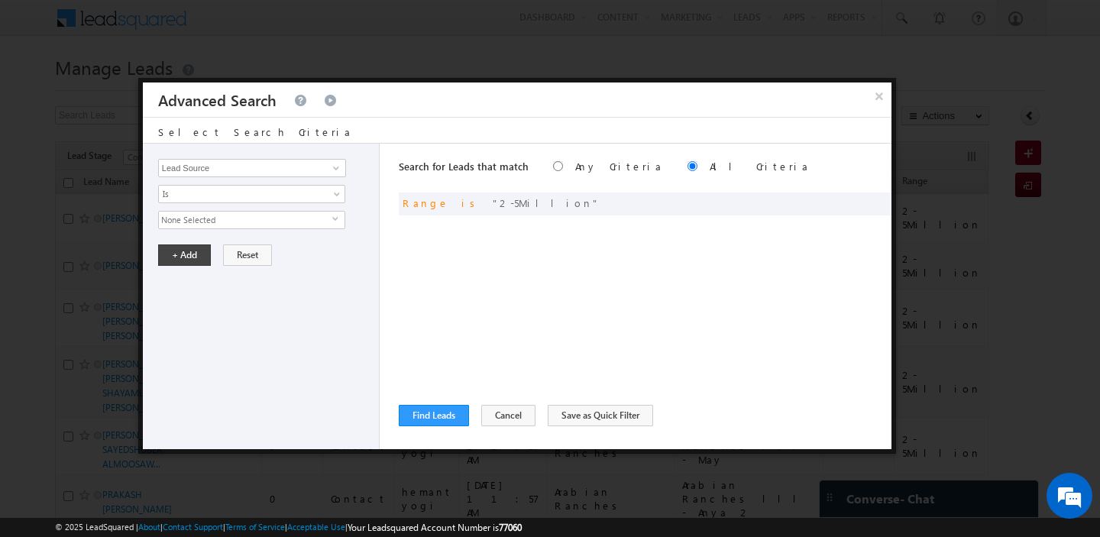
click at [236, 222] on span "None Selected" at bounding box center [245, 220] width 173 height 17
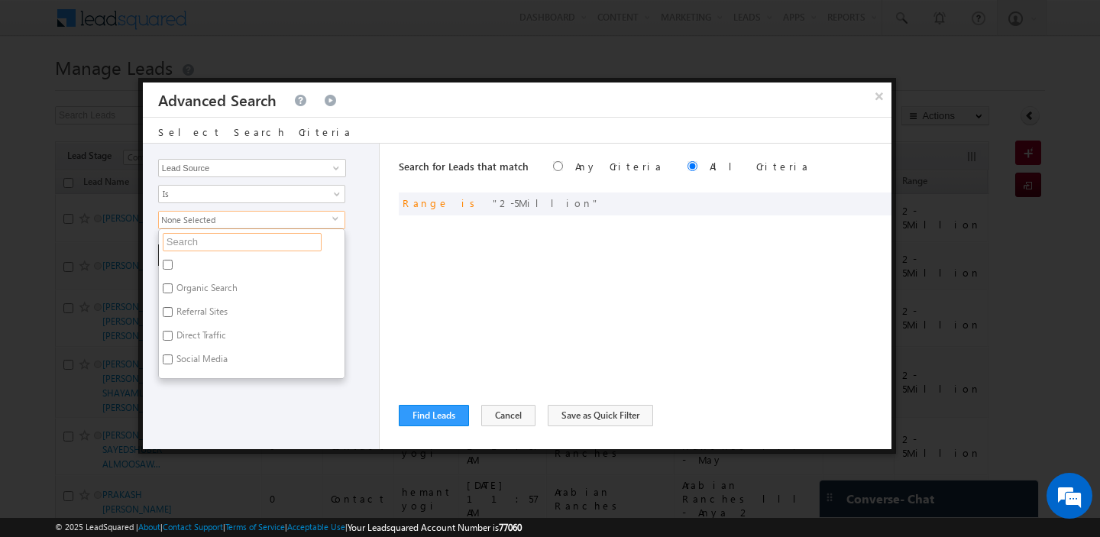
click at [218, 246] on input "text" at bounding box center [242, 242] width 159 height 18
click at [166, 285] on input "Arabian Ranches 3.xlsx - Sheet1" at bounding box center [168, 288] width 10 height 10
click at [168, 302] on label "Arabian Ranches 3 [PERSON_NAME] & [PERSON_NAME] (1).xlsx - [PERSON_NAME]" at bounding box center [252, 325] width 186 height 46
click at [168, 307] on input "Arabian Ranches 3 [PERSON_NAME] & [PERSON_NAME] (1).xlsx - [PERSON_NAME]" at bounding box center [168, 312] width 10 height 10
click at [168, 353] on input "Arabian Ranches 3 [PERSON_NAME] & [PERSON_NAME] (1).xlsx - [PERSON_NAME]" at bounding box center [168, 358] width 10 height 10
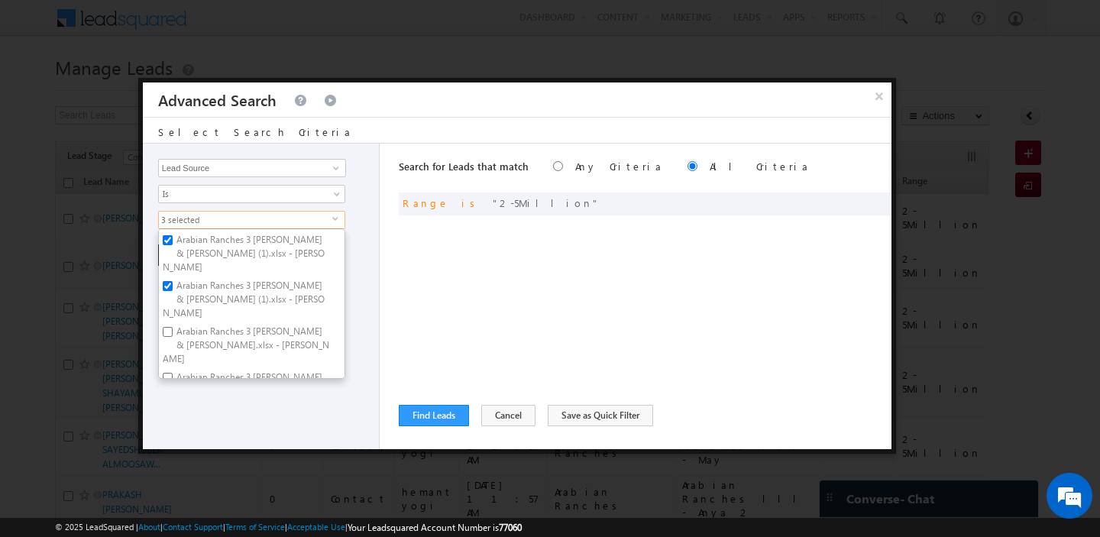
scroll to position [75, 0]
click at [168, 324] on input "Arabian Ranches 3 [PERSON_NAME] & [PERSON_NAME].xlsx - [PERSON_NAME]" at bounding box center [168, 329] width 10 height 10
click at [173, 365] on label "Arabian Ranches 3 [PERSON_NAME] & [PERSON_NAME].xlsx - [PERSON_NAME]" at bounding box center [252, 388] width 186 height 46
click at [173, 370] on input "Arabian Ranches 3 [PERSON_NAME] & [PERSON_NAME].xlsx - [PERSON_NAME]" at bounding box center [168, 375] width 10 height 10
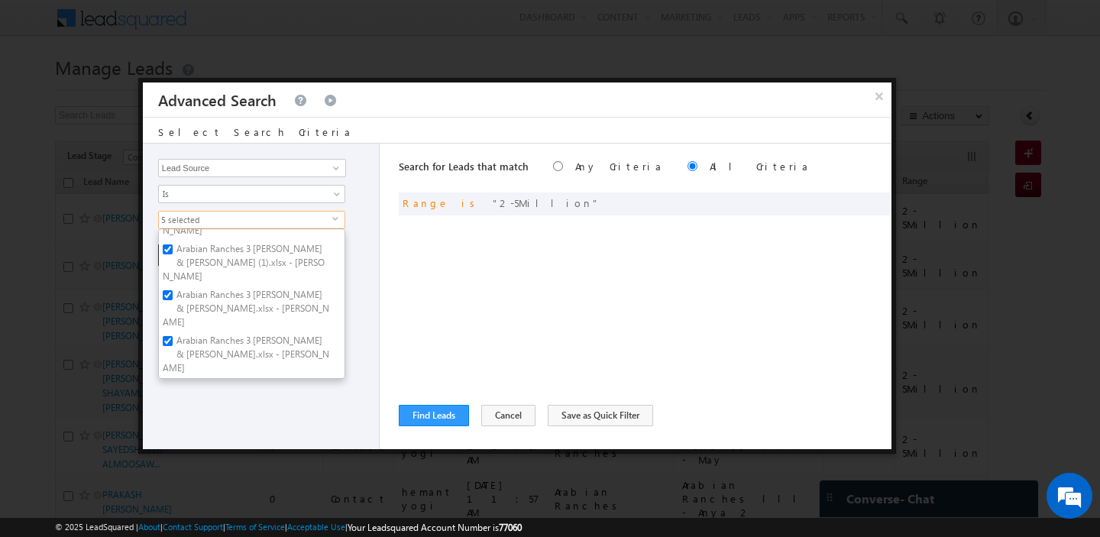
click at [273, 416] on div "Opportunity Type Lead Activity Task Sales Group Prospect Id Address 1 Address 2…" at bounding box center [261, 296] width 237 height 305
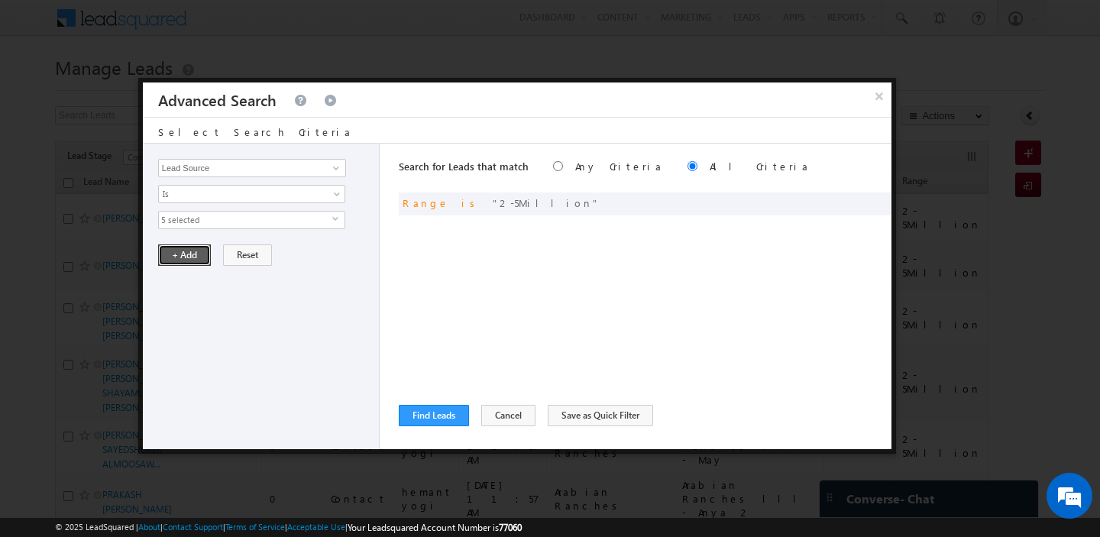
click at [177, 262] on button "+ Add" at bounding box center [184, 254] width 53 height 21
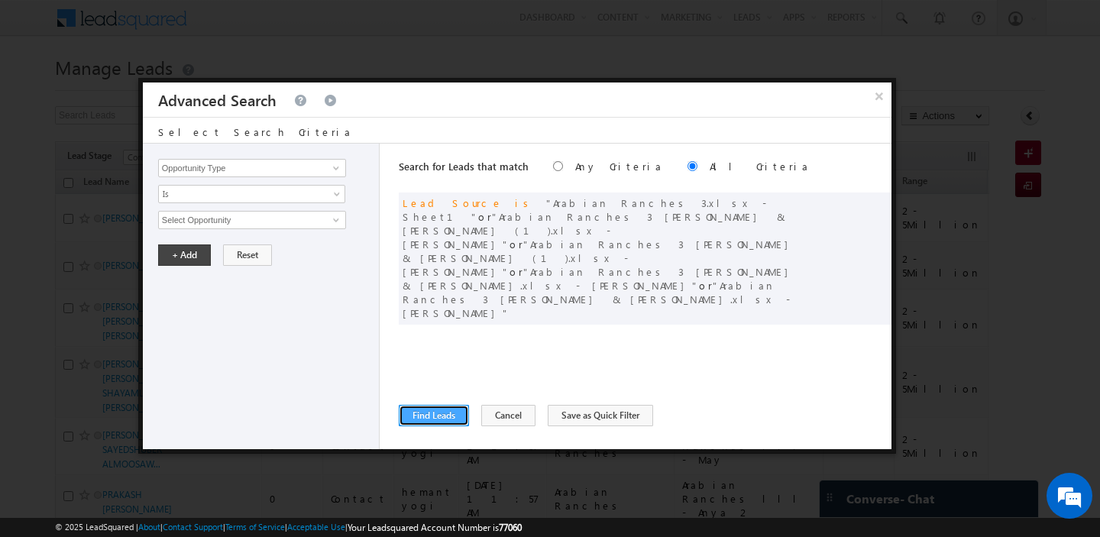
click at [424, 409] on button "Find Leads" at bounding box center [434, 415] width 70 height 21
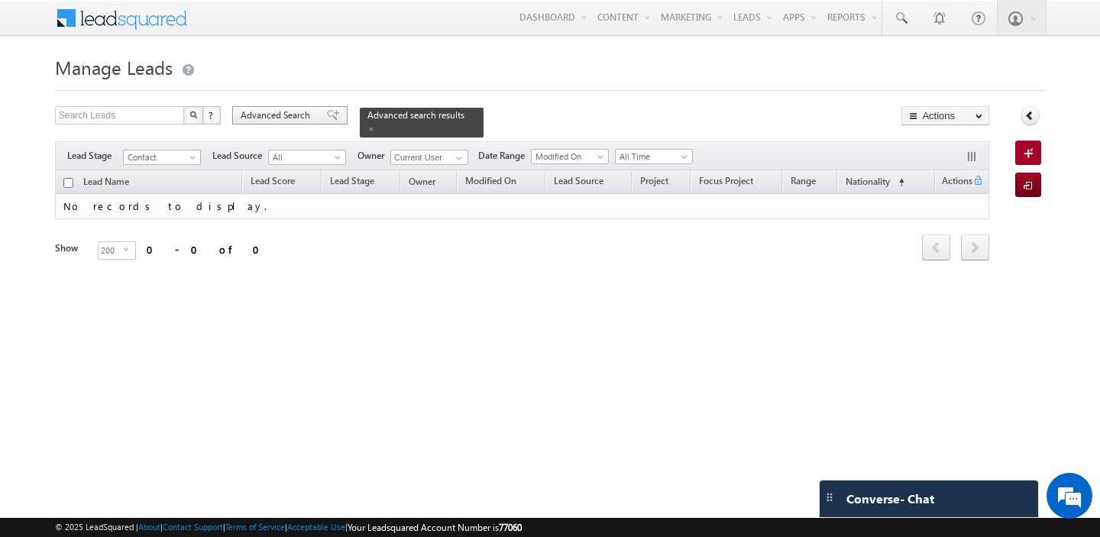
click at [278, 114] on span "Advanced Search" at bounding box center [278, 115] width 74 height 14
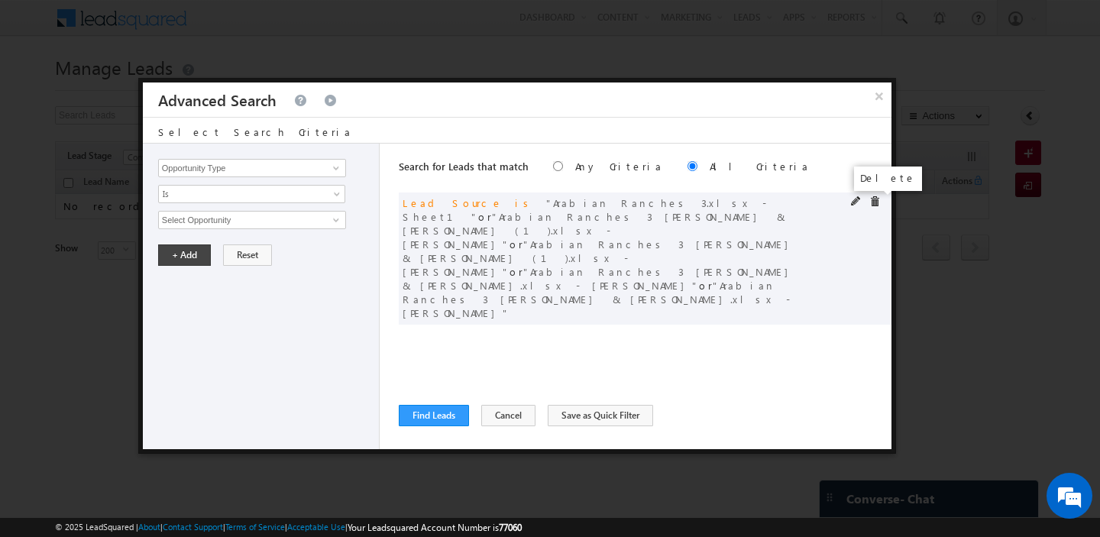
click at [875, 205] on span at bounding box center [874, 201] width 11 height 11
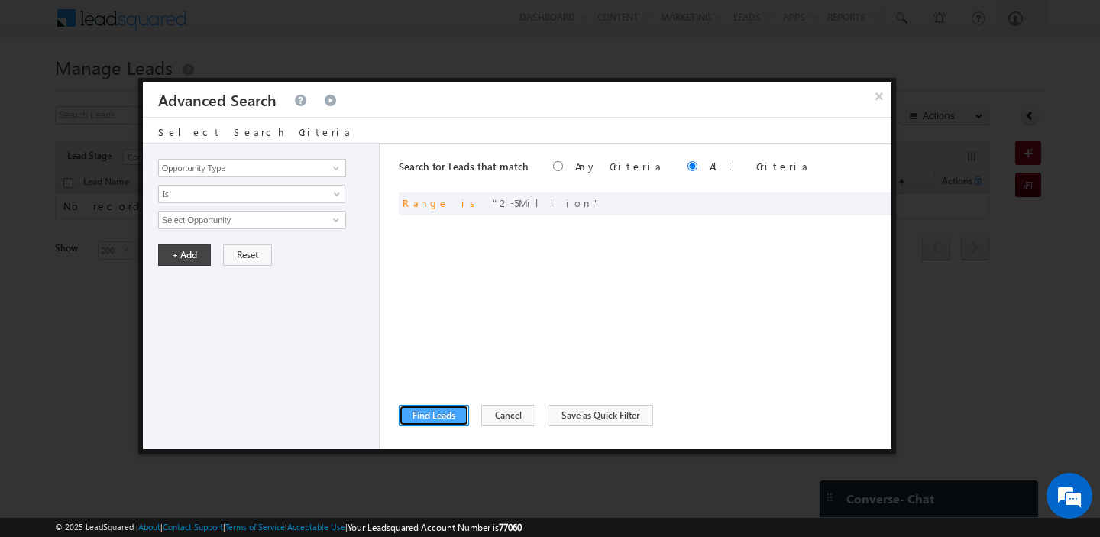
click at [428, 408] on button "Find Leads" at bounding box center [434, 415] width 70 height 21
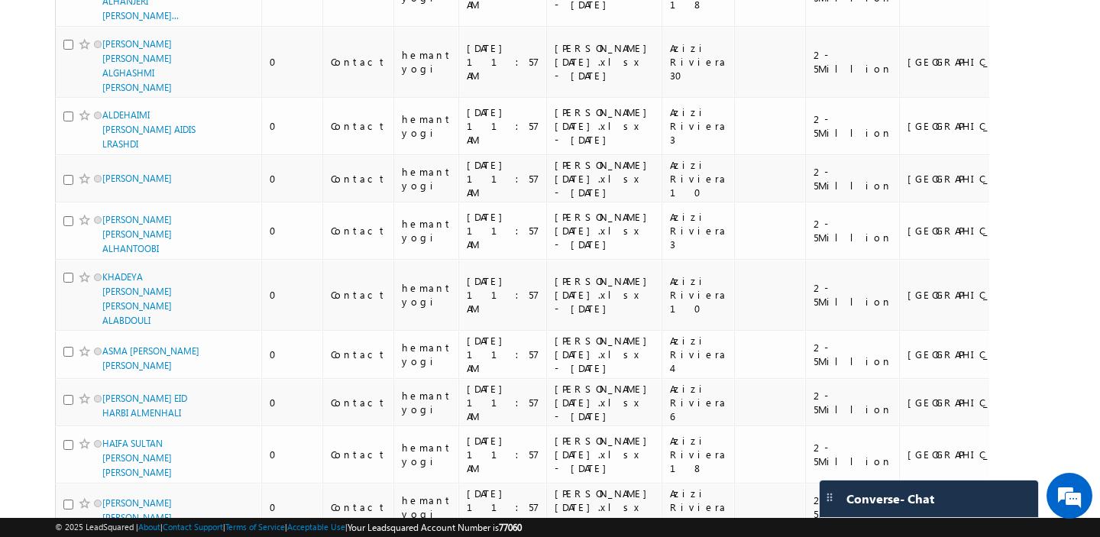
scroll to position [8200, 0]
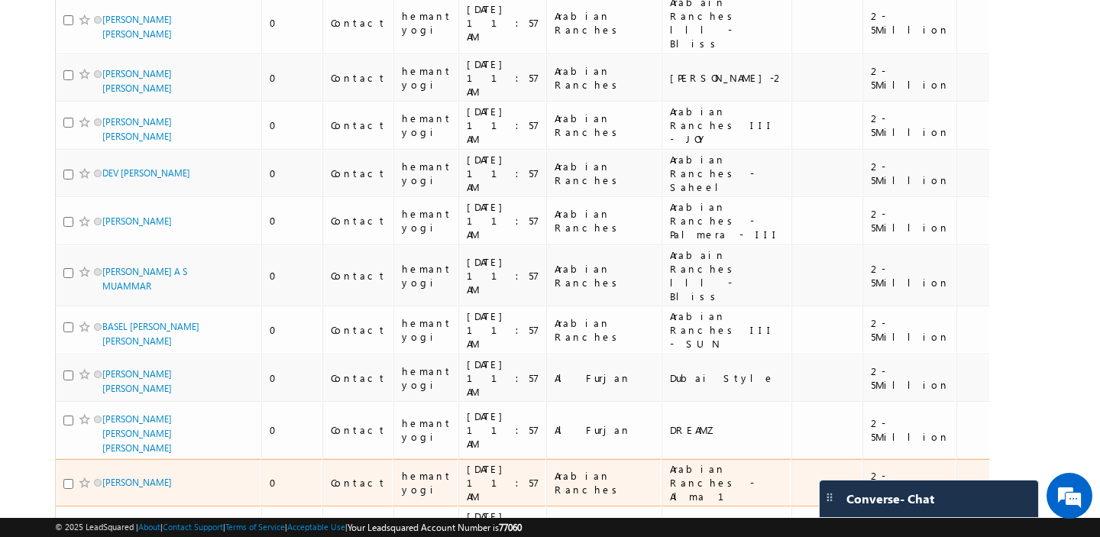
scroll to position [0, 0]
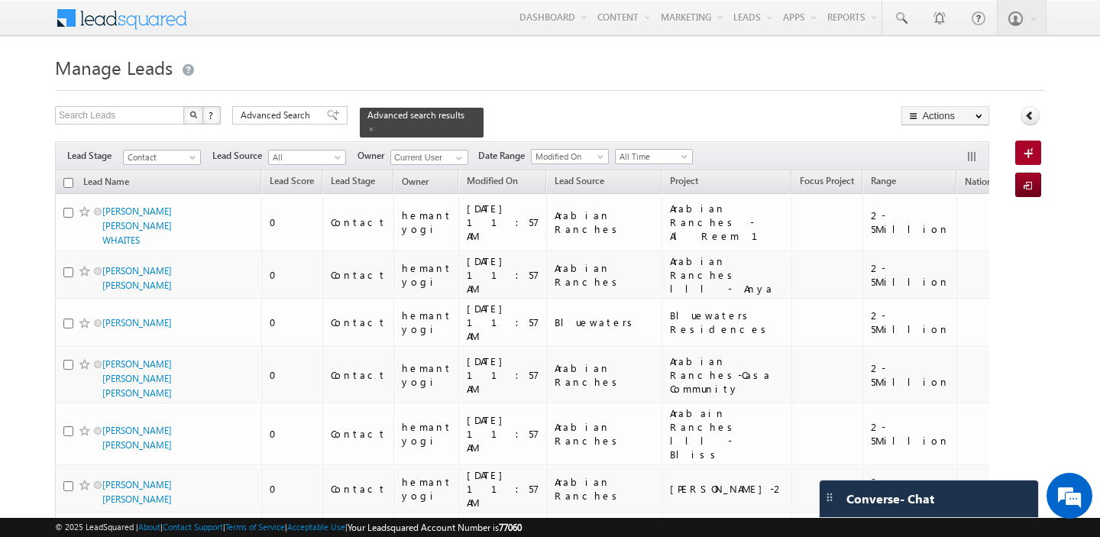
click at [69, 182] on input "checkbox" at bounding box center [68, 183] width 10 height 10
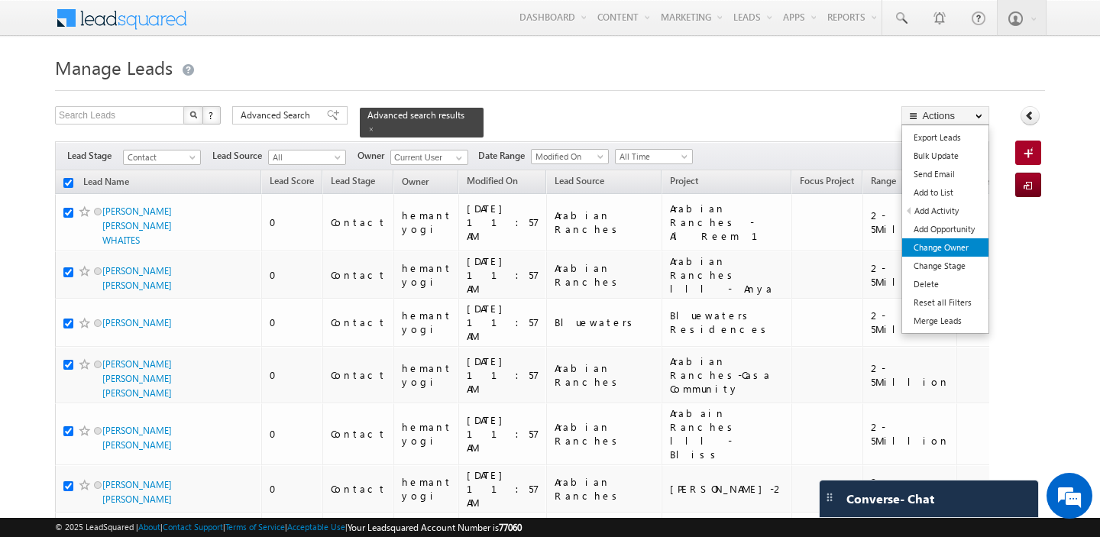
click at [941, 248] on link "Change Owner" at bounding box center [945, 247] width 86 height 18
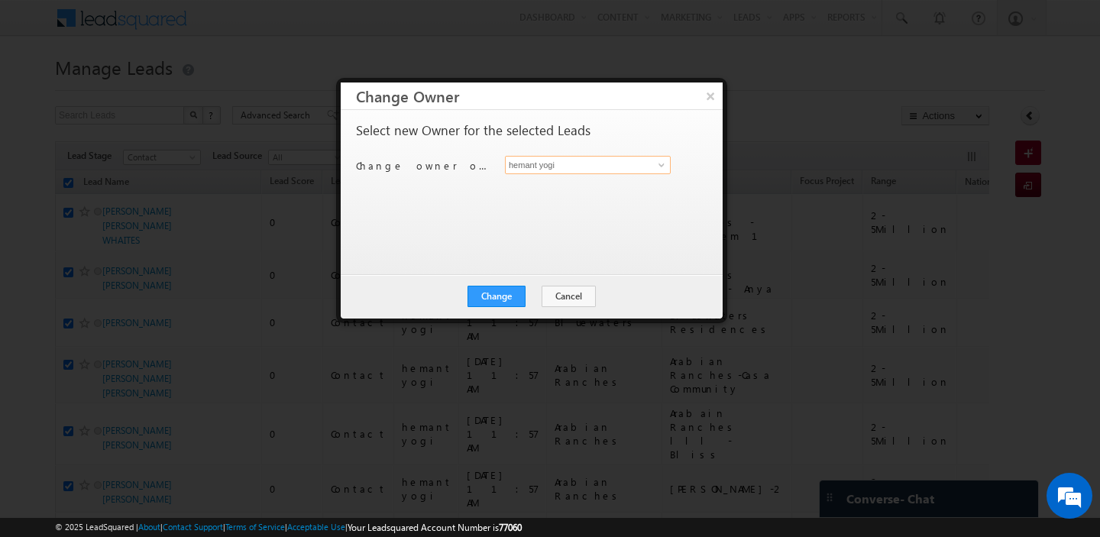
click at [581, 160] on input "hemant yogi" at bounding box center [588, 165] width 166 height 18
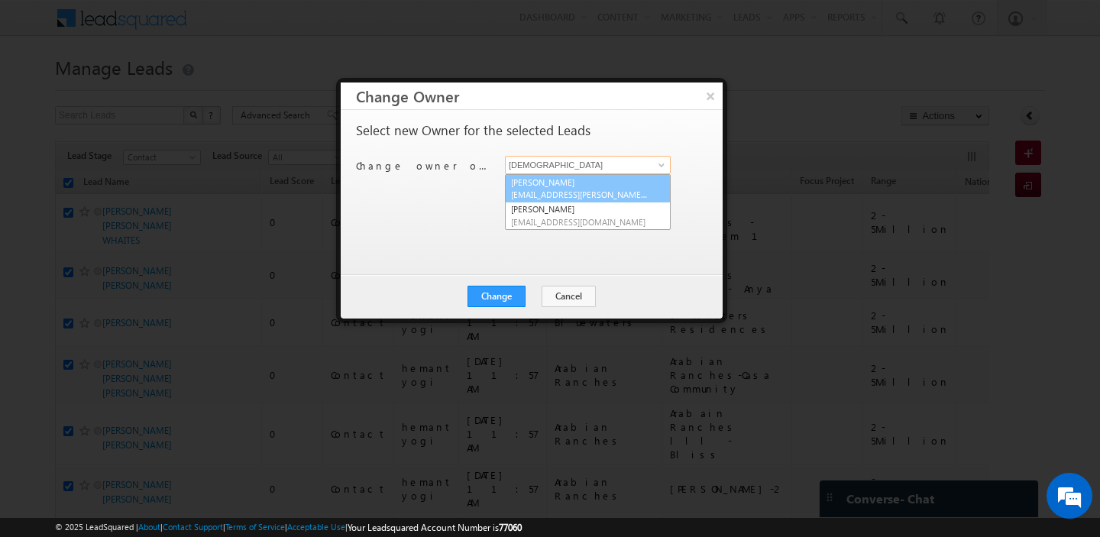
click at [582, 180] on link "[PERSON_NAME] [EMAIL_ADDRESS][PERSON_NAME][DOMAIN_NAME]" at bounding box center [588, 188] width 166 height 29
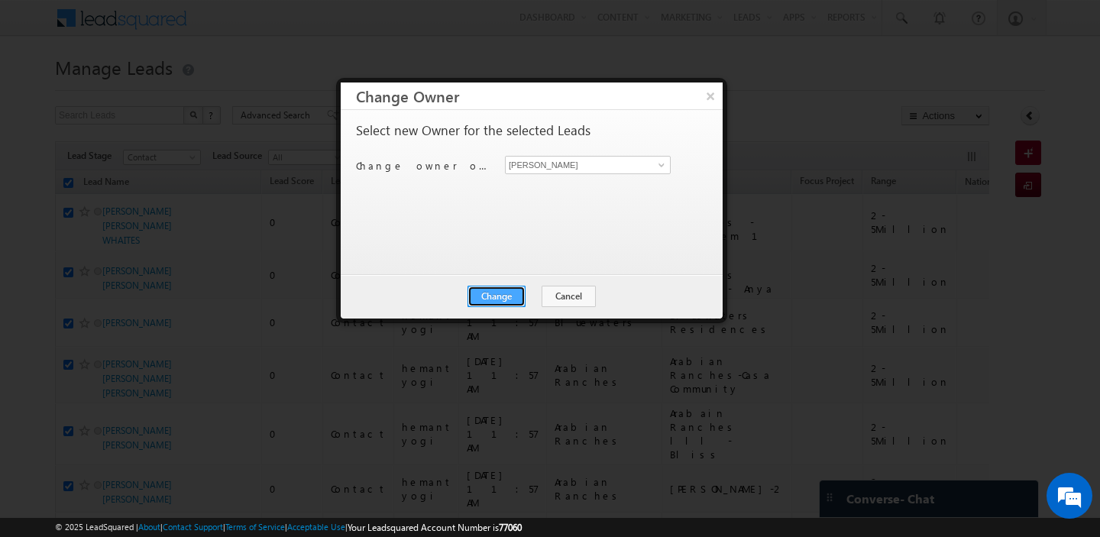
click at [513, 292] on button "Change" at bounding box center [496, 296] width 58 height 21
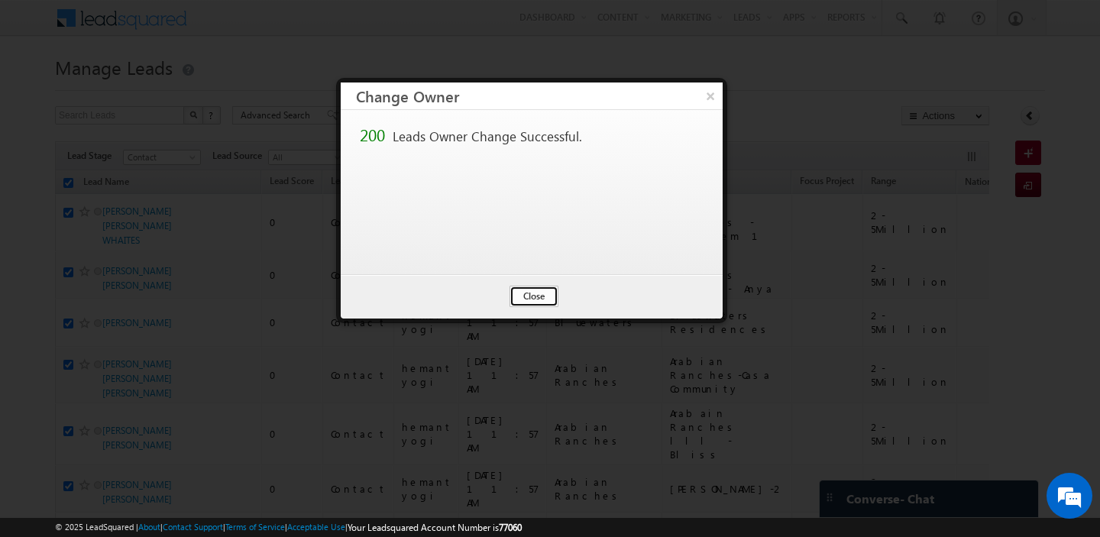
click at [546, 288] on button "Close" at bounding box center [533, 296] width 49 height 21
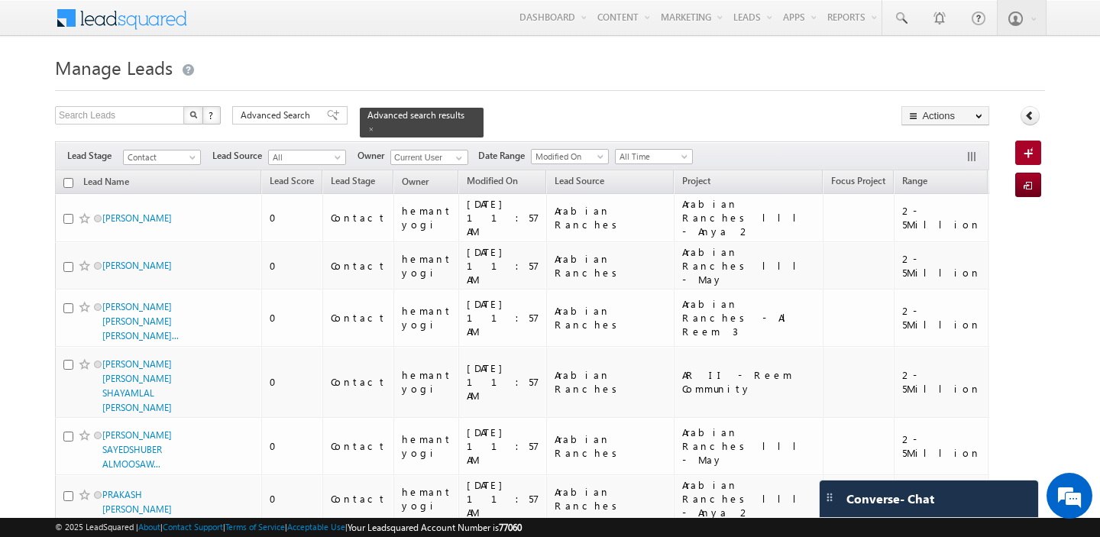
click at [68, 181] on input "checkbox" at bounding box center [68, 183] width 10 height 10
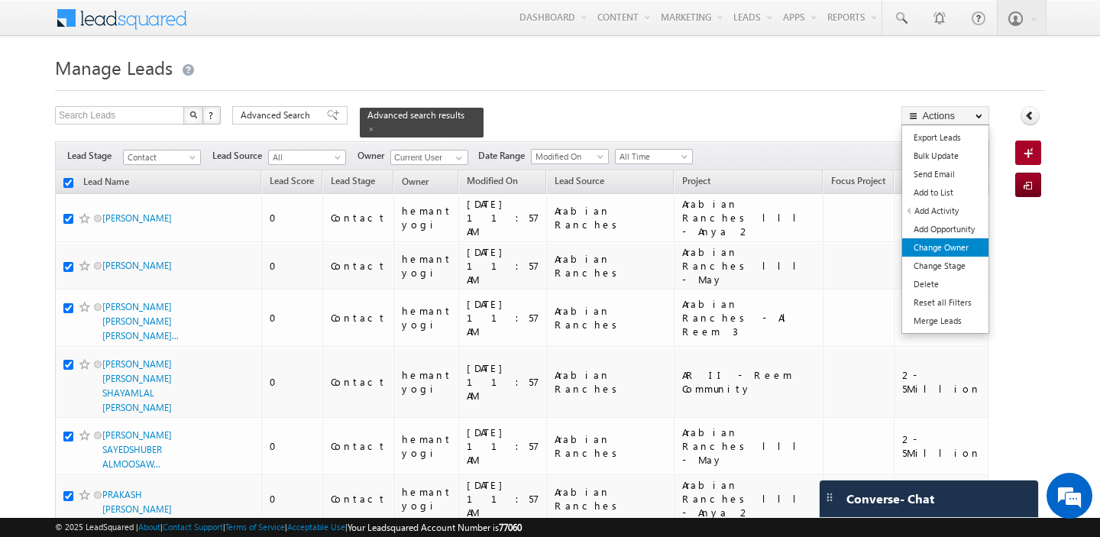
click at [962, 249] on link "Change Owner" at bounding box center [945, 247] width 86 height 18
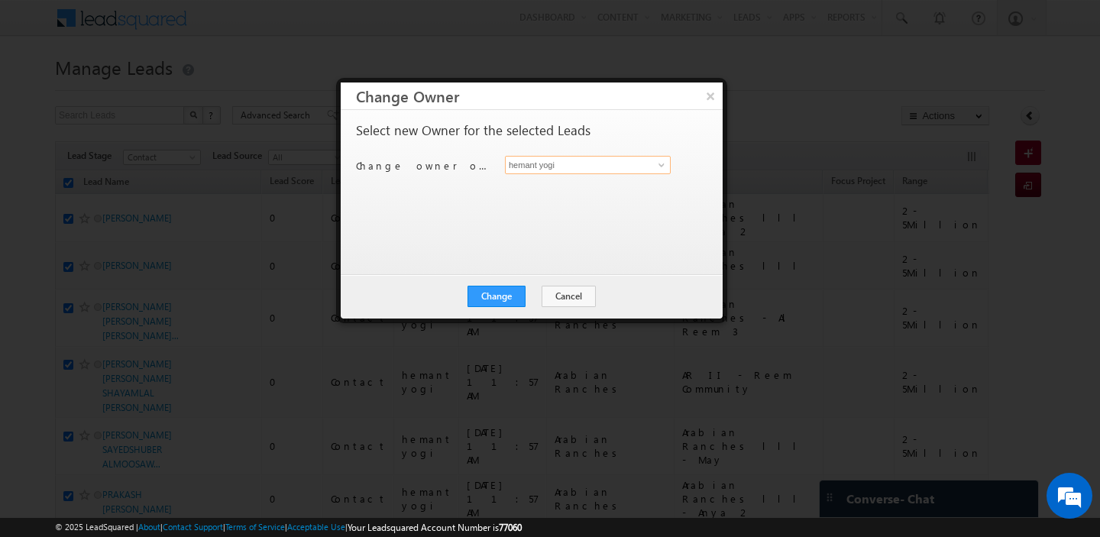
click at [567, 168] on input "hemant yogi" at bounding box center [588, 165] width 166 height 18
click at [567, 179] on link "[PERSON_NAME] [PERSON_NAME][EMAIL_ADDRESS][DOMAIN_NAME]" at bounding box center [588, 188] width 166 height 29
click at [502, 289] on button "Change" at bounding box center [496, 296] width 58 height 21
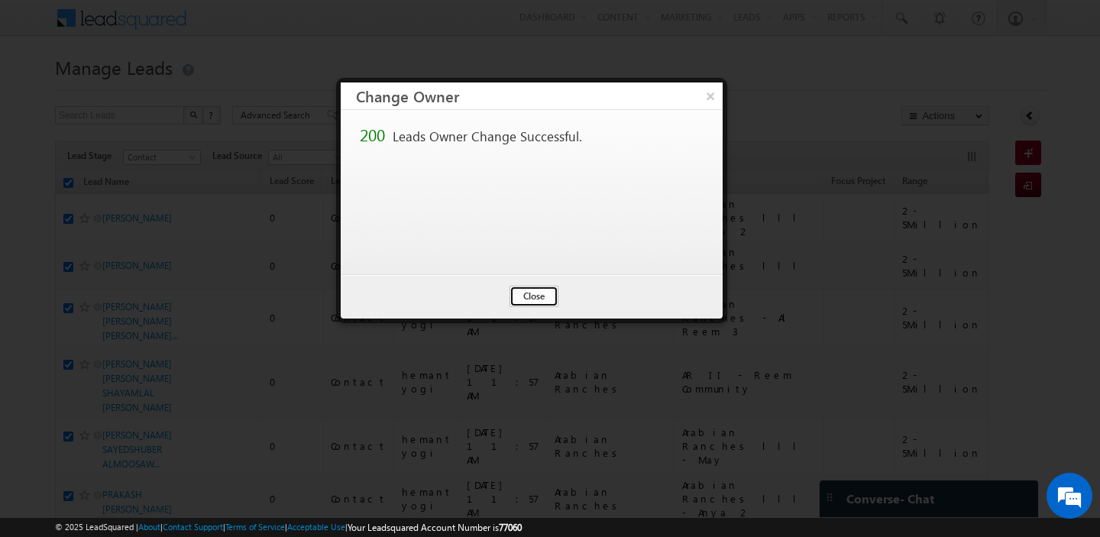
click at [526, 299] on button "Close" at bounding box center [533, 296] width 49 height 21
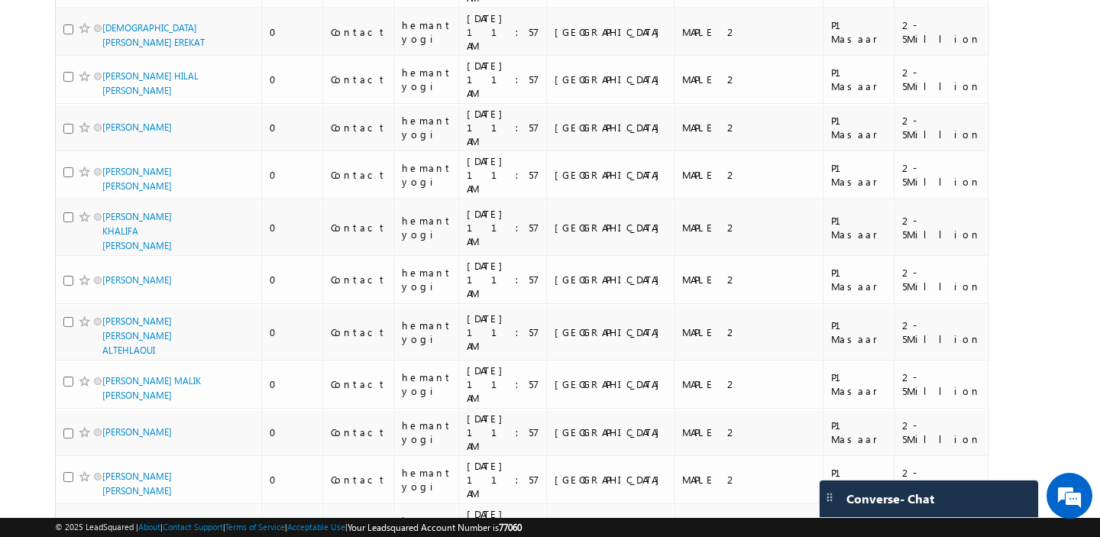
scroll to position [7453, 0]
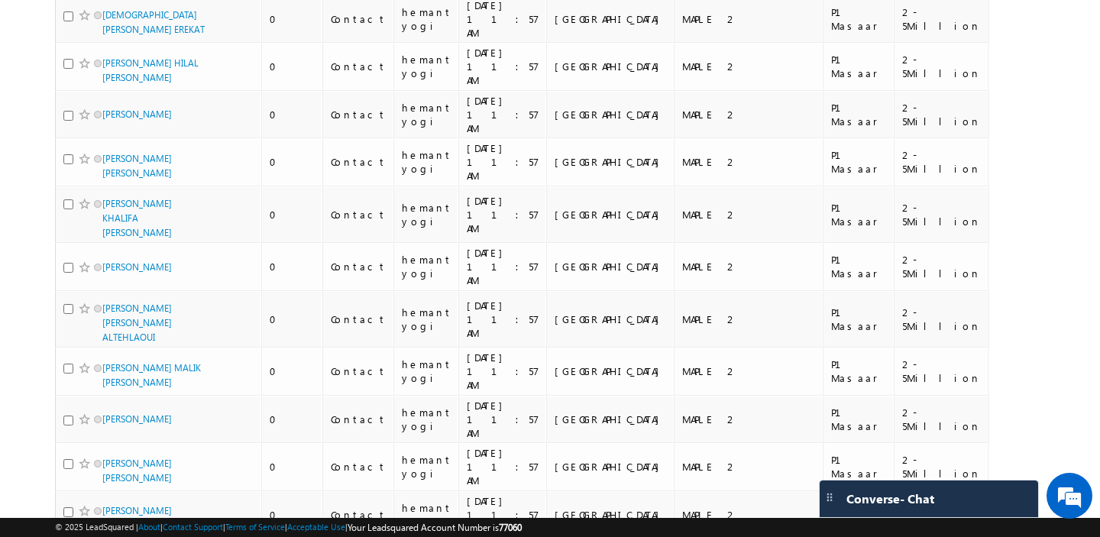
drag, startPoint x: 574, startPoint y: 258, endPoint x: 536, endPoint y: 238, distance: 43.0
copy div "Arabian Ranches"
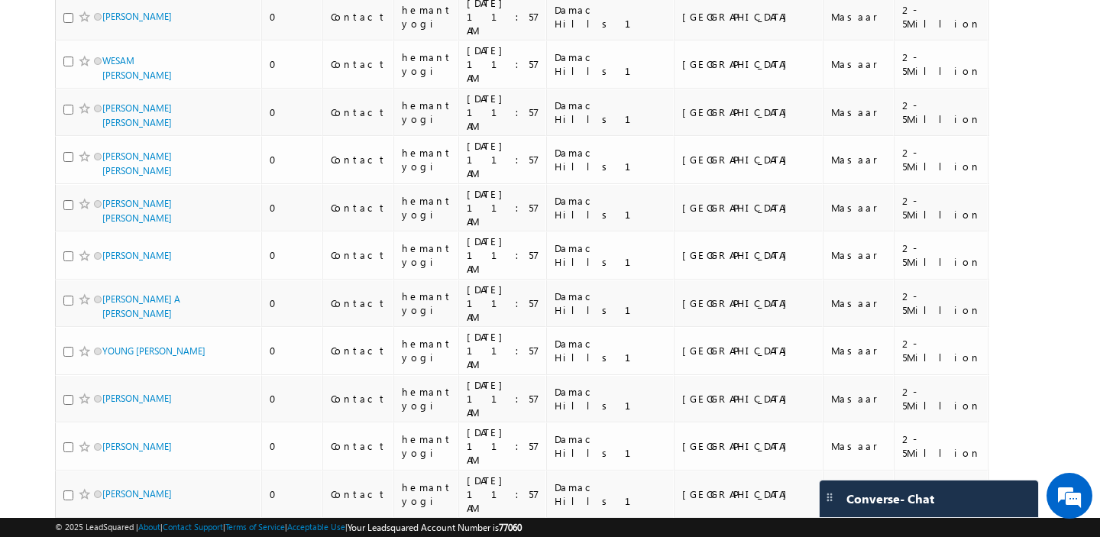
scroll to position [0, 0]
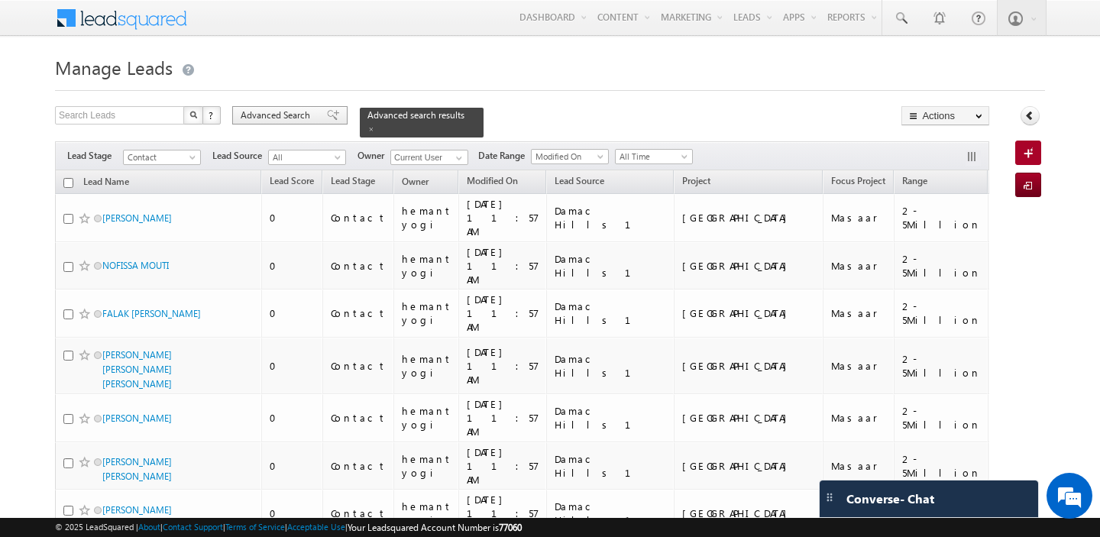
click at [289, 121] on span "Advanced Search" at bounding box center [278, 115] width 74 height 14
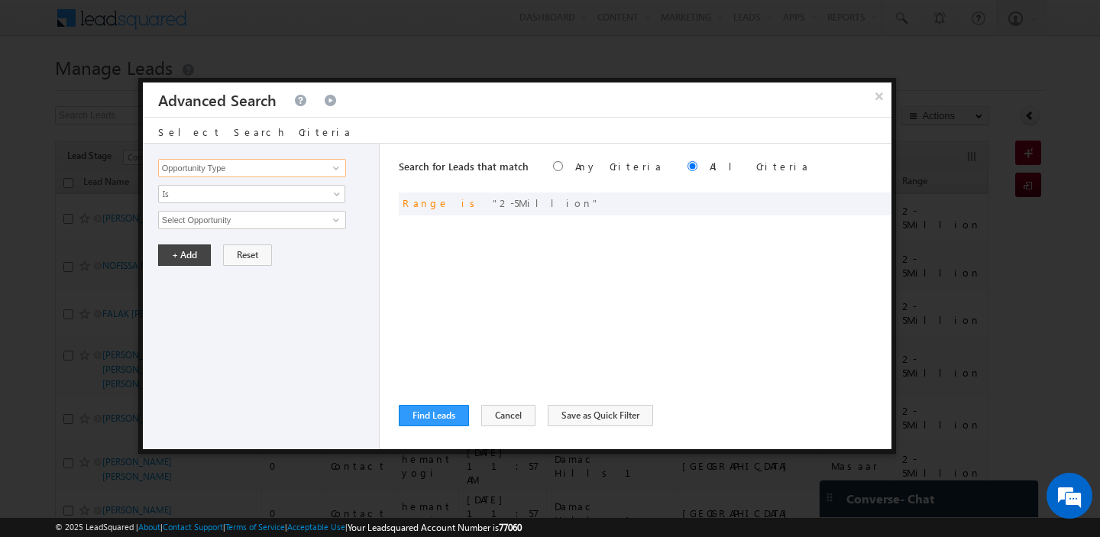
click at [292, 167] on input "Opportunity Type" at bounding box center [252, 168] width 188 height 18
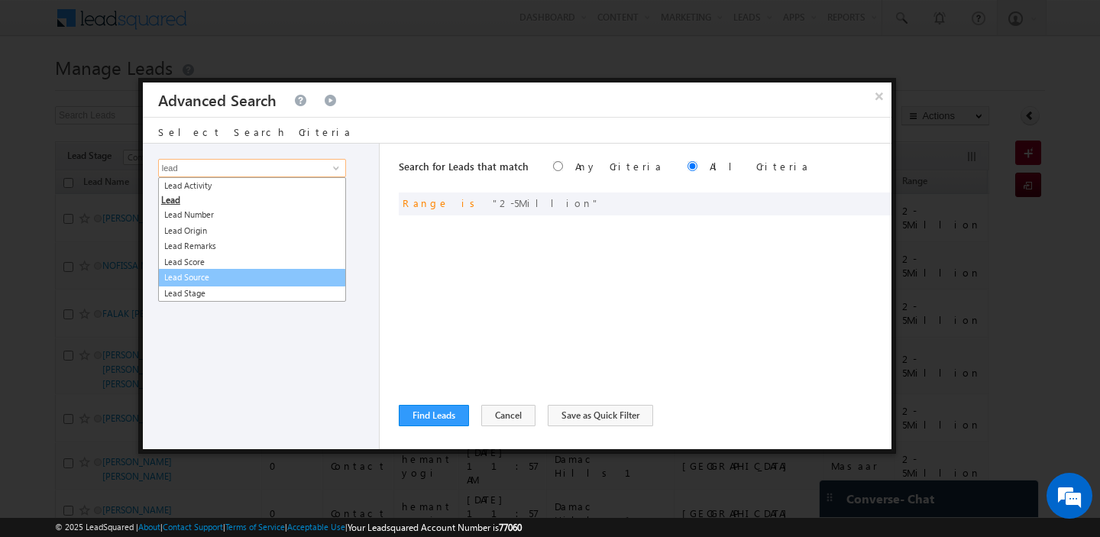
click at [277, 278] on link "Lead Source" at bounding box center [252, 278] width 188 height 18
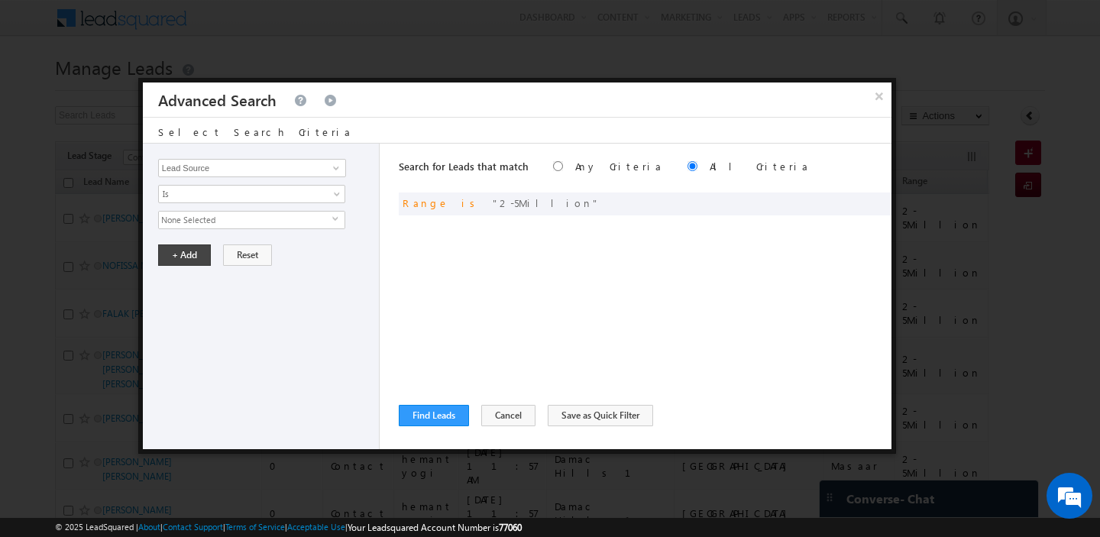
click at [241, 221] on span "None Selected" at bounding box center [245, 220] width 173 height 17
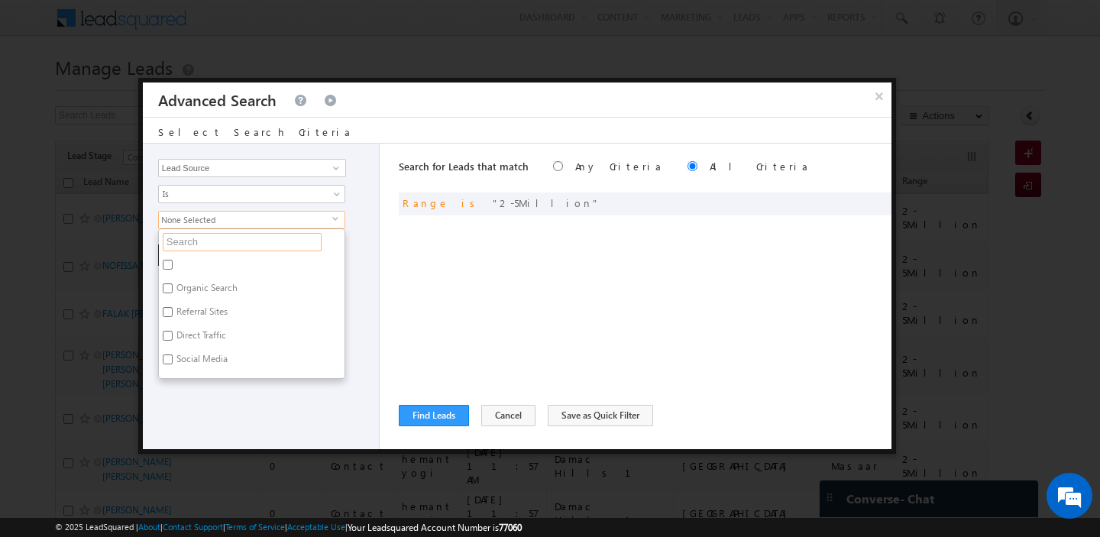
click at [220, 247] on input "text" at bounding box center [242, 242] width 159 height 18
paste input "Arabian Ranches"
click at [215, 262] on label "Arabian Ranches" at bounding box center [209, 267] width 100 height 24
click at [173, 262] on input "Arabian Ranches" at bounding box center [168, 265] width 10 height 10
click at [351, 252] on div "+ Add Reset" at bounding box center [264, 254] width 213 height 21
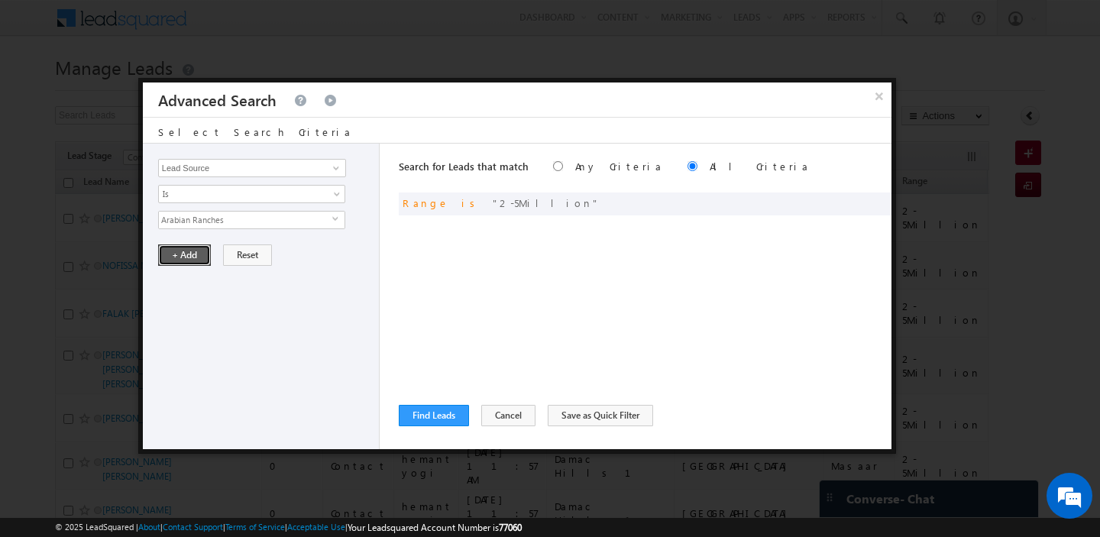
click at [185, 254] on button "+ Add" at bounding box center [184, 254] width 53 height 21
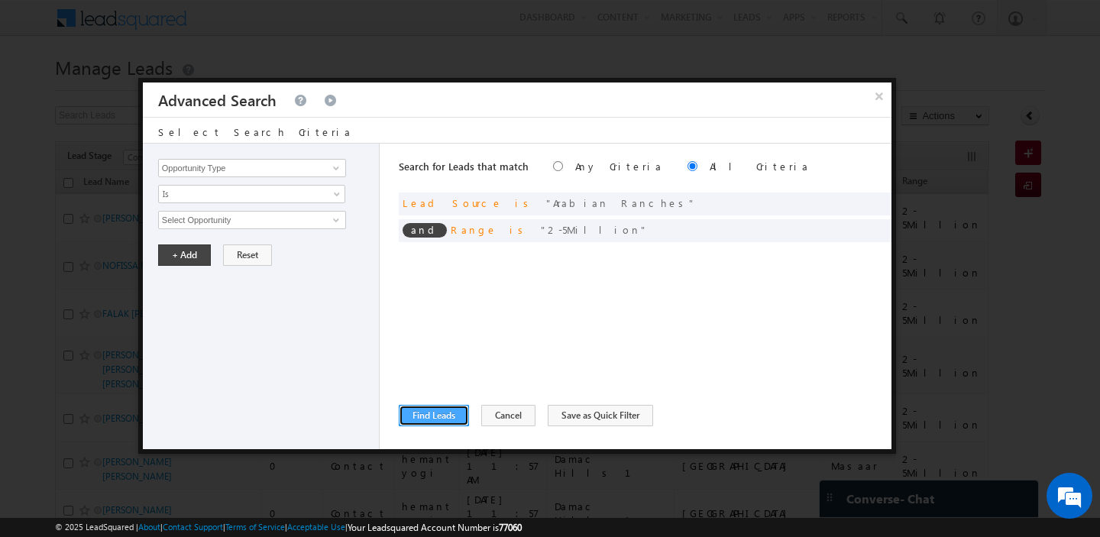
click at [427, 418] on button "Find Leads" at bounding box center [434, 415] width 70 height 21
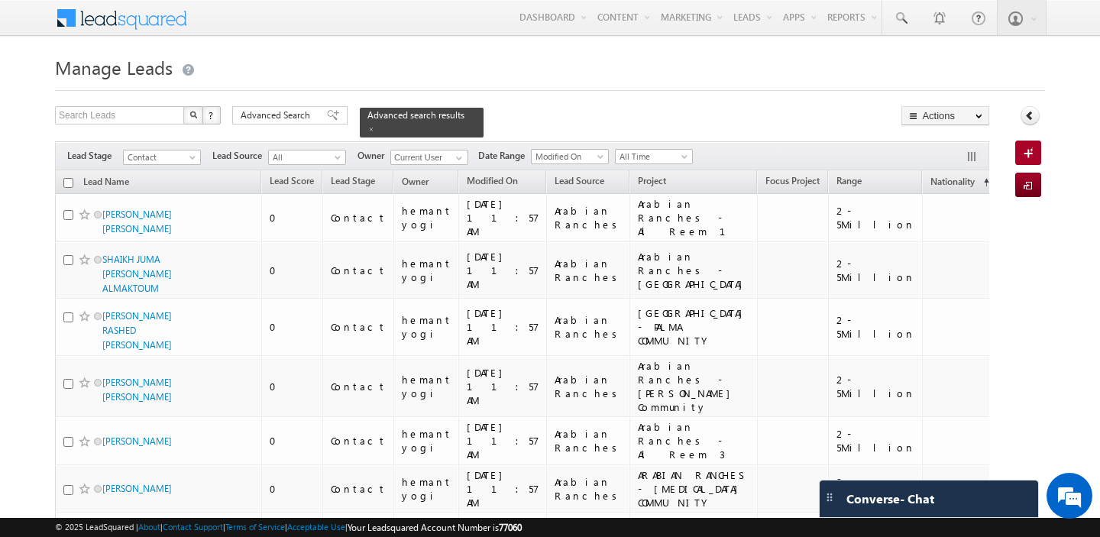
click at [66, 182] on input "checkbox" at bounding box center [68, 183] width 10 height 10
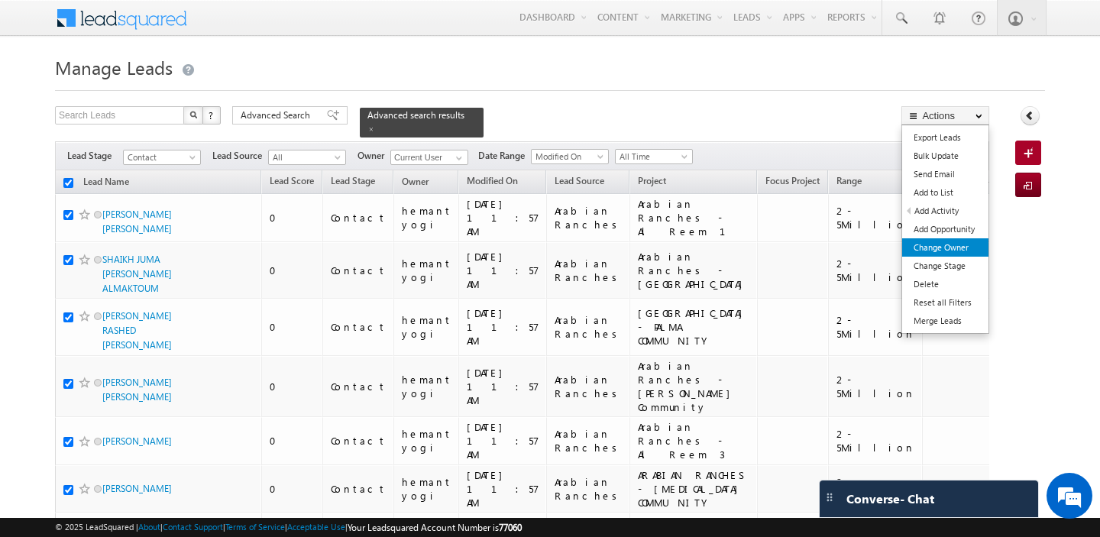
click at [946, 244] on link "Change Owner" at bounding box center [945, 247] width 86 height 18
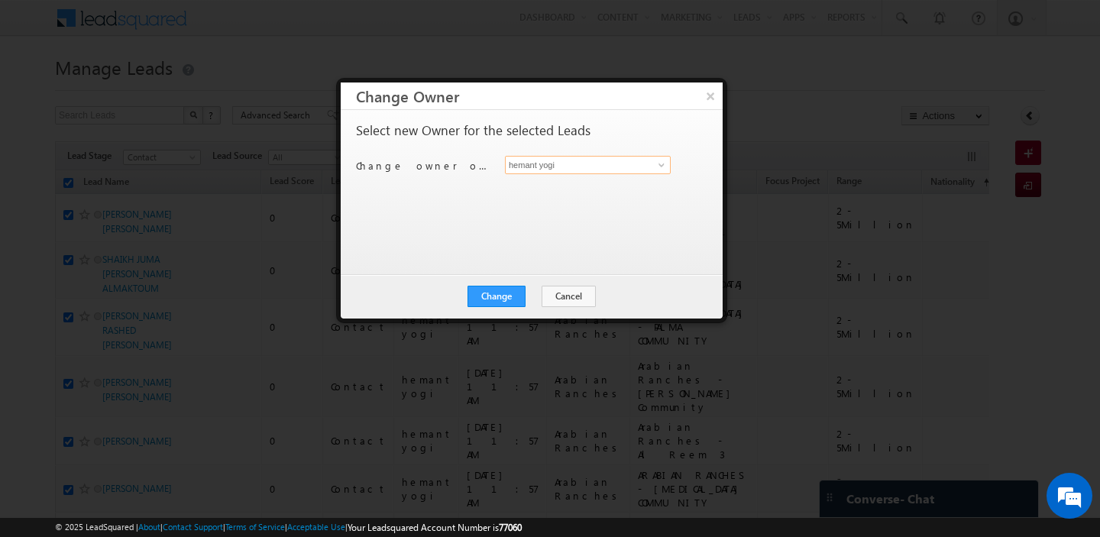
click at [562, 163] on input "hemant yogi" at bounding box center [588, 165] width 166 height 18
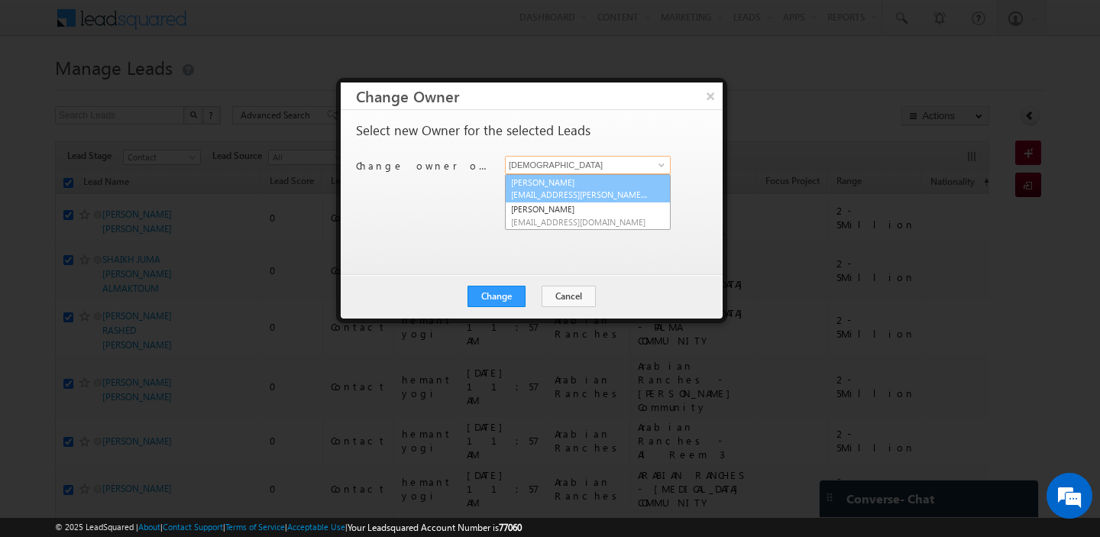
click at [519, 195] on span "[EMAIL_ADDRESS][PERSON_NAME][DOMAIN_NAME]" at bounding box center [579, 194] width 137 height 11
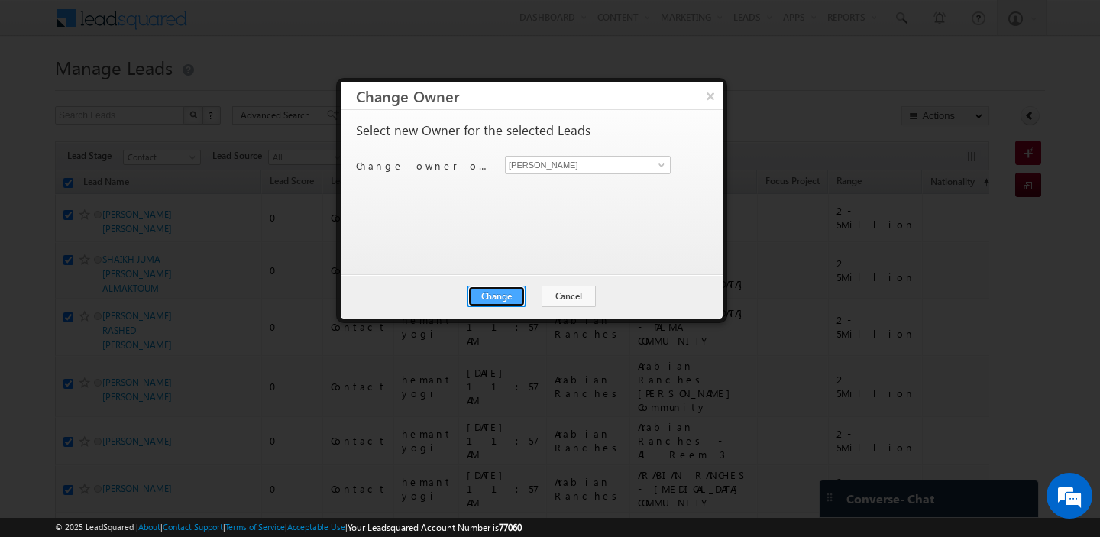
click at [503, 292] on button "Change" at bounding box center [496, 296] width 58 height 21
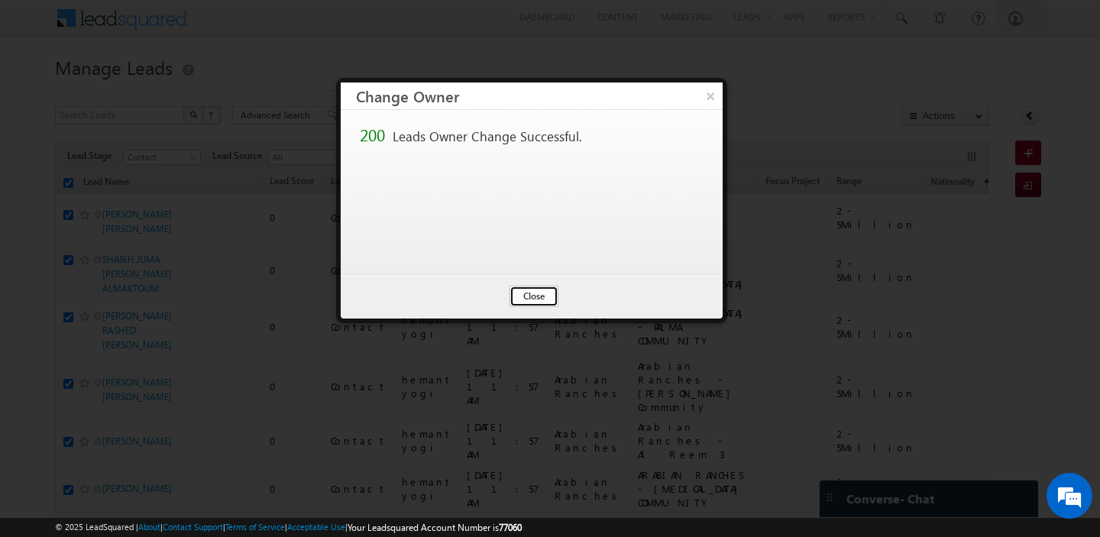
click at [548, 295] on button "Close" at bounding box center [533, 296] width 49 height 21
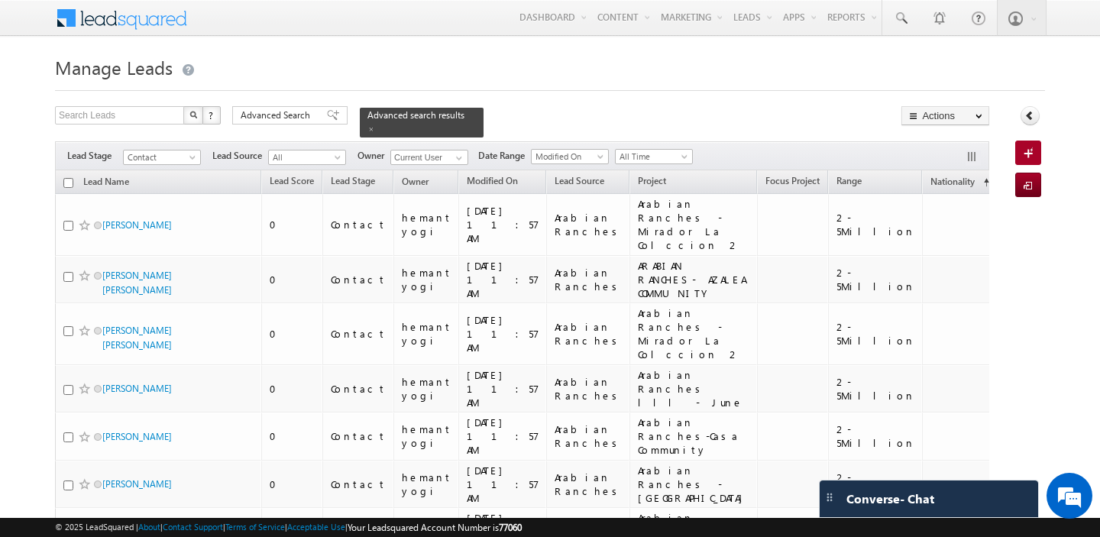
click at [67, 179] on input "checkbox" at bounding box center [68, 183] width 10 height 10
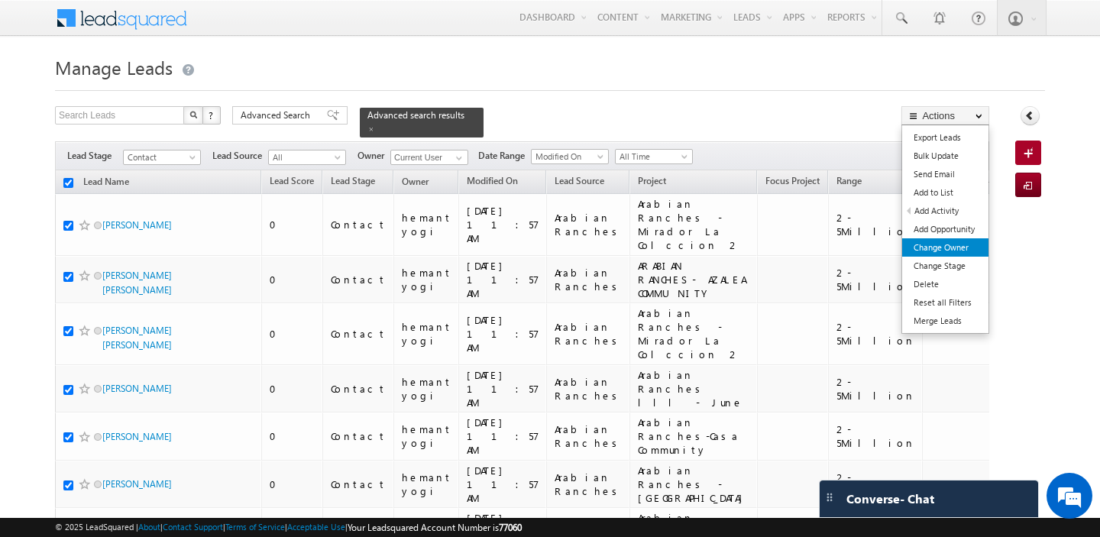
click at [959, 250] on link "Change Owner" at bounding box center [945, 247] width 86 height 18
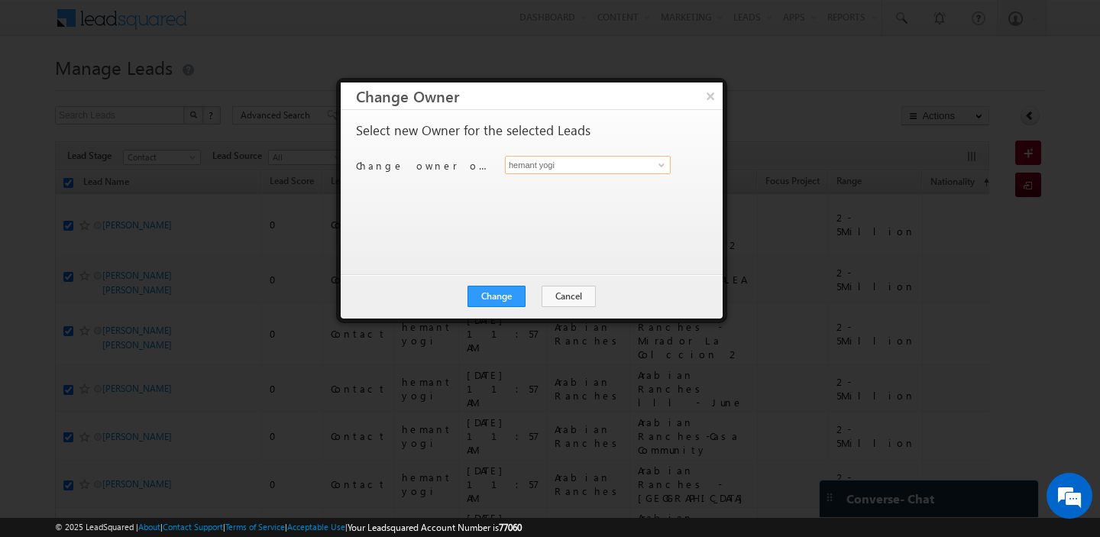
click at [577, 165] on input "hemant yogi" at bounding box center [588, 165] width 166 height 18
click at [572, 183] on link "[PERSON_NAME] [PERSON_NAME][EMAIL_ADDRESS][PERSON_NAME][DOMAIN_NAME]" at bounding box center [588, 188] width 166 height 29
click at [490, 295] on button "Change" at bounding box center [496, 296] width 58 height 21
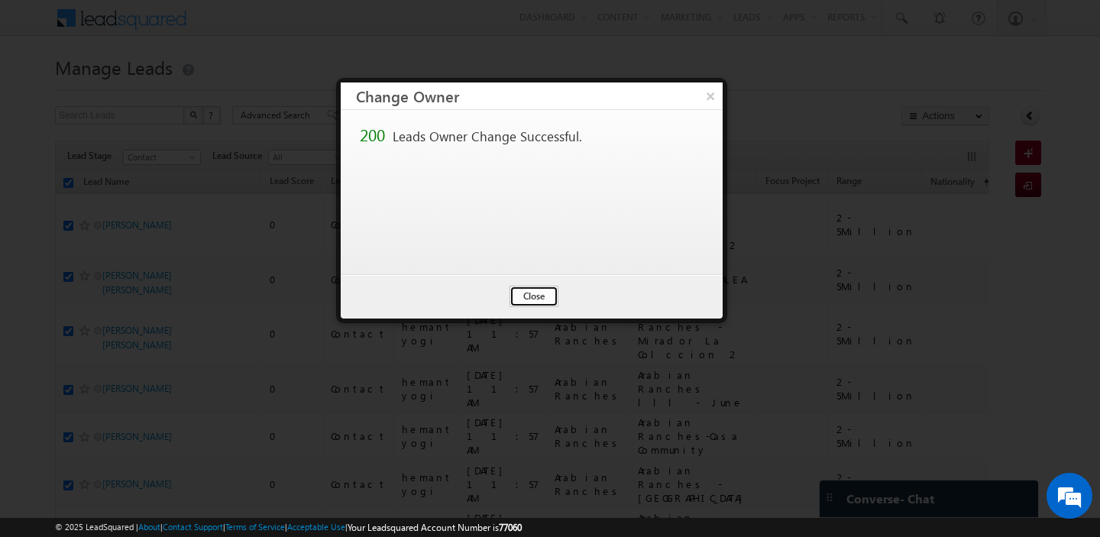
click at [520, 292] on button "Close" at bounding box center [533, 296] width 49 height 21
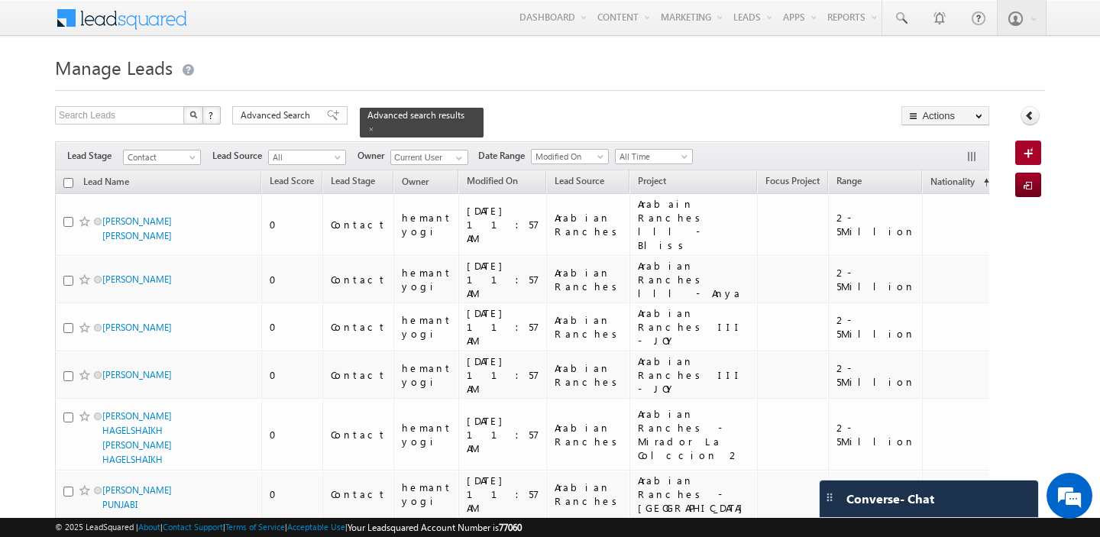
click at [67, 182] on input "checkbox" at bounding box center [68, 183] width 10 height 10
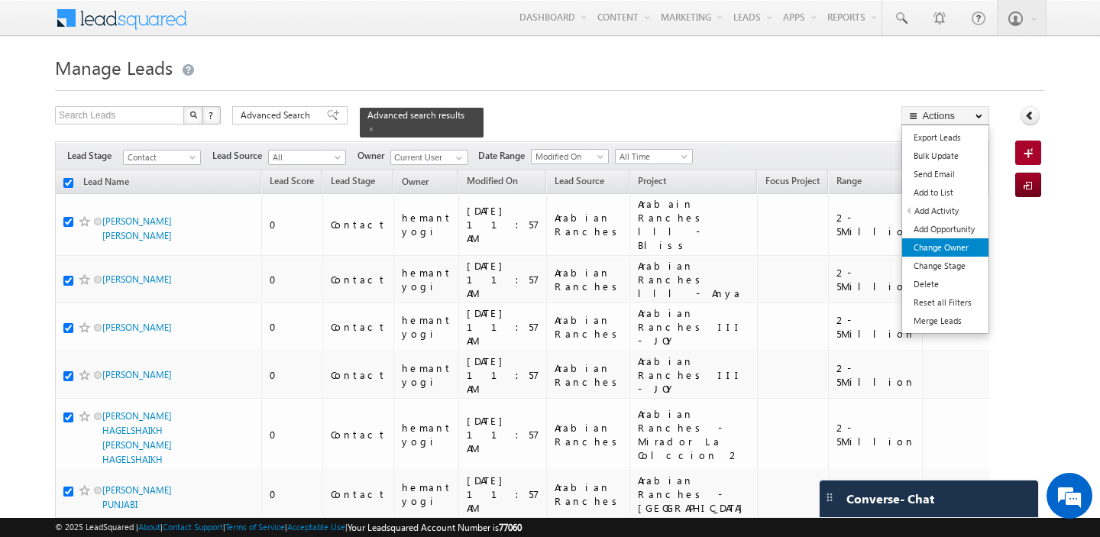
click at [945, 244] on link "Change Owner" at bounding box center [945, 247] width 86 height 18
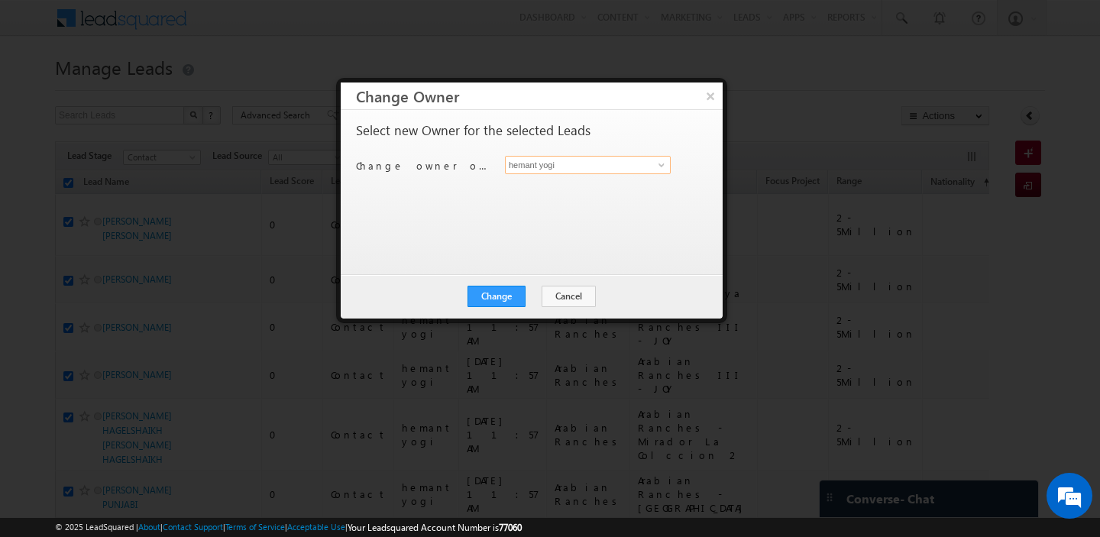
click at [591, 166] on input "hemant yogi" at bounding box center [588, 165] width 166 height 18
click at [569, 183] on link "[PERSON_NAME] [PERSON_NAME][EMAIL_ADDRESS][PERSON_NAME][DOMAIN_NAME]" at bounding box center [588, 188] width 166 height 29
click at [502, 297] on button "Change" at bounding box center [496, 296] width 58 height 21
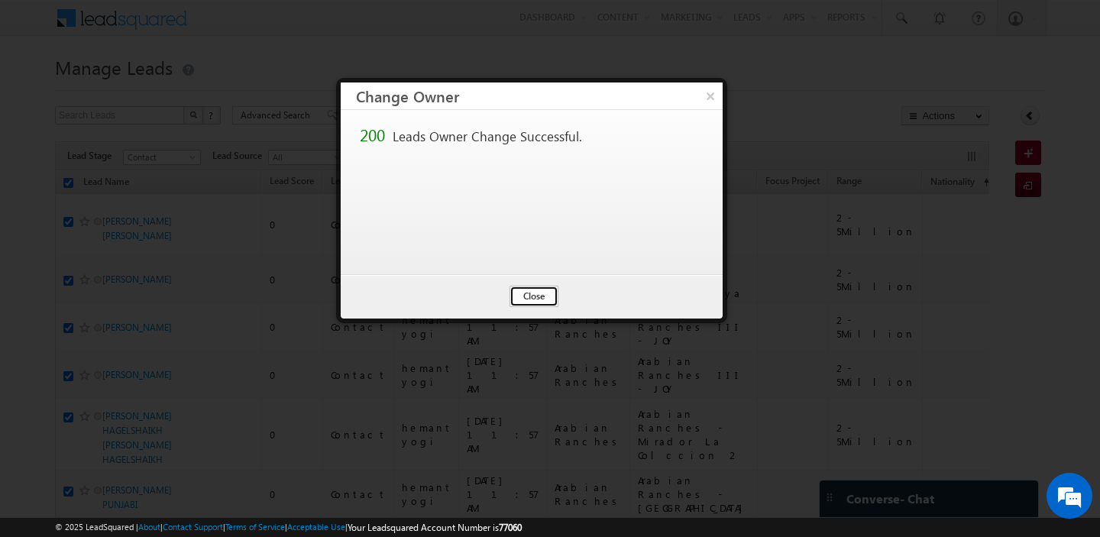
click at [522, 294] on button "Close" at bounding box center [533, 296] width 49 height 21
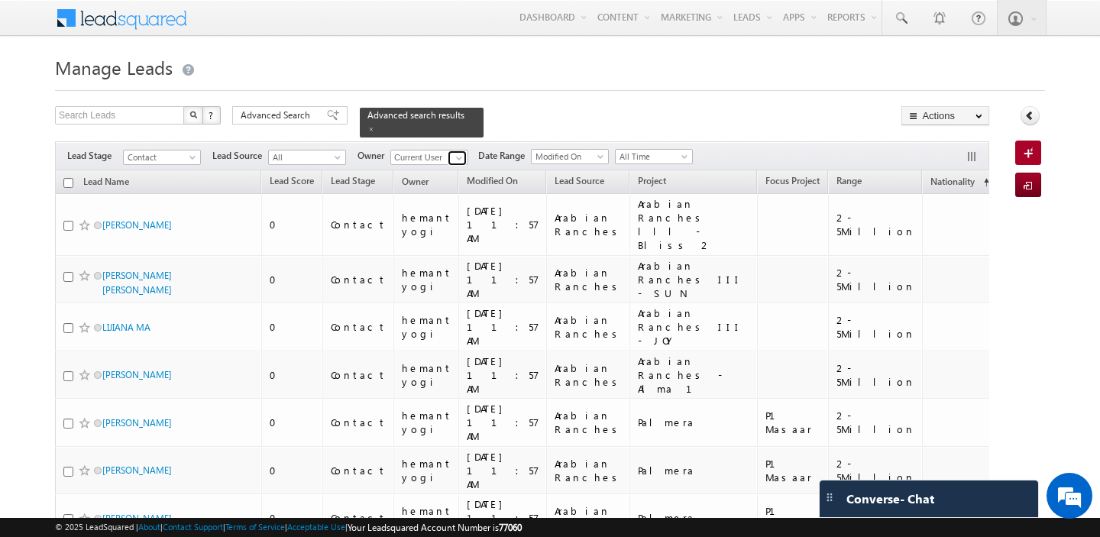
click at [454, 157] on span at bounding box center [459, 158] width 12 height 12
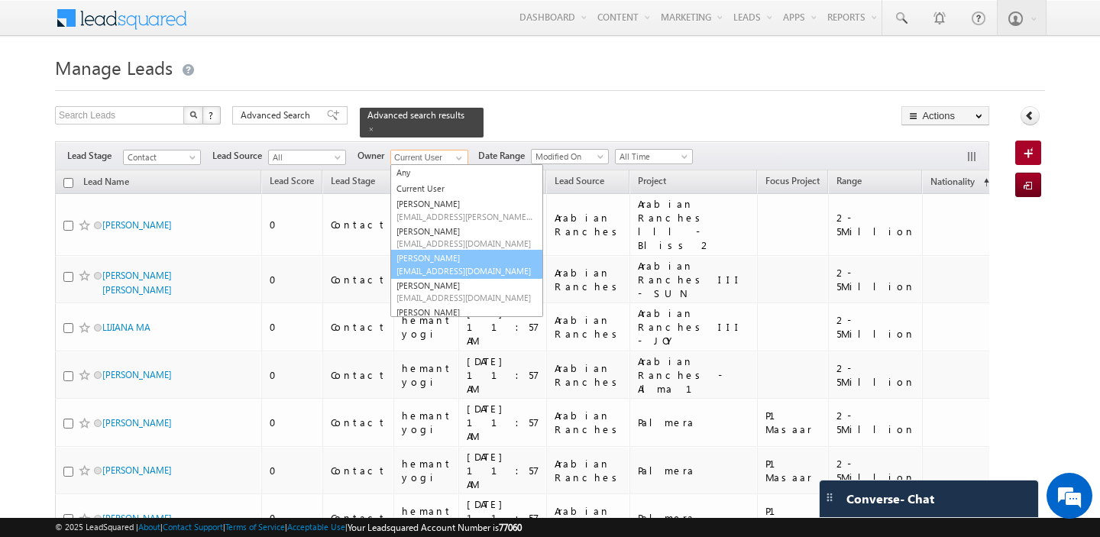
click at [438, 265] on span "[EMAIL_ADDRESS][DOMAIN_NAME]" at bounding box center [464, 270] width 137 height 11
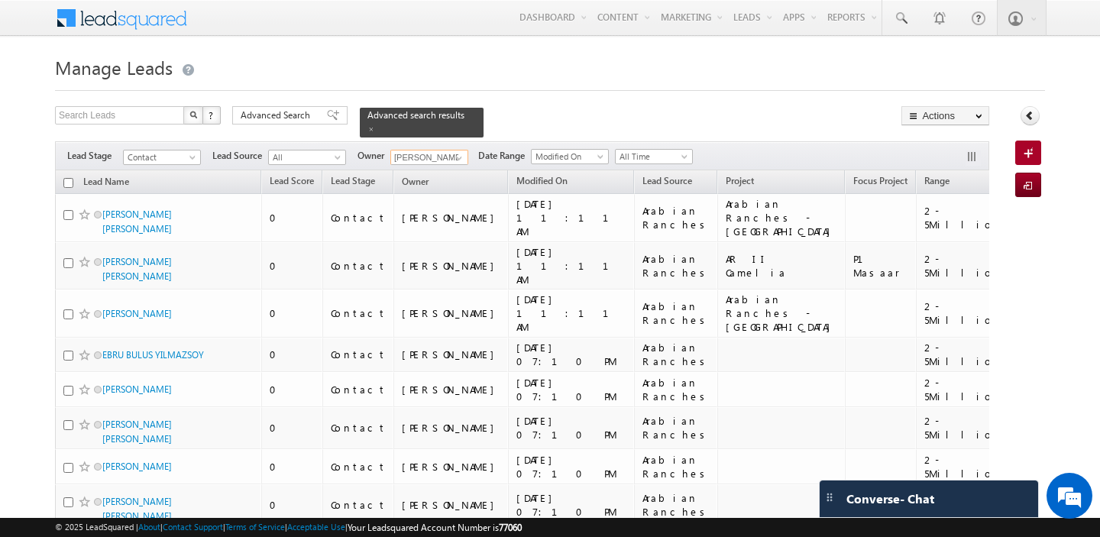
click at [65, 180] on input "checkbox" at bounding box center [68, 183] width 10 height 10
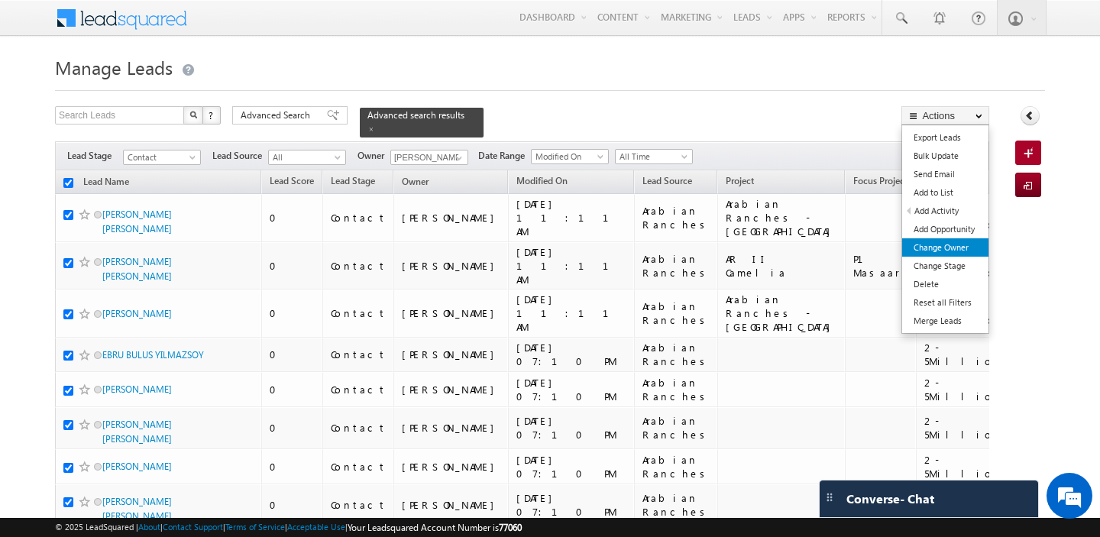
click at [945, 246] on link "Change Owner" at bounding box center [945, 247] width 86 height 18
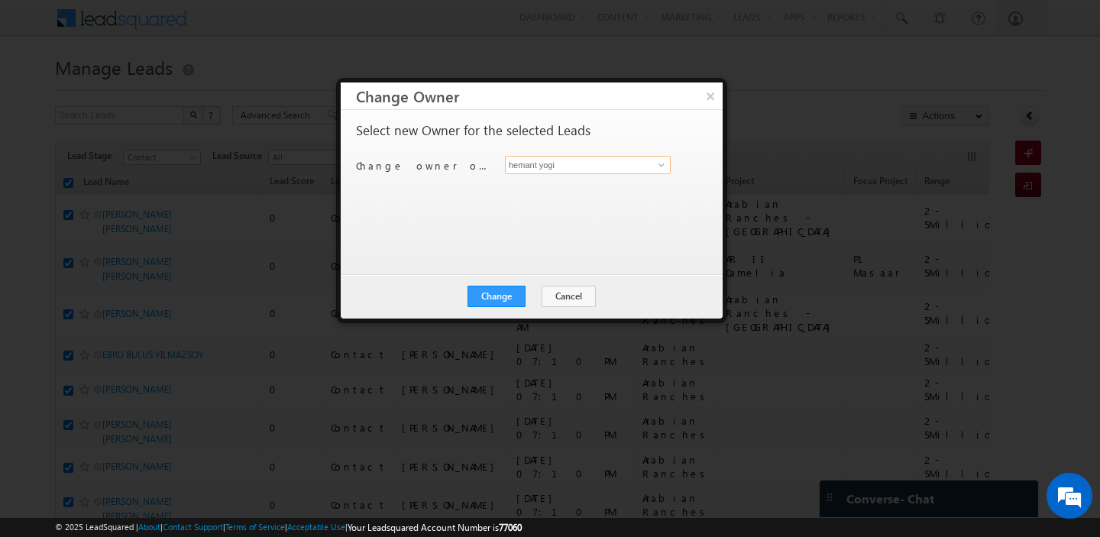
click at [551, 170] on input "hemant yogi" at bounding box center [588, 165] width 166 height 18
click at [551, 183] on link "[PERSON_NAME] [PERSON_NAME][EMAIL_ADDRESS][DOMAIN_NAME]" at bounding box center [588, 188] width 166 height 29
click at [499, 296] on button "Change" at bounding box center [496, 296] width 58 height 21
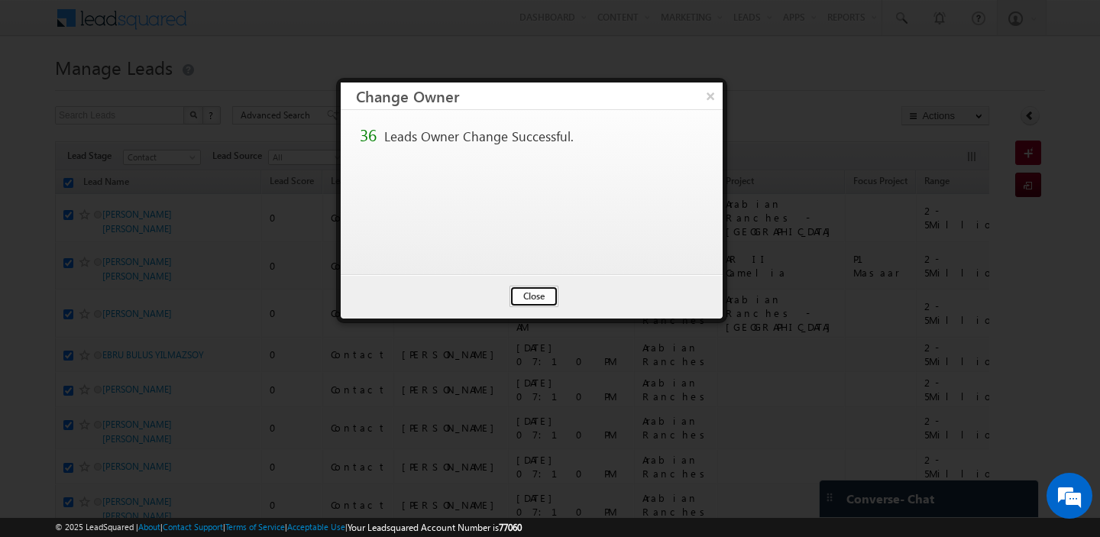
click at [535, 297] on button "Close" at bounding box center [533, 296] width 49 height 21
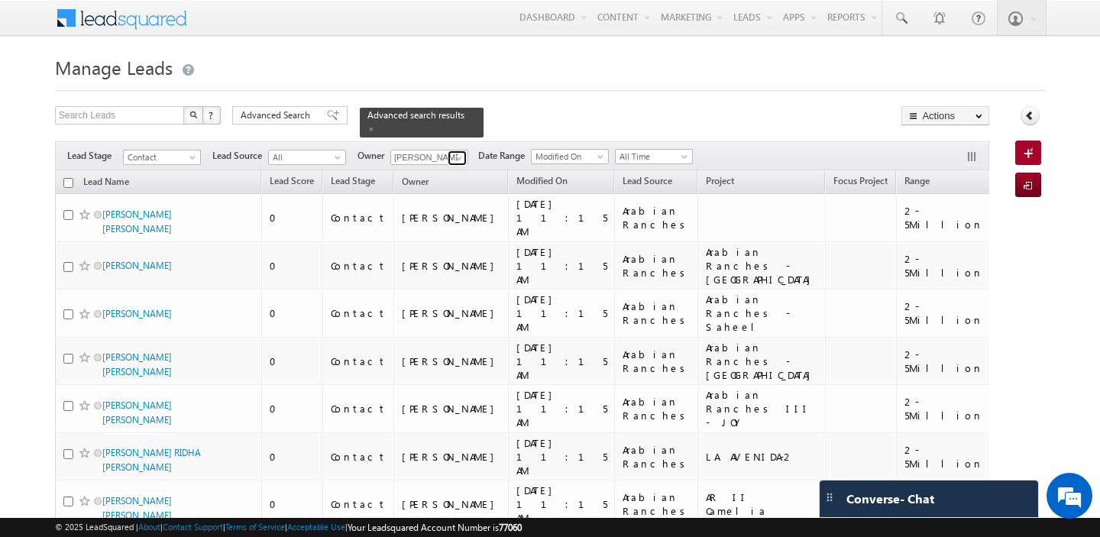
click at [459, 157] on span at bounding box center [459, 158] width 12 height 12
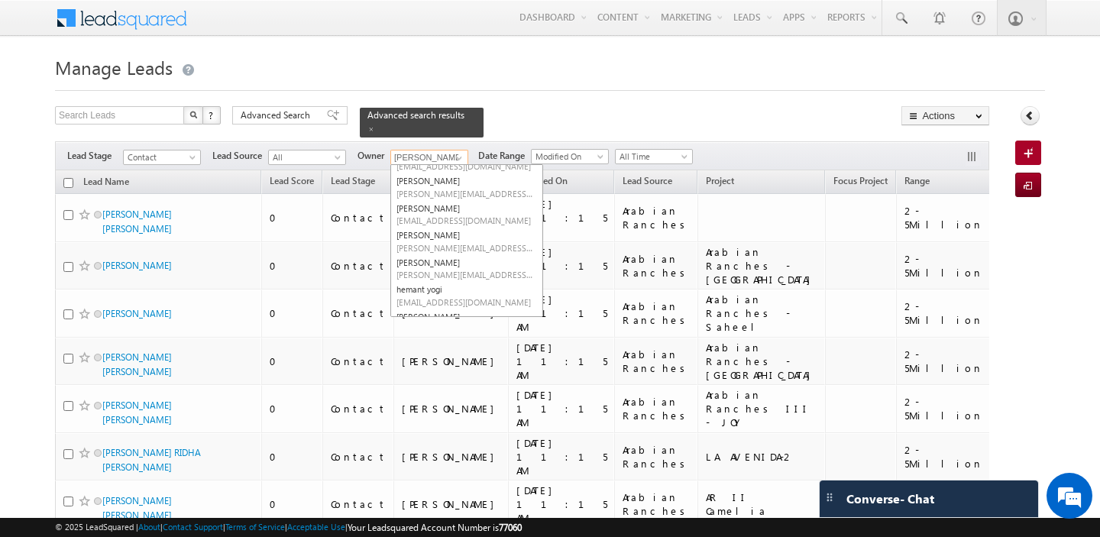
scroll to position [136, 0]
click at [438, 291] on link "hemant yogi [EMAIL_ADDRESS][DOMAIN_NAME]" at bounding box center [466, 290] width 153 height 29
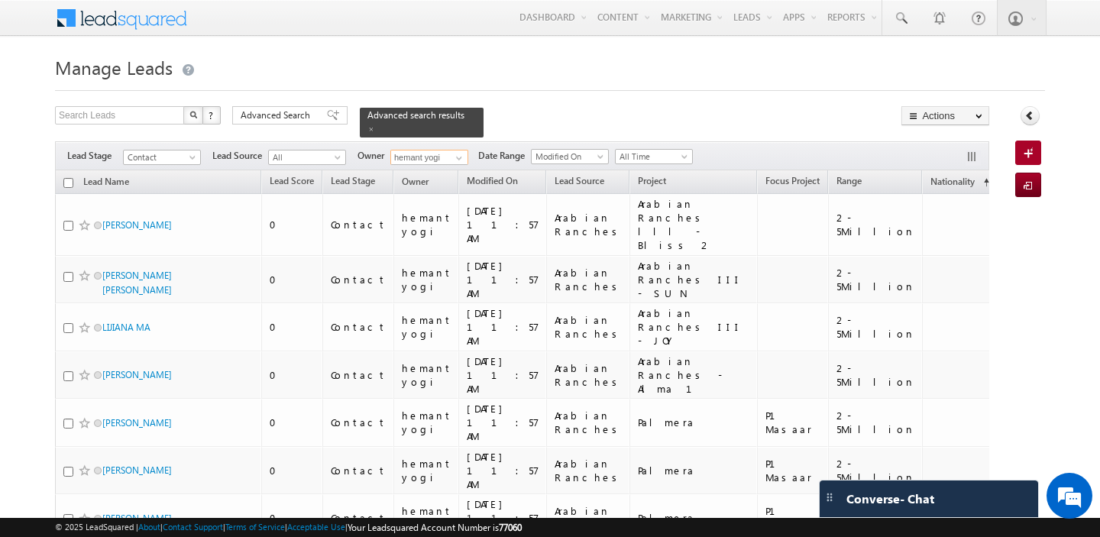
click at [72, 183] on input "checkbox" at bounding box center [68, 183] width 10 height 10
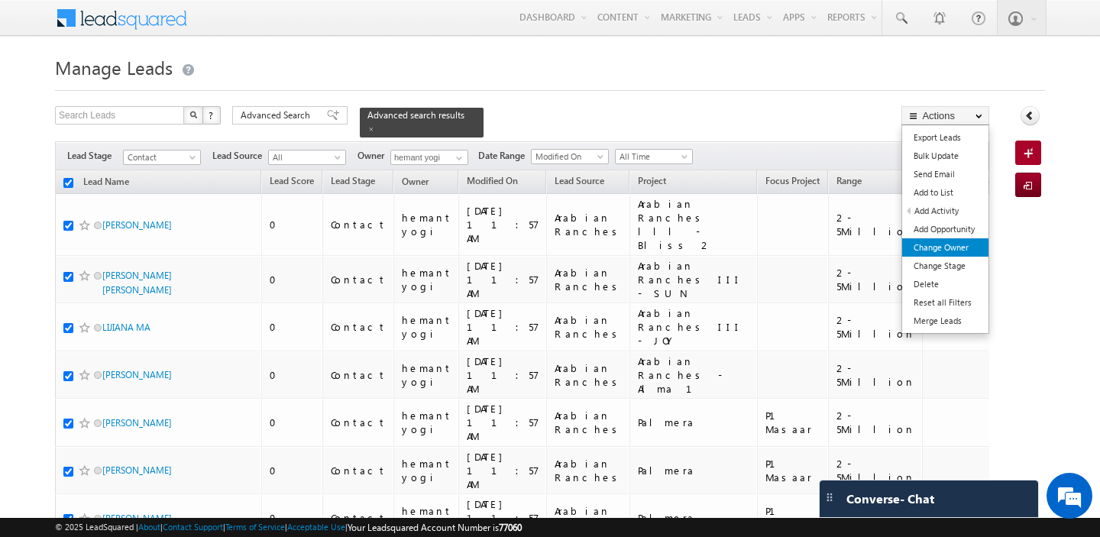
click at [953, 252] on link "Change Owner" at bounding box center [945, 247] width 86 height 18
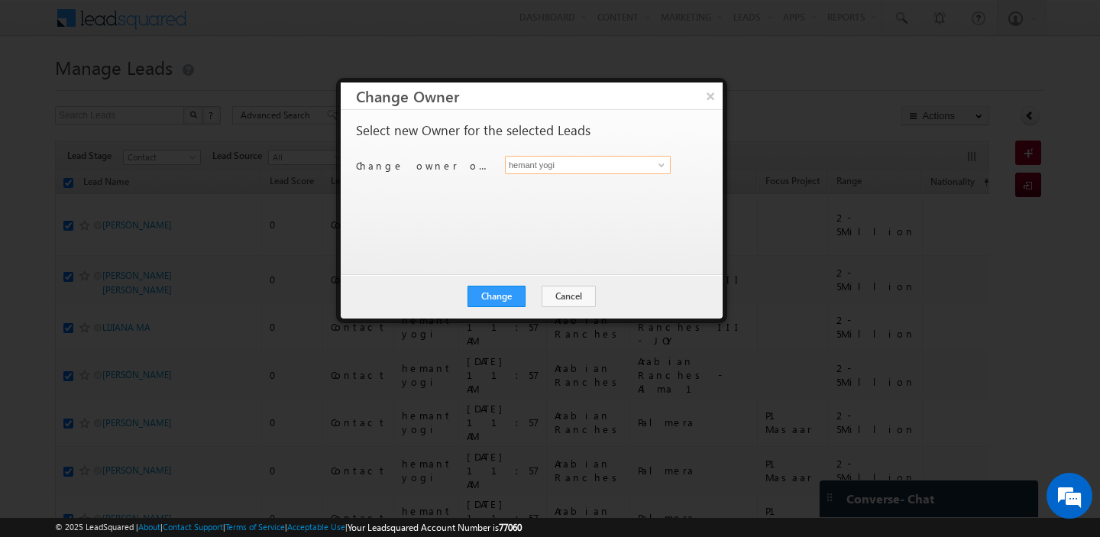
click at [564, 166] on input "hemant yogi" at bounding box center [588, 165] width 166 height 18
click at [562, 179] on link "[PERSON_NAME] [PERSON_NAME][EMAIL_ADDRESS][DOMAIN_NAME]" at bounding box center [588, 188] width 166 height 29
click at [497, 299] on button "Change" at bounding box center [496, 296] width 58 height 21
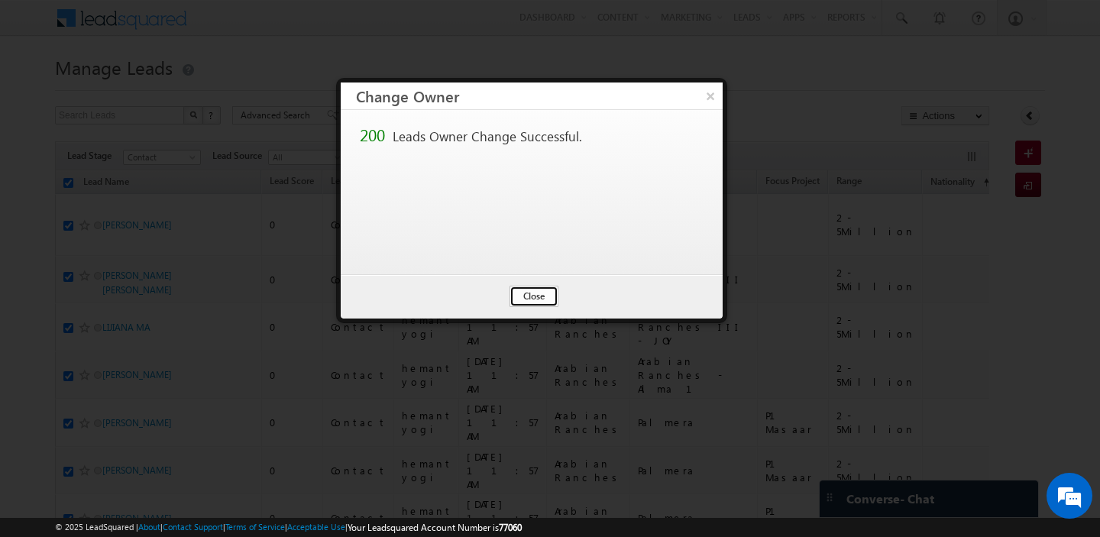
click at [529, 296] on button "Close" at bounding box center [533, 296] width 49 height 21
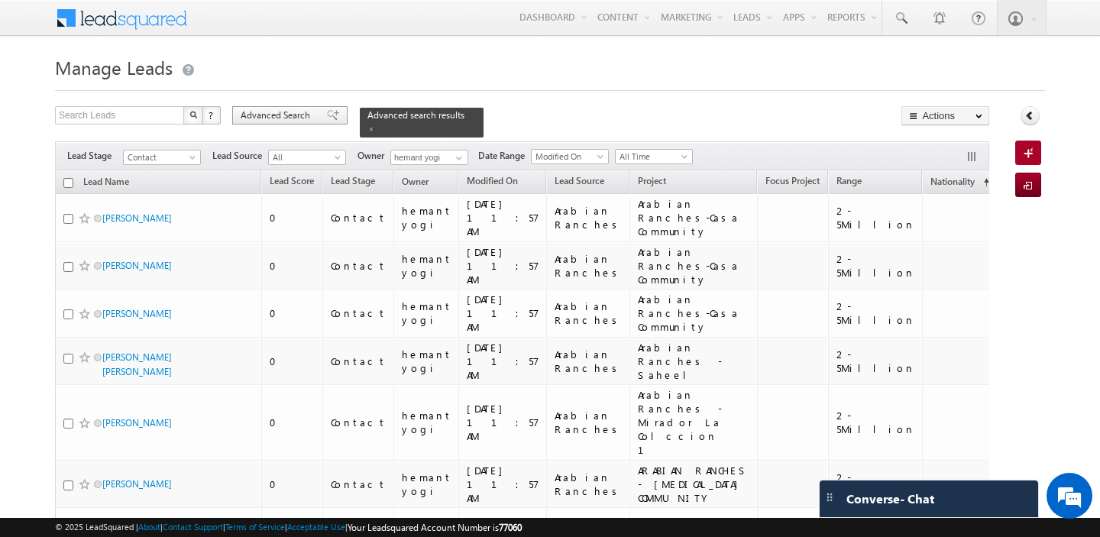
click at [266, 119] on span "Advanced Search" at bounding box center [278, 115] width 74 height 14
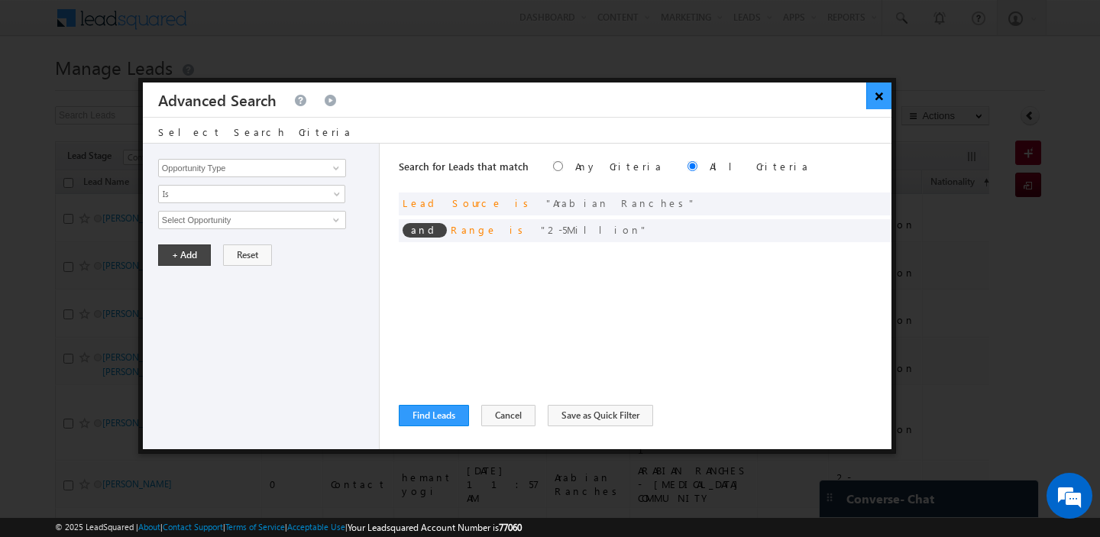
click at [890, 102] on button "×" at bounding box center [878, 95] width 25 height 27
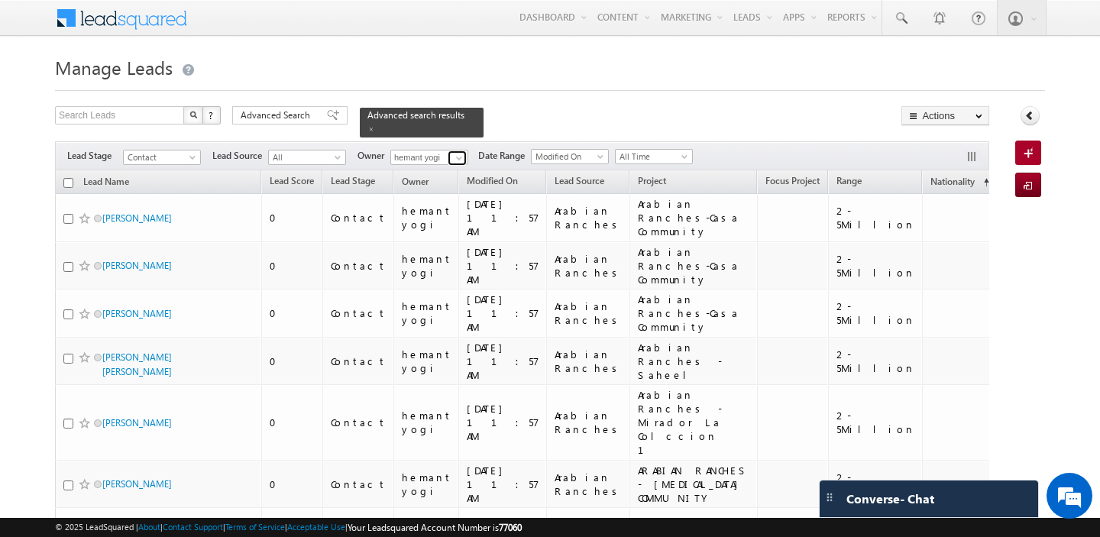
click at [454, 156] on span at bounding box center [459, 158] width 12 height 12
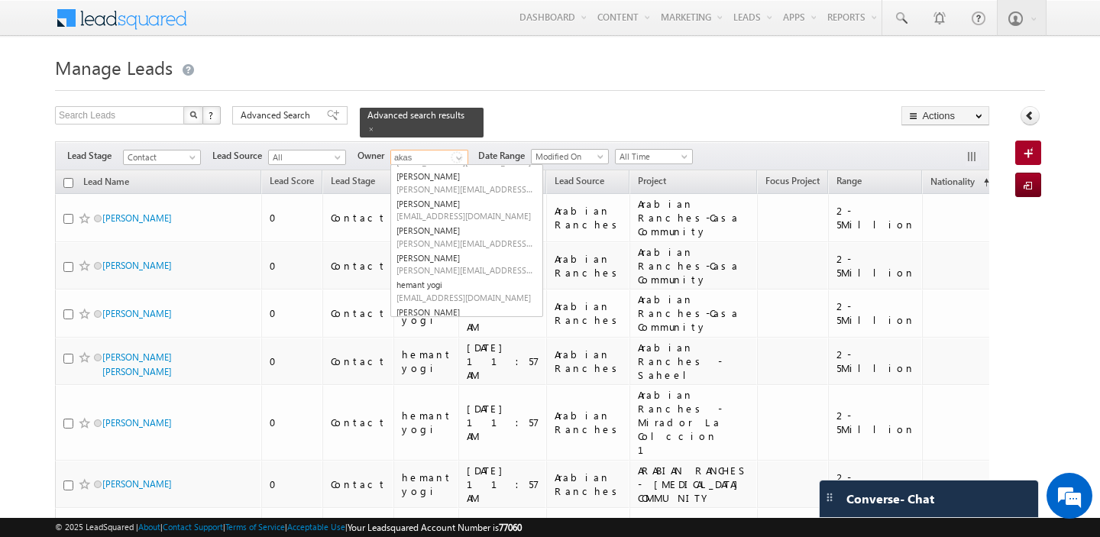
scroll to position [0, 0]
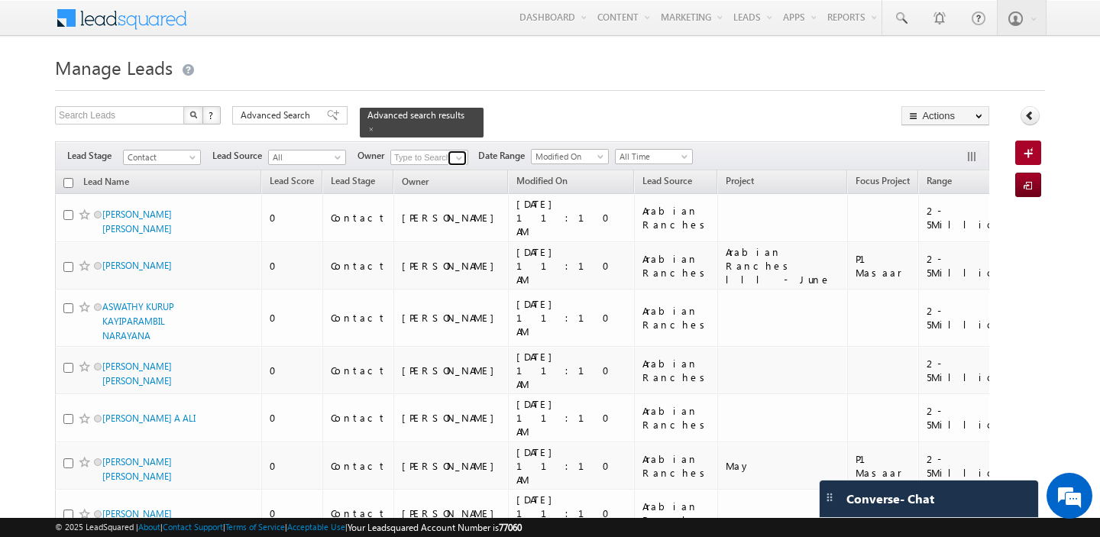
click at [460, 154] on span at bounding box center [459, 158] width 12 height 12
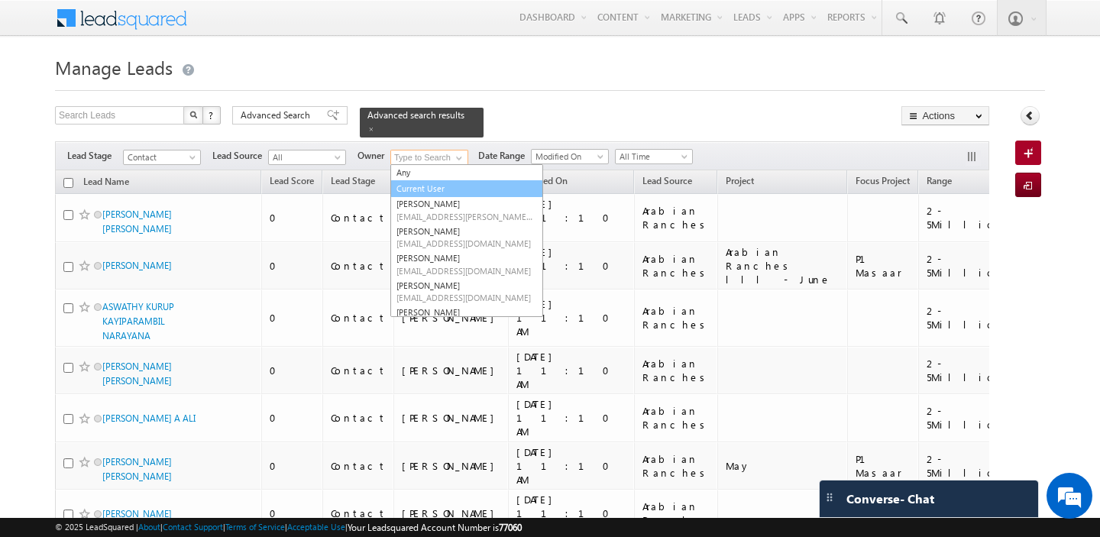
click at [447, 182] on link "Current User" at bounding box center [466, 189] width 153 height 18
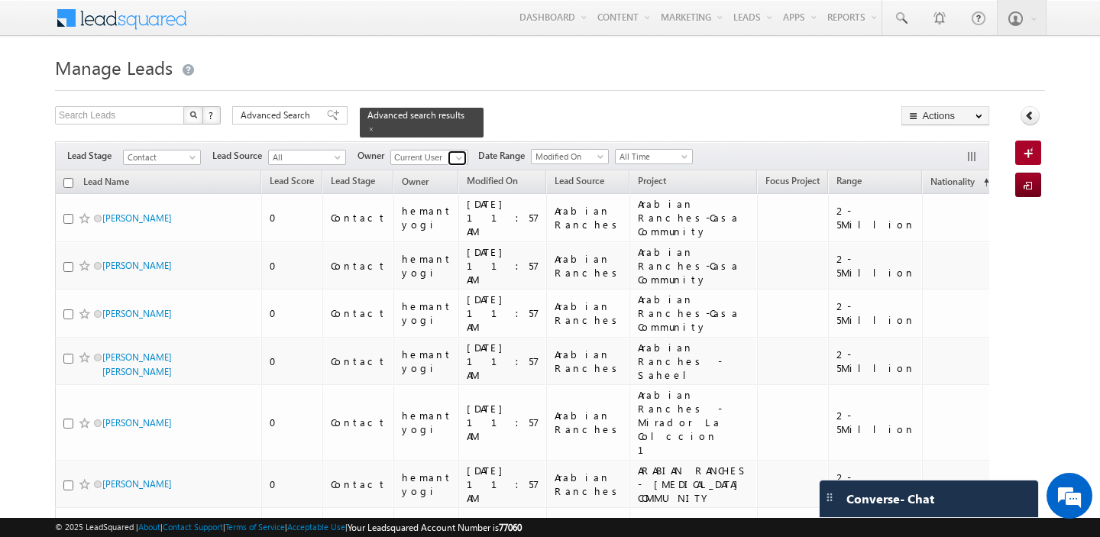
click at [457, 160] on span at bounding box center [459, 158] width 12 height 12
click at [448, 180] on span "[PERSON_NAME][EMAIL_ADDRESS][PERSON_NAME][DOMAIN_NAME]" at bounding box center [464, 184] width 137 height 11
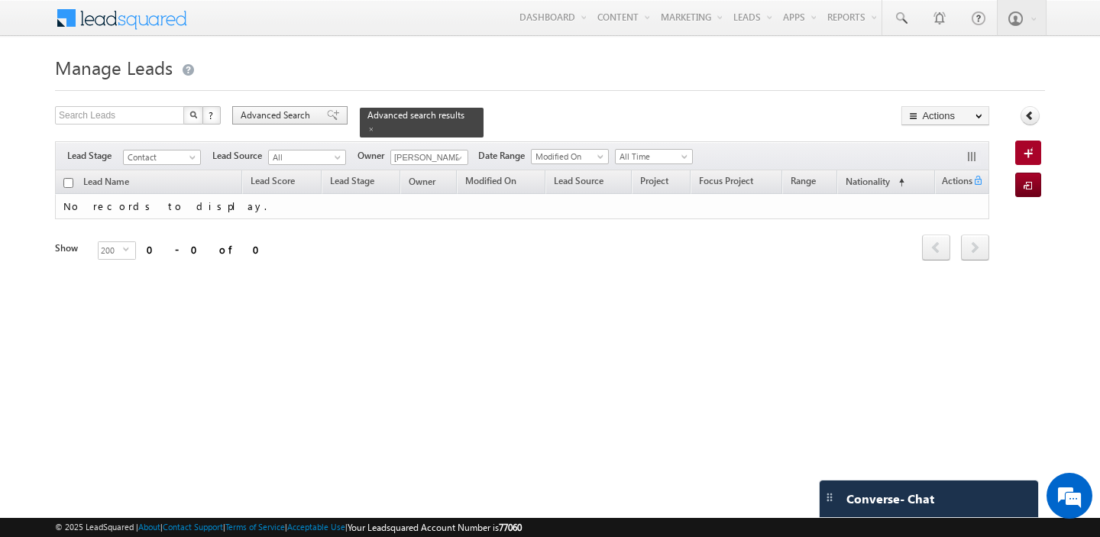
click at [283, 111] on span "Advanced Search" at bounding box center [278, 115] width 74 height 14
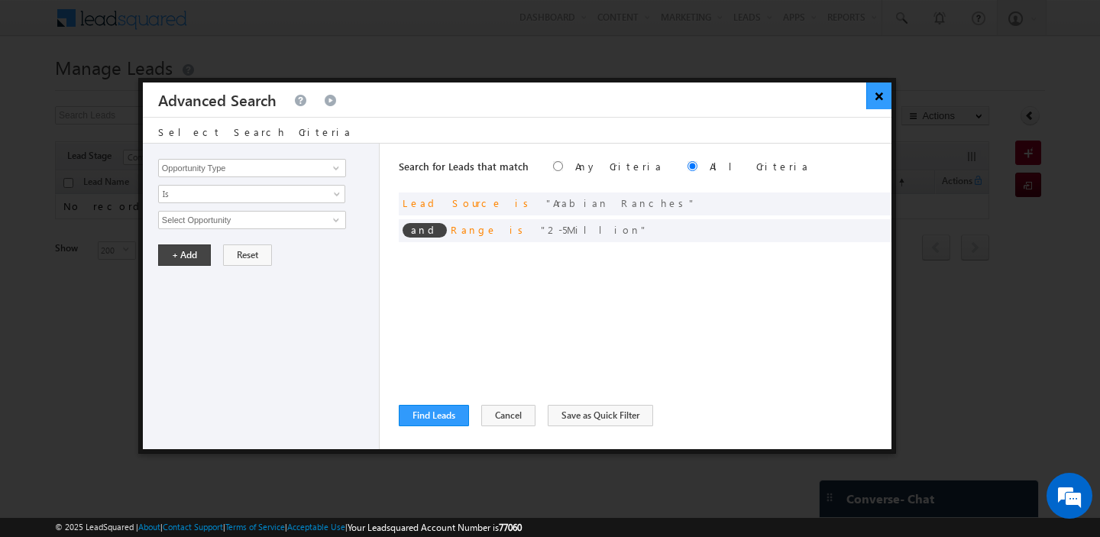
click at [874, 93] on button "×" at bounding box center [878, 95] width 25 height 27
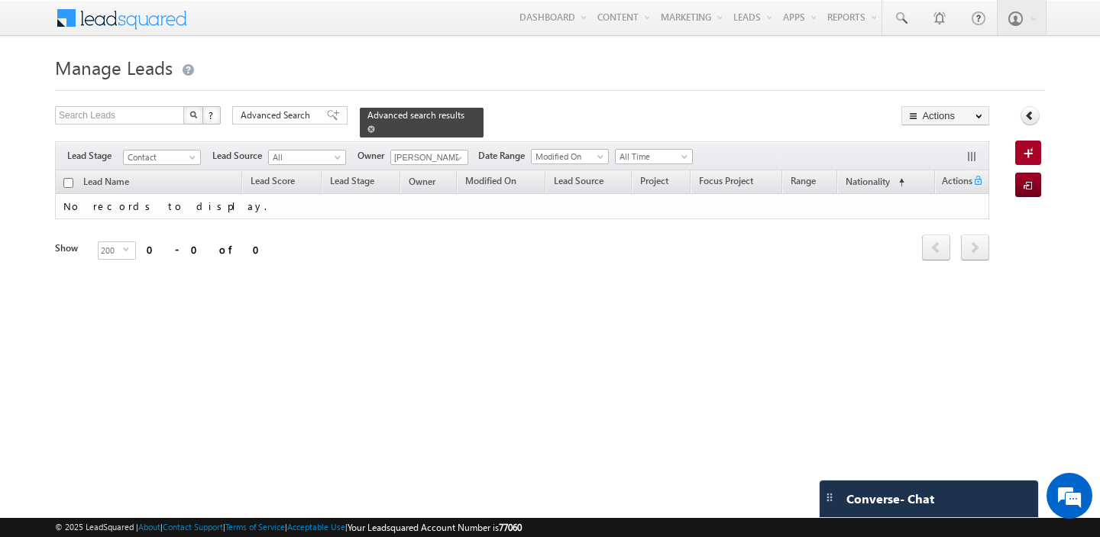
click at [367, 128] on span at bounding box center [371, 129] width 8 height 8
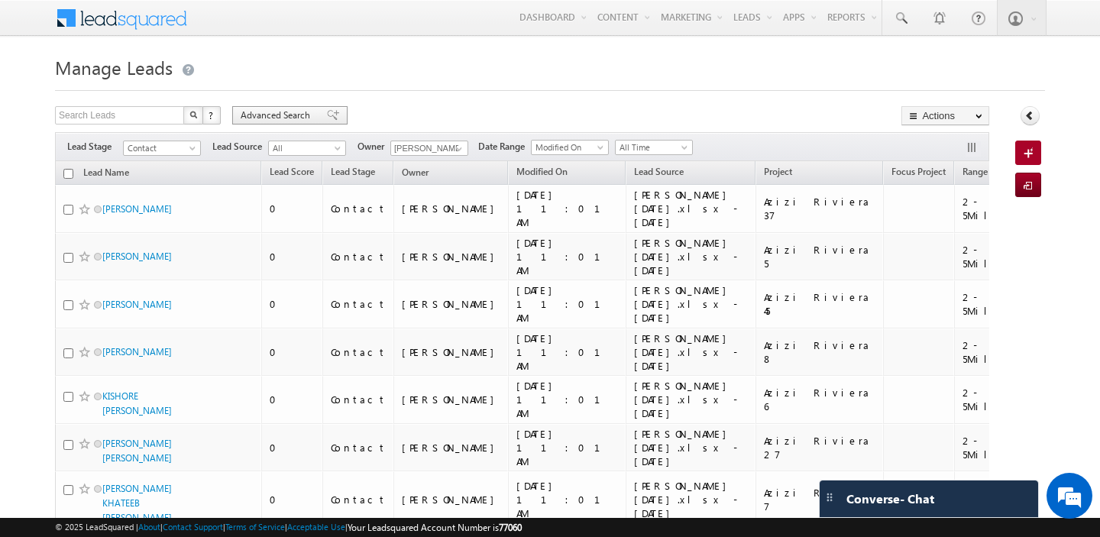
click at [283, 122] on span "Advanced Search" at bounding box center [278, 115] width 74 height 14
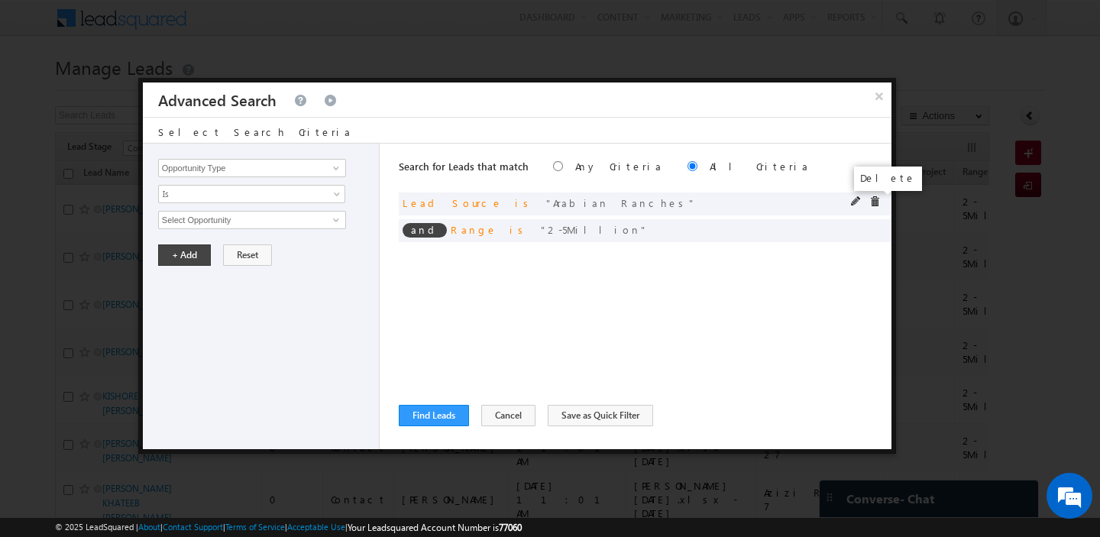
click at [871, 202] on span at bounding box center [874, 201] width 11 height 11
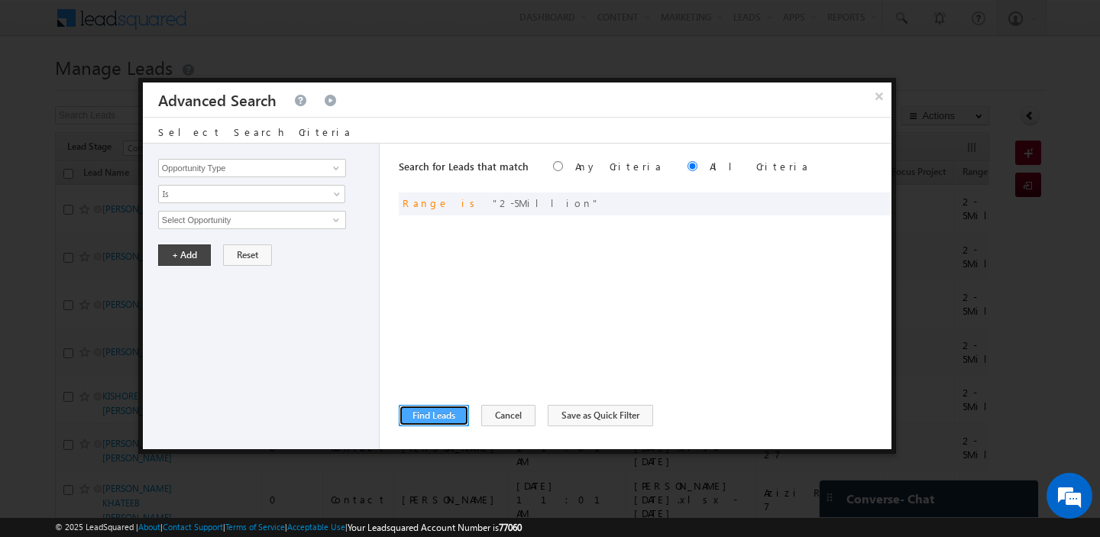
click at [428, 414] on button "Find Leads" at bounding box center [434, 415] width 70 height 21
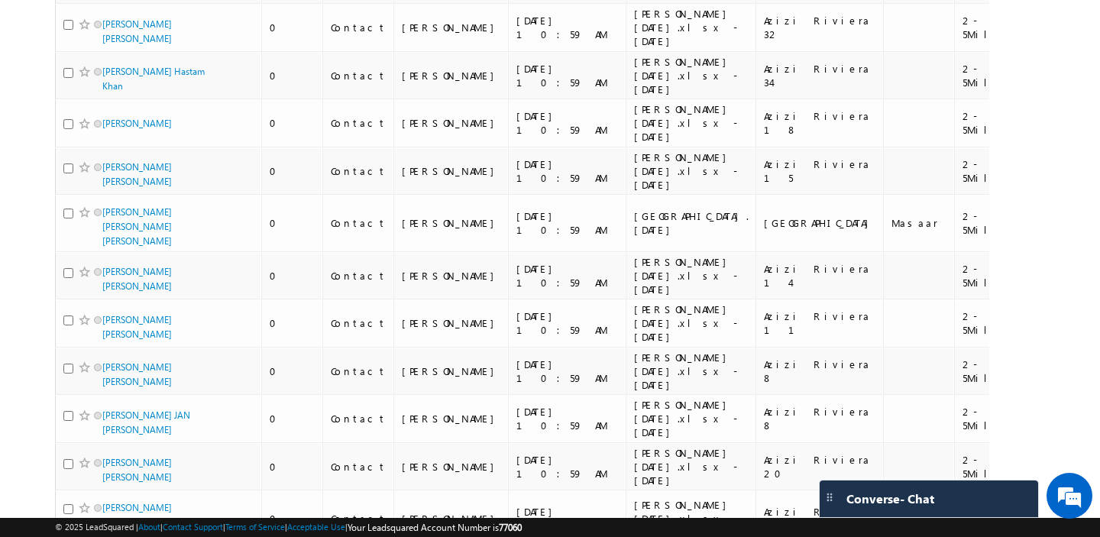
scroll to position [9315, 0]
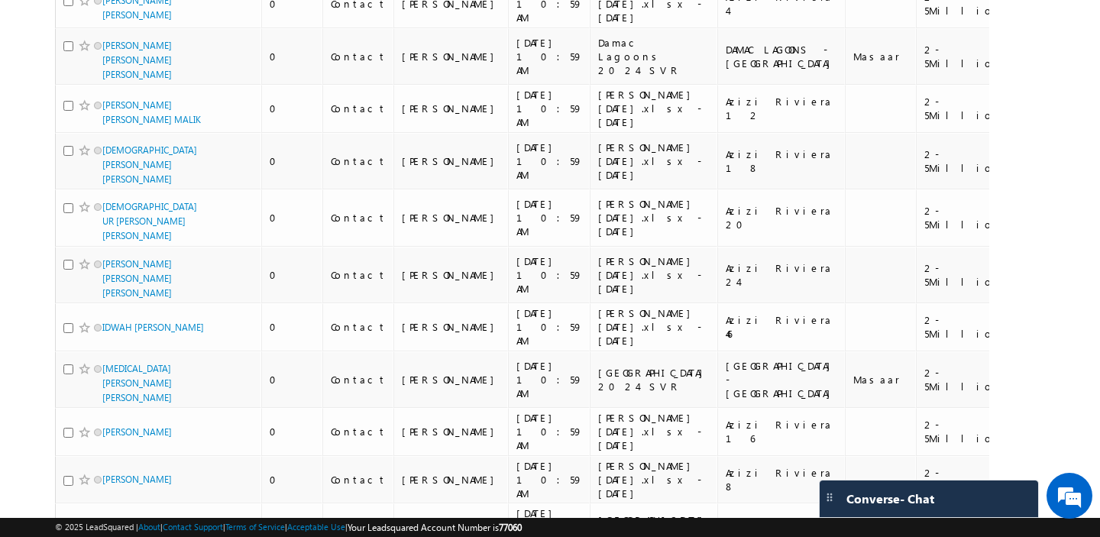
scroll to position [1997, 0]
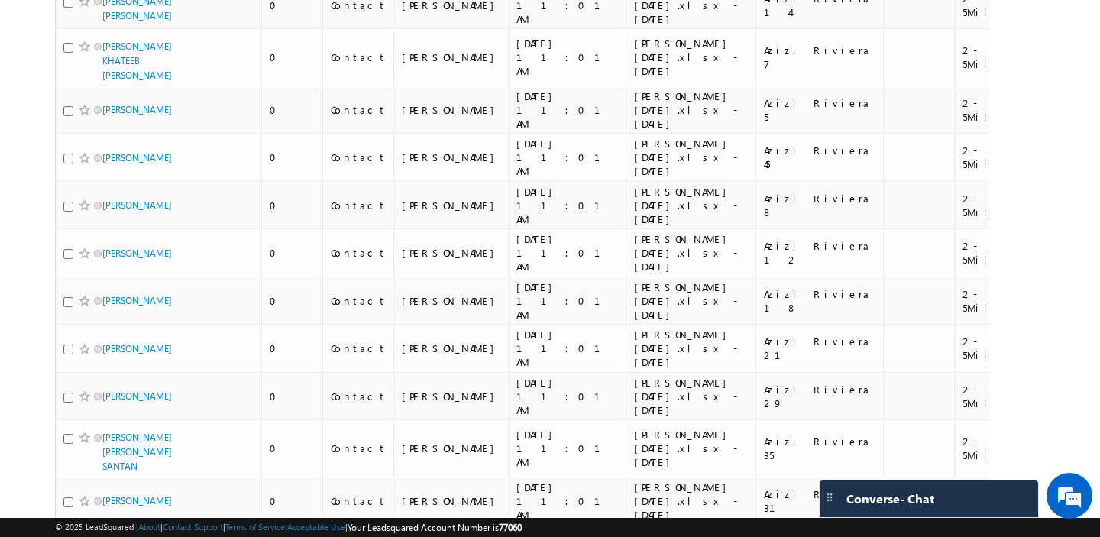
scroll to position [0, 0]
